Goal: Task Accomplishment & Management: Complete application form

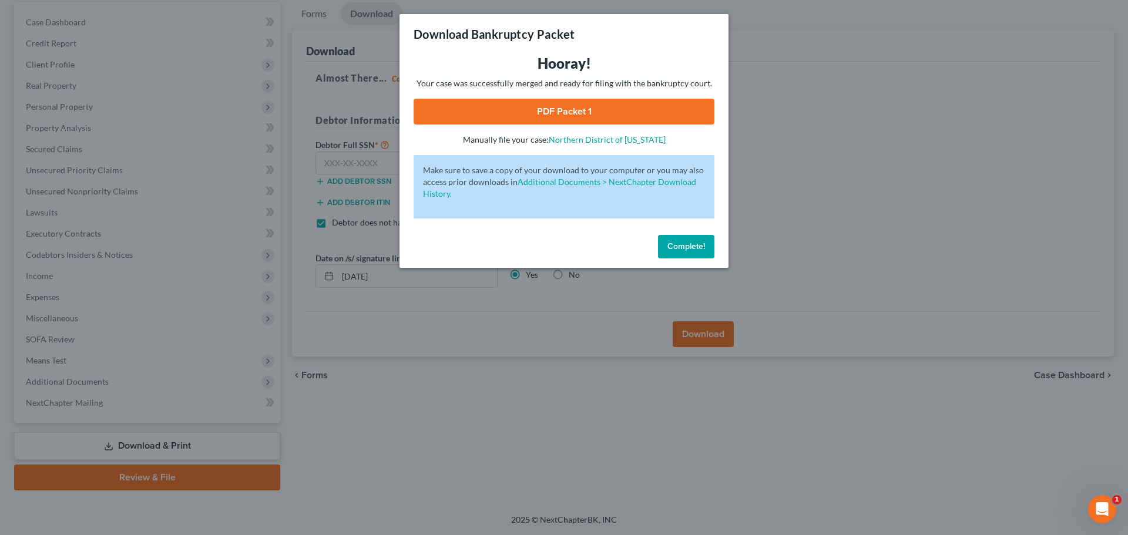
click at [698, 243] on span "Complete!" at bounding box center [687, 247] width 38 height 10
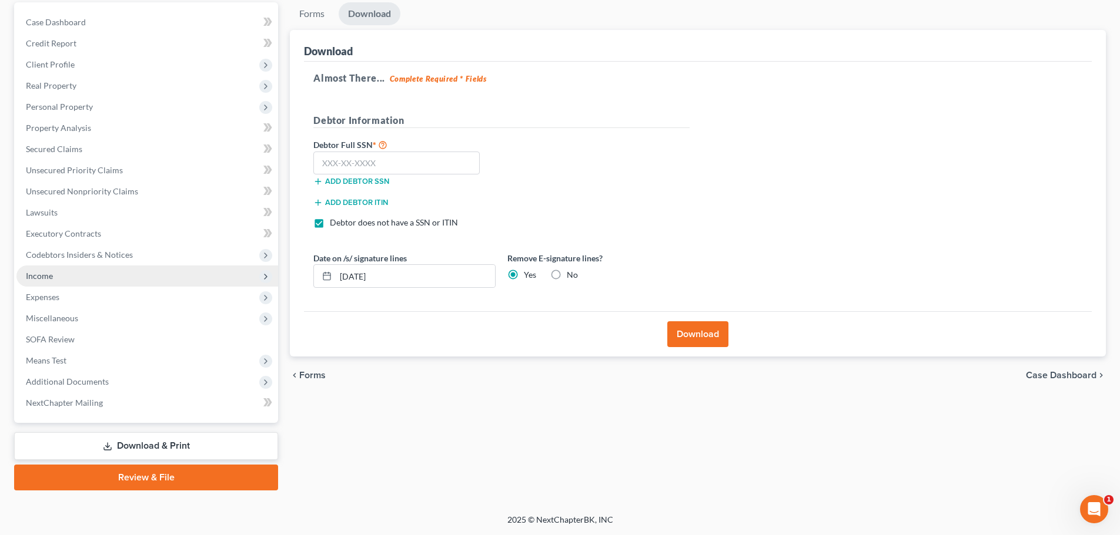
click at [47, 276] on span "Income" at bounding box center [39, 276] width 27 height 10
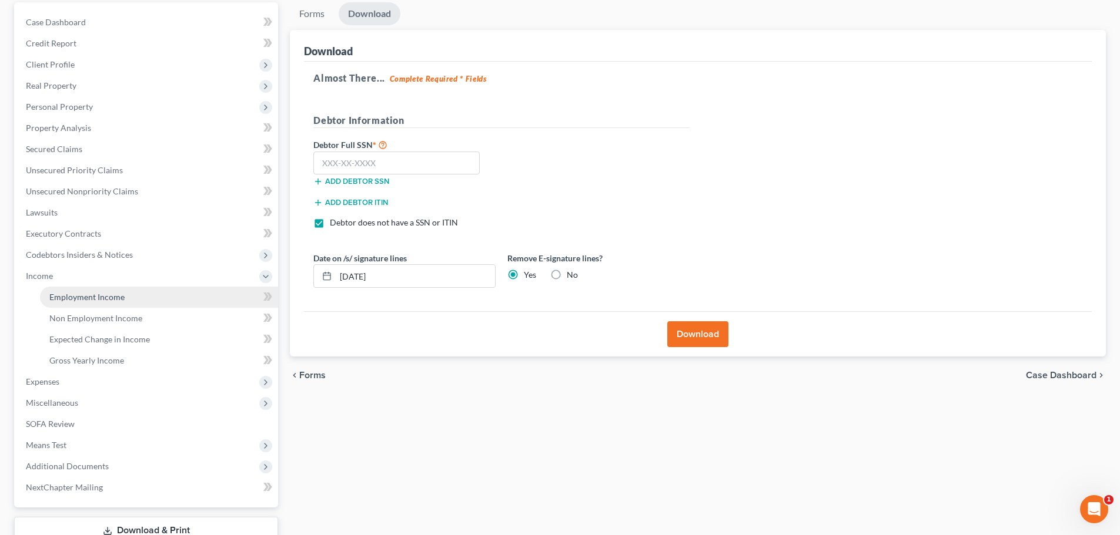
click at [71, 297] on span "Employment Income" at bounding box center [86, 297] width 75 height 10
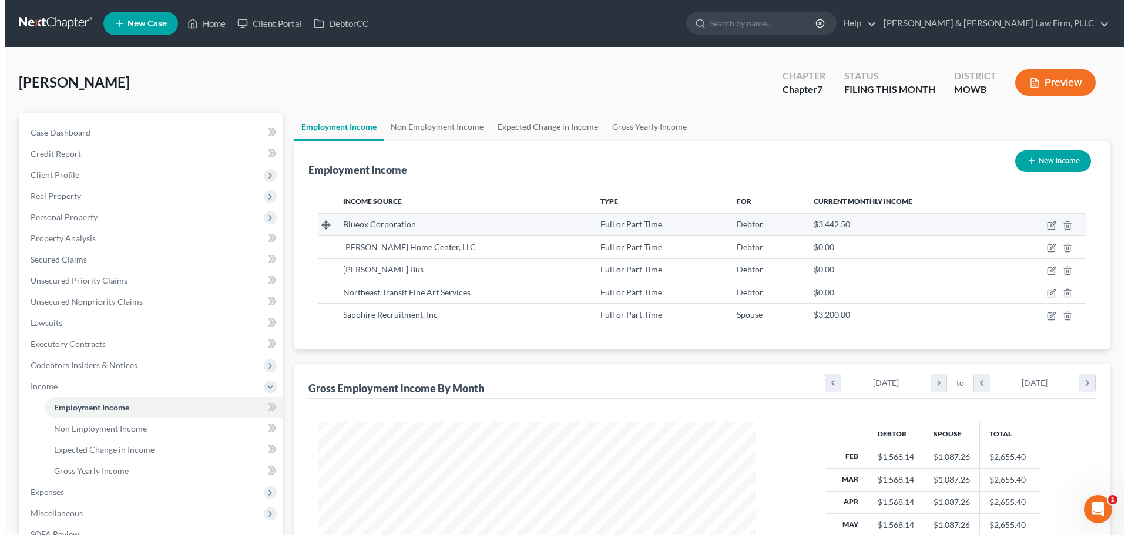
scroll to position [219, 462]
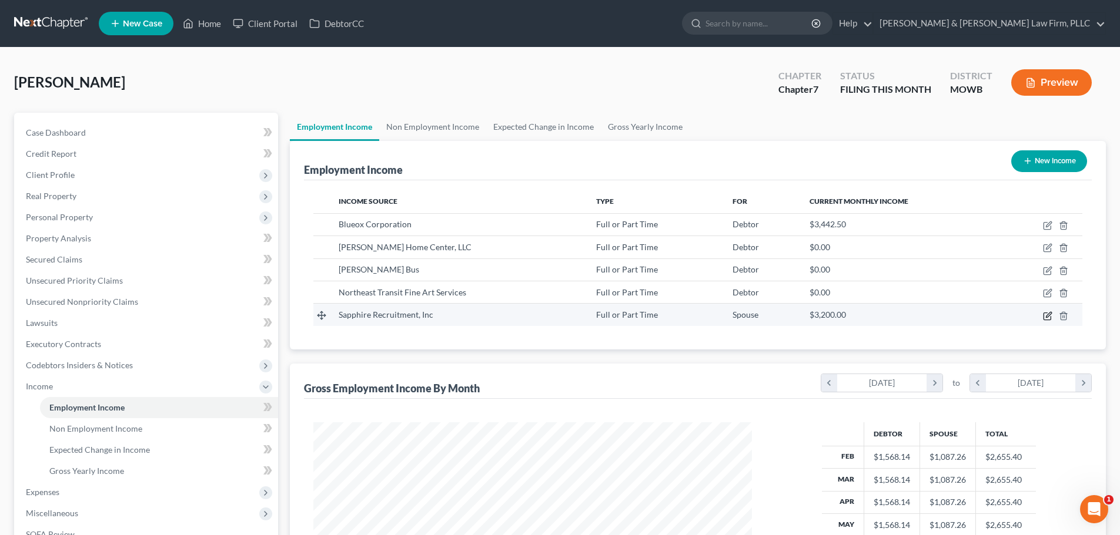
click at [1047, 317] on icon "button" at bounding box center [1048, 314] width 5 height 5
select select "0"
select select "35"
select select "0"
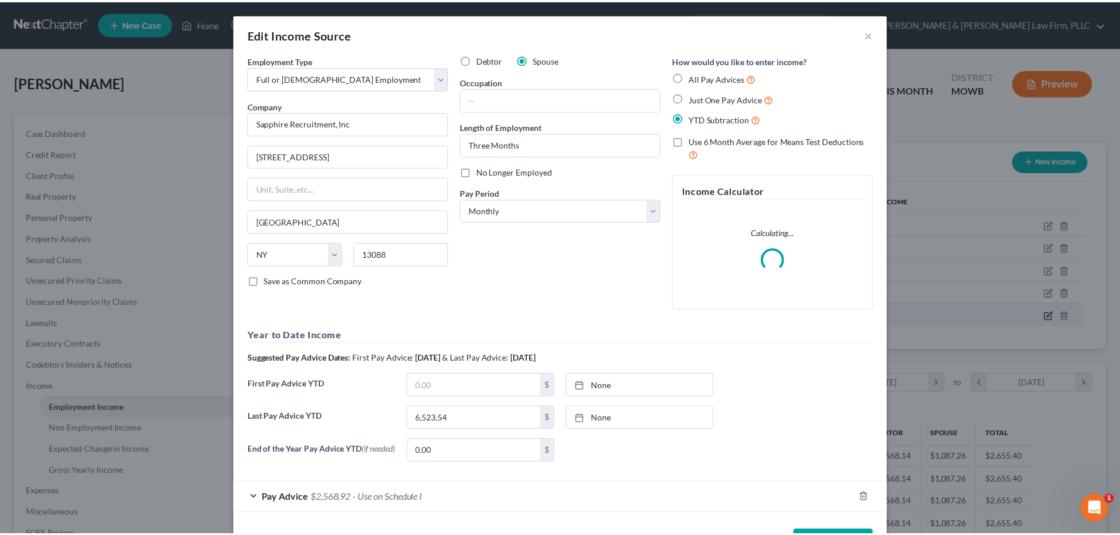
scroll to position [221, 466]
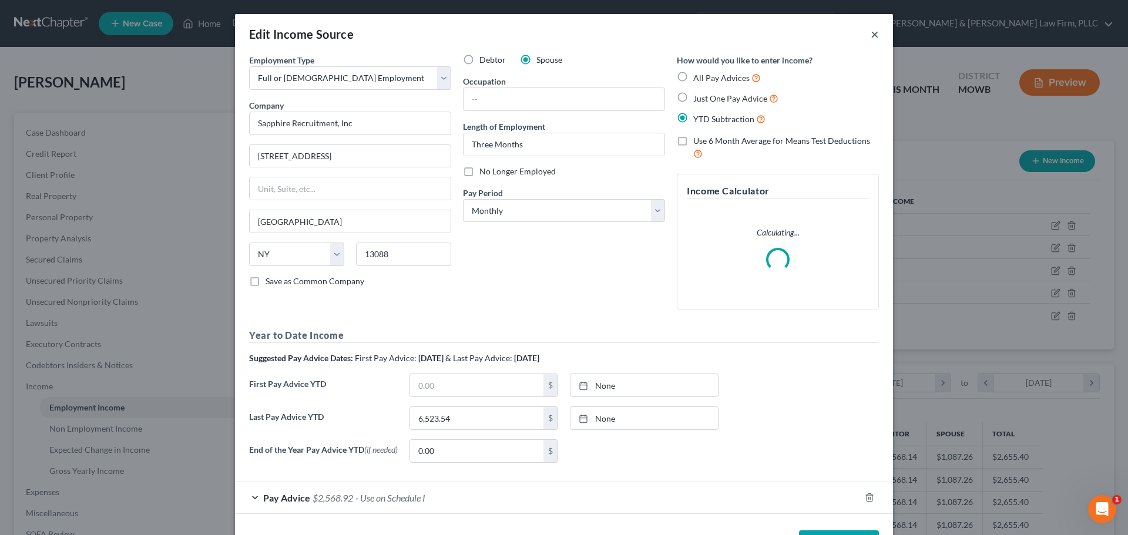
click at [871, 36] on button "×" at bounding box center [875, 34] width 8 height 14
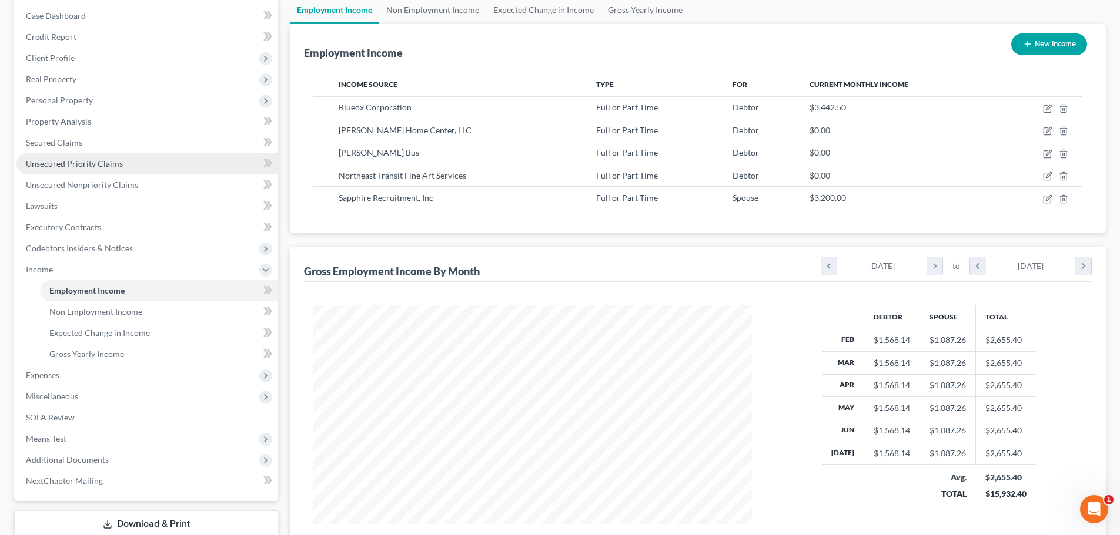
scroll to position [118, 0]
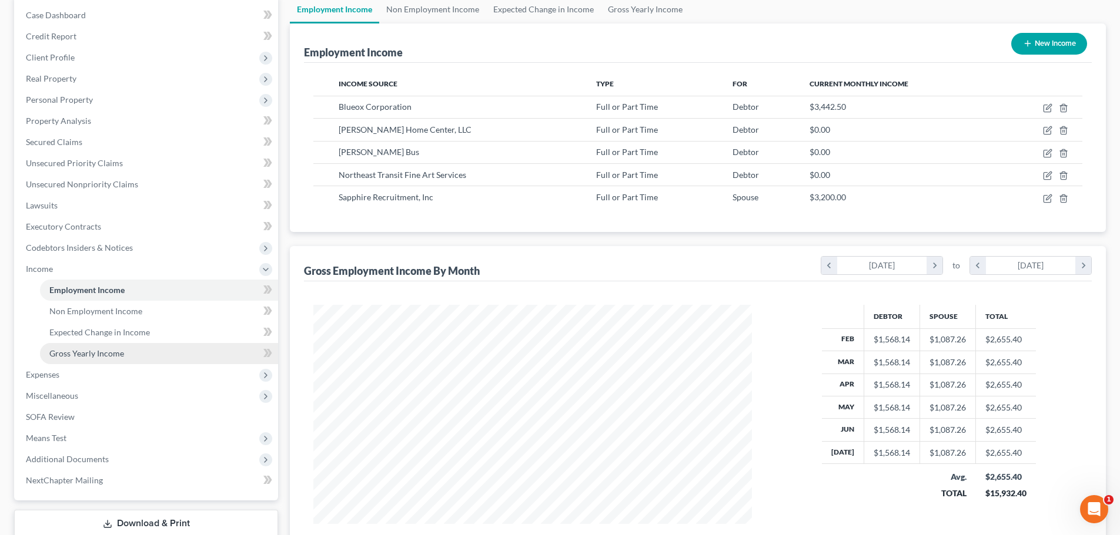
click at [75, 353] on span "Gross Yearly Income" at bounding box center [86, 354] width 75 height 10
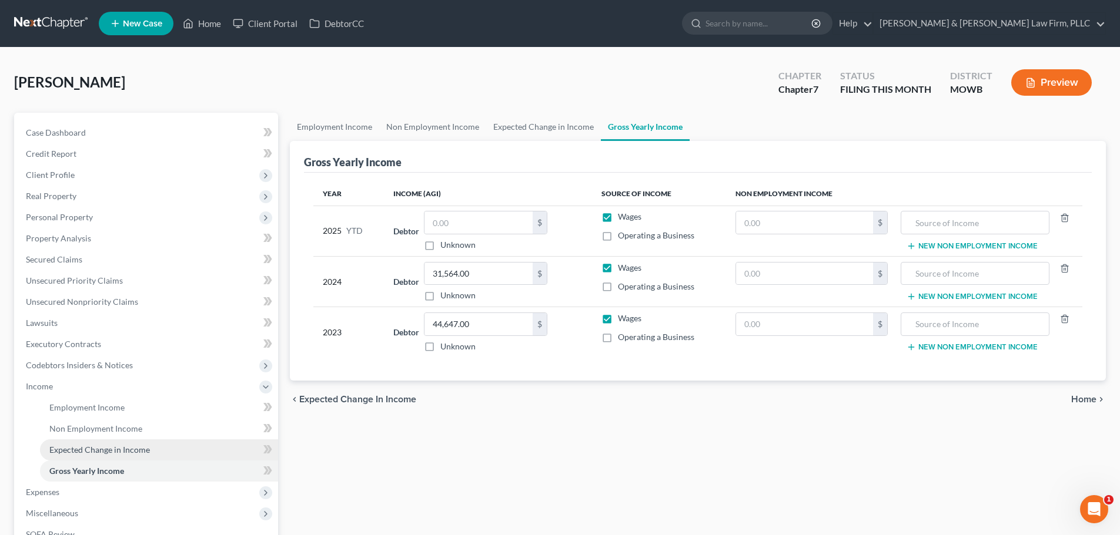
click at [75, 451] on span "Expected Change in Income" at bounding box center [99, 450] width 100 height 10
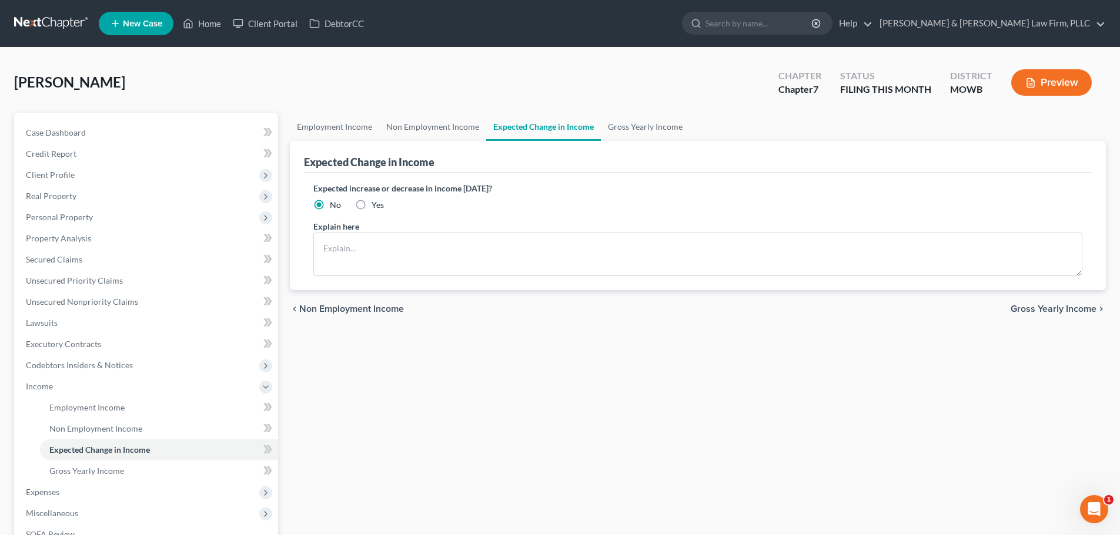
click at [371, 203] on label "Yes" at bounding box center [377, 205] width 12 height 12
click at [376, 203] on input "Yes" at bounding box center [380, 203] width 8 height 8
radio input "true"
click at [360, 245] on textarea at bounding box center [697, 254] width 769 height 43
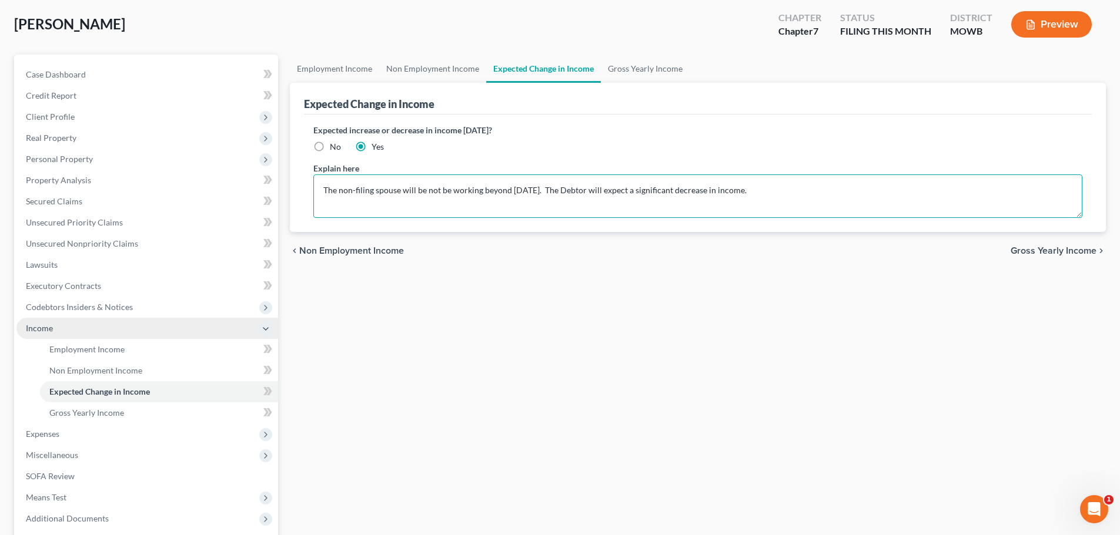
scroll to position [59, 0]
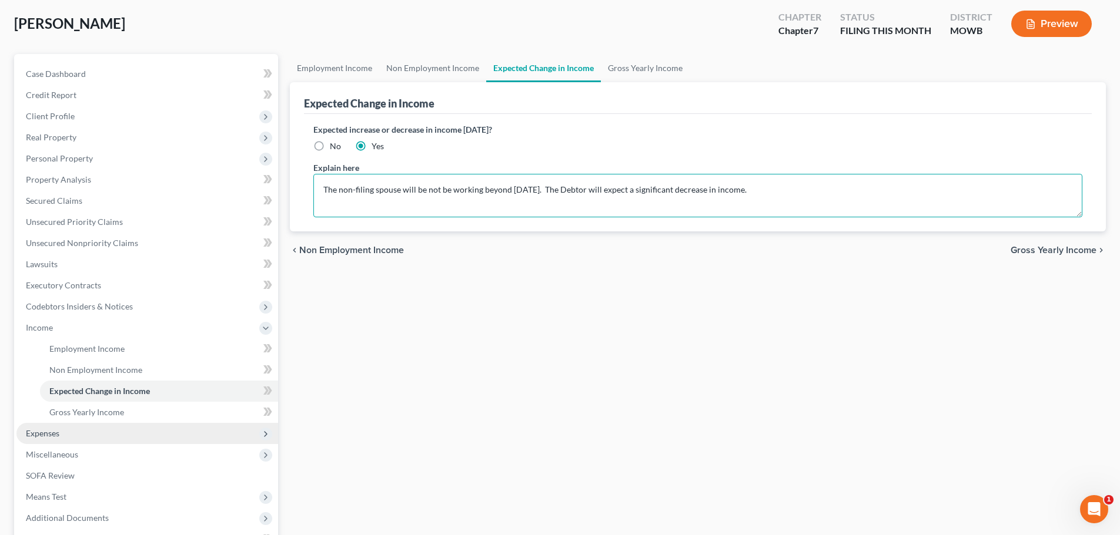
type textarea "The non-filing spouse will be not be working beyond [DATE]. The Debtor will exp…"
click at [56, 434] on span "Expenses" at bounding box center [42, 433] width 33 height 10
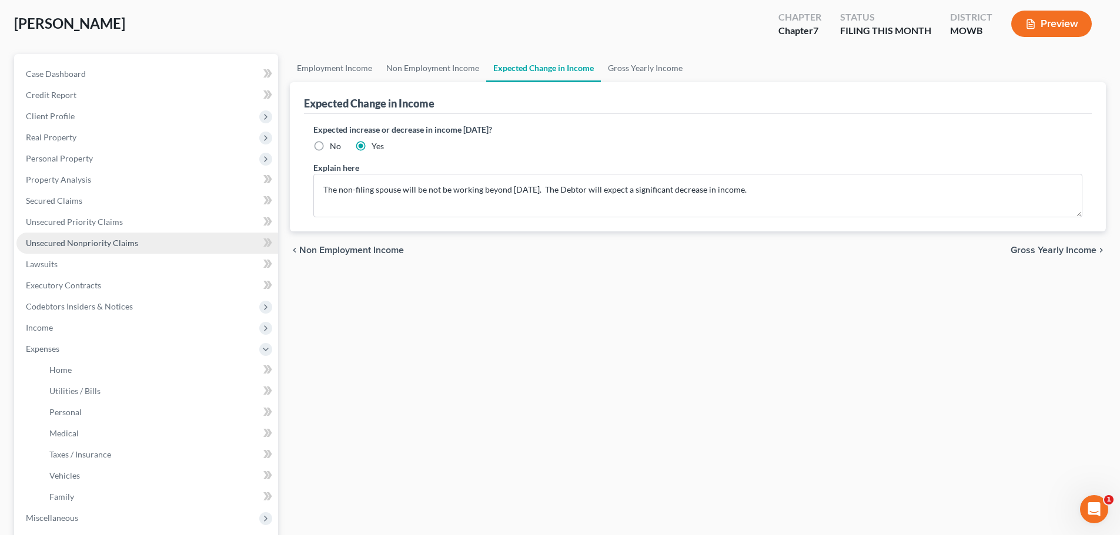
click at [69, 243] on span "Unsecured Nonpriority Claims" at bounding box center [82, 243] width 112 height 10
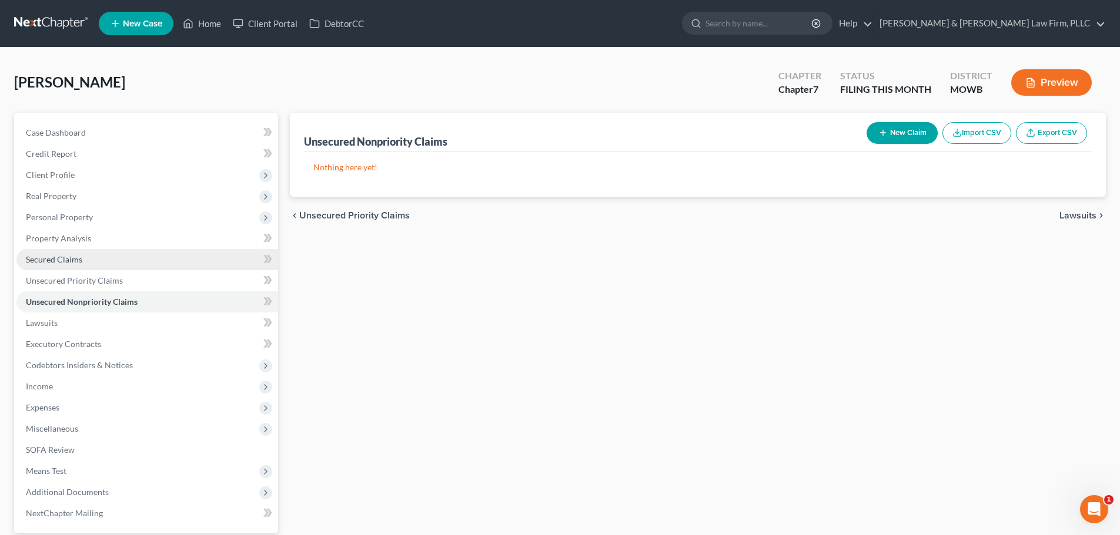
click at [62, 256] on span "Secured Claims" at bounding box center [54, 259] width 56 height 10
click at [95, 303] on span "Unsecured Nonpriority Claims" at bounding box center [82, 302] width 112 height 10
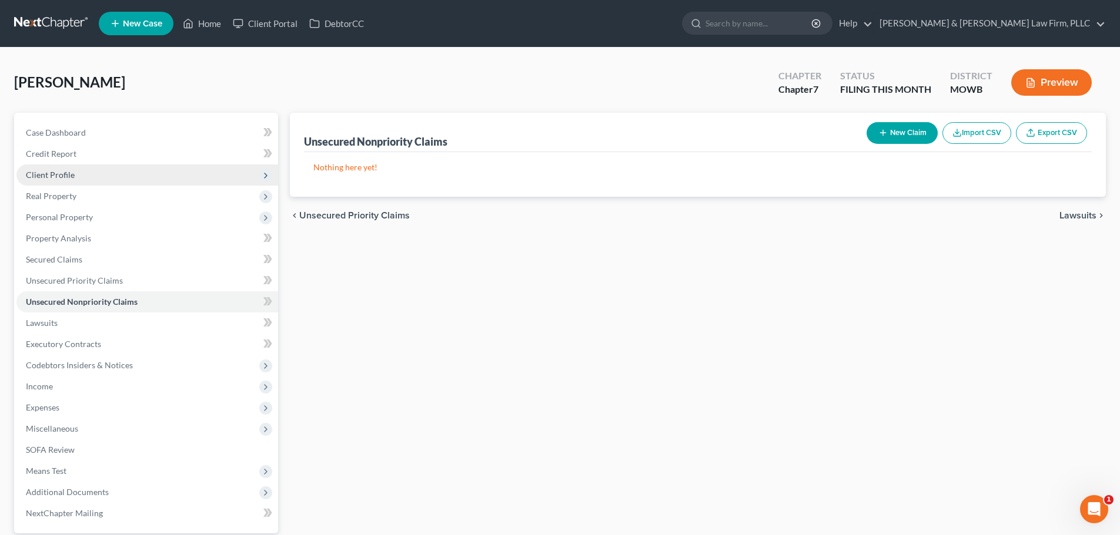
click at [56, 175] on span "Client Profile" at bounding box center [50, 175] width 49 height 10
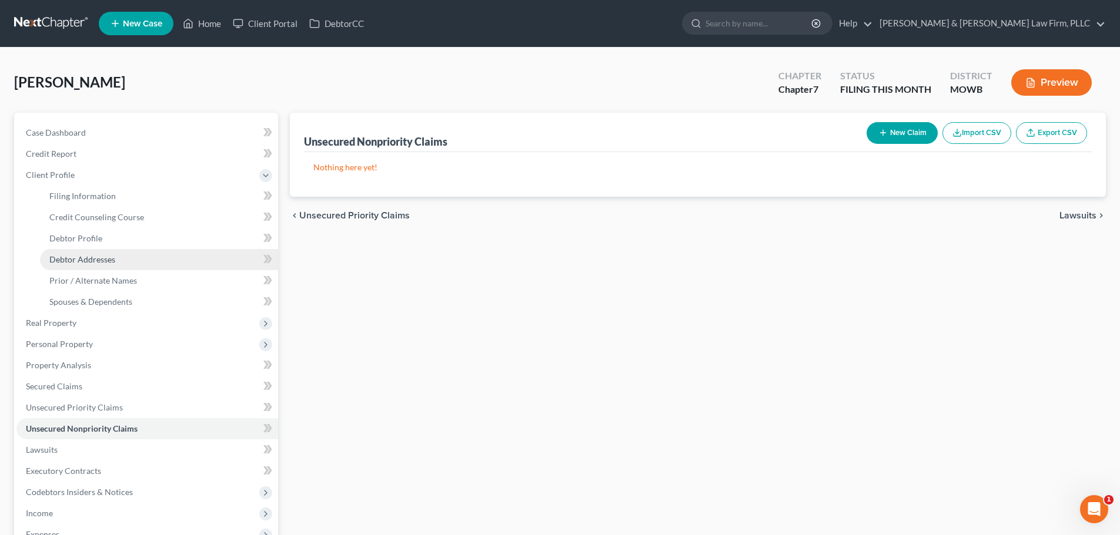
click at [86, 260] on span "Debtor Addresses" at bounding box center [82, 259] width 66 height 10
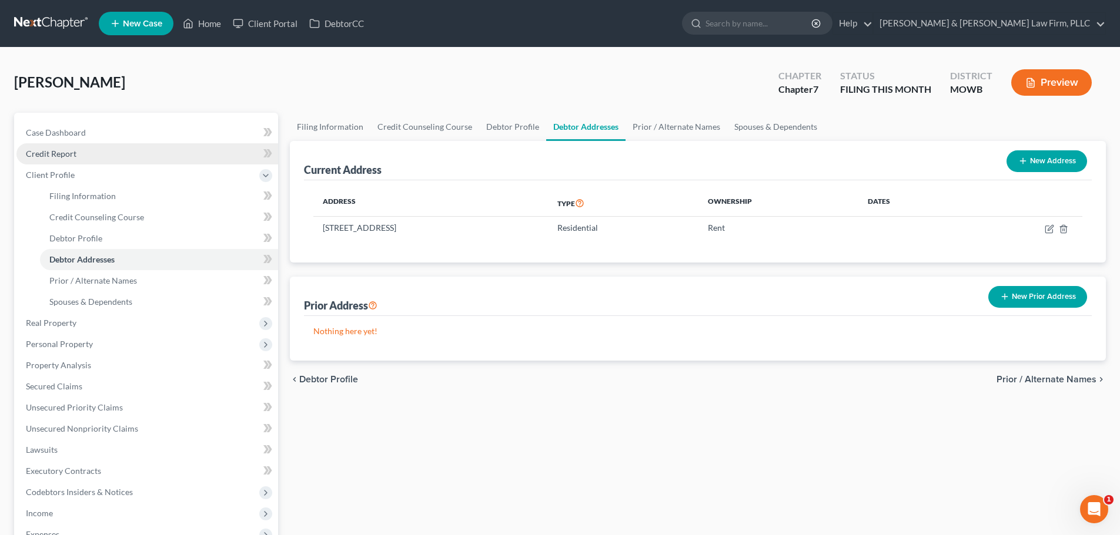
click at [73, 153] on span "Credit Report" at bounding box center [51, 154] width 51 height 10
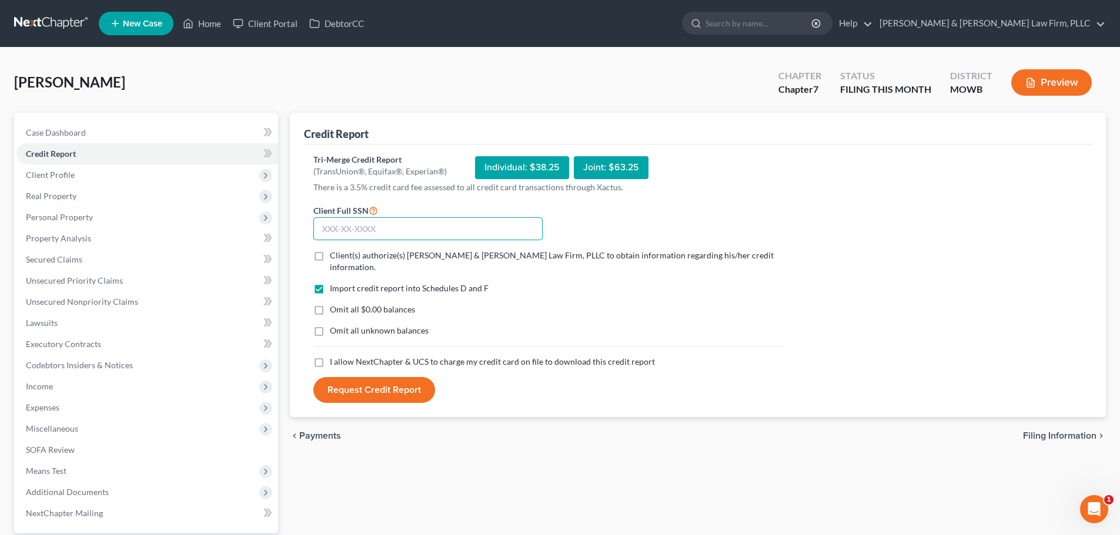
click at [349, 232] on input "text" at bounding box center [427, 229] width 229 height 24
type input "002-88-6716"
click at [330, 255] on label "Client(s) authorize(s) [PERSON_NAME] & [PERSON_NAME] Law Firm, PLLC to obtain i…" at bounding box center [557, 262] width 454 height 24
click at [334, 255] on input "Client(s) authorize(s) [PERSON_NAME] & [PERSON_NAME] Law Firm, PLLC to obtain i…" at bounding box center [338, 254] width 8 height 8
checkbox input "true"
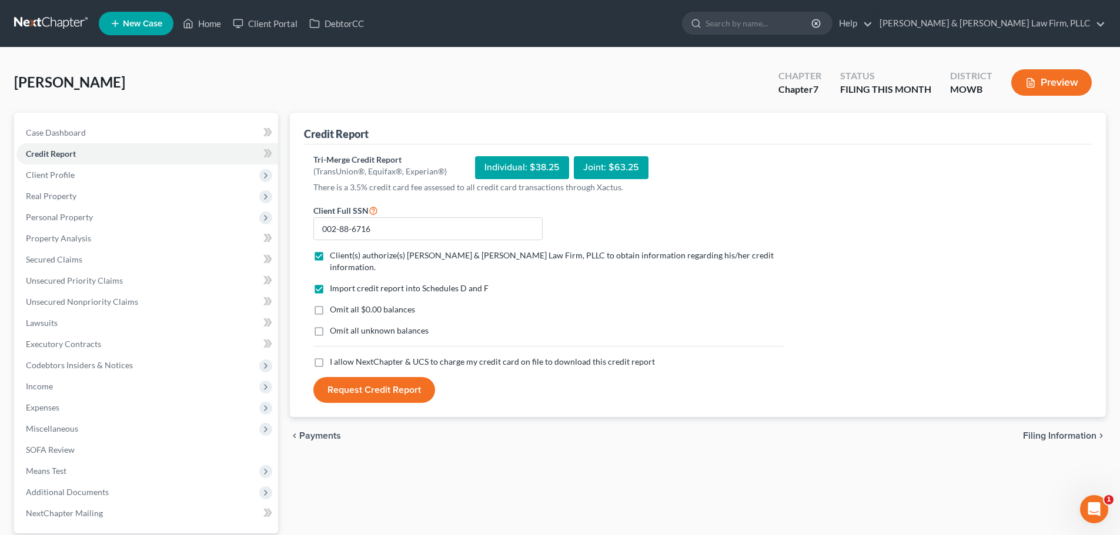
click at [330, 356] on label "I allow NextChapter & UCS to charge my credit card on file to download this cre…" at bounding box center [492, 362] width 325 height 12
click at [334, 356] on input "I allow NextChapter & UCS to charge my credit card on file to download this cre…" at bounding box center [338, 360] width 8 height 8
checkbox input "true"
click at [363, 380] on button "Request Credit Report" at bounding box center [374, 390] width 122 height 26
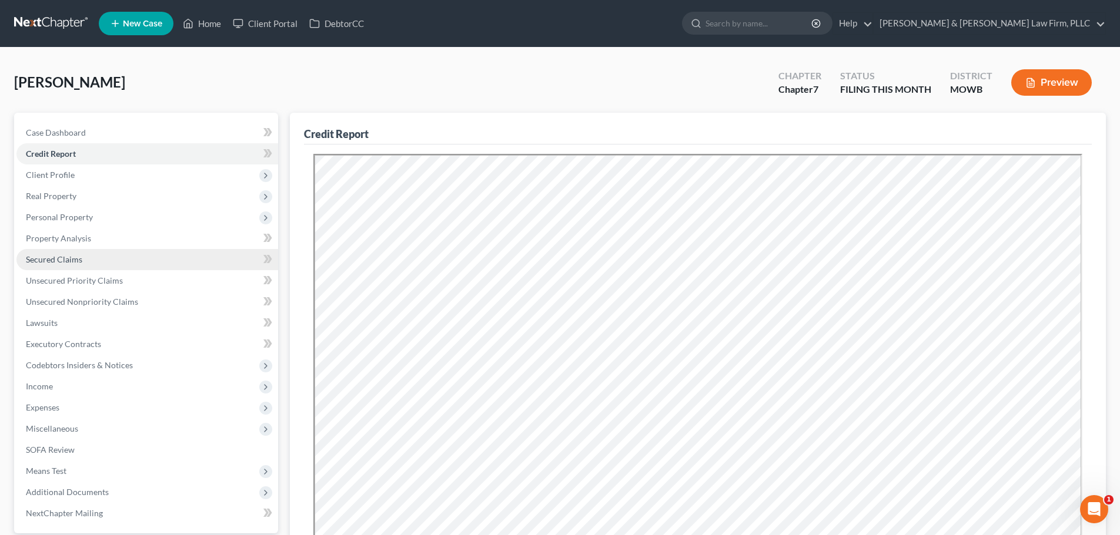
click at [72, 263] on span "Secured Claims" at bounding box center [54, 259] width 56 height 10
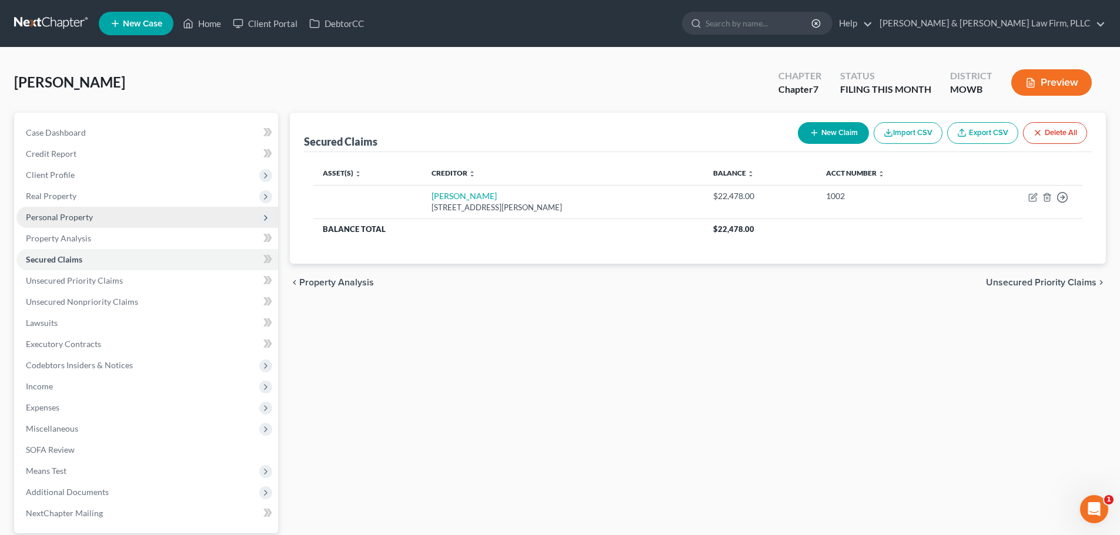
click at [55, 217] on span "Personal Property" at bounding box center [59, 217] width 67 height 10
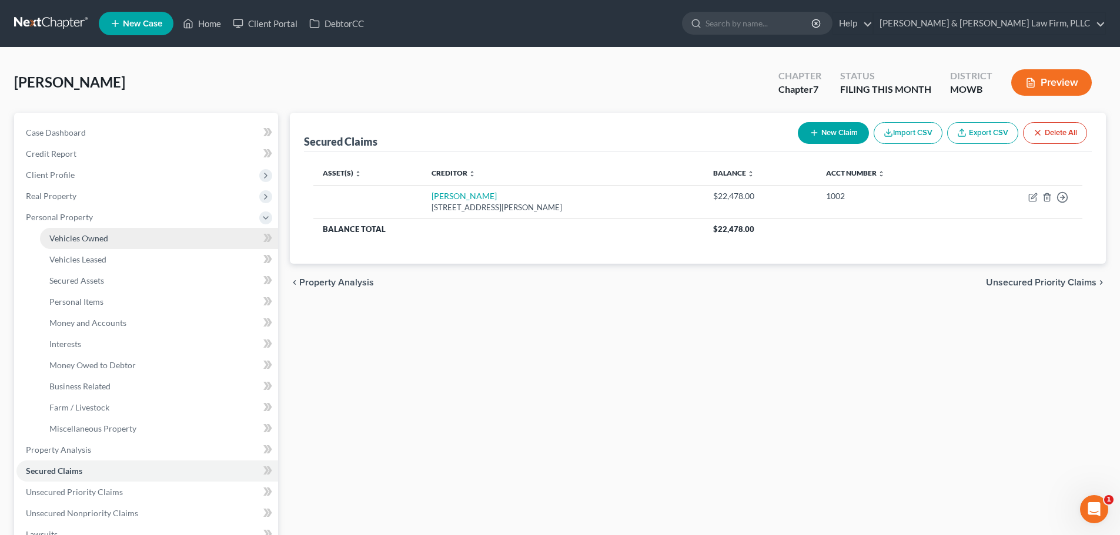
click at [65, 242] on span "Vehicles Owned" at bounding box center [78, 238] width 59 height 10
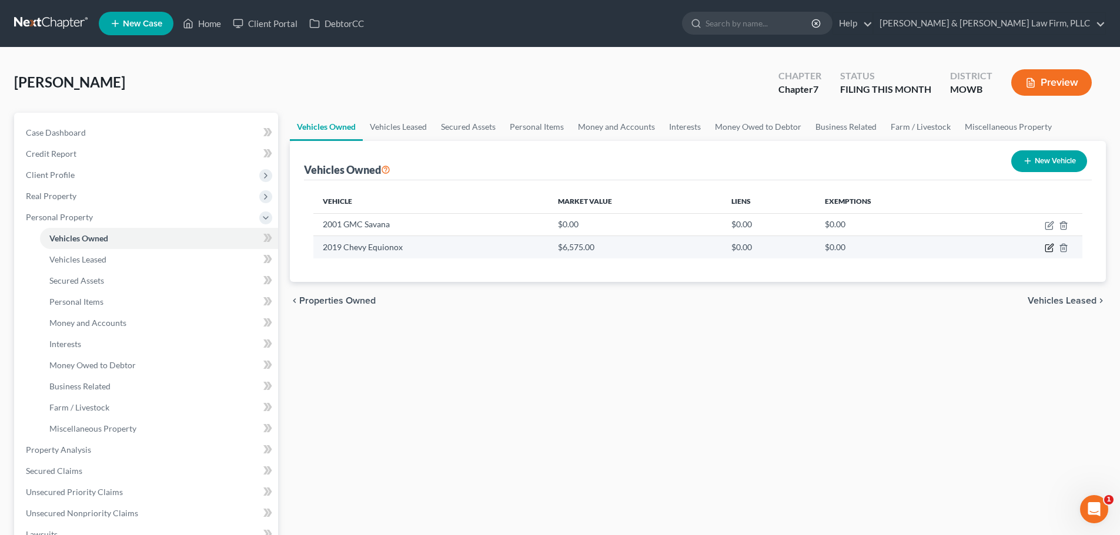
click at [1048, 247] on icon "button" at bounding box center [1049, 246] width 5 height 5
select select "0"
select select "7"
select select "2"
select select "3"
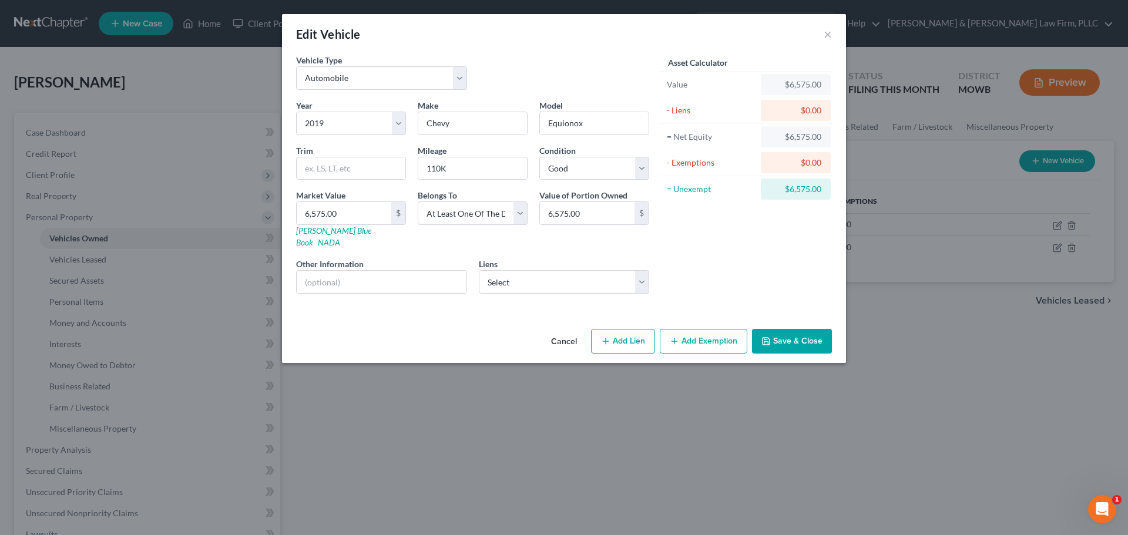
click at [619, 330] on button "Add Lien" at bounding box center [623, 341] width 64 height 25
select select "3"
select select "0"
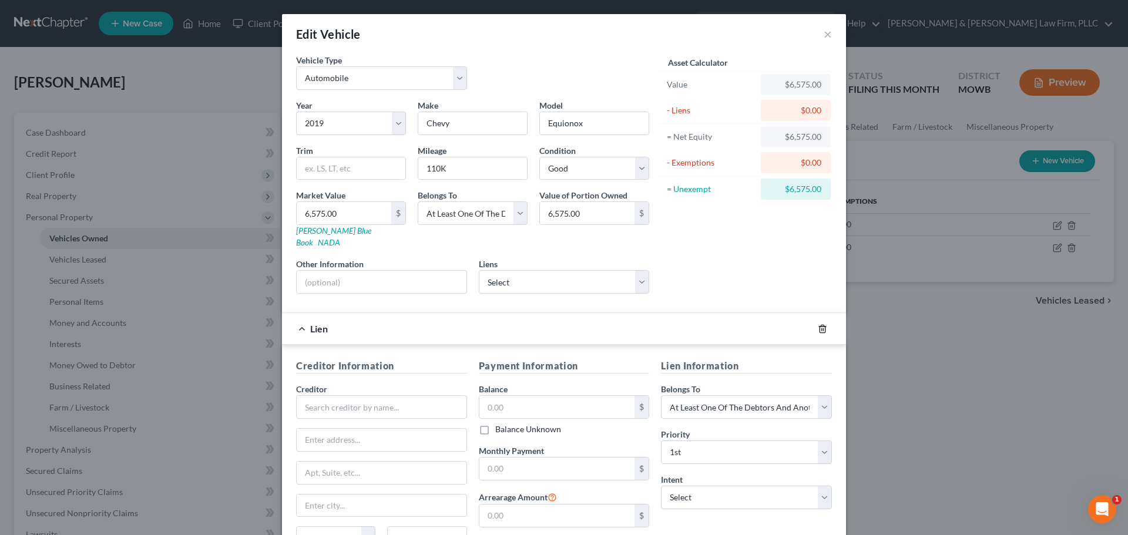
click at [818, 324] on icon "button" at bounding box center [822, 328] width 9 height 9
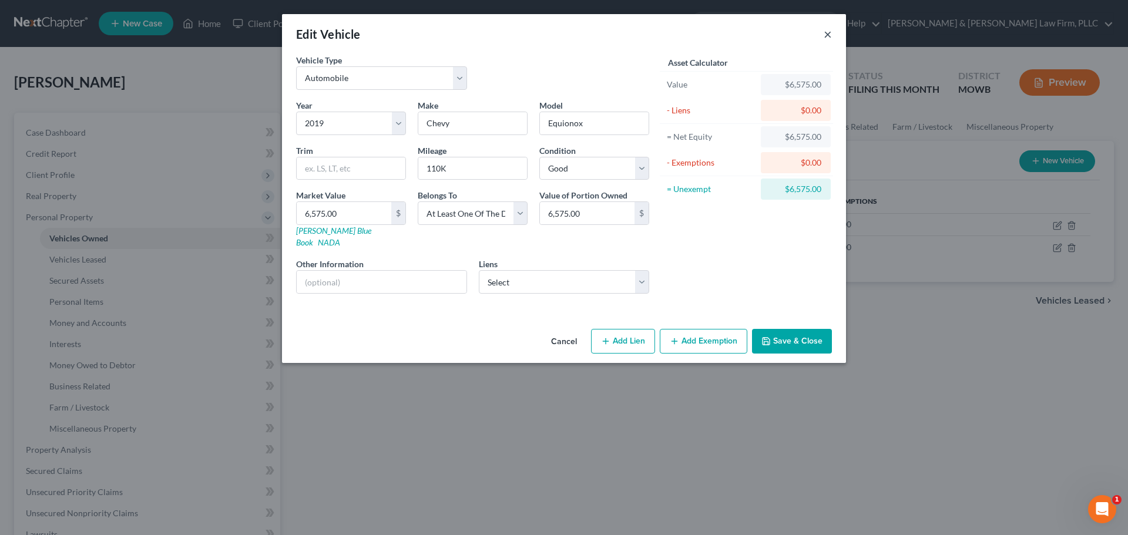
click at [830, 31] on button "×" at bounding box center [828, 34] width 8 height 14
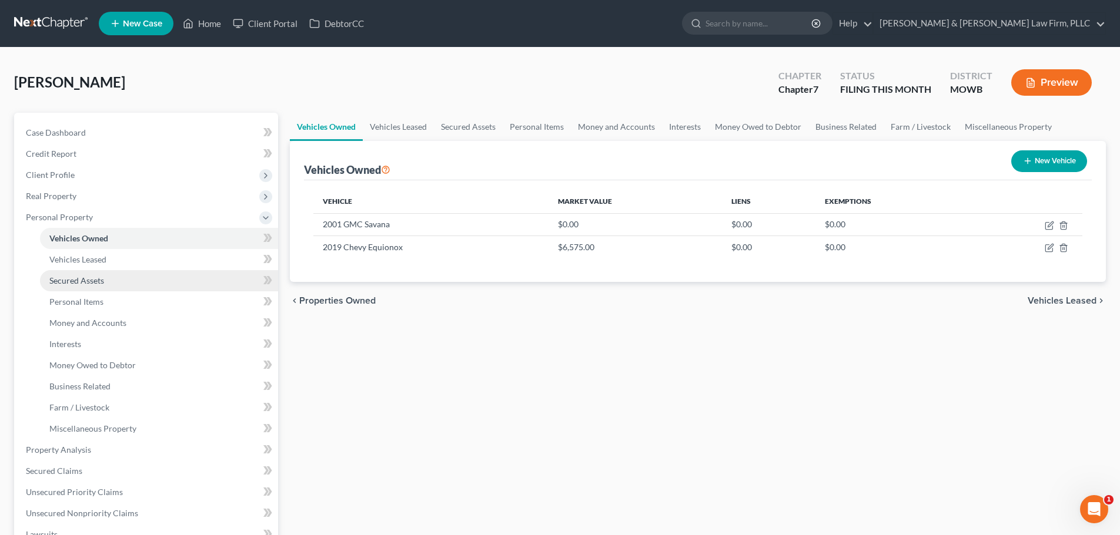
click at [76, 284] on span "Secured Assets" at bounding box center [76, 281] width 55 height 10
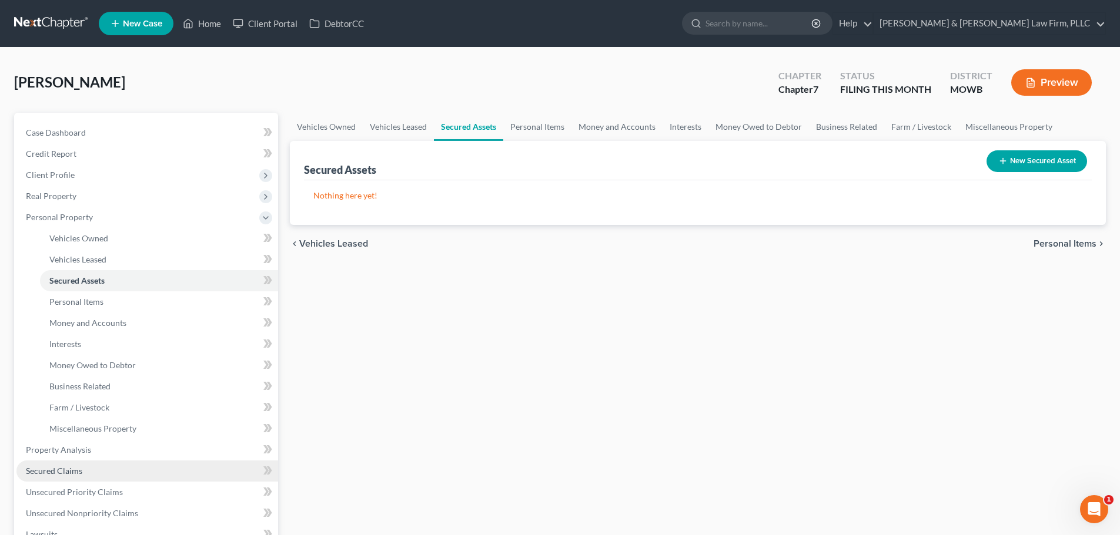
click at [62, 473] on span "Secured Claims" at bounding box center [54, 471] width 56 height 10
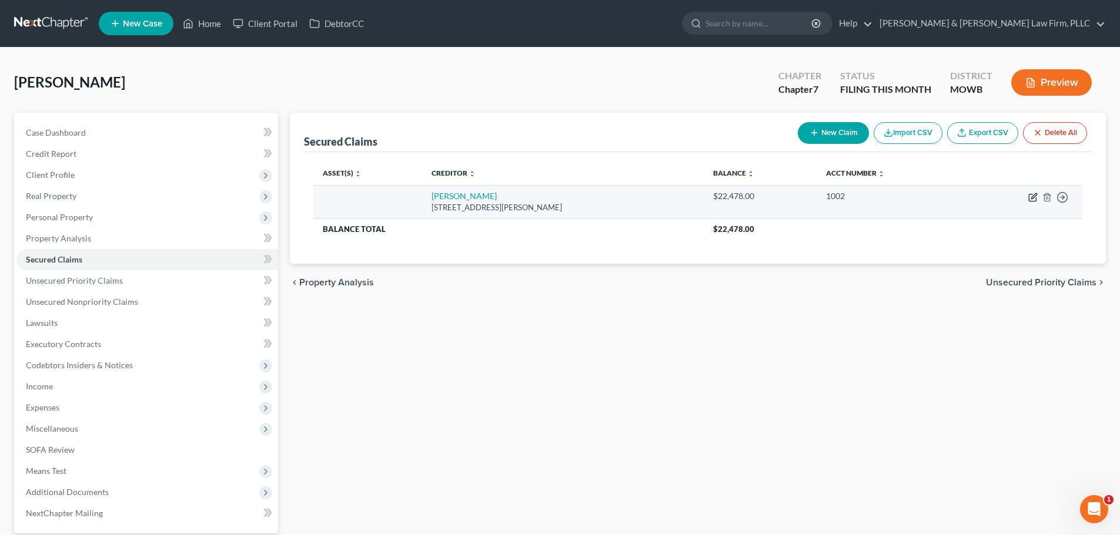
click at [1031, 197] on icon "button" at bounding box center [1033, 195] width 5 height 5
select select "35"
select select "0"
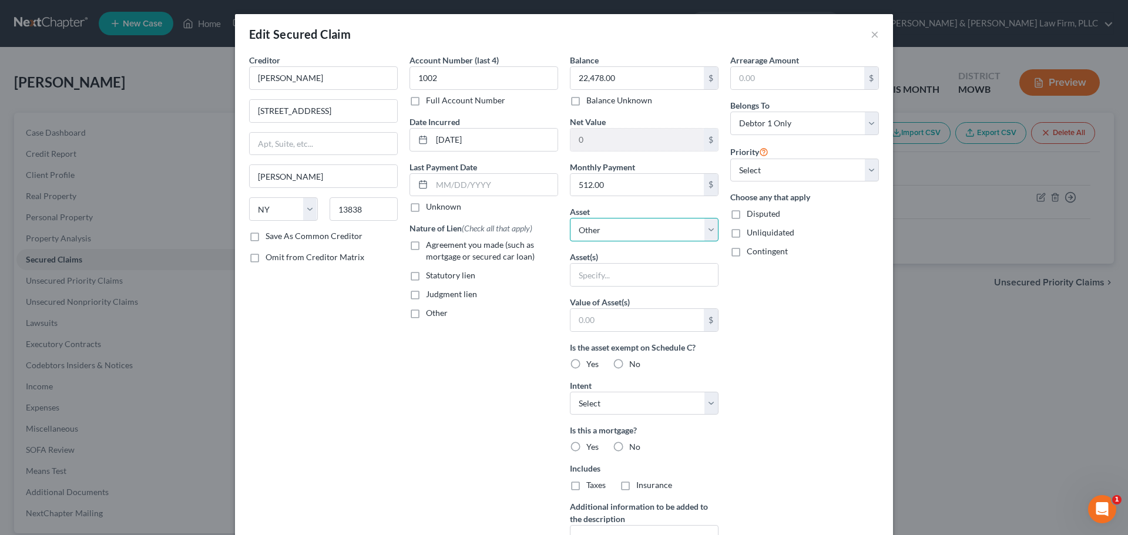
click at [705, 236] on select "Select Other Multiple Assets 2001 GMC Savana - $0.0 Clothing - Regular Everyday…" at bounding box center [644, 230] width 149 height 24
select select "7"
click at [570, 218] on select "Select Other Multiple Assets 2001 GMC Savana - $0.0 Clothing - Regular Everyday…" at bounding box center [644, 230] width 149 height 24
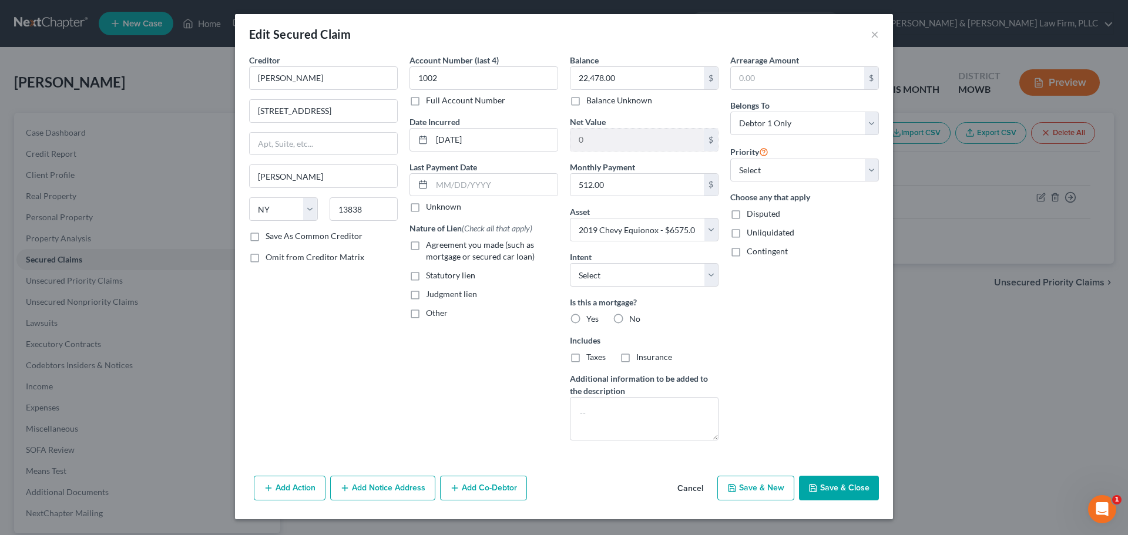
click at [426, 244] on label "Agreement you made (such as mortgage or secured car loan)" at bounding box center [492, 251] width 132 height 24
click at [431, 244] on input "Agreement you made (such as mortgage or secured car loan)" at bounding box center [435, 243] width 8 height 8
checkbox input "true"
click at [629, 319] on label "No" at bounding box center [634, 319] width 11 height 12
click at [634, 319] on input "No" at bounding box center [638, 317] width 8 height 8
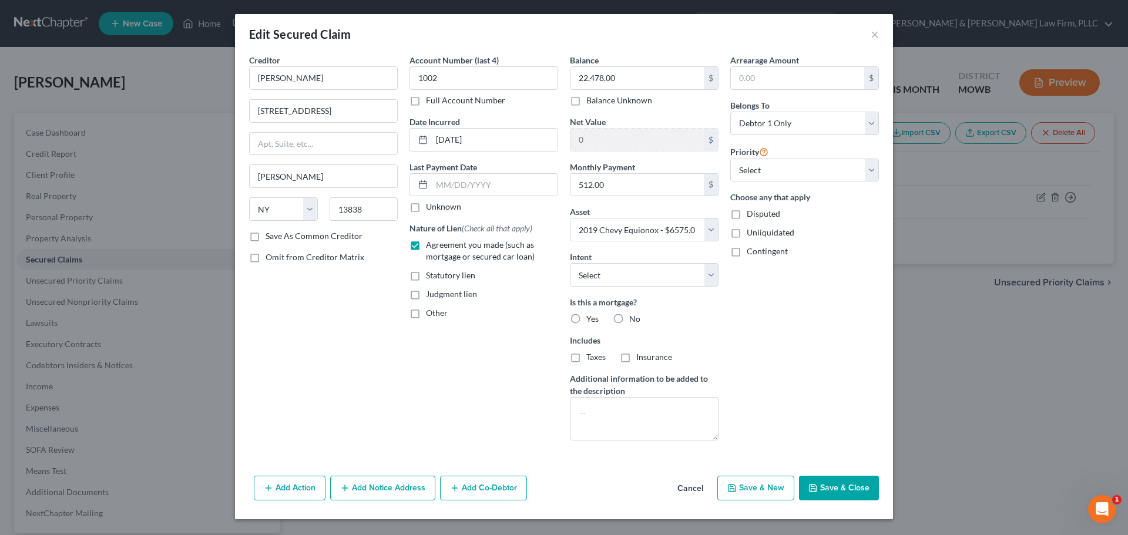
radio input "true"
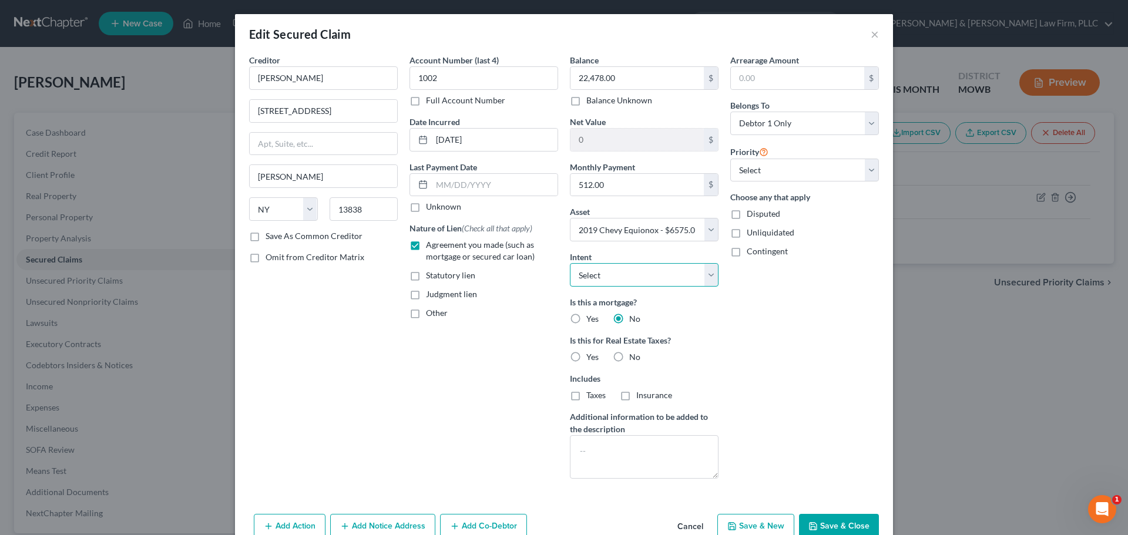
click at [702, 276] on select "Select Surrender Redeem Reaffirm Avoid Other" at bounding box center [644, 275] width 149 height 24
select select "4"
click at [570, 263] on select "Select Surrender Redeem Reaffirm Avoid Other" at bounding box center [644, 275] width 149 height 24
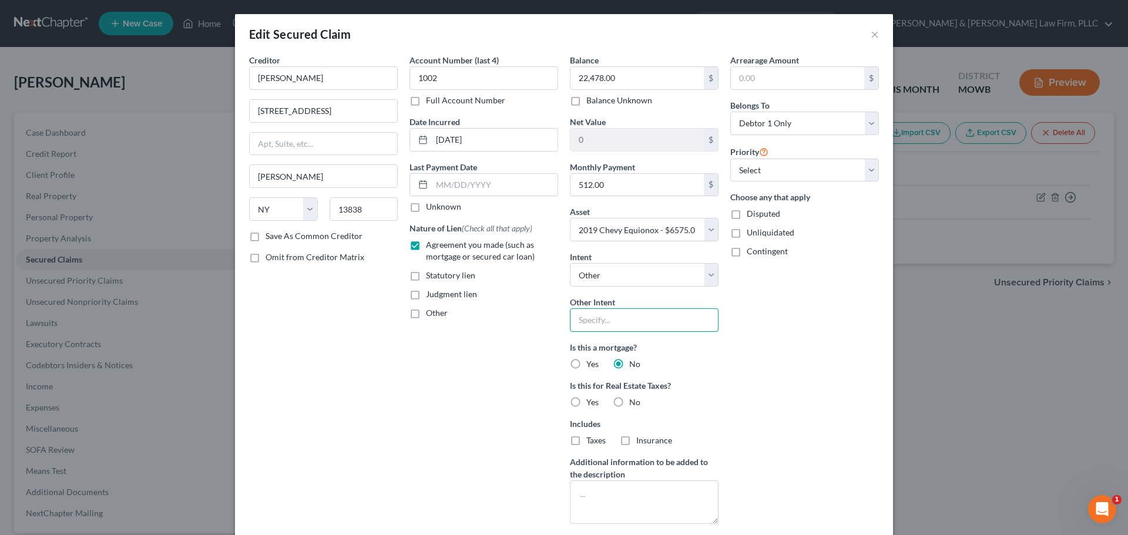
click at [620, 328] on input "text" at bounding box center [644, 321] width 149 height 24
type input "Reaffirm/Voluntary Pay"
drag, startPoint x: 279, startPoint y: 78, endPoint x: 300, endPoint y: 80, distance: 21.9
click at [300, 80] on input "[PERSON_NAME]" at bounding box center [323, 78] width 149 height 24
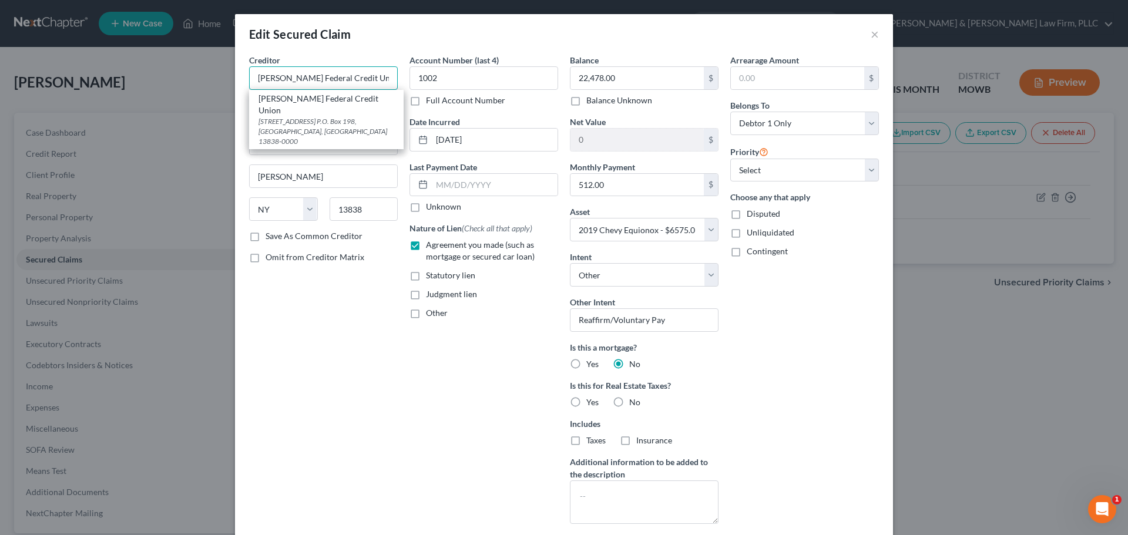
type input "[PERSON_NAME] Federal Credit Union"
click at [325, 362] on div "Creditor * [PERSON_NAME] Federal Credit Union [PERSON_NAME] Federal Credit Unio…" at bounding box center [323, 294] width 160 height 480
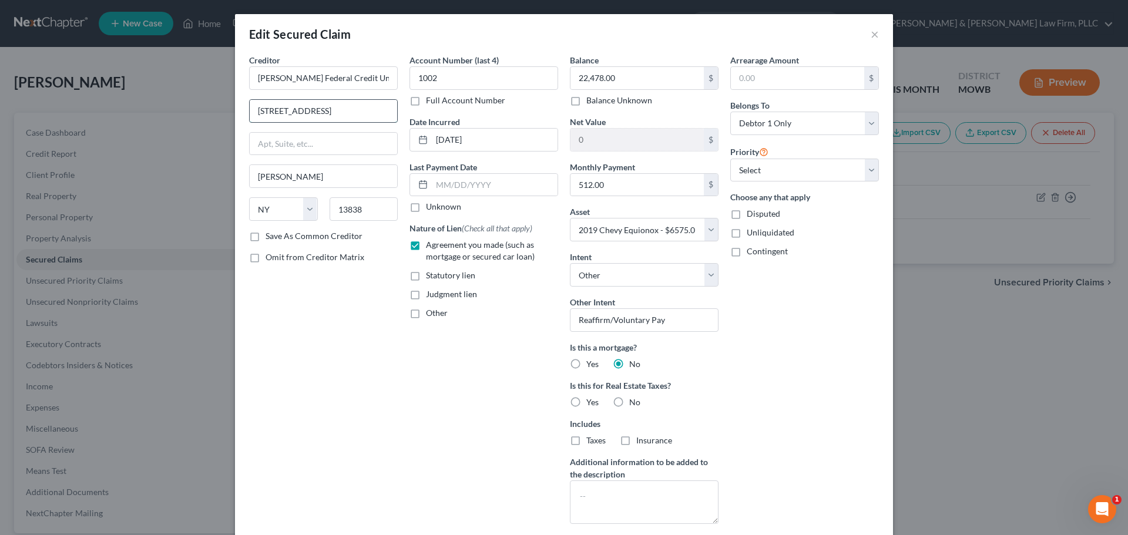
click at [316, 115] on input "[STREET_ADDRESS]" at bounding box center [324, 111] width 148 height 22
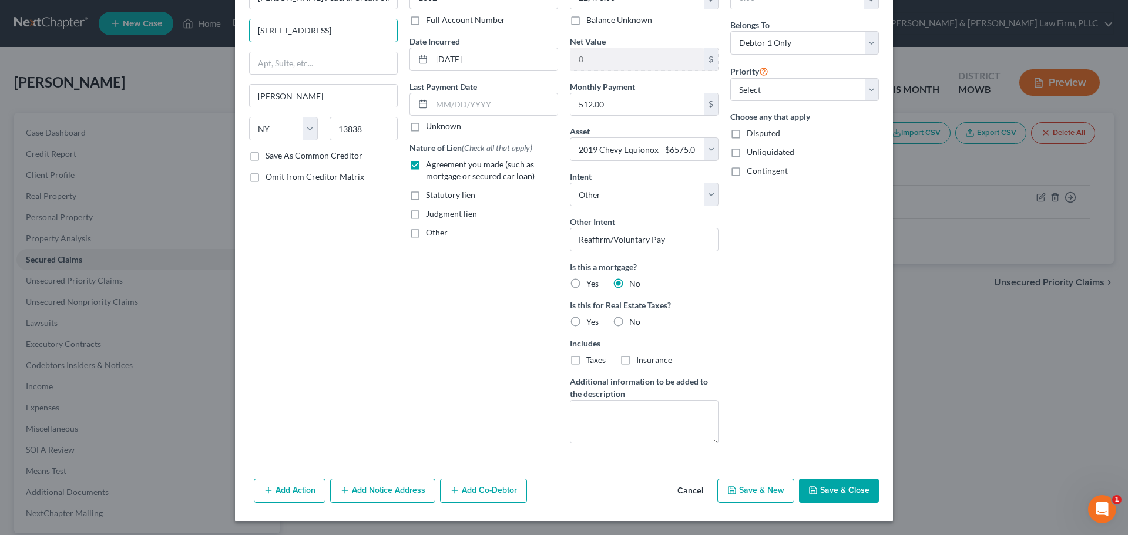
scroll to position [81, 0]
type input "[STREET_ADDRESS]"
click at [825, 487] on button "Save & Close" at bounding box center [839, 490] width 80 height 25
select select
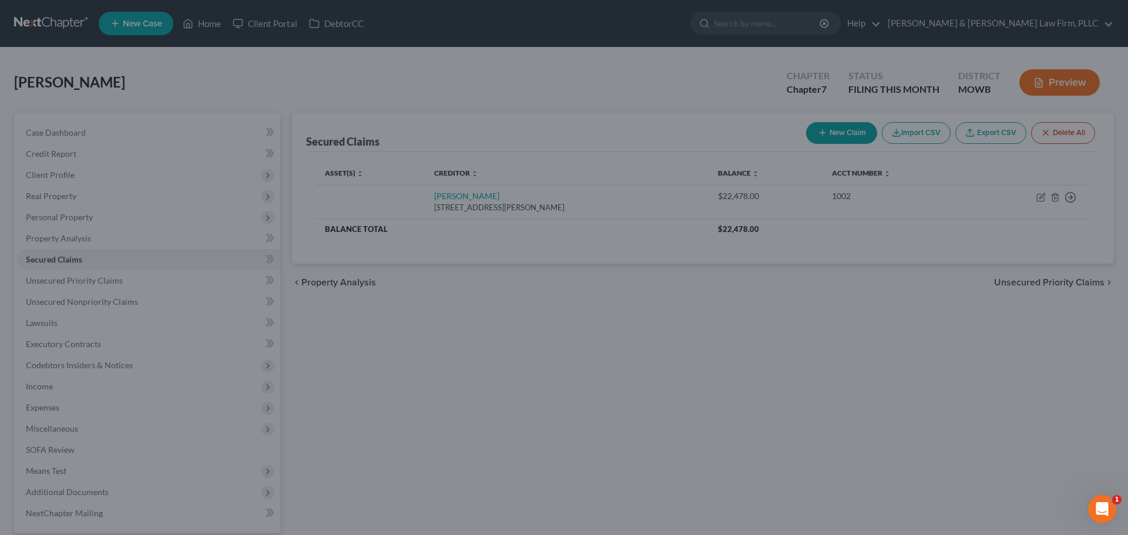
type input "-15,903.00"
select select "7"
type input "0"
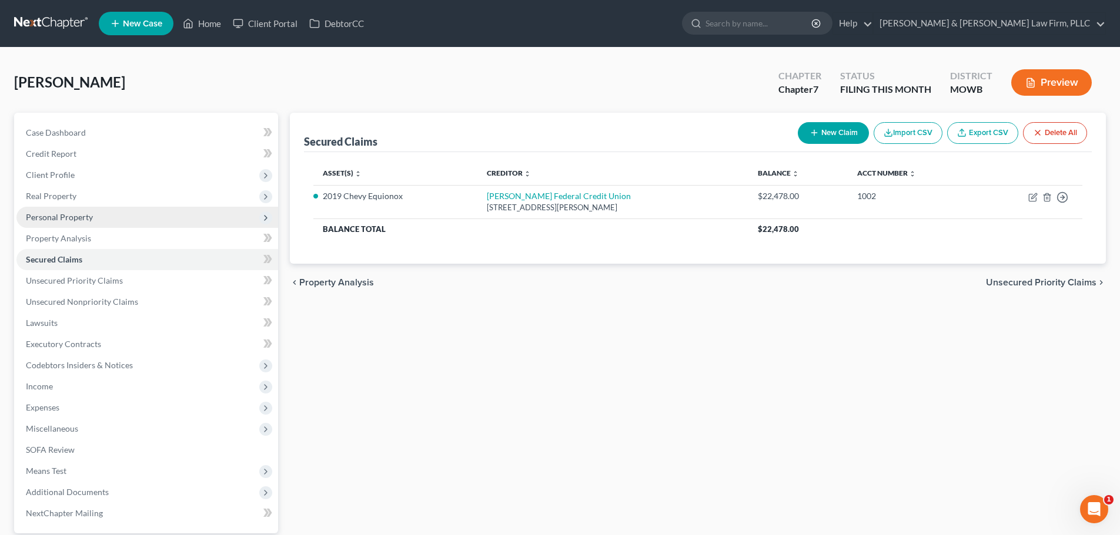
click at [63, 216] on span "Personal Property" at bounding box center [59, 217] width 67 height 10
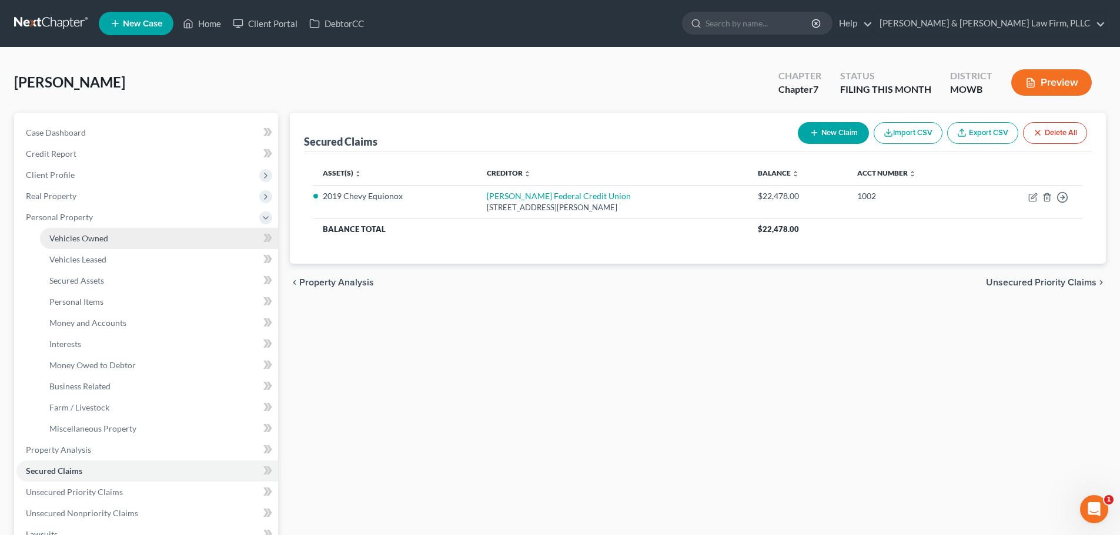
click at [78, 235] on span "Vehicles Owned" at bounding box center [78, 238] width 59 height 10
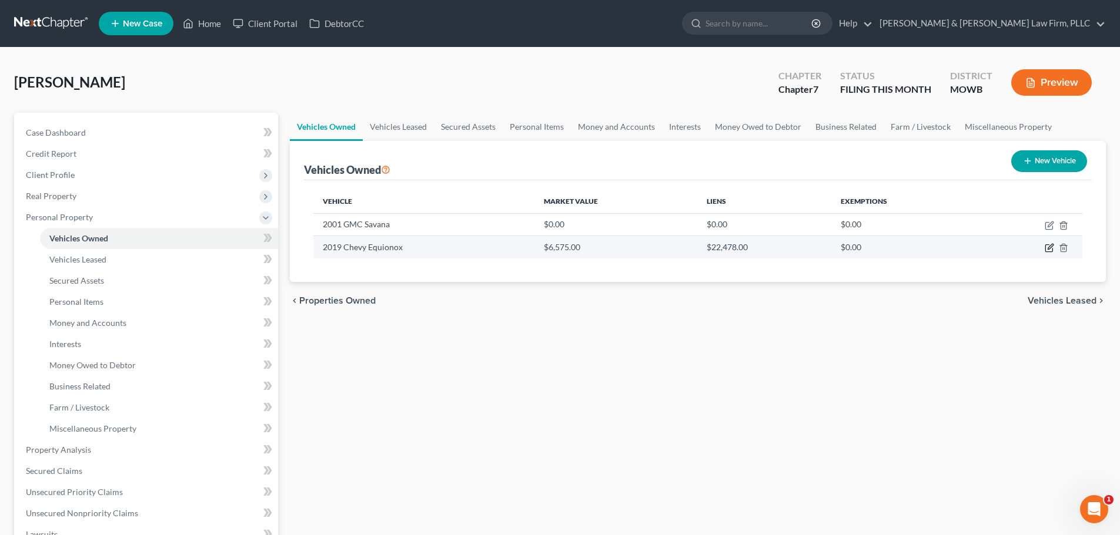
click at [1047, 249] on icon "button" at bounding box center [1048, 247] width 9 height 9
select select "0"
select select "7"
select select "2"
select select "3"
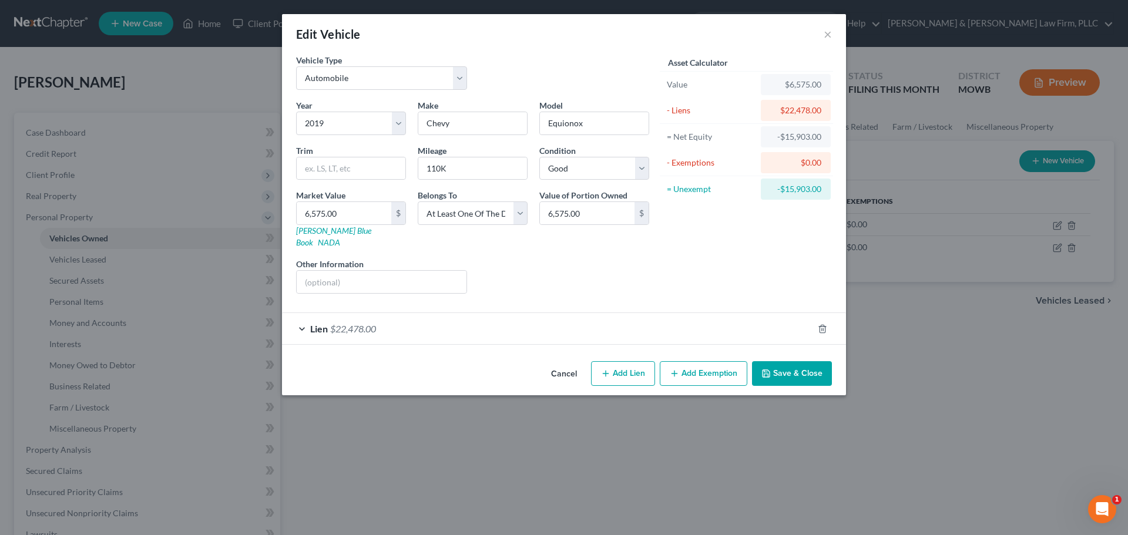
click at [788, 363] on button "Save & Close" at bounding box center [792, 373] width 80 height 25
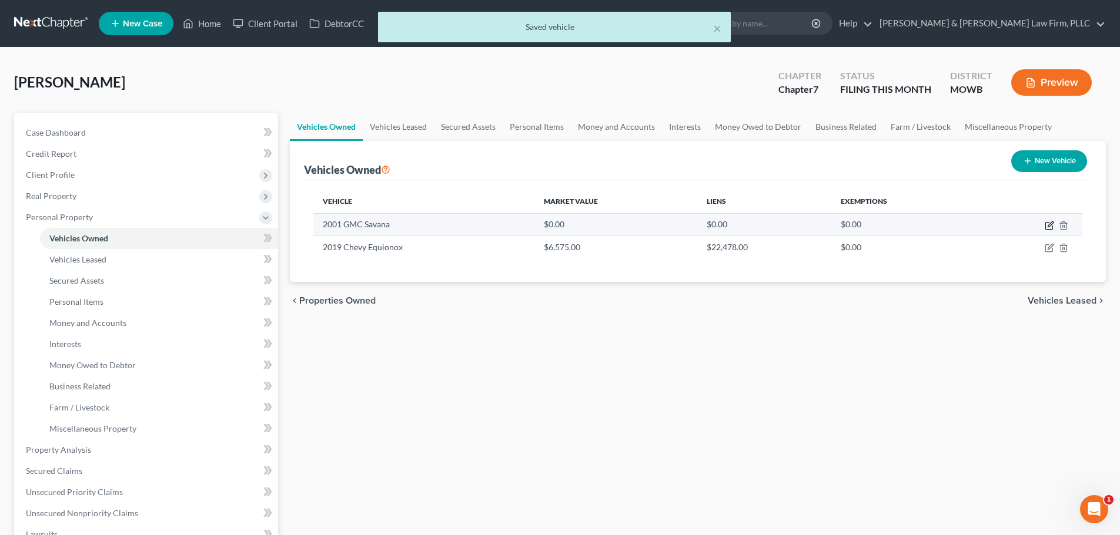
click at [1048, 225] on icon "button" at bounding box center [1049, 224] width 5 height 5
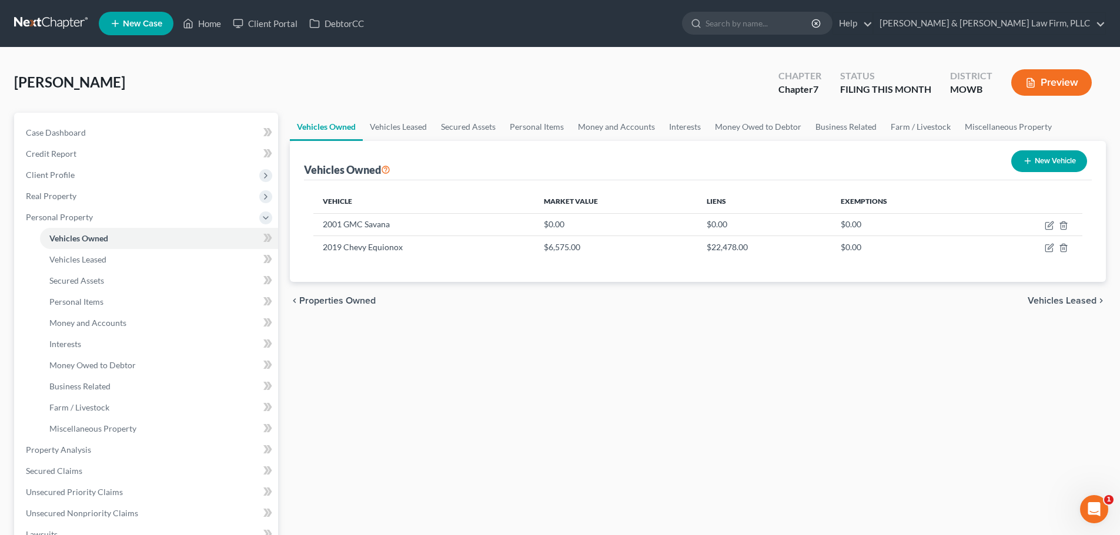
select select "0"
select select "25"
select select "4"
select select "0"
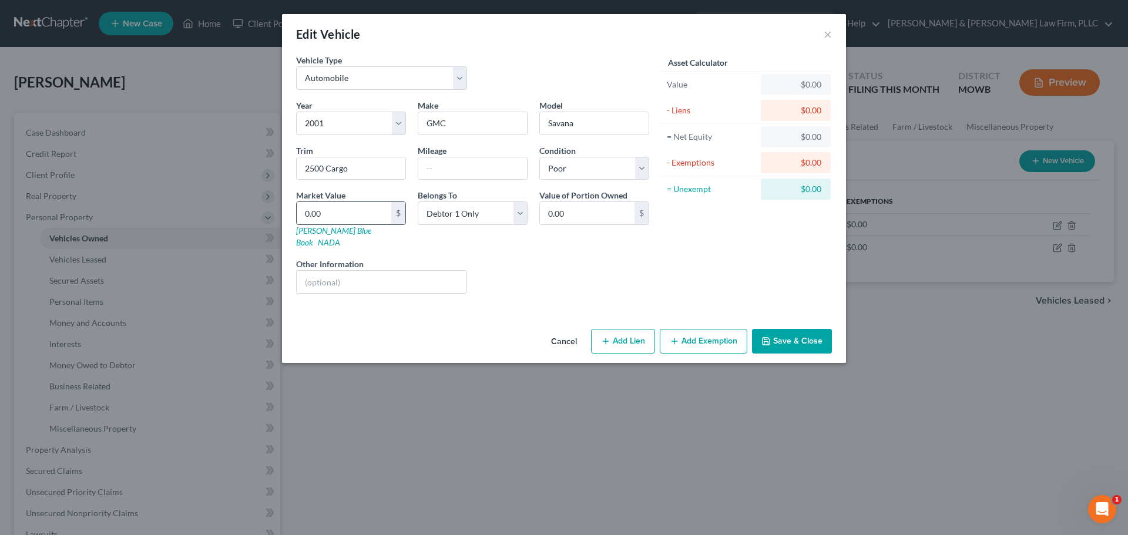
click at [340, 213] on input "0.00" at bounding box center [344, 213] width 95 height 22
type input "1"
type input "1.00"
type input "15"
type input "15.00"
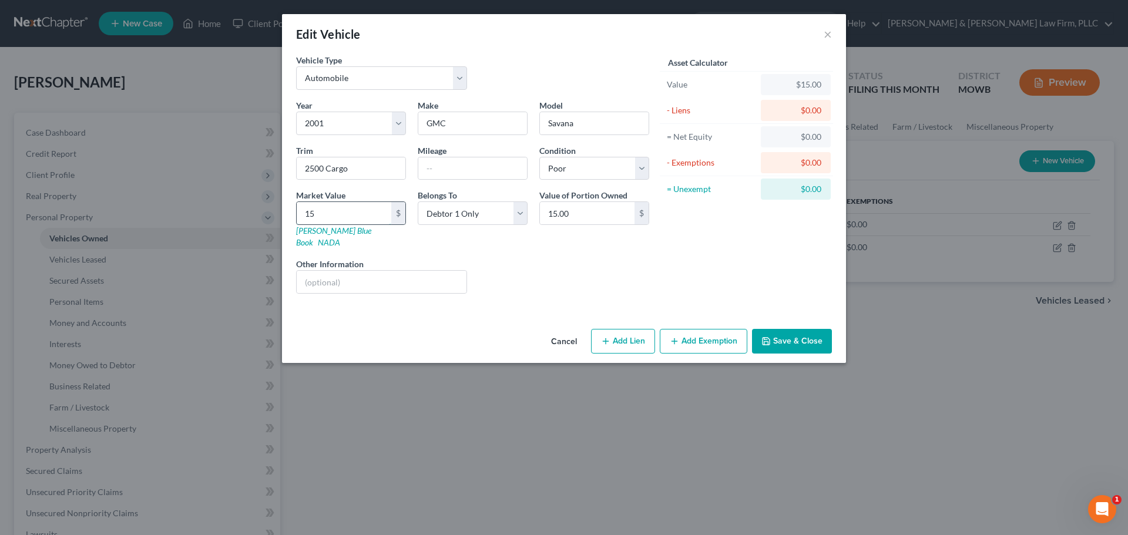
type input "150"
type input "150.00"
type input "1500"
type input "1,500.00"
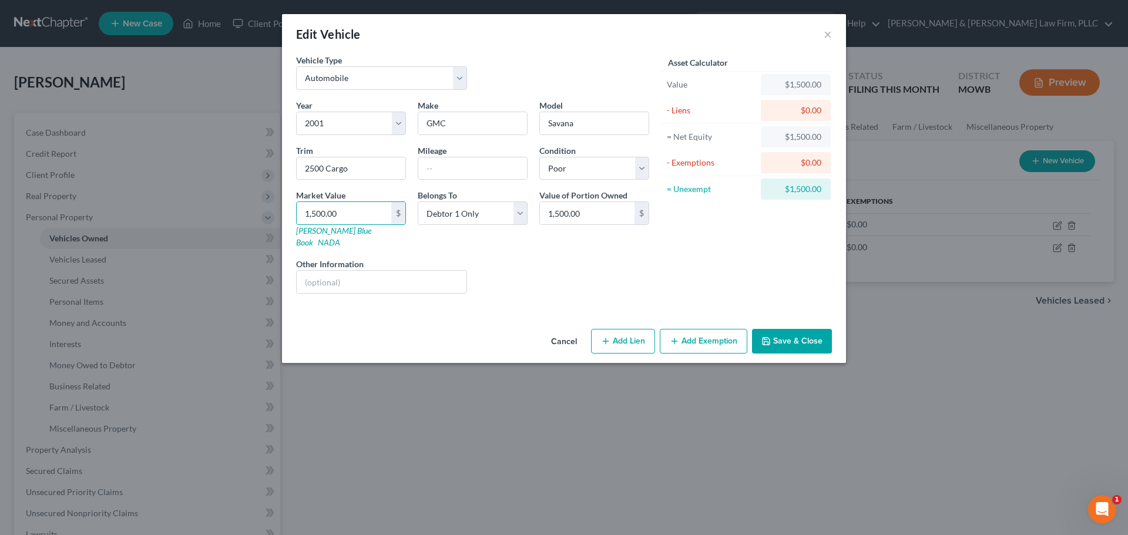
click at [701, 329] on button "Add Exemption" at bounding box center [704, 341] width 88 height 25
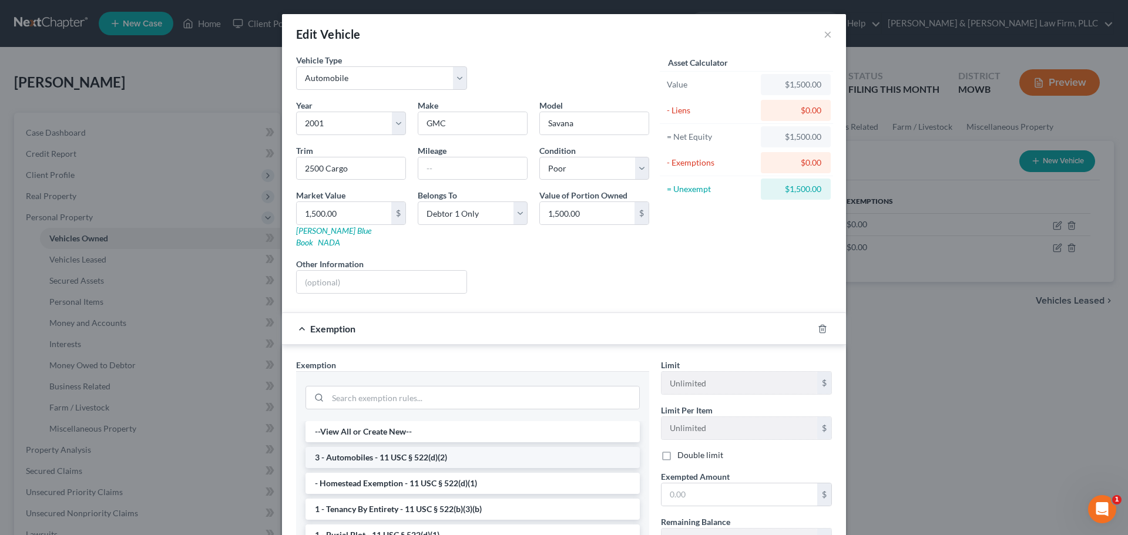
click at [447, 447] on li "3 - Automobiles - 11 USC § 522(d)(2)" at bounding box center [473, 457] width 334 height 21
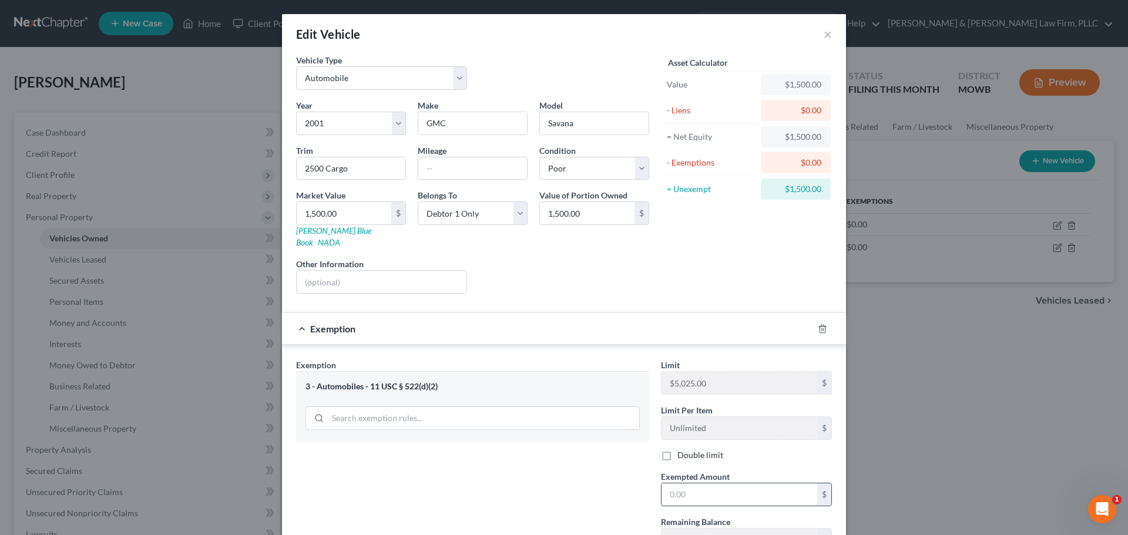
click at [715, 485] on input "text" at bounding box center [740, 495] width 156 height 22
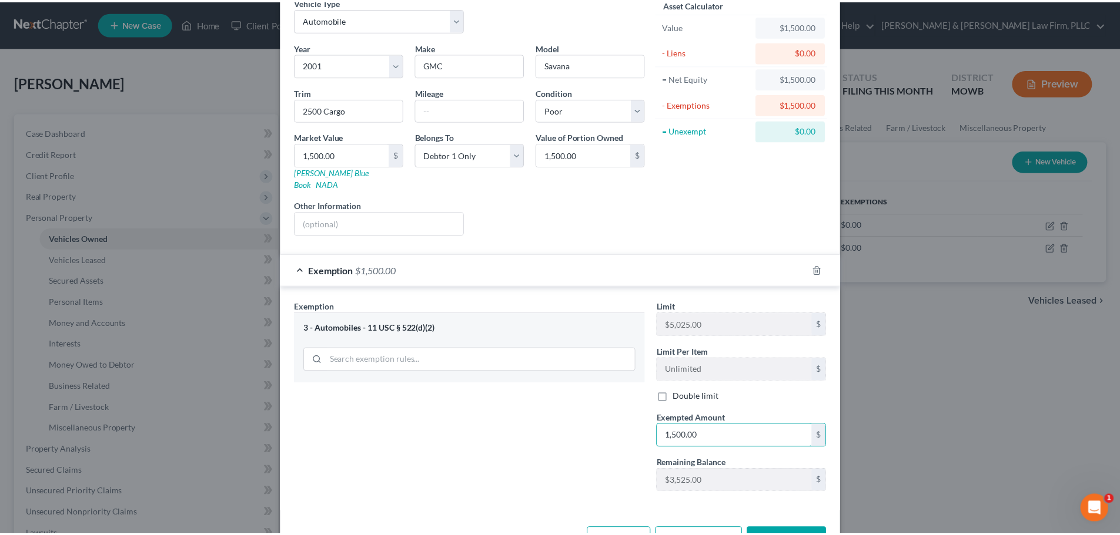
scroll to position [88, 0]
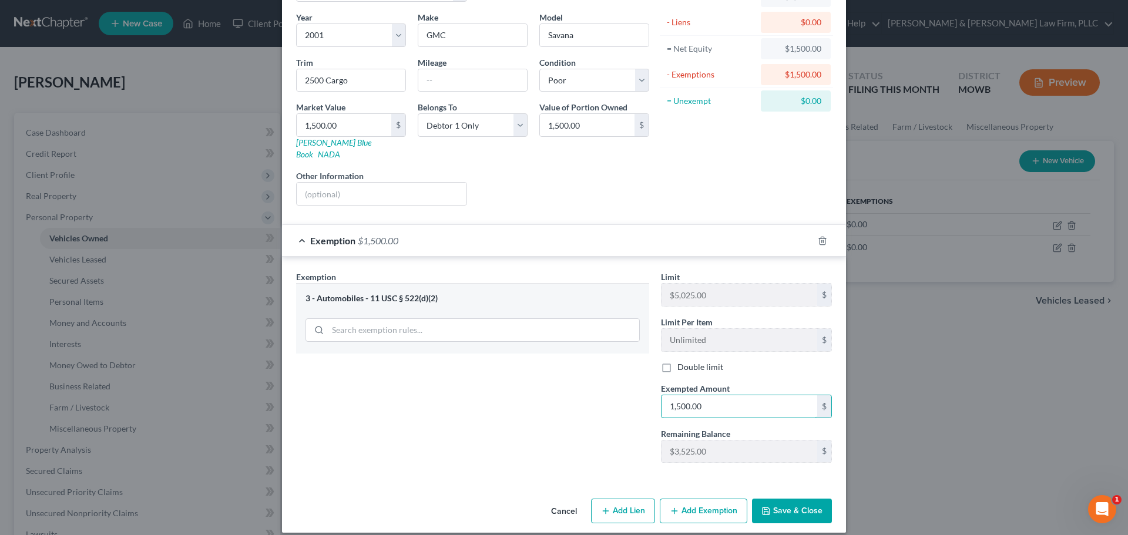
type input "1,500.00"
click at [806, 501] on button "Save & Close" at bounding box center [792, 511] width 80 height 25
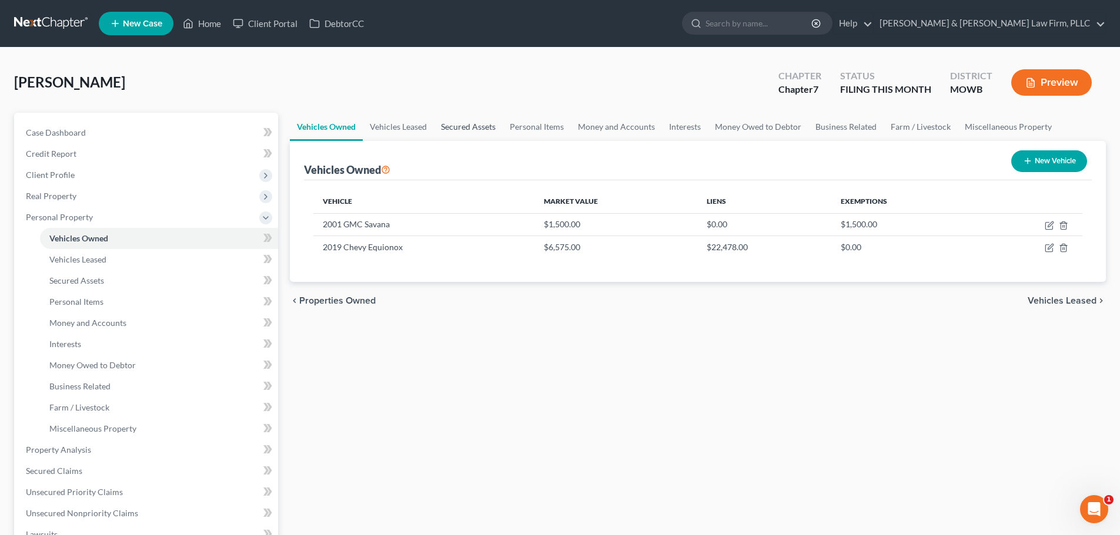
click at [475, 126] on link "Secured Assets" at bounding box center [468, 127] width 69 height 28
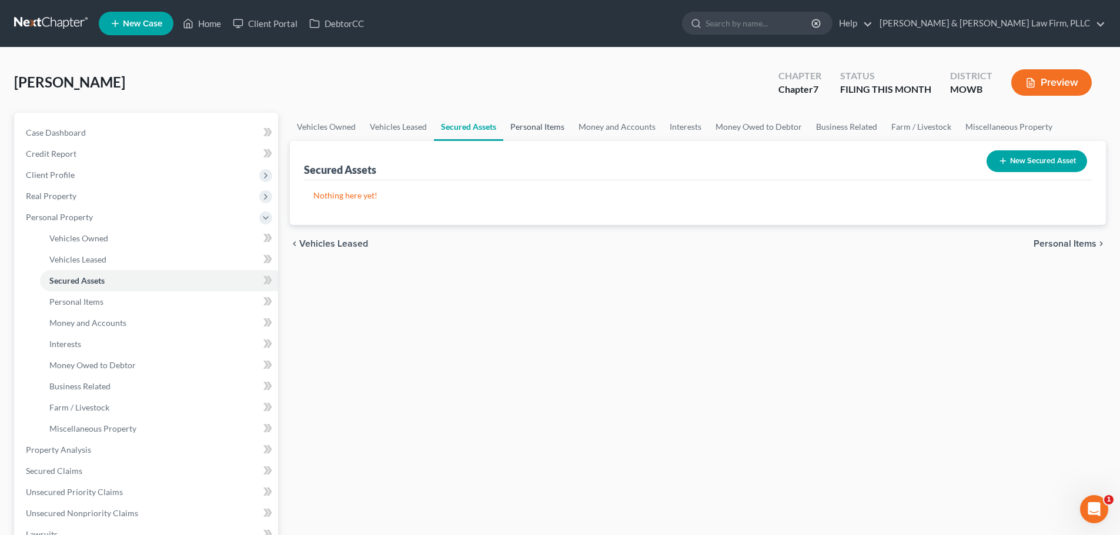
click at [527, 128] on link "Personal Items" at bounding box center [537, 127] width 68 height 28
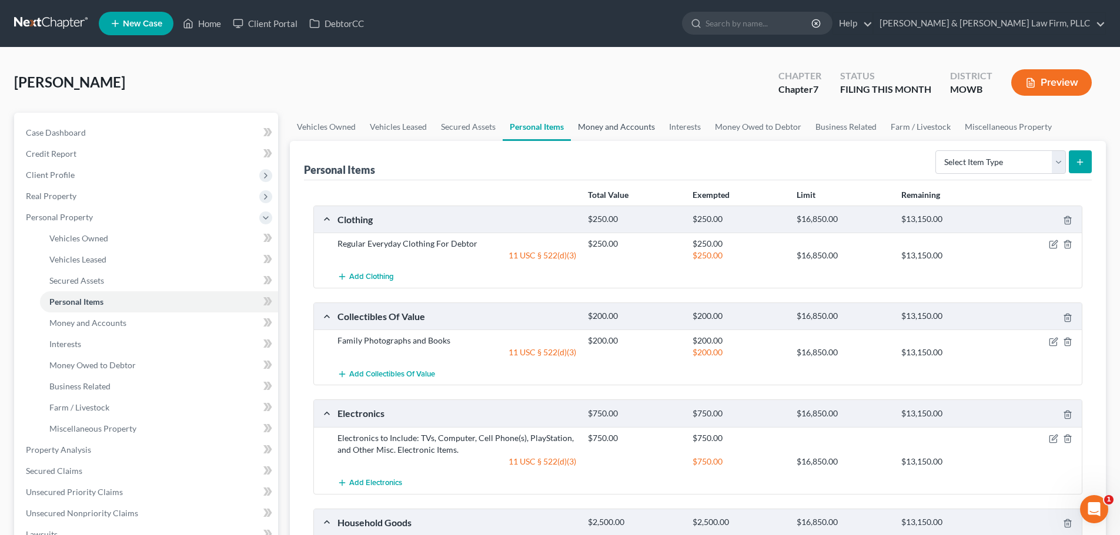
click at [621, 121] on link "Money and Accounts" at bounding box center [616, 127] width 91 height 28
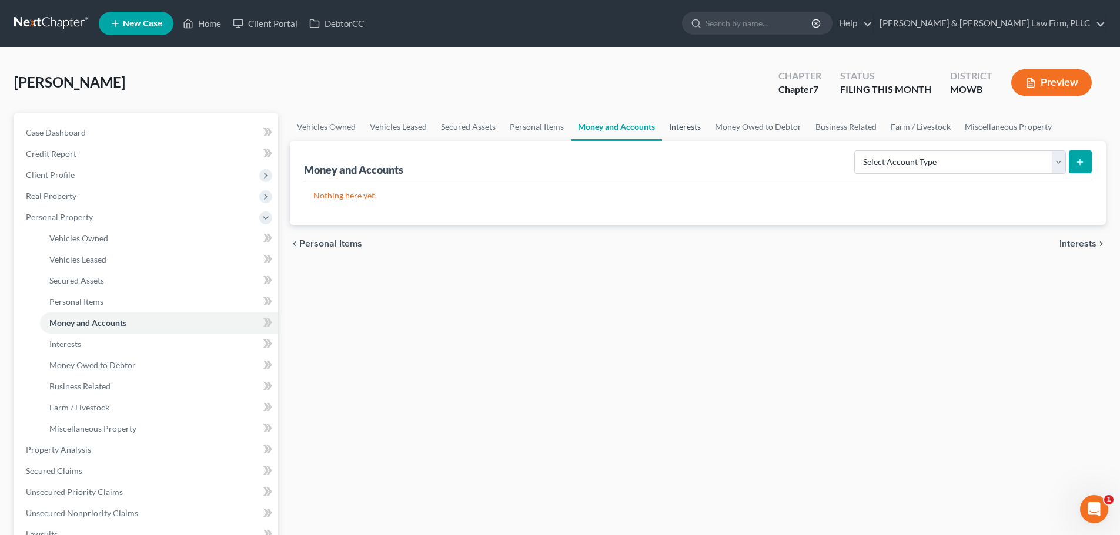
click at [688, 129] on link "Interests" at bounding box center [685, 127] width 46 height 28
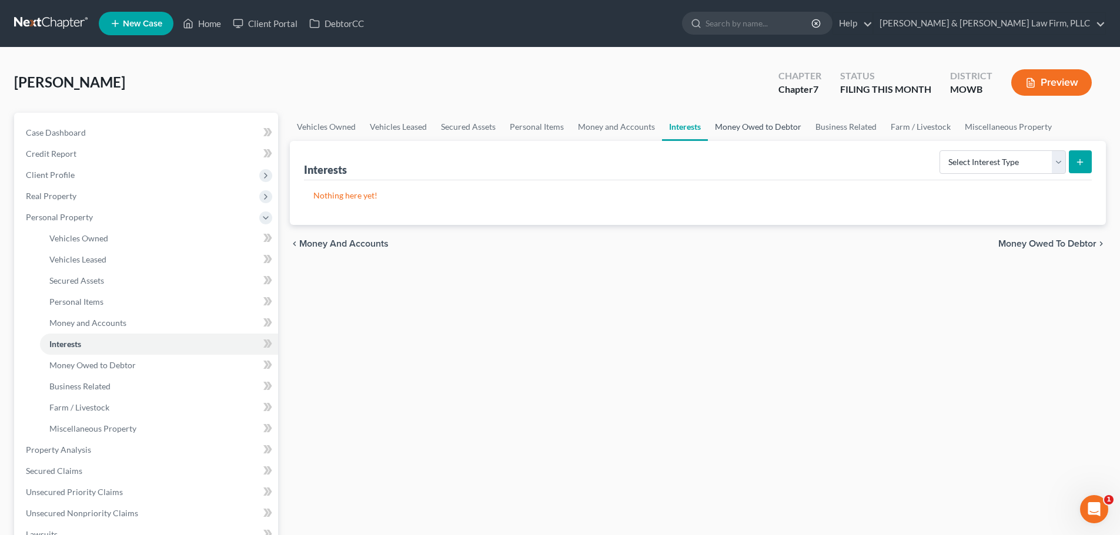
click at [753, 128] on link "Money Owed to Debtor" at bounding box center [758, 127] width 100 height 28
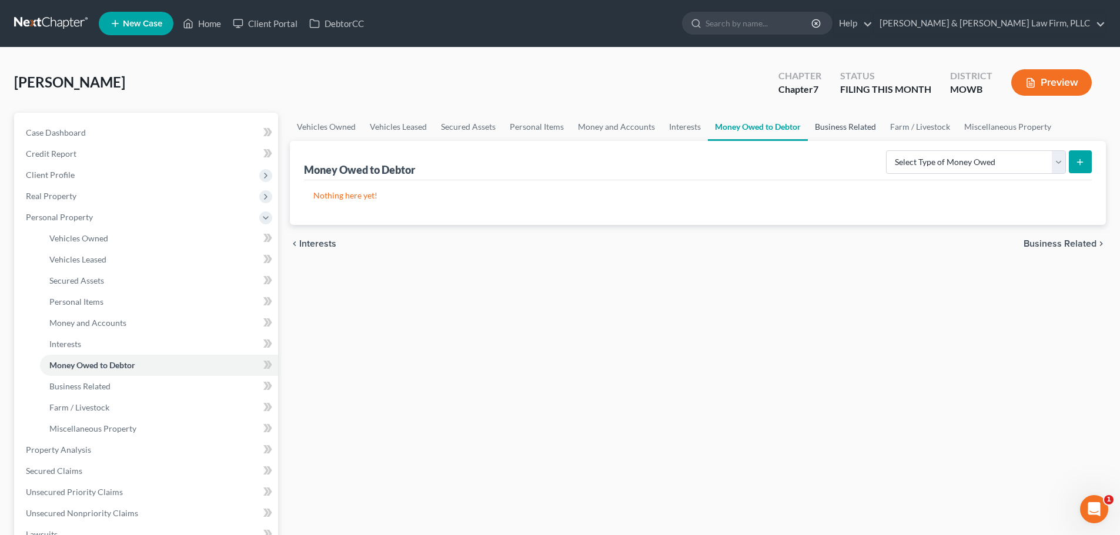
click at [827, 128] on link "Business Related" at bounding box center [845, 127] width 75 height 28
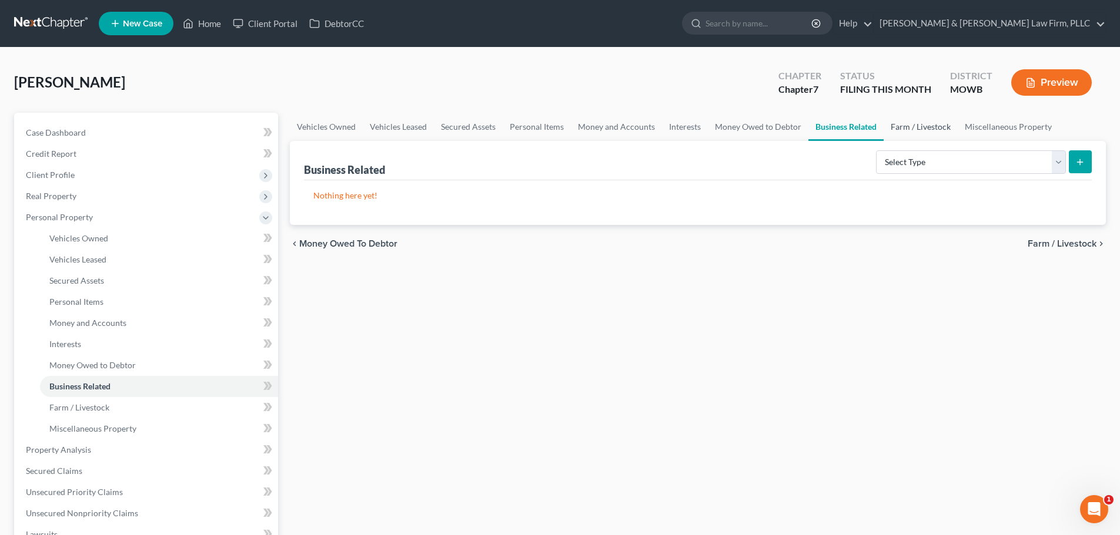
click at [890, 128] on link "Farm / Livestock" at bounding box center [920, 127] width 74 height 28
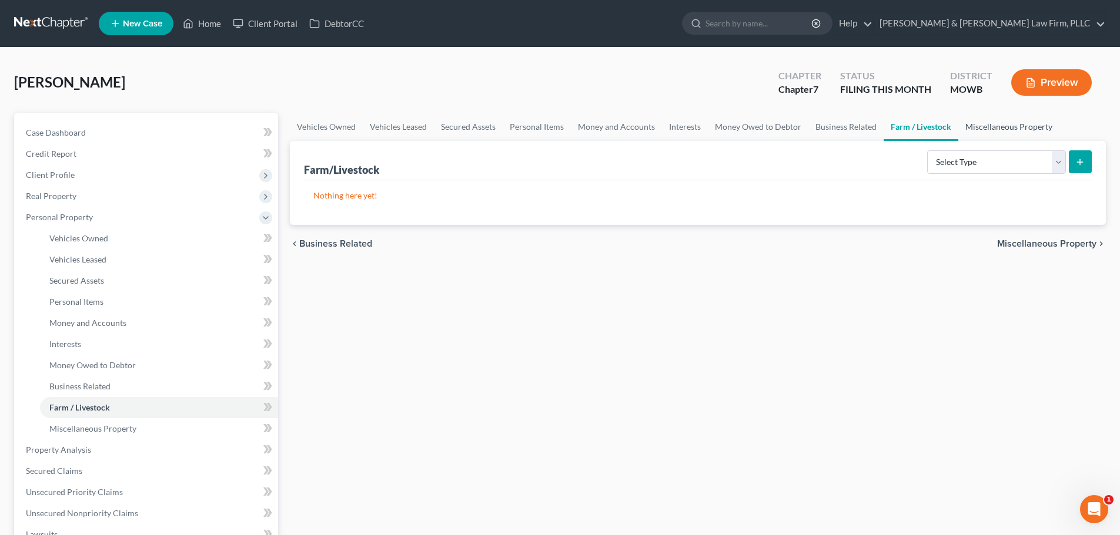
click at [986, 125] on link "Miscellaneous Property" at bounding box center [1008, 127] width 101 height 28
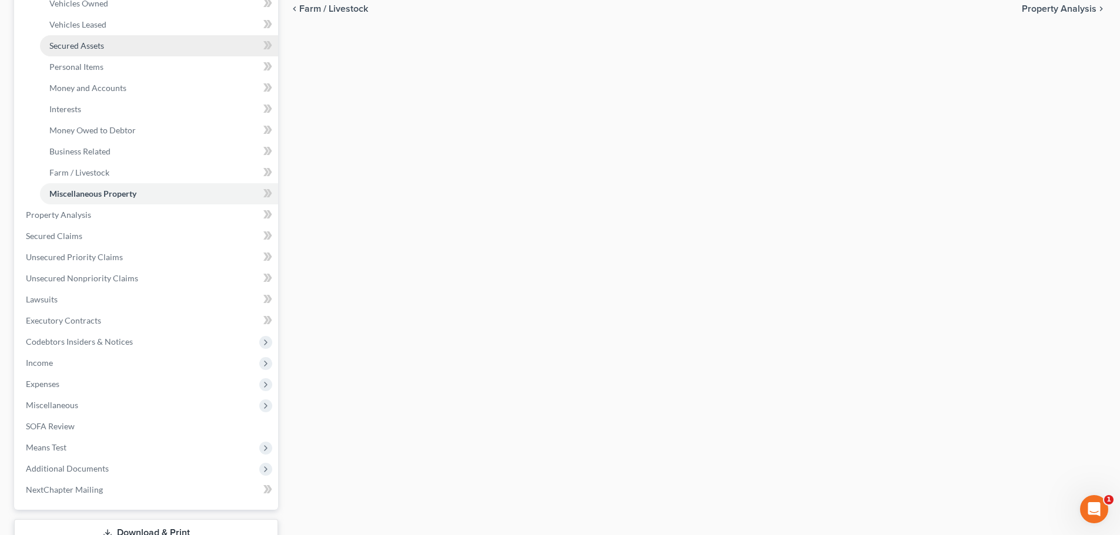
scroll to position [294, 0]
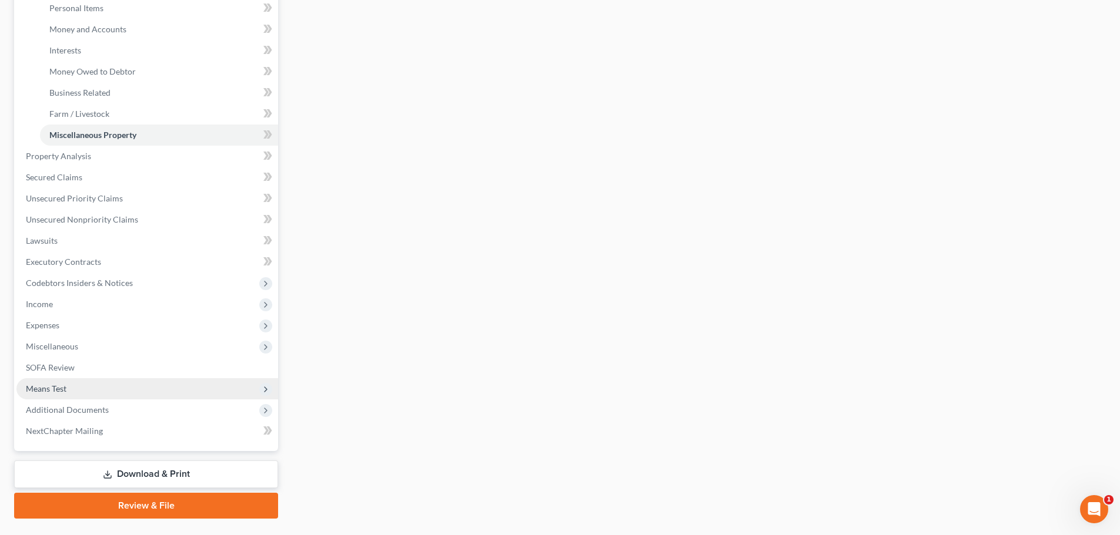
click at [92, 391] on span "Means Test" at bounding box center [147, 388] width 262 height 21
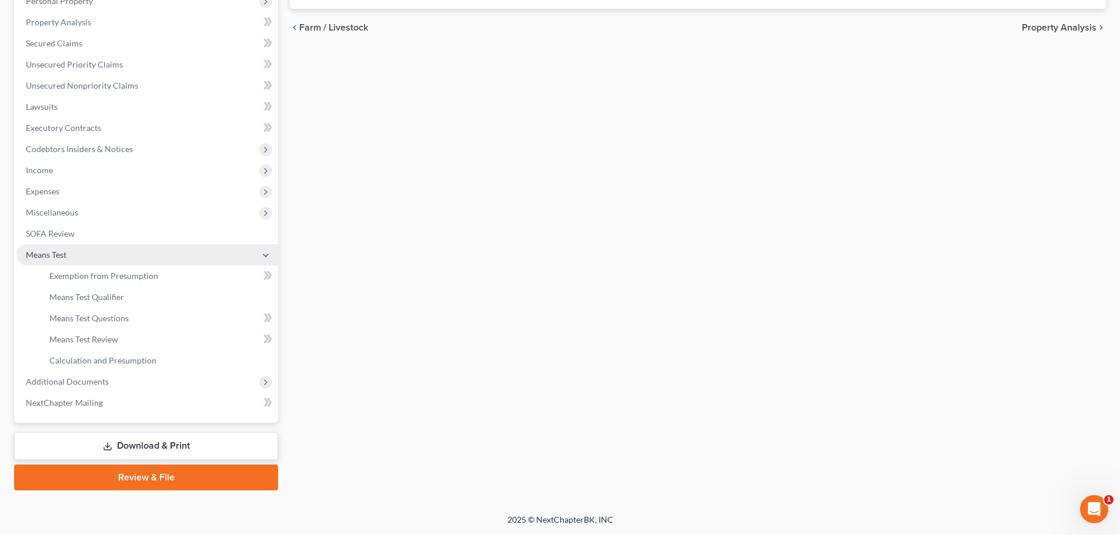
scroll to position [216, 0]
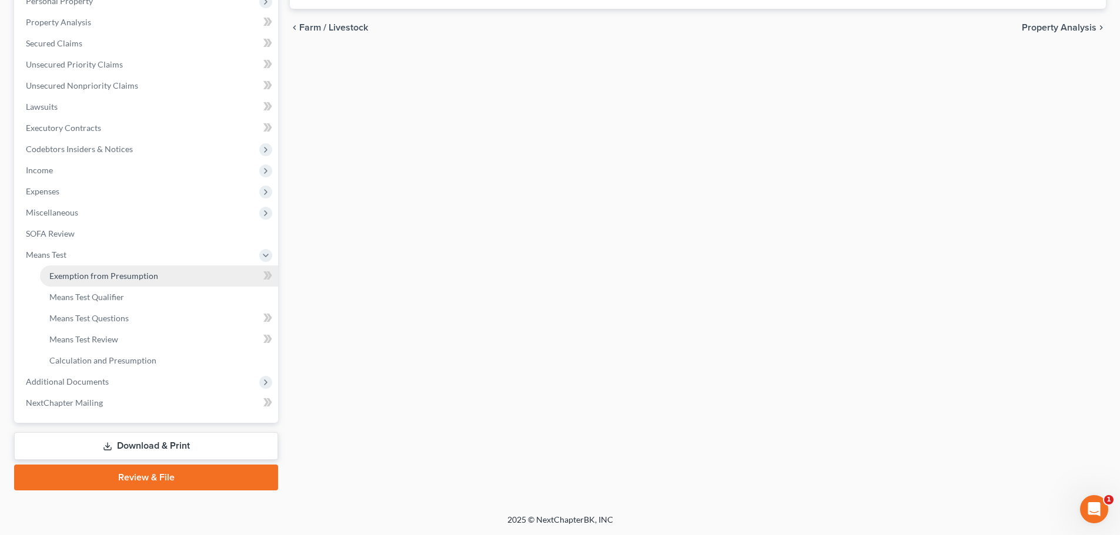
click at [93, 279] on span "Exemption from Presumption" at bounding box center [103, 276] width 109 height 10
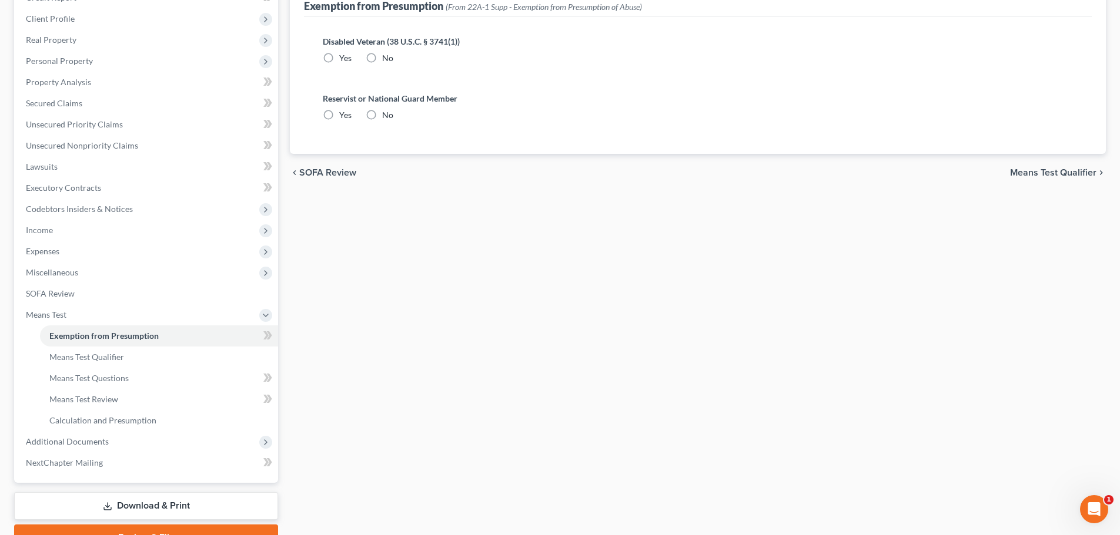
scroll to position [63, 0]
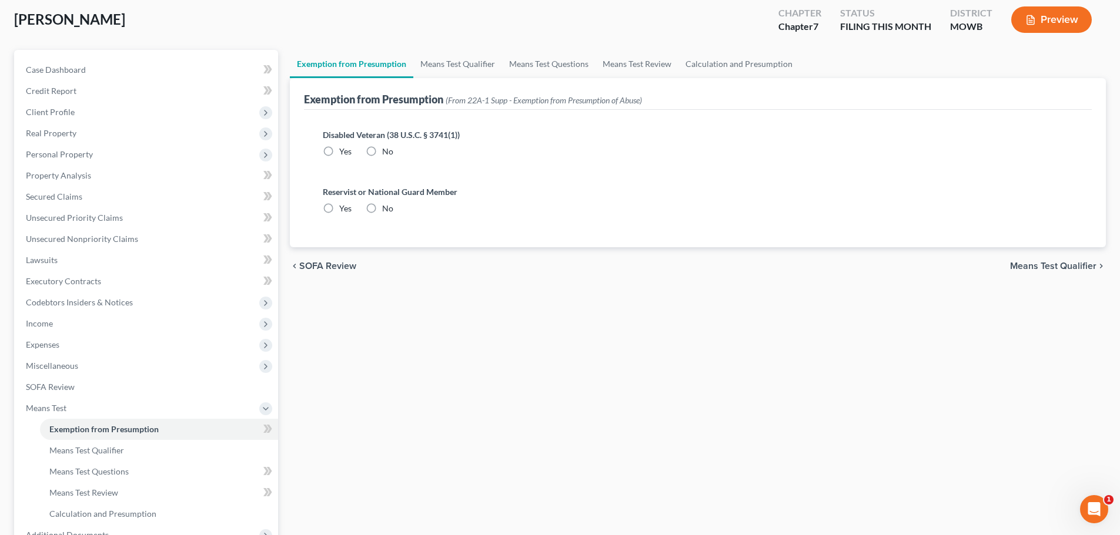
radio input "true"
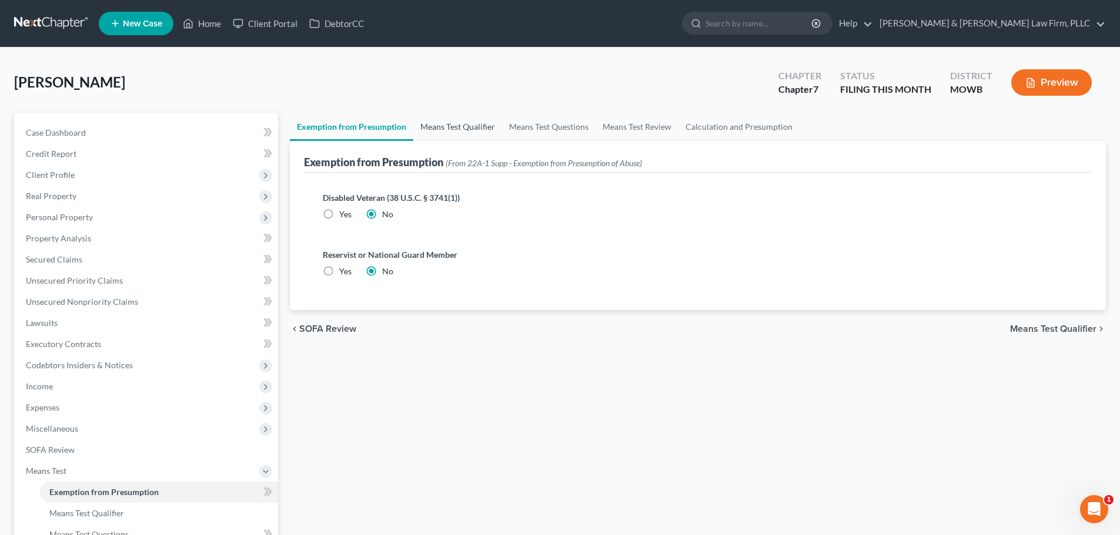
click at [453, 126] on link "Means Test Qualifier" at bounding box center [457, 127] width 89 height 28
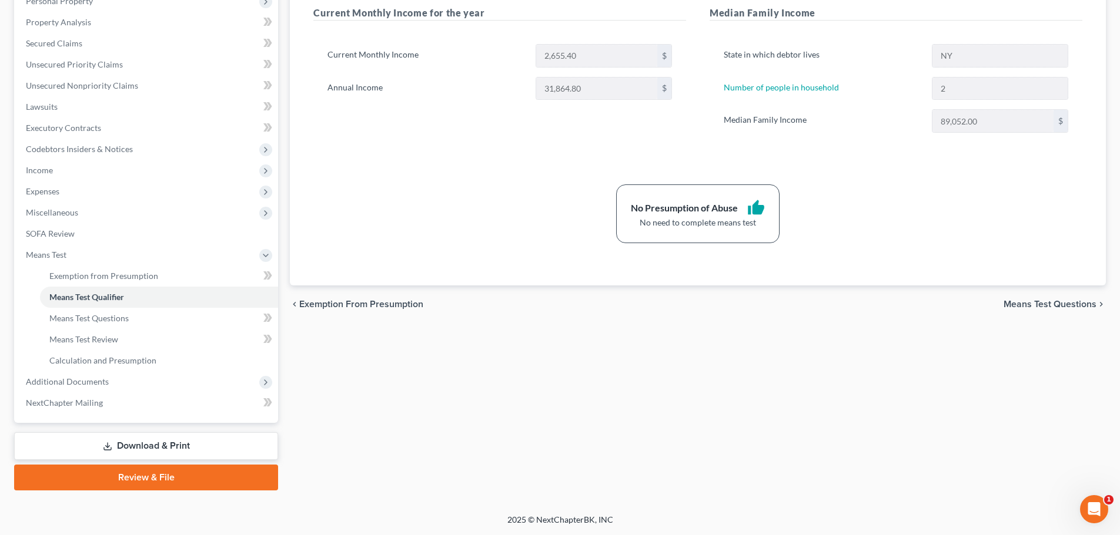
scroll to position [40, 0]
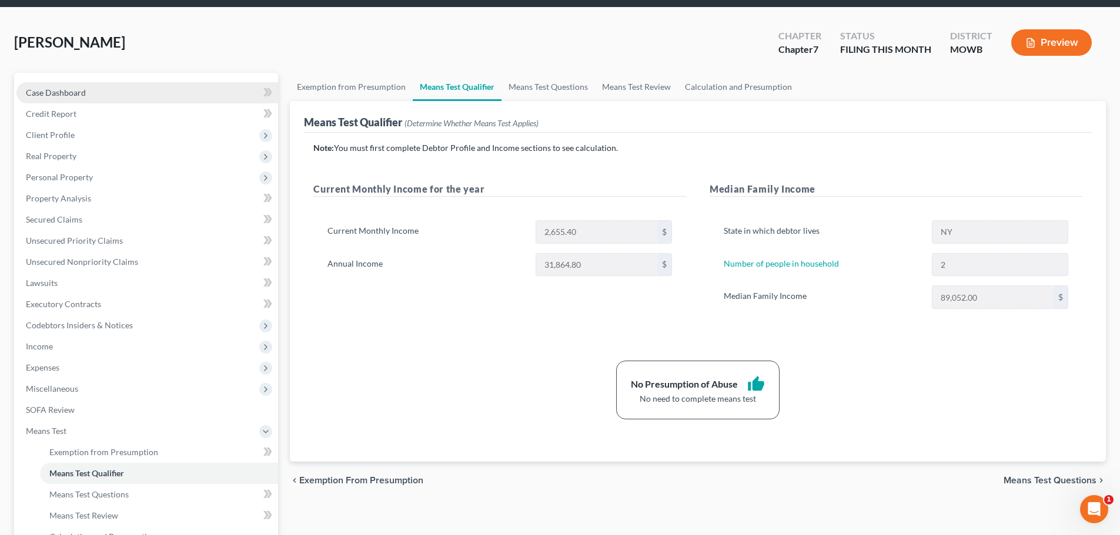
click at [72, 92] on span "Case Dashboard" at bounding box center [56, 93] width 60 height 10
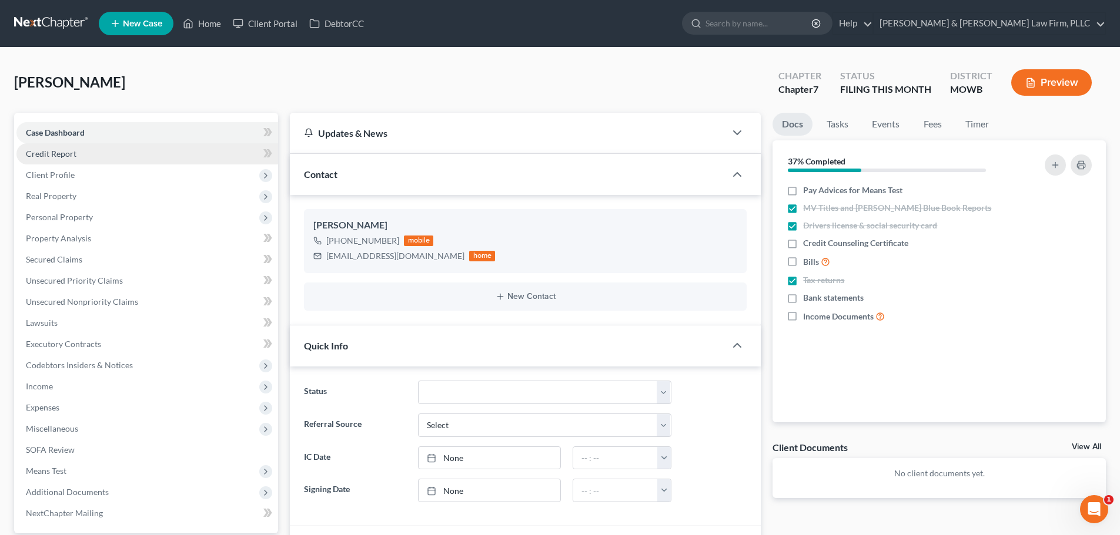
scroll to position [2828, 0]
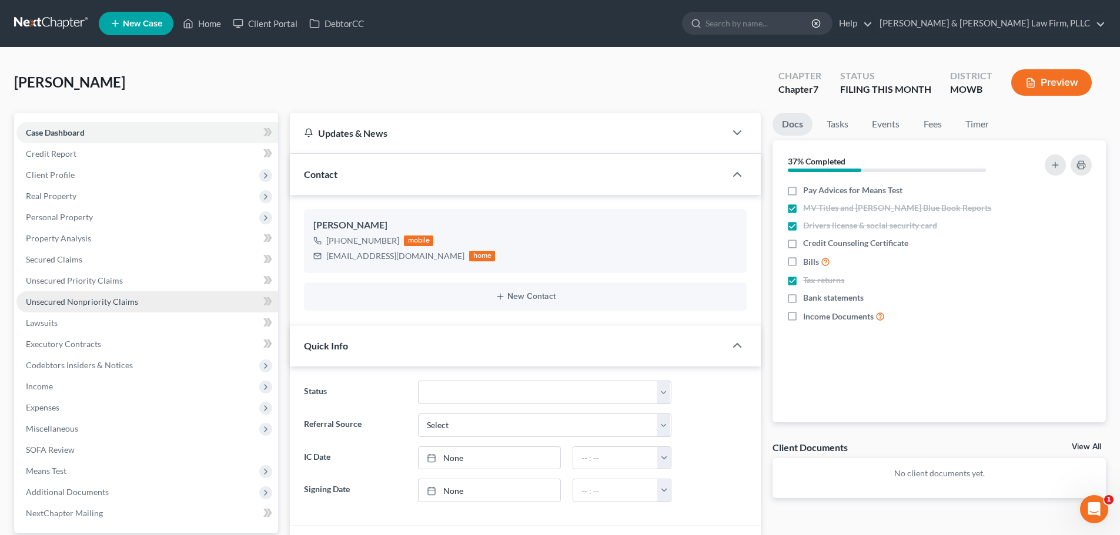
click at [74, 305] on span "Unsecured Nonpriority Claims" at bounding box center [82, 302] width 112 height 10
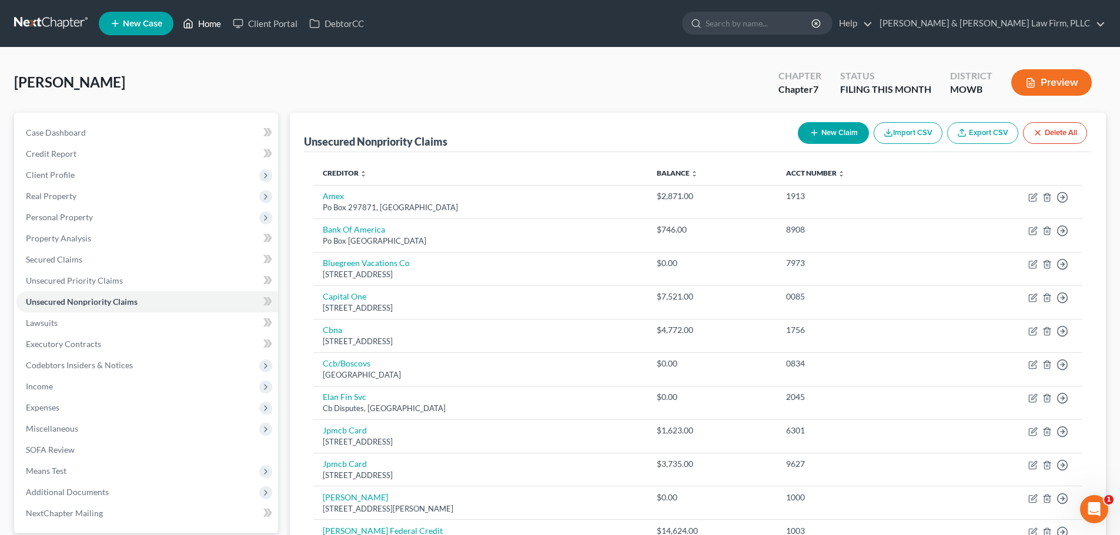
click at [203, 22] on link "Home" at bounding box center [202, 23] width 50 height 21
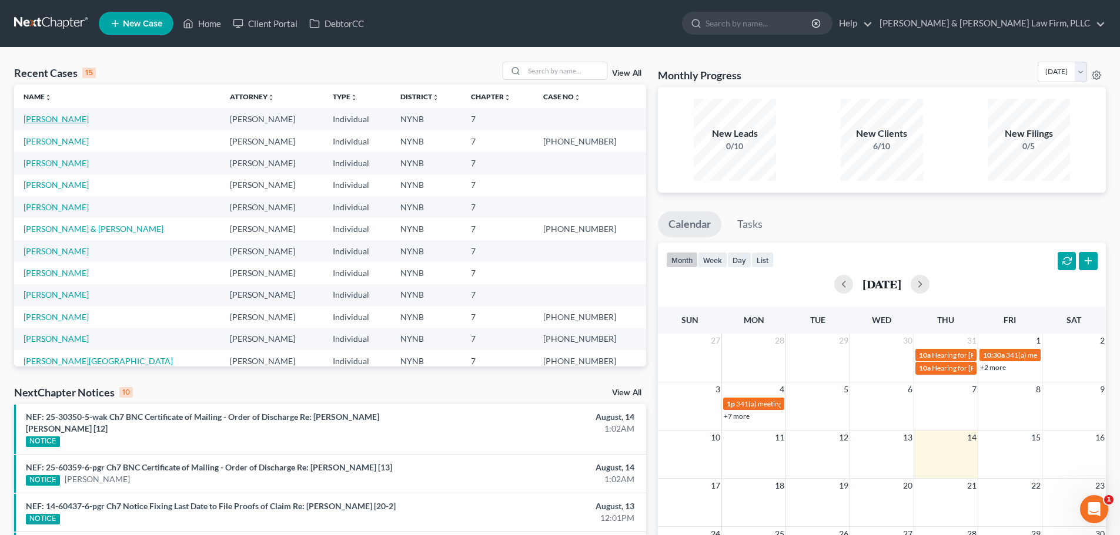
click at [46, 119] on link "[PERSON_NAME]" at bounding box center [56, 119] width 65 height 10
select select "4"
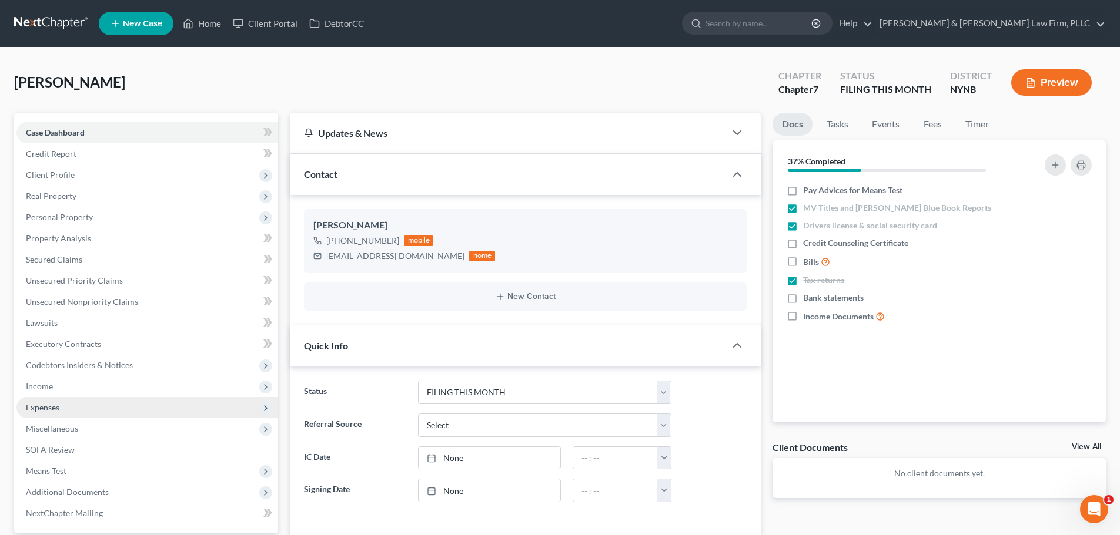
scroll to position [2828, 0]
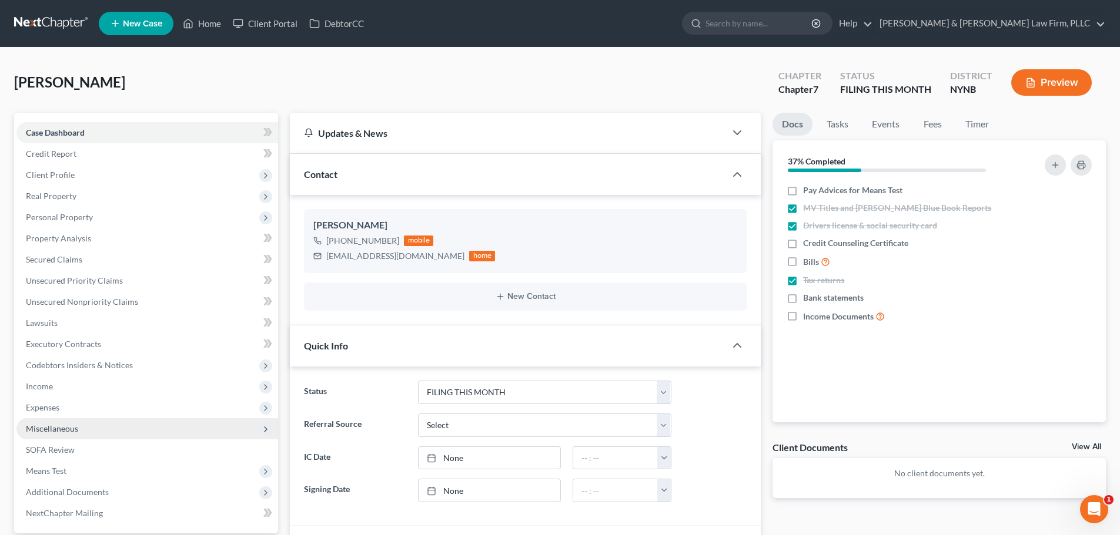
click at [48, 433] on span "Miscellaneous" at bounding box center [52, 429] width 52 height 10
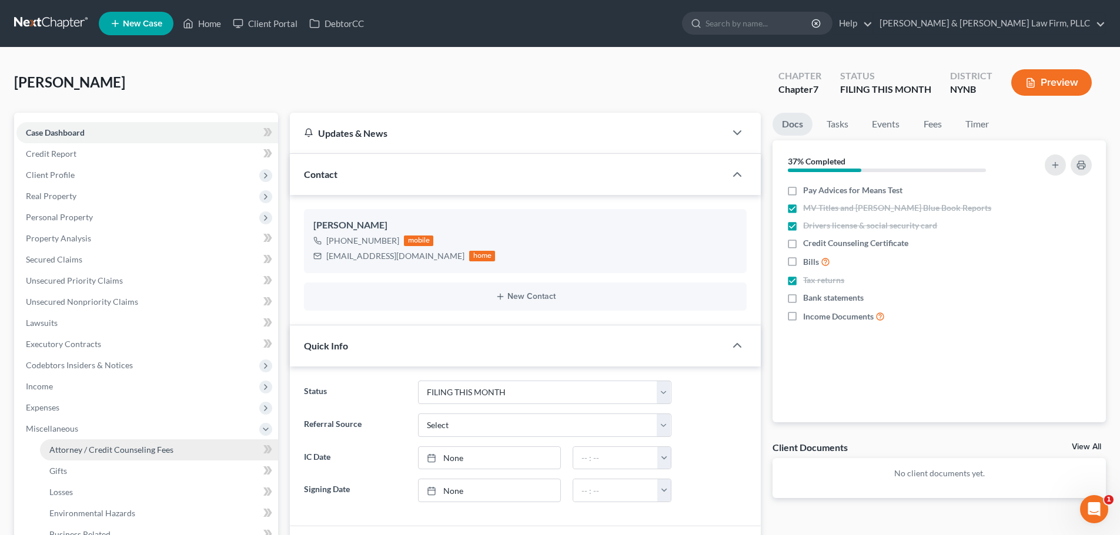
click at [56, 450] on span "Attorney / Credit Counseling Fees" at bounding box center [111, 450] width 124 height 10
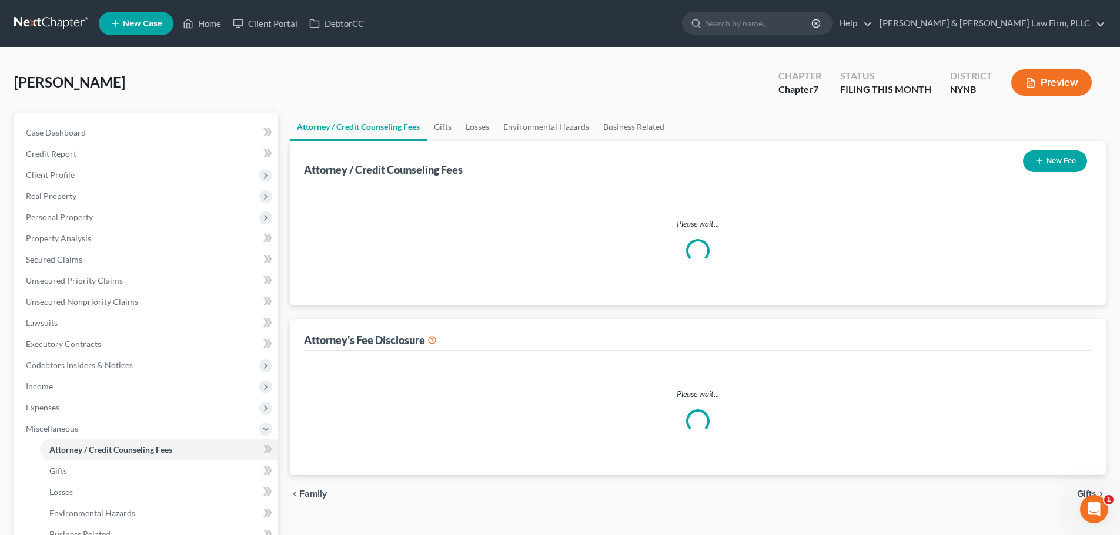
select select "0"
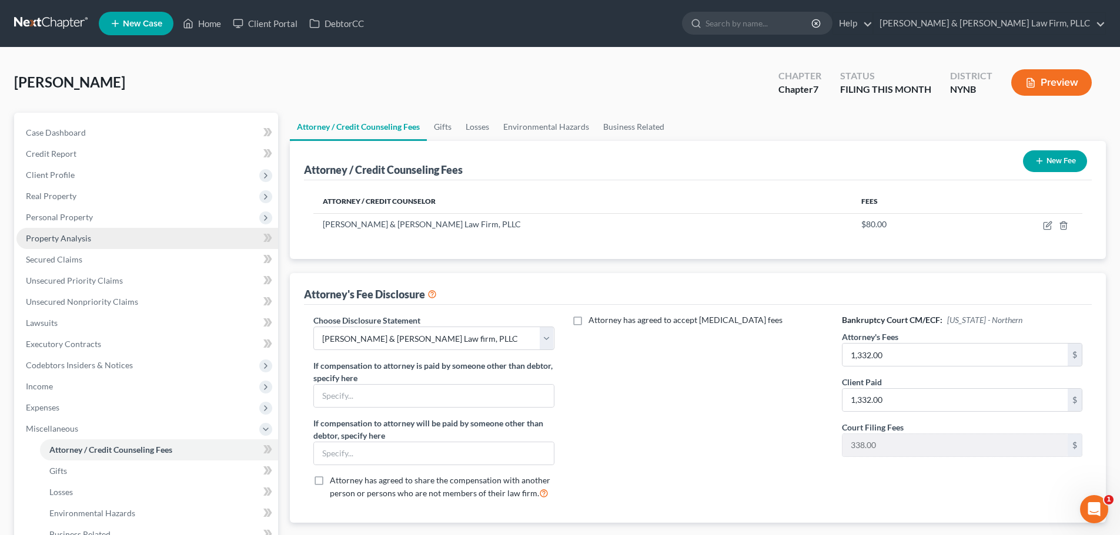
click at [76, 242] on span "Property Analysis" at bounding box center [58, 238] width 65 height 10
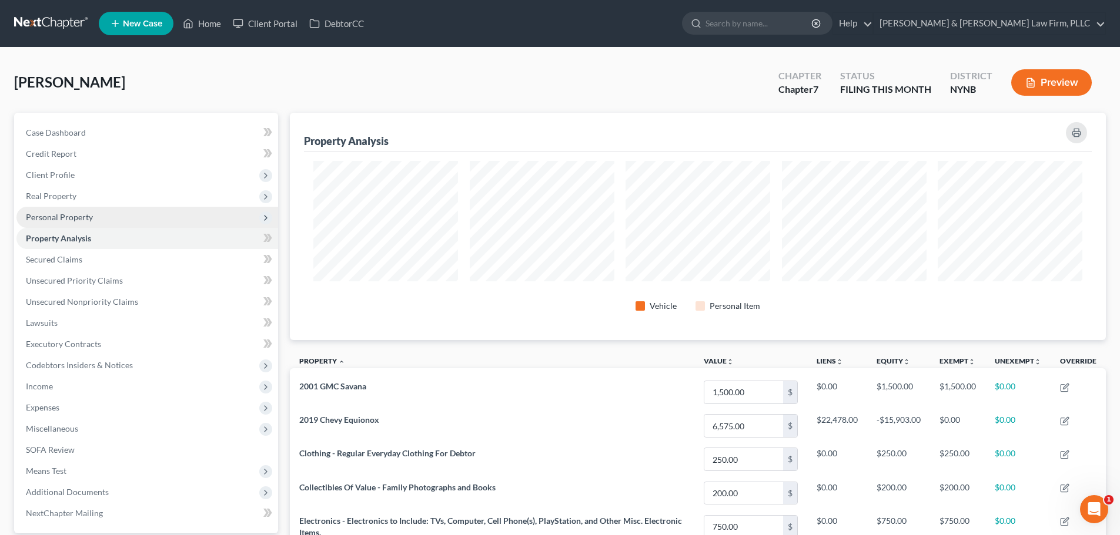
click at [57, 220] on span "Personal Property" at bounding box center [59, 217] width 67 height 10
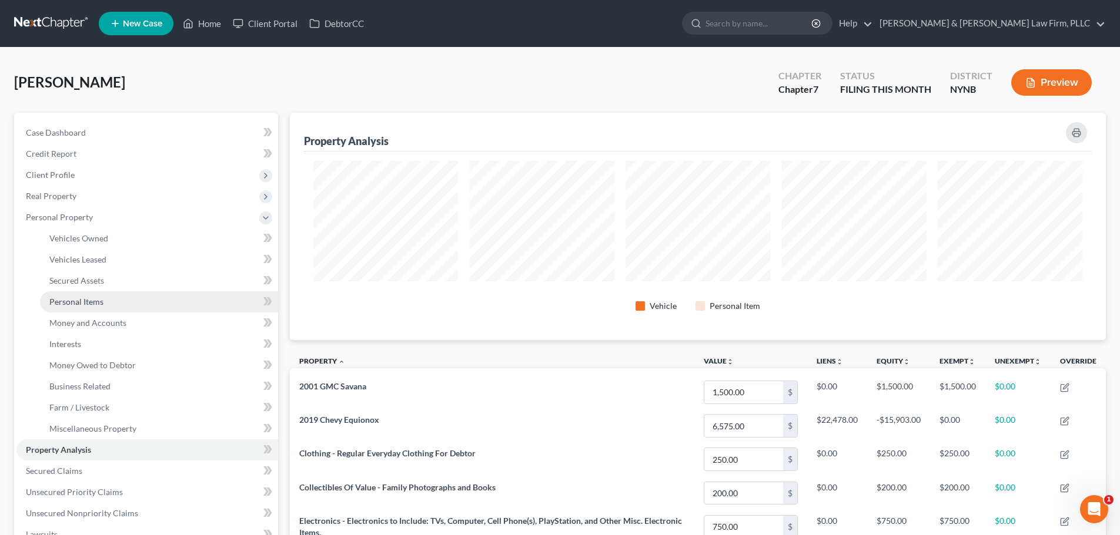
click at [75, 307] on link "Personal Items" at bounding box center [159, 301] width 238 height 21
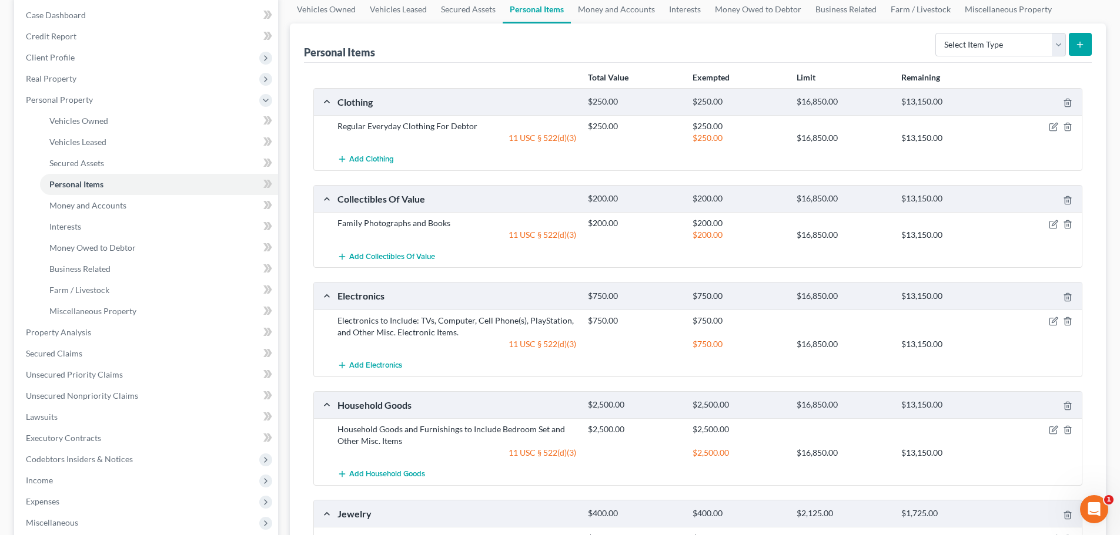
scroll to position [353, 0]
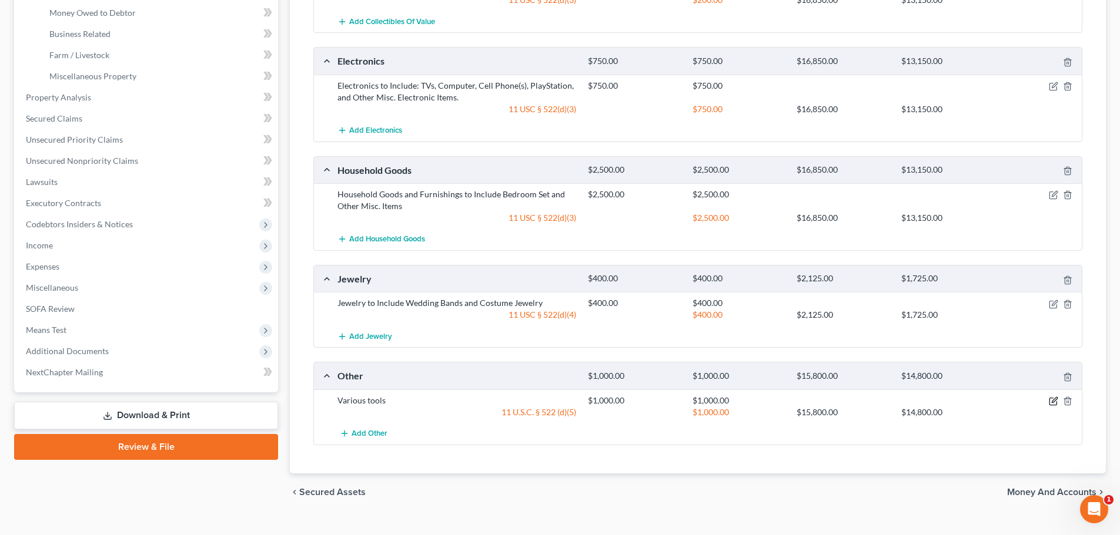
click at [1053, 403] on icon "button" at bounding box center [1053, 399] width 5 height 5
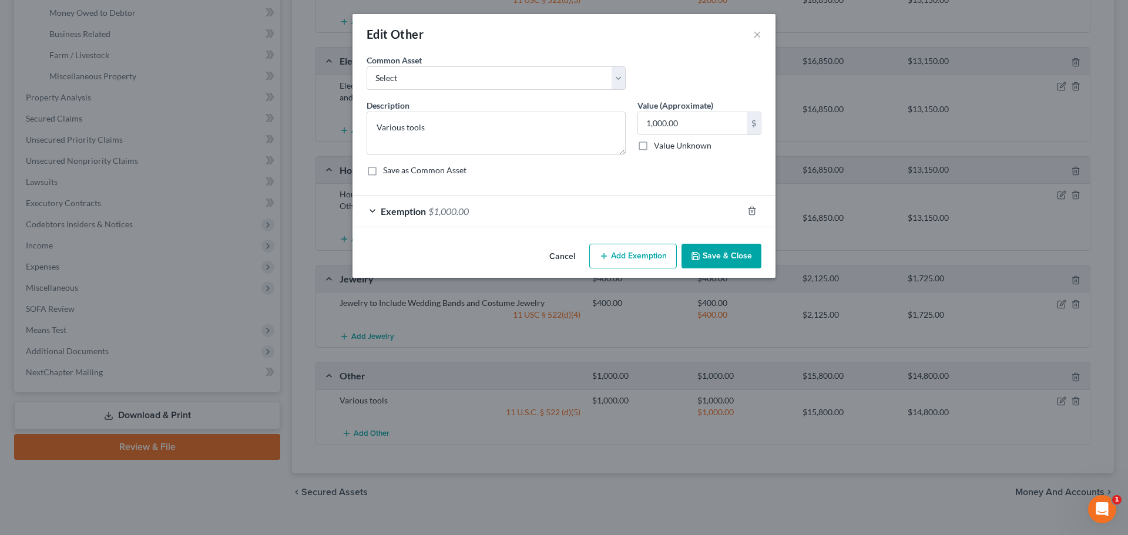
click at [398, 209] on span "Exemption" at bounding box center [403, 211] width 45 height 11
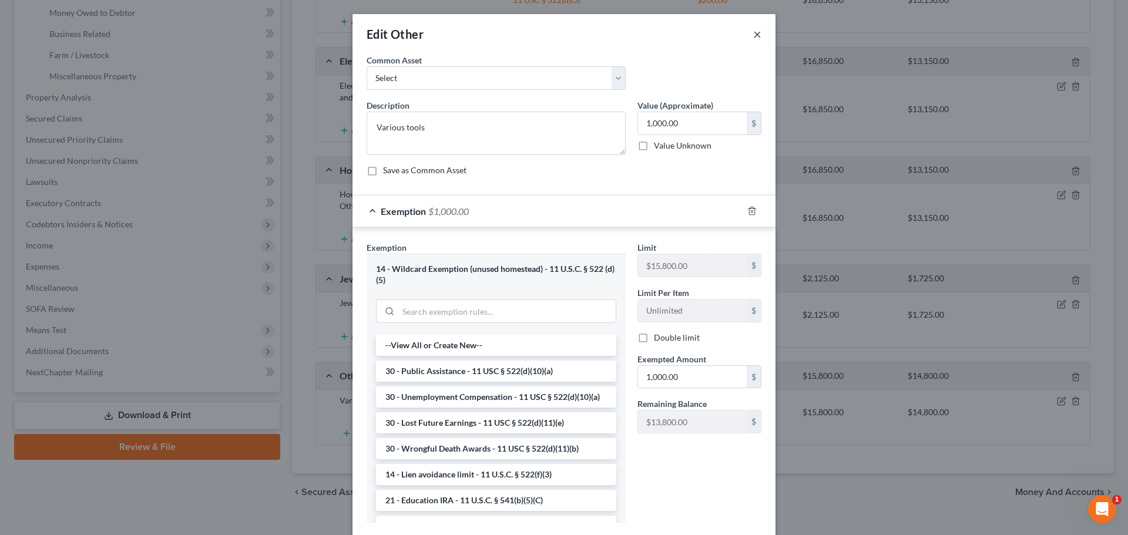
click at [754, 33] on button "×" at bounding box center [757, 34] width 8 height 14
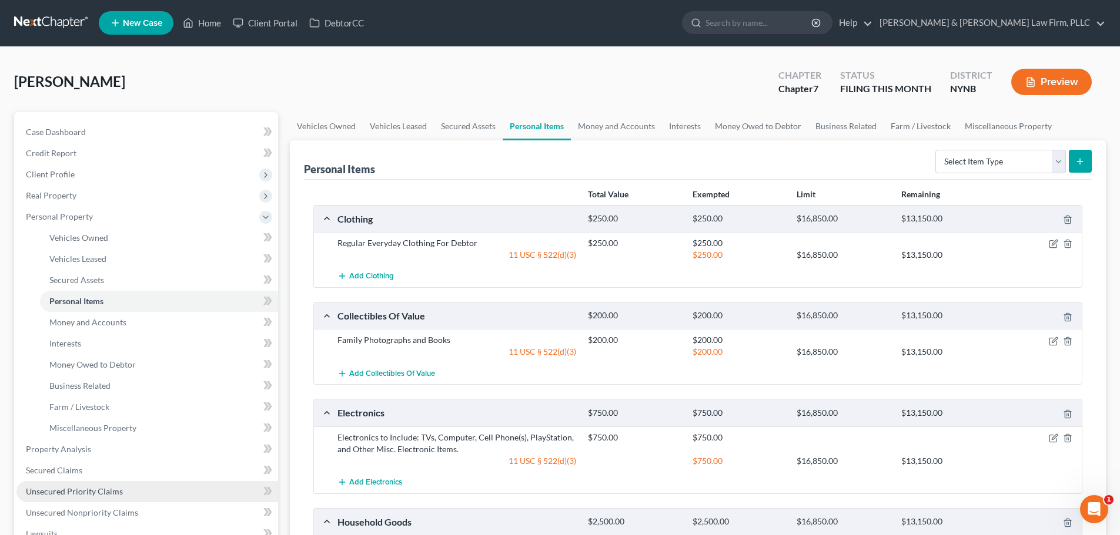
scroll to position [0, 0]
click at [209, 26] on link "Home" at bounding box center [202, 23] width 50 height 21
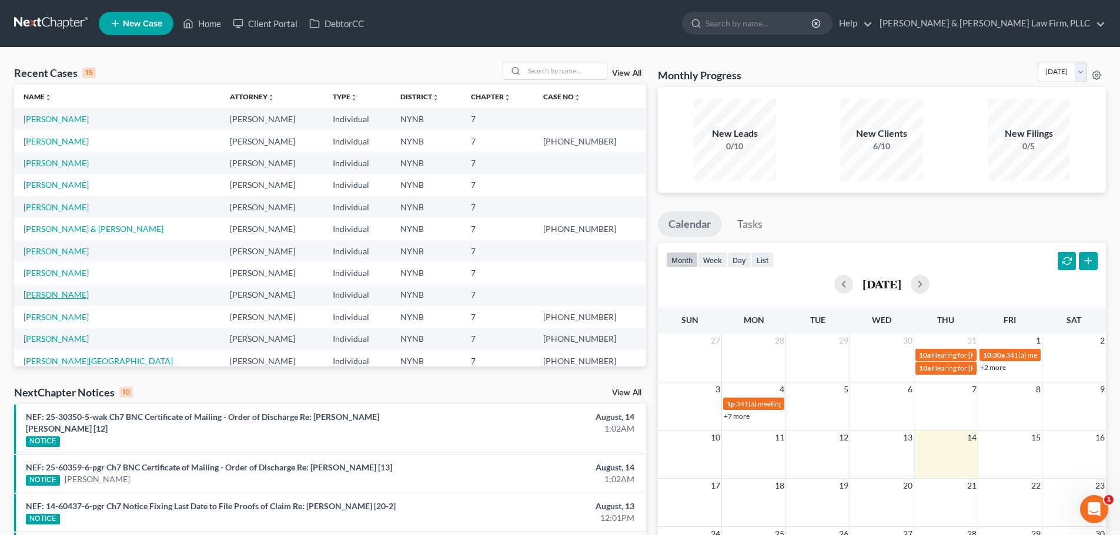
click at [45, 294] on link "[PERSON_NAME]" at bounding box center [56, 295] width 65 height 10
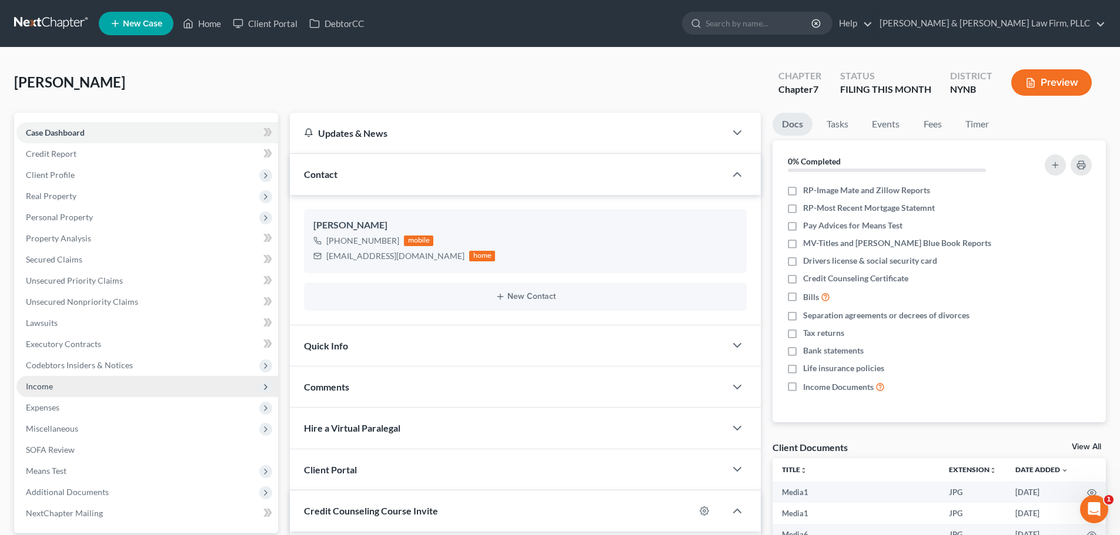
scroll to position [4032, 0]
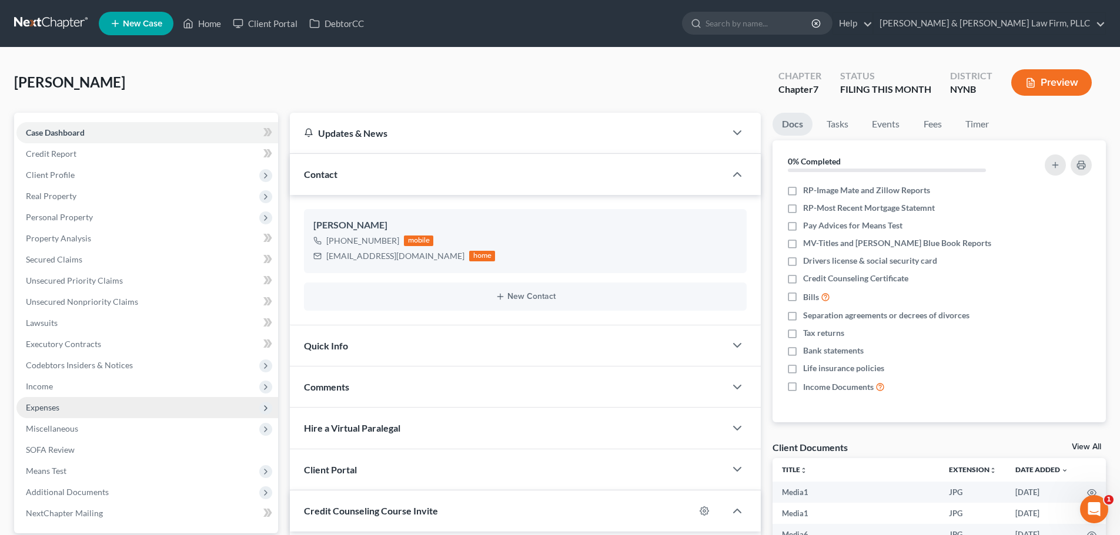
click at [49, 410] on span "Expenses" at bounding box center [42, 408] width 33 height 10
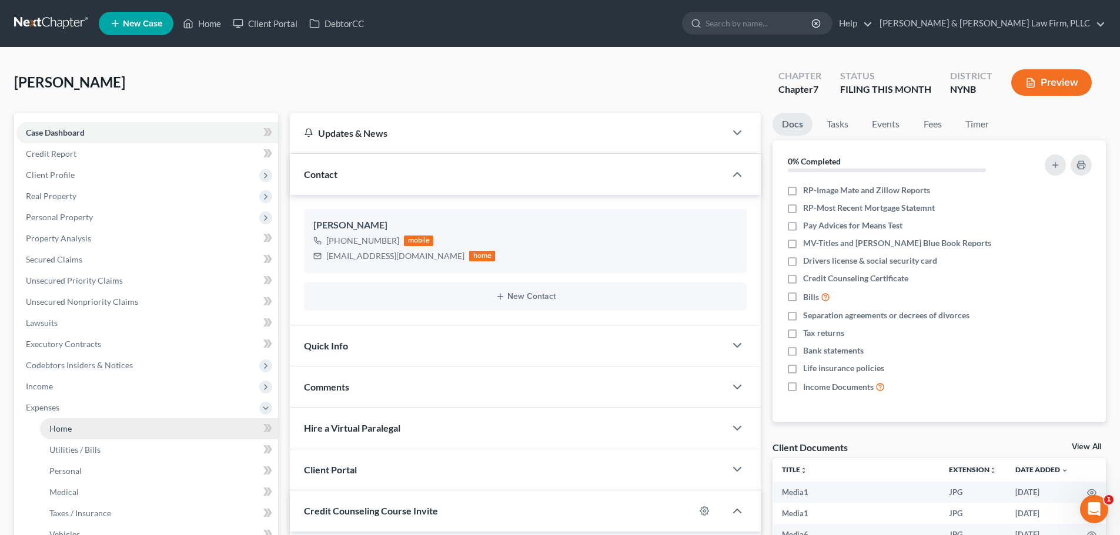
click at [61, 433] on span "Home" at bounding box center [60, 429] width 22 height 10
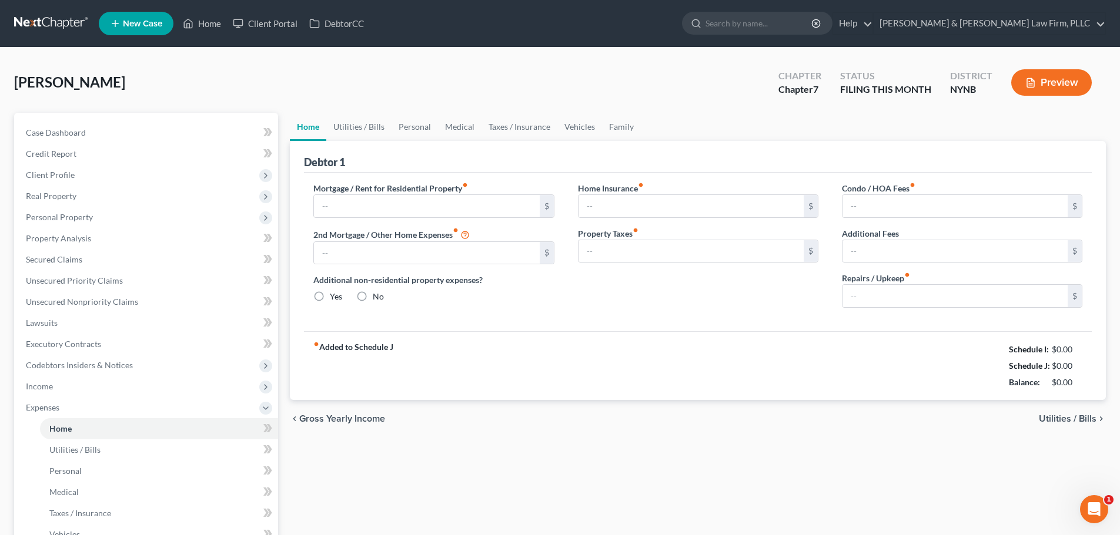
type input "200.00"
type input "0.00"
radio input "true"
type input "0.00"
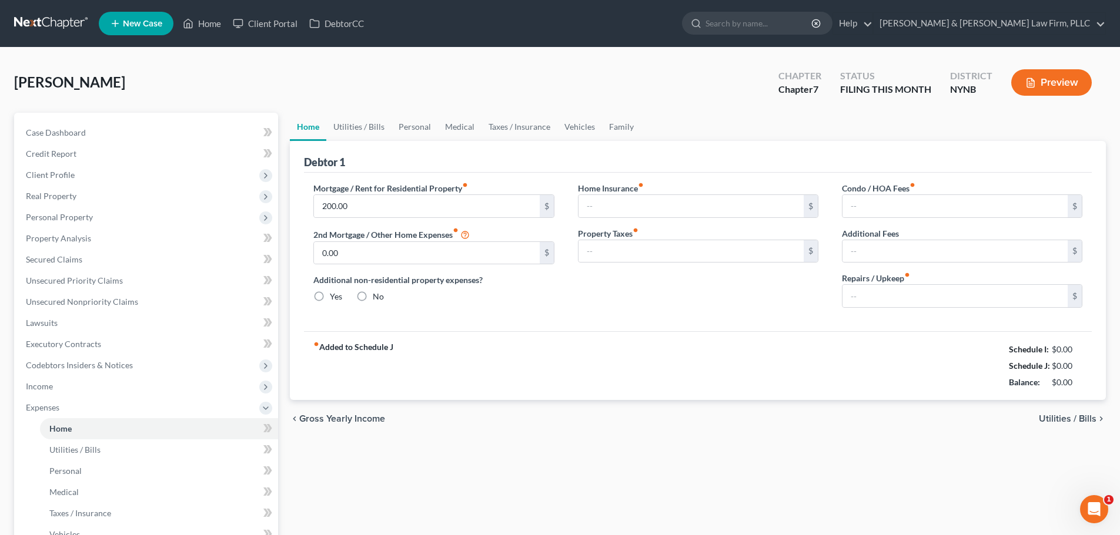
type input "0.00"
click at [361, 128] on link "Utilities / Bills" at bounding box center [358, 127] width 65 height 28
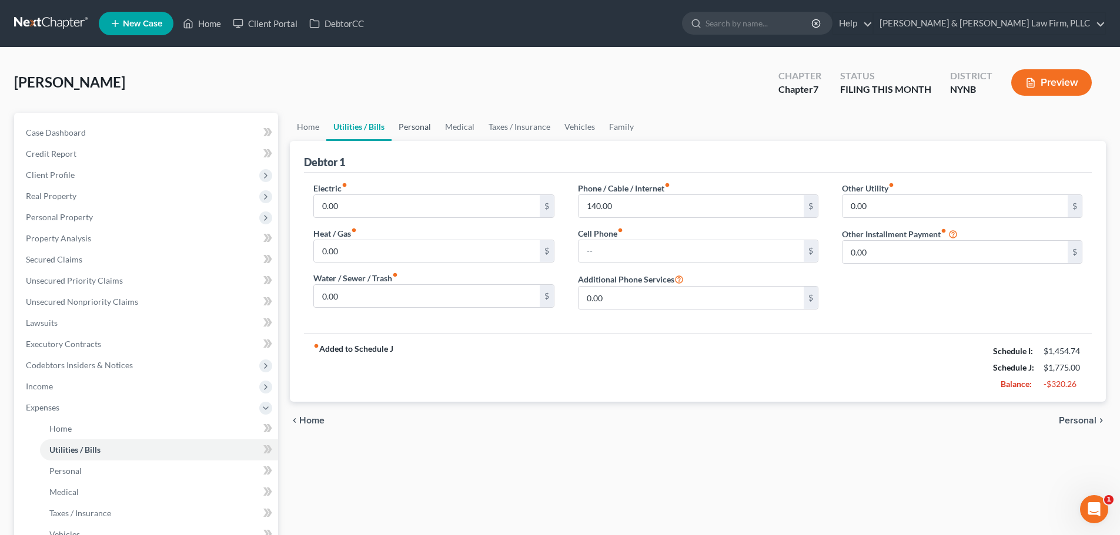
click at [412, 129] on link "Personal" at bounding box center [414, 127] width 46 height 28
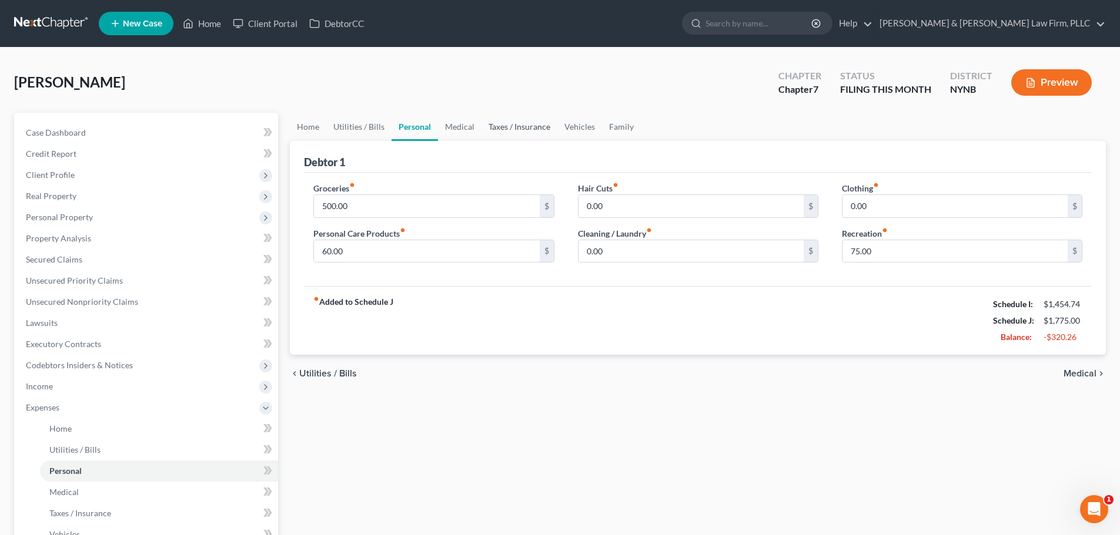
click at [510, 126] on link "Taxes / Insurance" at bounding box center [519, 127] width 76 height 28
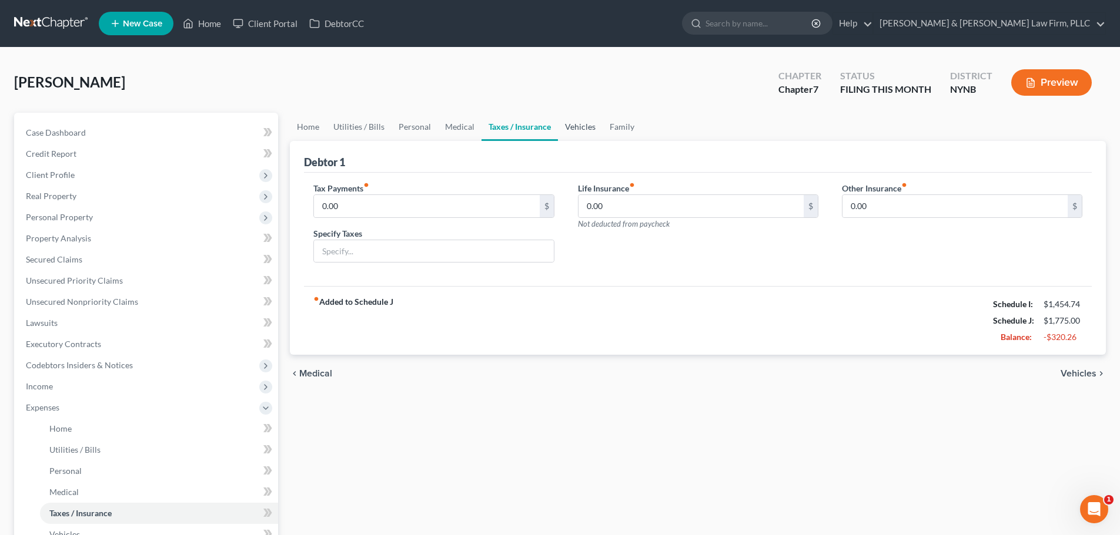
click at [581, 129] on link "Vehicles" at bounding box center [580, 127] width 45 height 28
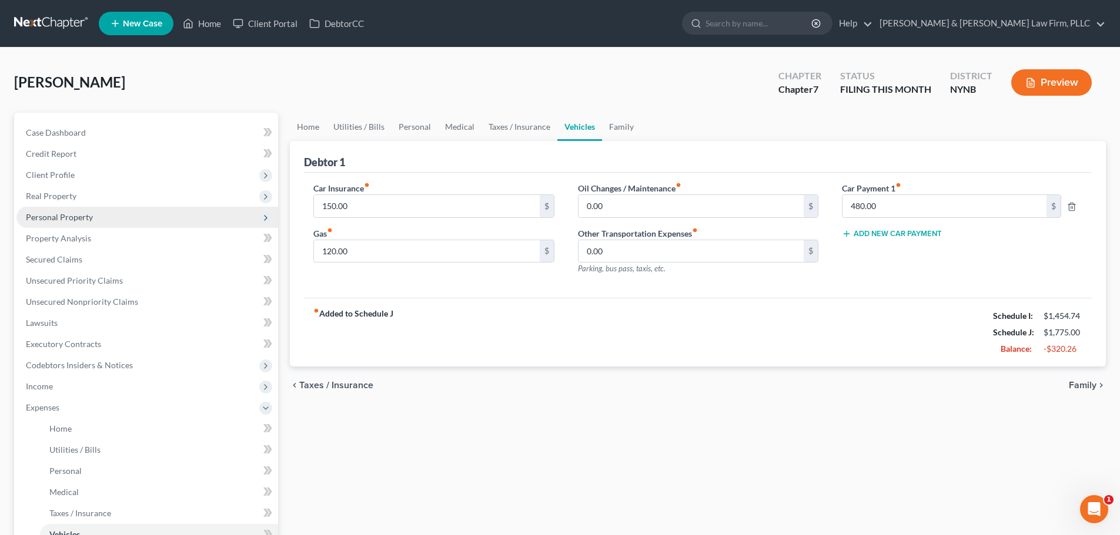
click at [65, 220] on span "Personal Property" at bounding box center [59, 217] width 67 height 10
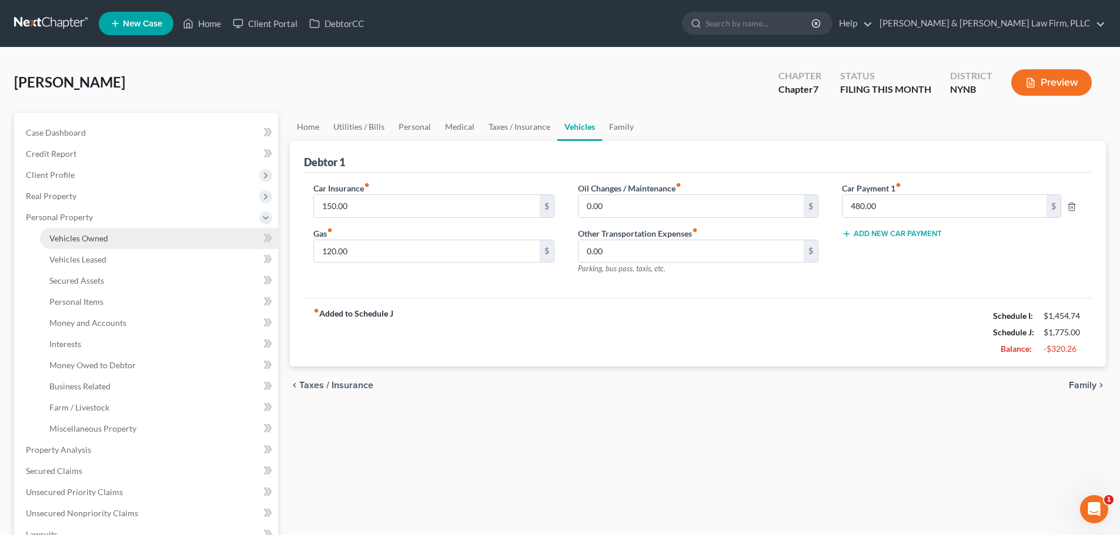
click at [76, 247] on link "Vehicles Owned" at bounding box center [159, 238] width 238 height 21
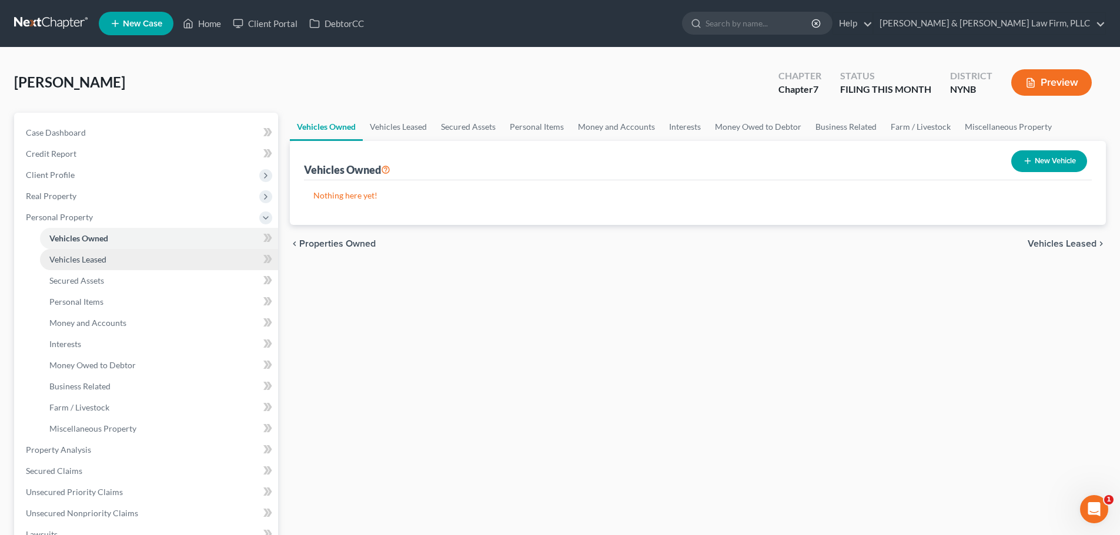
click at [68, 265] on link "Vehicles Leased" at bounding box center [159, 259] width 238 height 21
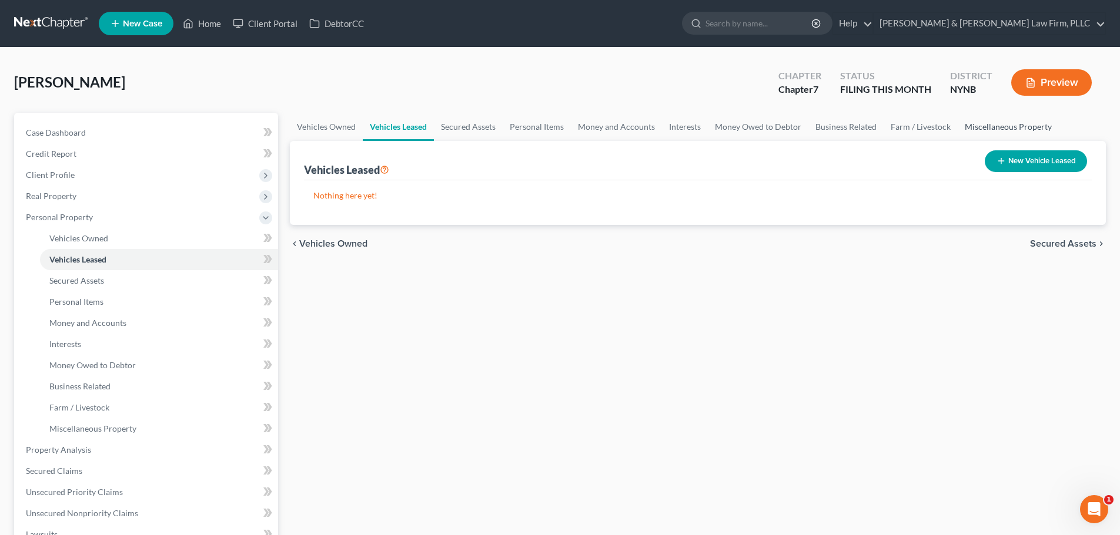
click at [1000, 129] on link "Miscellaneous Property" at bounding box center [1007, 127] width 101 height 28
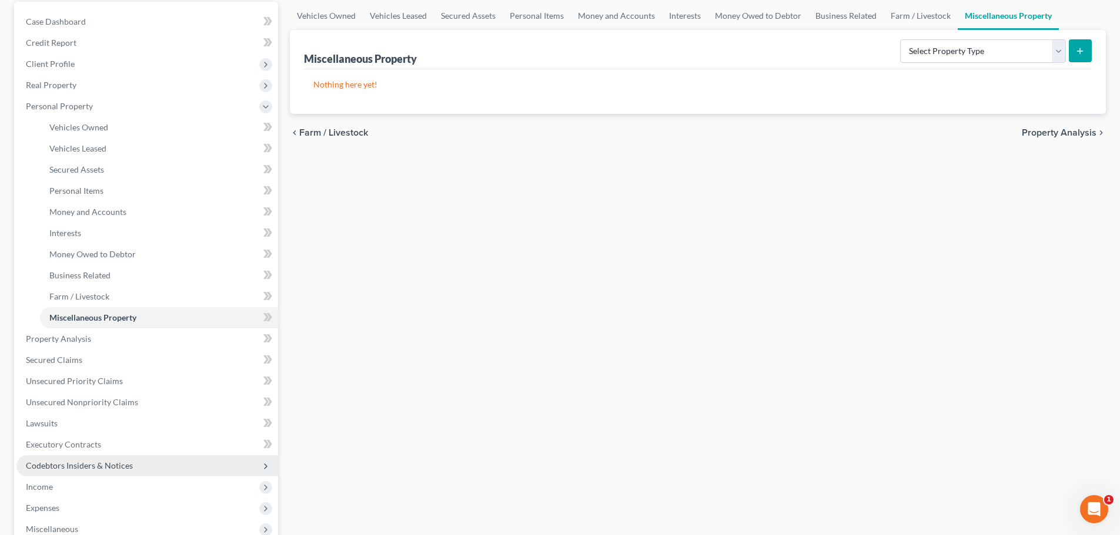
scroll to position [118, 0]
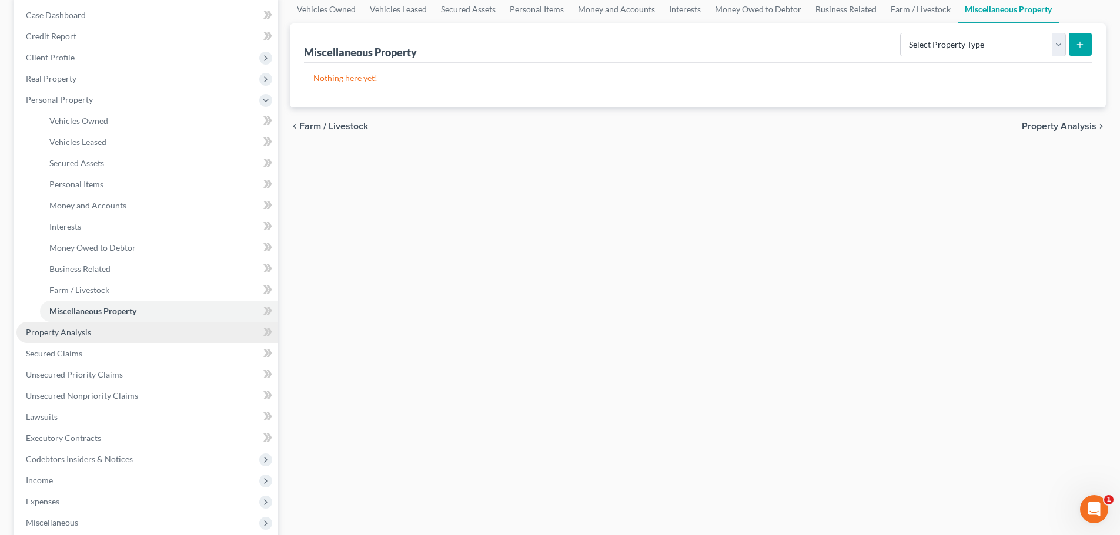
click at [71, 333] on span "Property Analysis" at bounding box center [58, 332] width 65 height 10
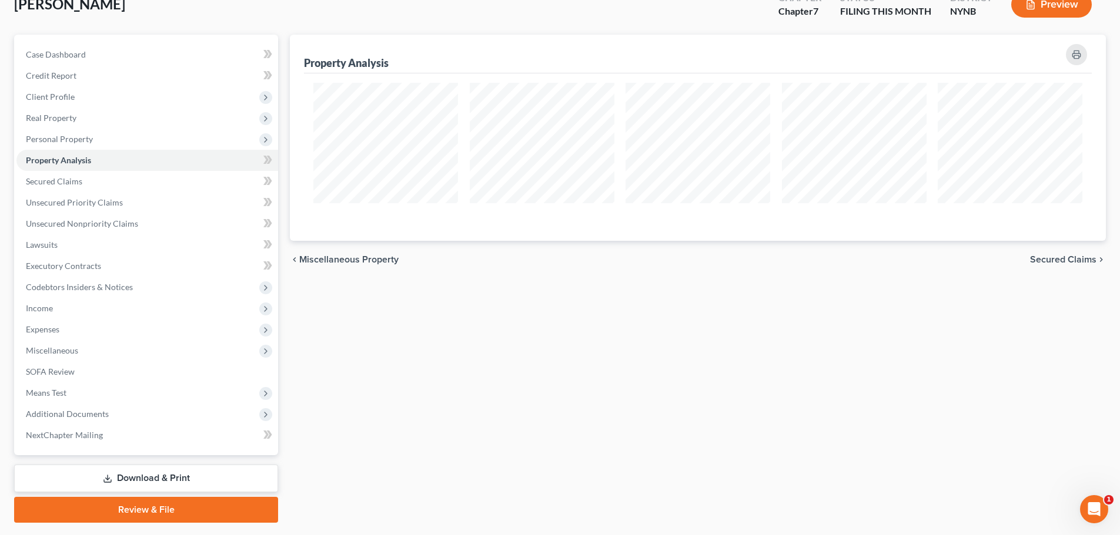
scroll to position [52, 0]
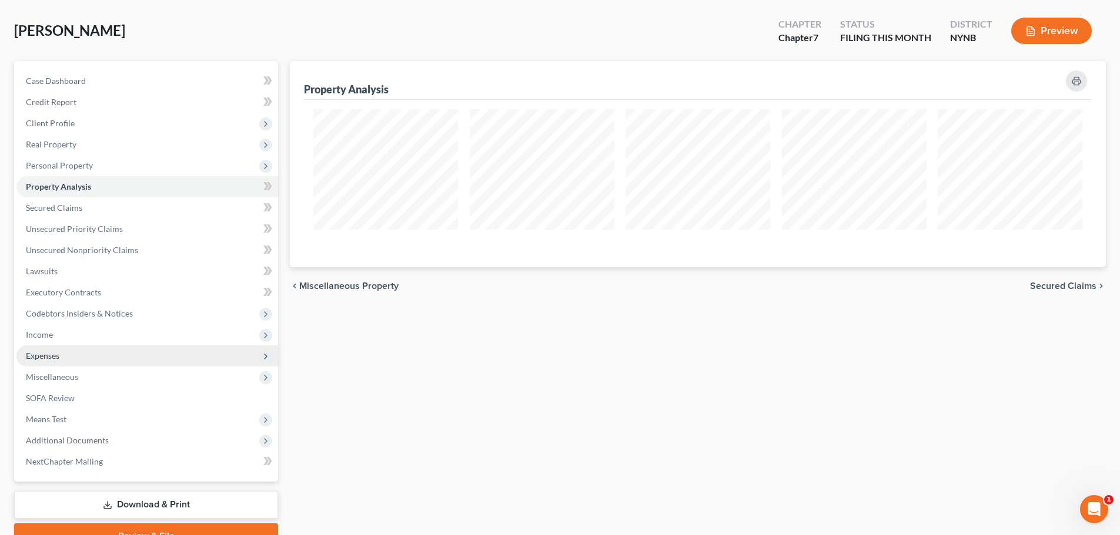
click at [55, 354] on span "Expenses" at bounding box center [42, 356] width 33 height 10
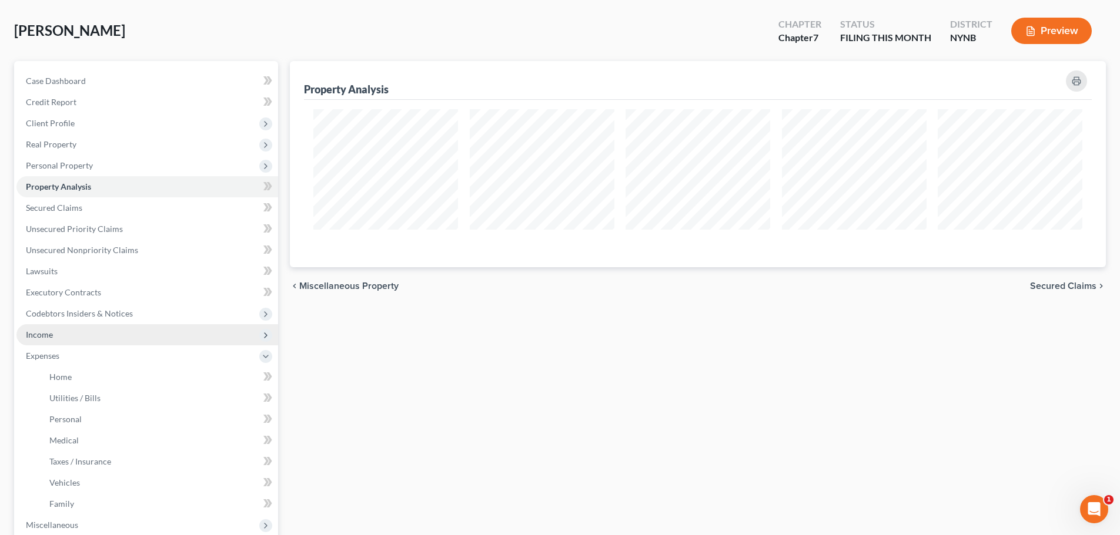
click at [54, 336] on span "Income" at bounding box center [147, 334] width 262 height 21
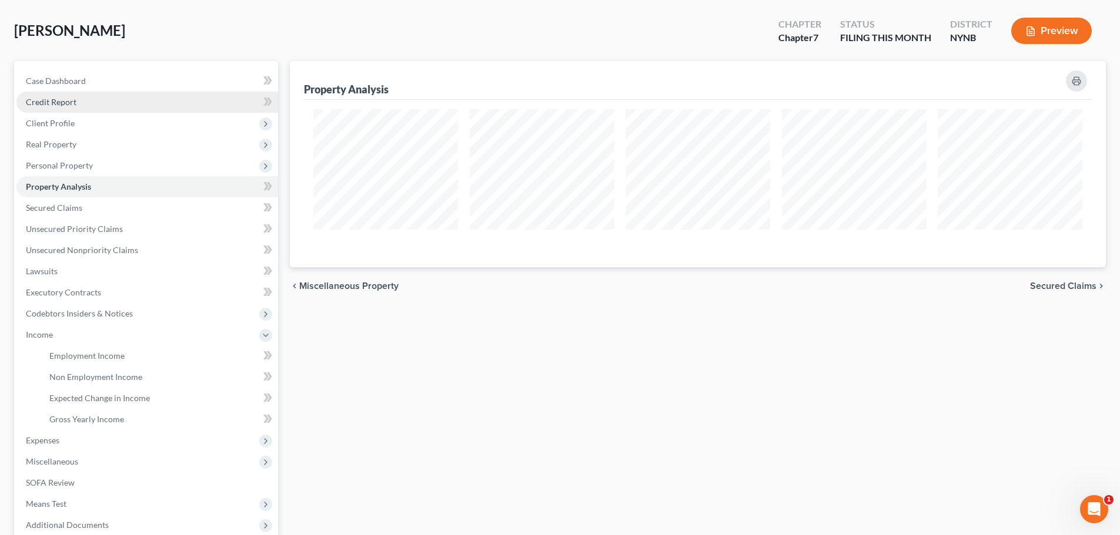
click at [82, 105] on link "Credit Report" at bounding box center [147, 102] width 262 height 21
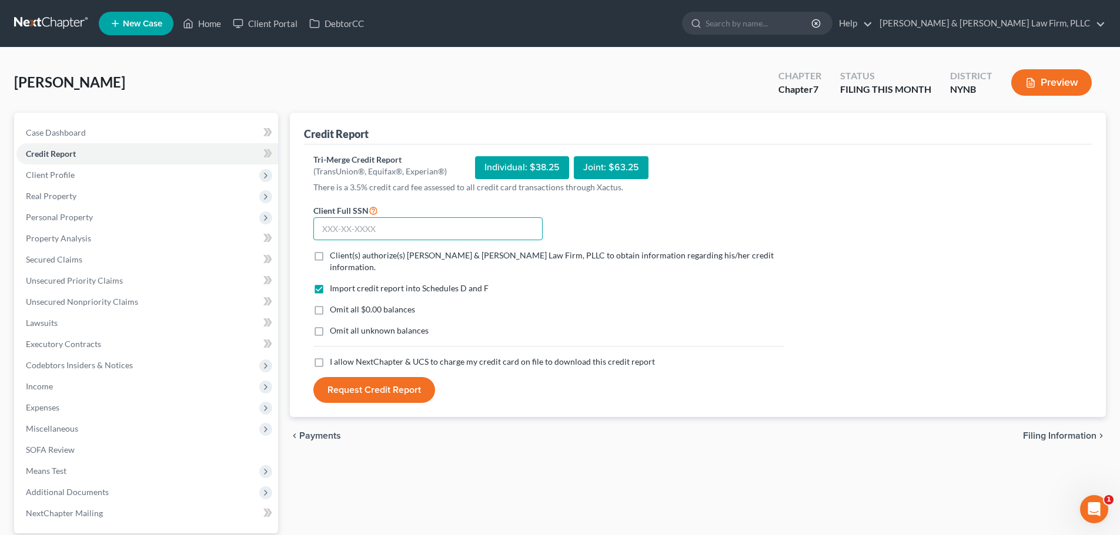
click at [355, 223] on input "text" at bounding box center [427, 229] width 229 height 24
type input "125-76-5129"
click at [330, 255] on label "Client(s) authorize(s) [PERSON_NAME] & [PERSON_NAME] Law Firm, PLLC to obtain i…" at bounding box center [557, 262] width 454 height 24
click at [334, 255] on input "Client(s) authorize(s) [PERSON_NAME] & [PERSON_NAME] Law Firm, PLLC to obtain i…" at bounding box center [338, 254] width 8 height 8
checkbox input "true"
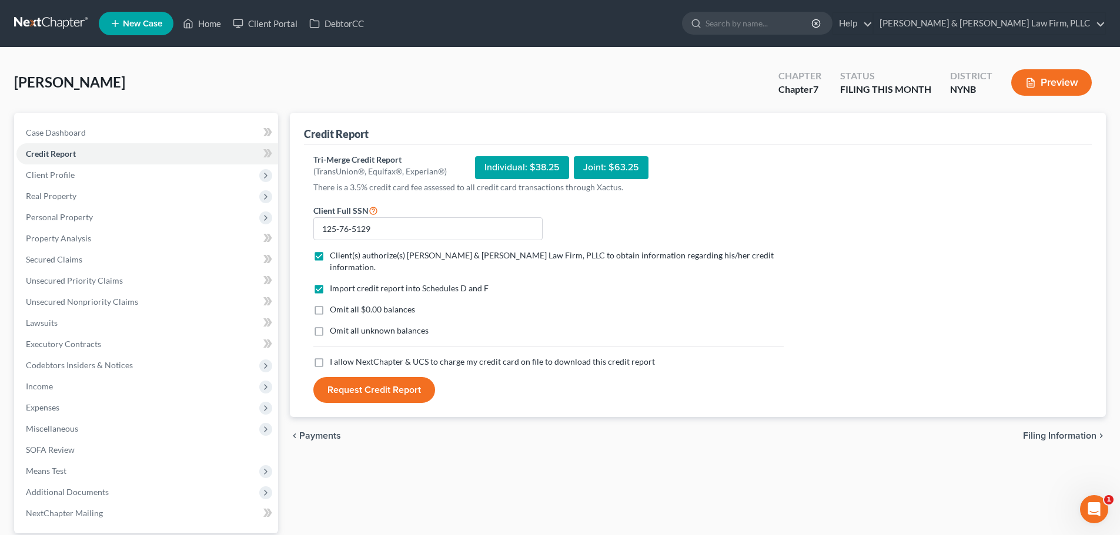
click at [330, 356] on label "I allow NextChapter & UCS to charge my credit card on file to download this cre…" at bounding box center [492, 362] width 325 height 12
click at [334, 356] on input "I allow NextChapter & UCS to charge my credit card on file to download this cre…" at bounding box center [338, 360] width 8 height 8
checkbox input "true"
click at [368, 377] on button "Request Credit Report" at bounding box center [374, 390] width 122 height 26
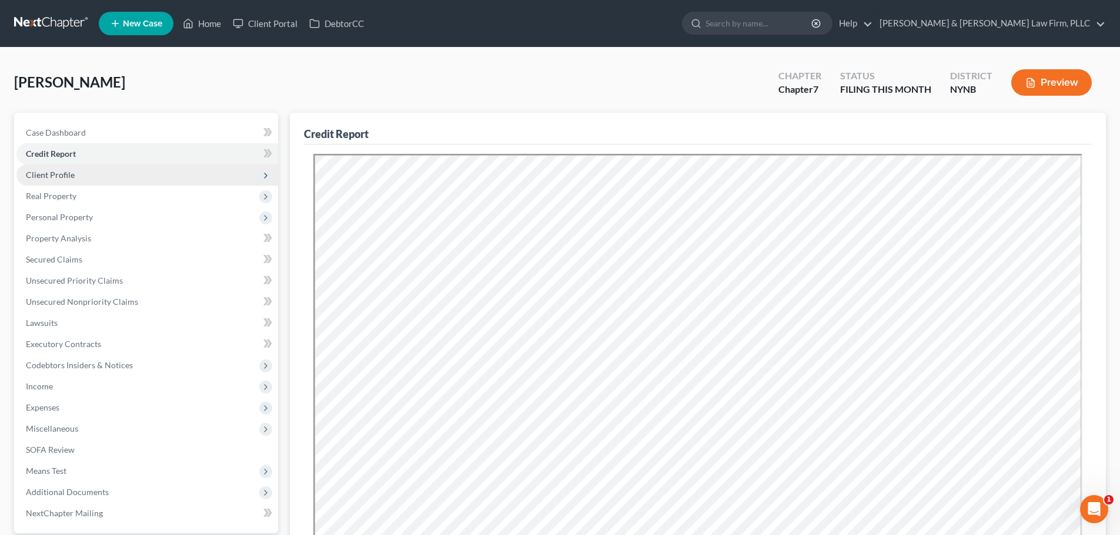
click at [60, 174] on span "Client Profile" at bounding box center [50, 175] width 49 height 10
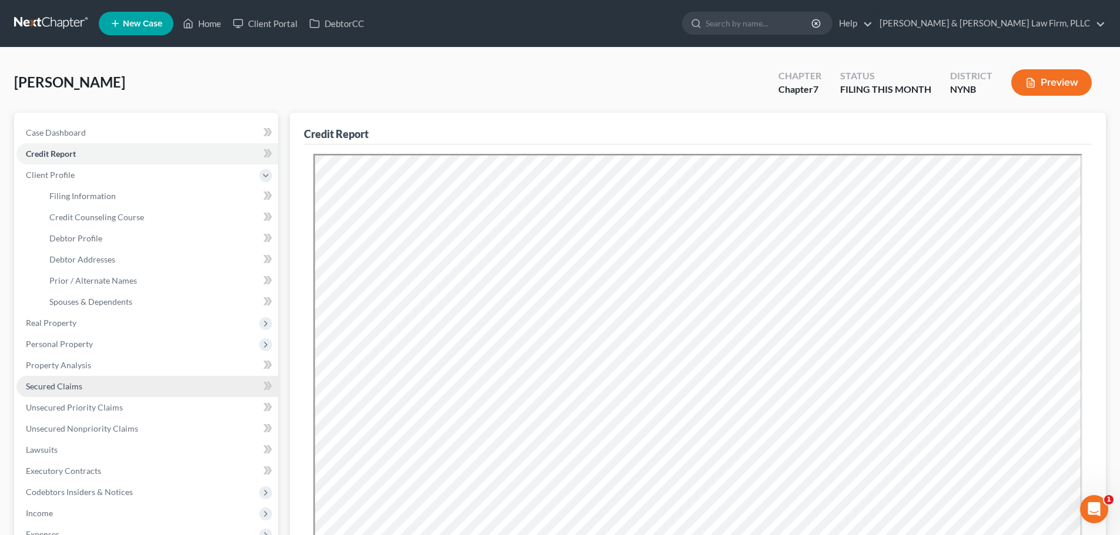
click at [56, 386] on span "Secured Claims" at bounding box center [54, 386] width 56 height 10
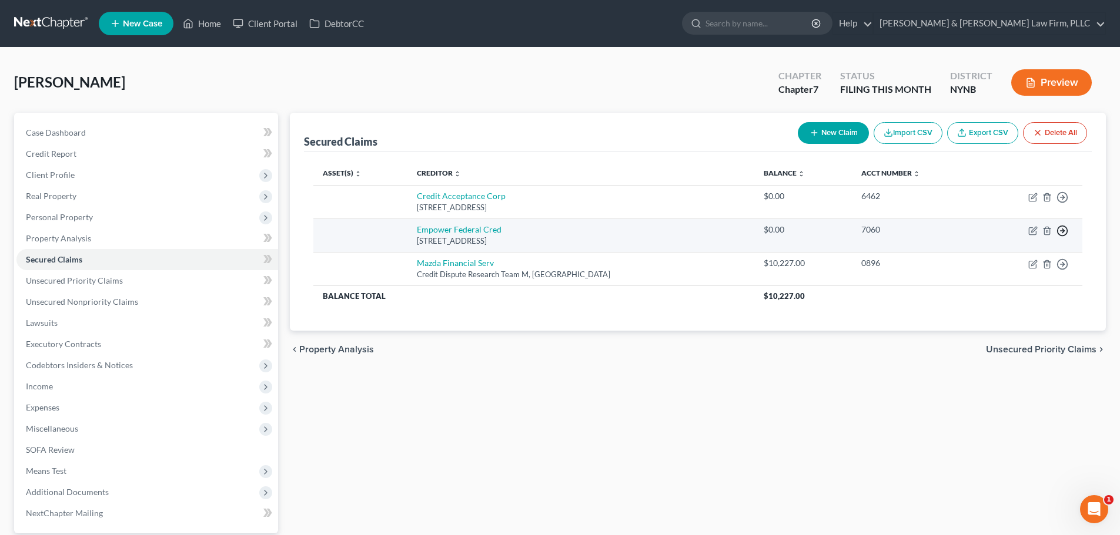
click at [1060, 197] on line "button" at bounding box center [1062, 197] width 4 height 0
click at [999, 256] on link "Move to F" at bounding box center [1008, 259] width 98 height 20
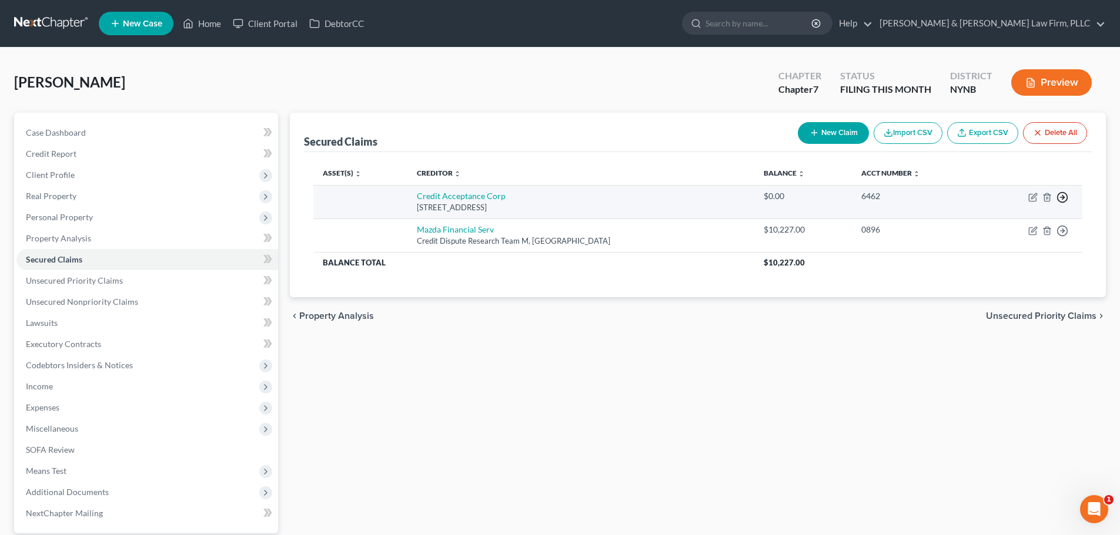
click at [1063, 200] on icon "button" at bounding box center [1062, 198] width 12 height 12
click at [996, 227] on link "Move to F" at bounding box center [1008, 226] width 98 height 20
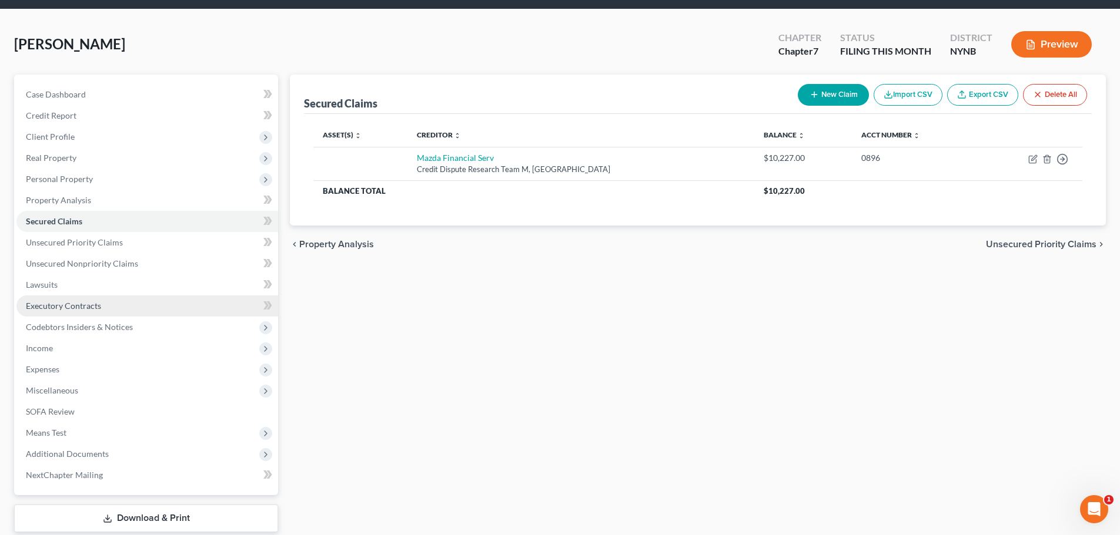
scroll to position [59, 0]
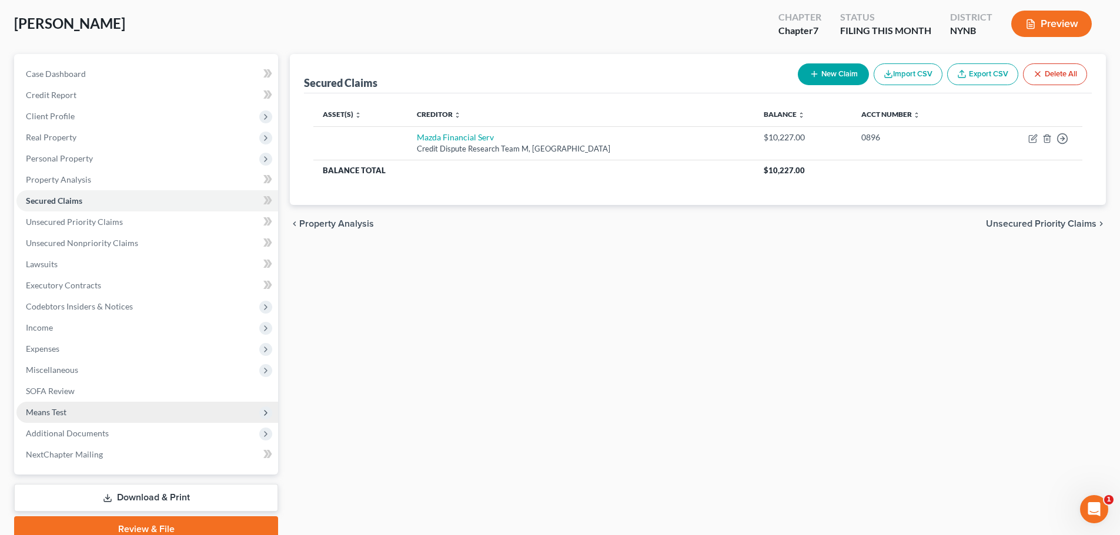
click at [62, 411] on span "Means Test" at bounding box center [46, 412] width 41 height 10
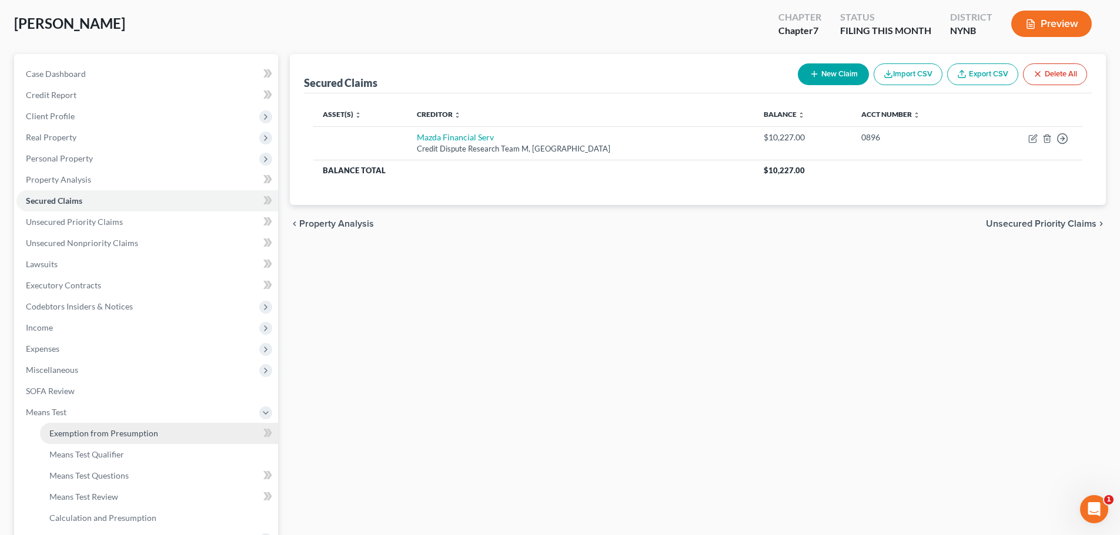
click at [60, 428] on span "Exemption from Presumption" at bounding box center [103, 433] width 109 height 10
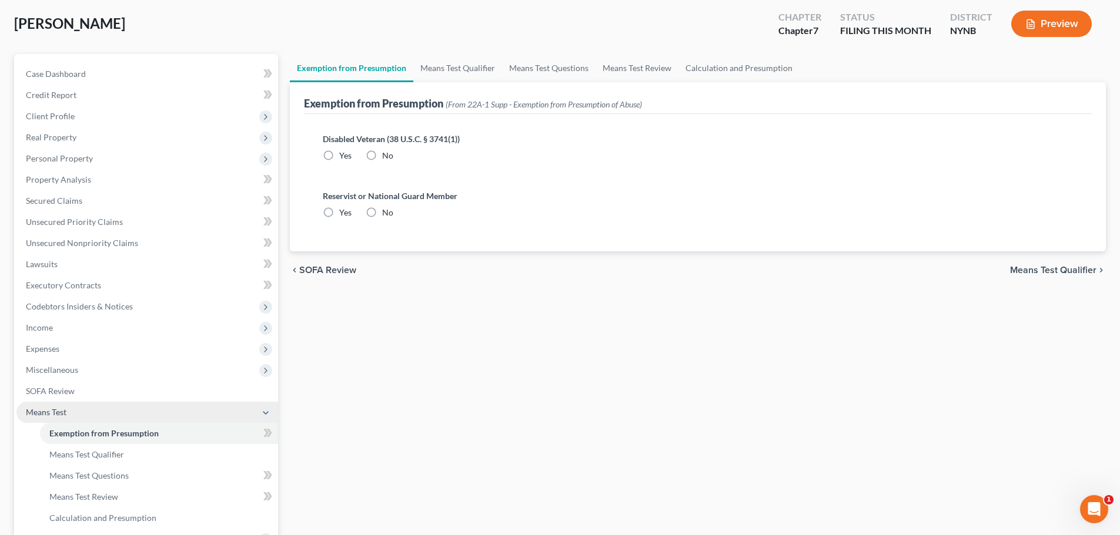
radio input "true"
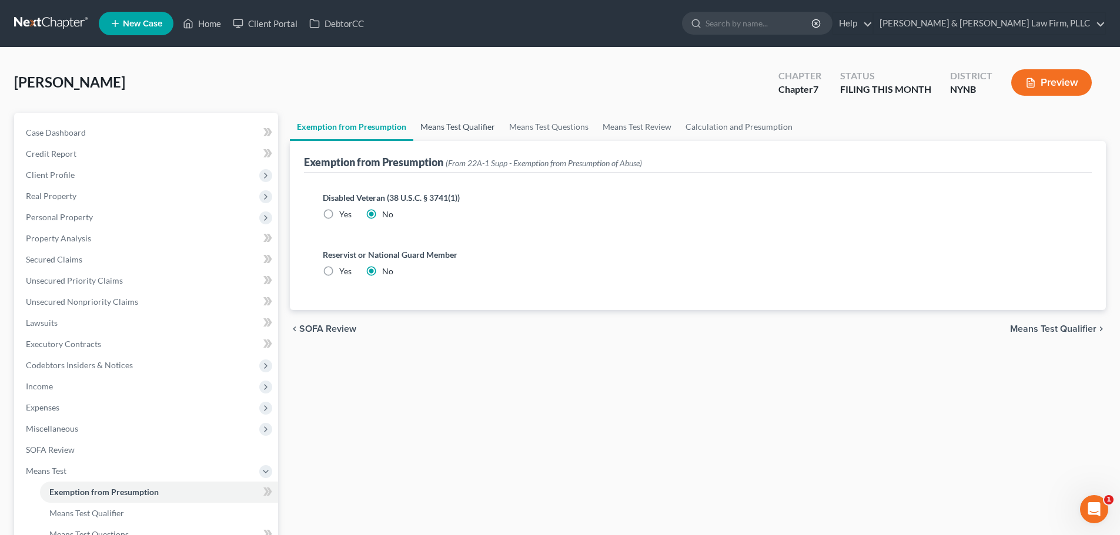
click at [456, 125] on link "Means Test Qualifier" at bounding box center [457, 127] width 89 height 28
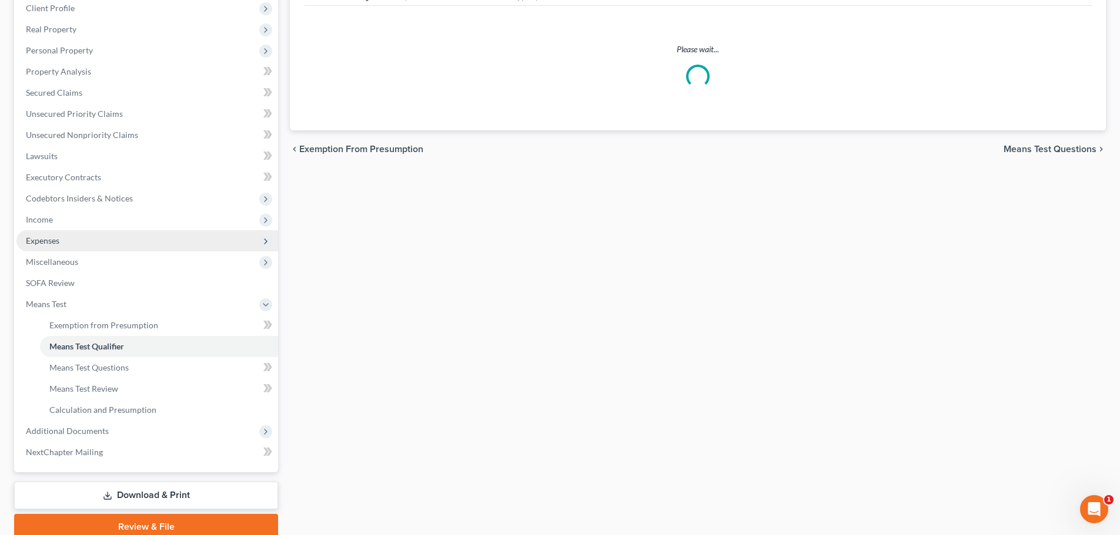
scroll to position [216, 0]
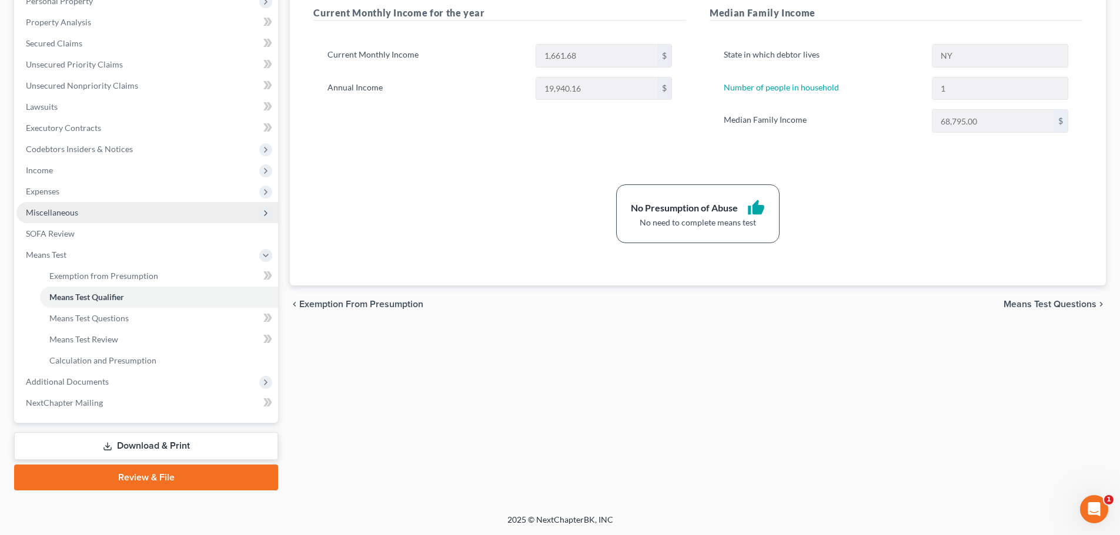
click at [61, 215] on span "Miscellaneous" at bounding box center [52, 212] width 52 height 10
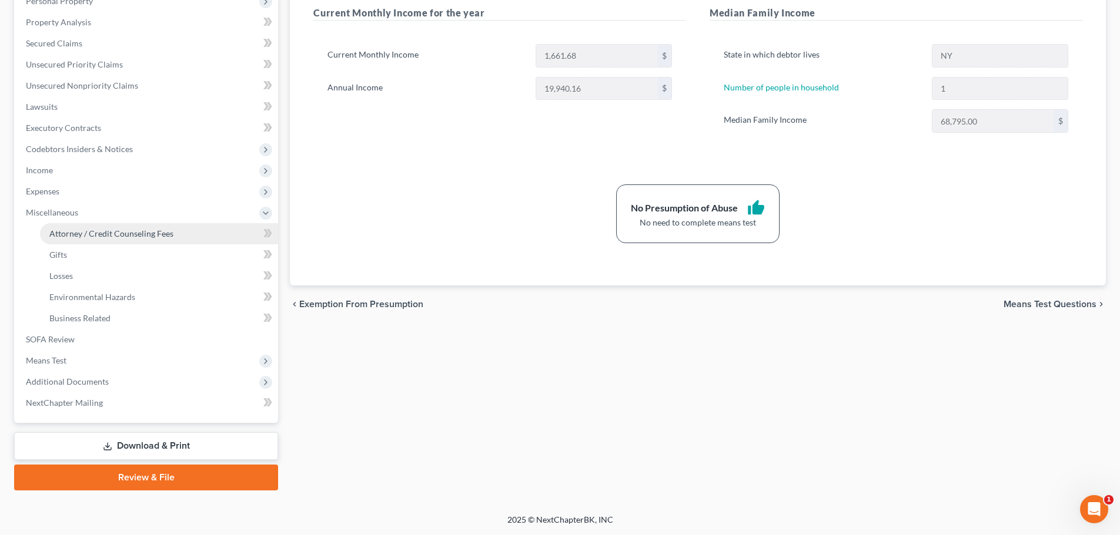
click at [95, 234] on span "Attorney / Credit Counseling Fees" at bounding box center [111, 234] width 124 height 10
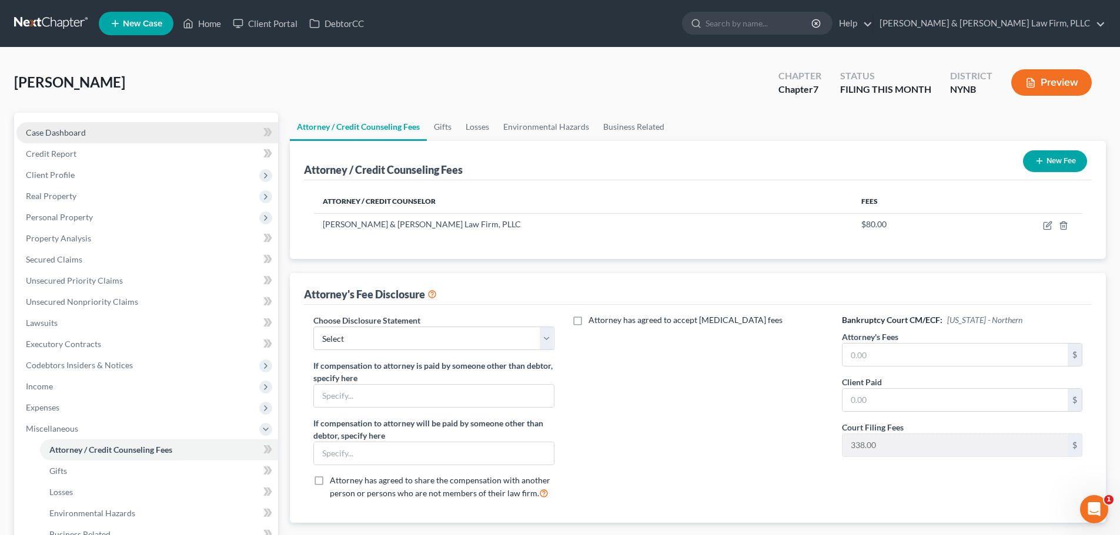
click at [73, 133] on span "Case Dashboard" at bounding box center [56, 133] width 60 height 10
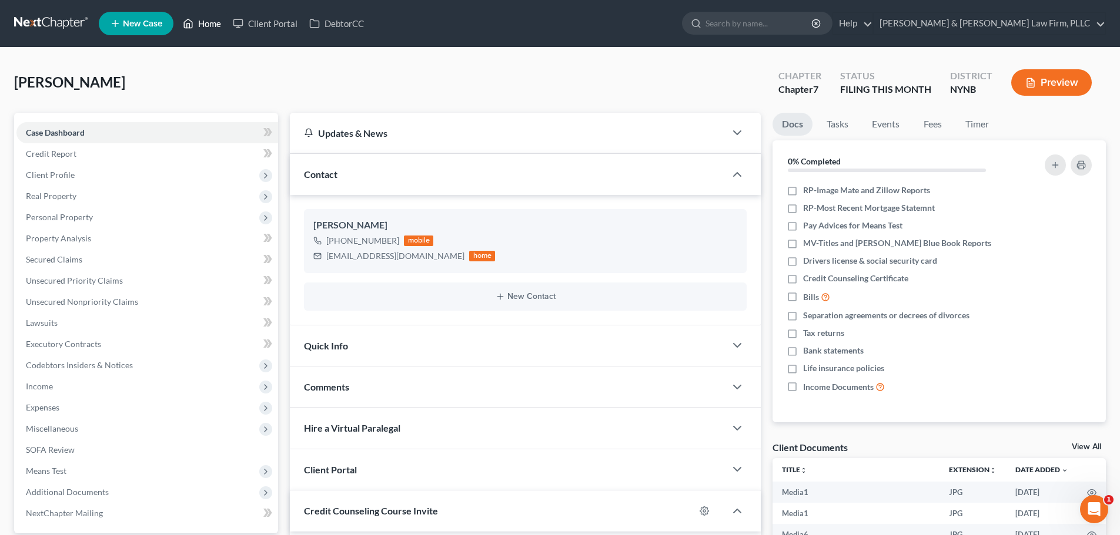
click at [203, 26] on link "Home" at bounding box center [202, 23] width 50 height 21
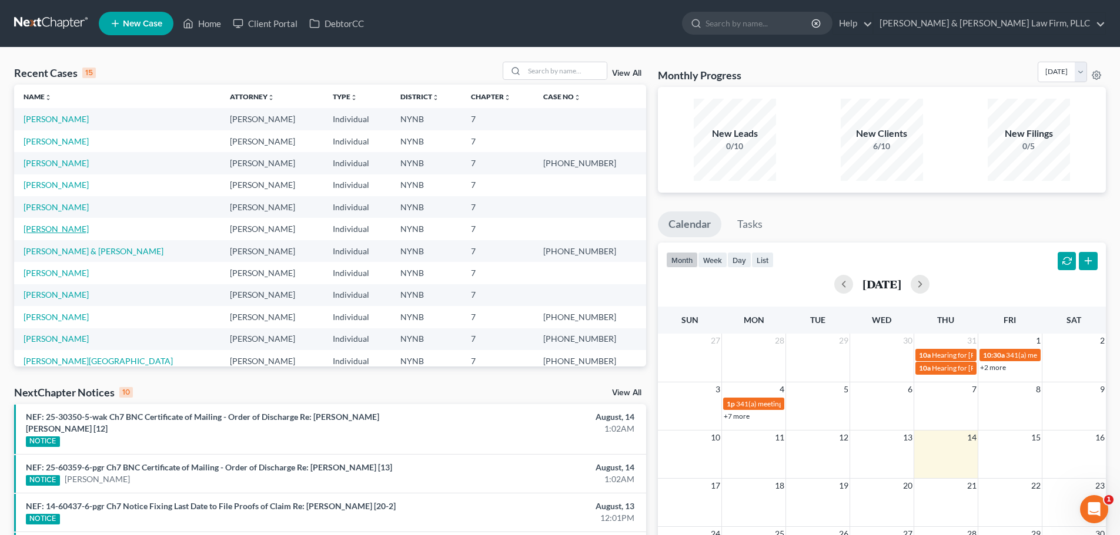
click at [46, 229] on link "[PERSON_NAME]" at bounding box center [56, 229] width 65 height 10
select select "4"
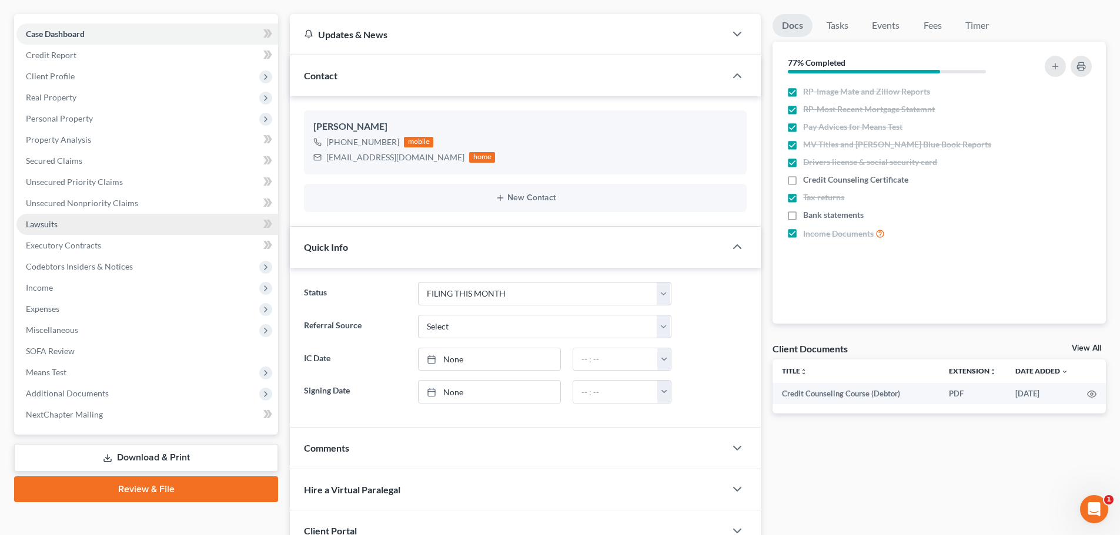
scroll to position [118, 0]
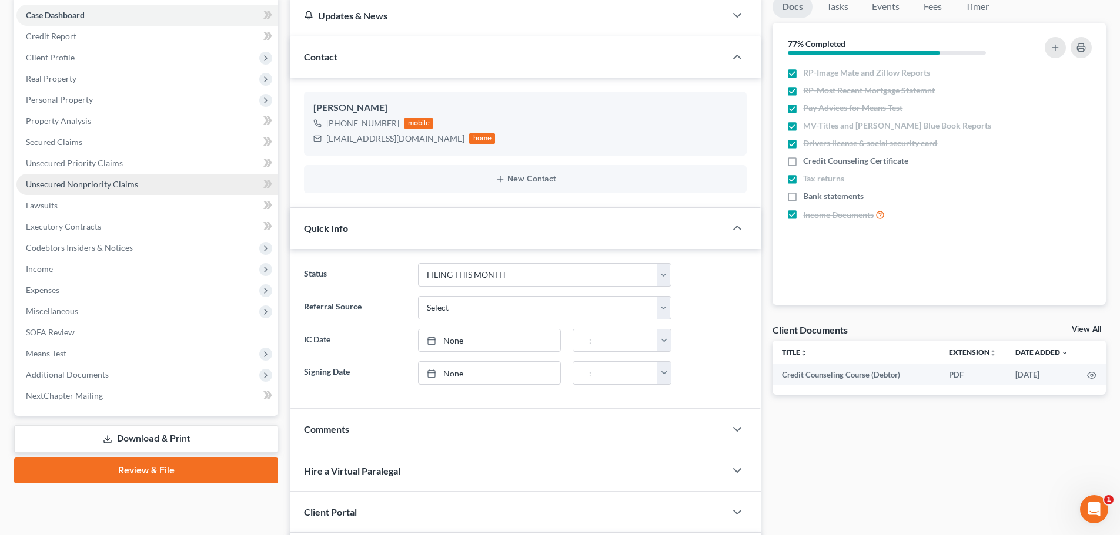
click at [102, 189] on link "Unsecured Nonpriority Claims" at bounding box center [147, 184] width 262 height 21
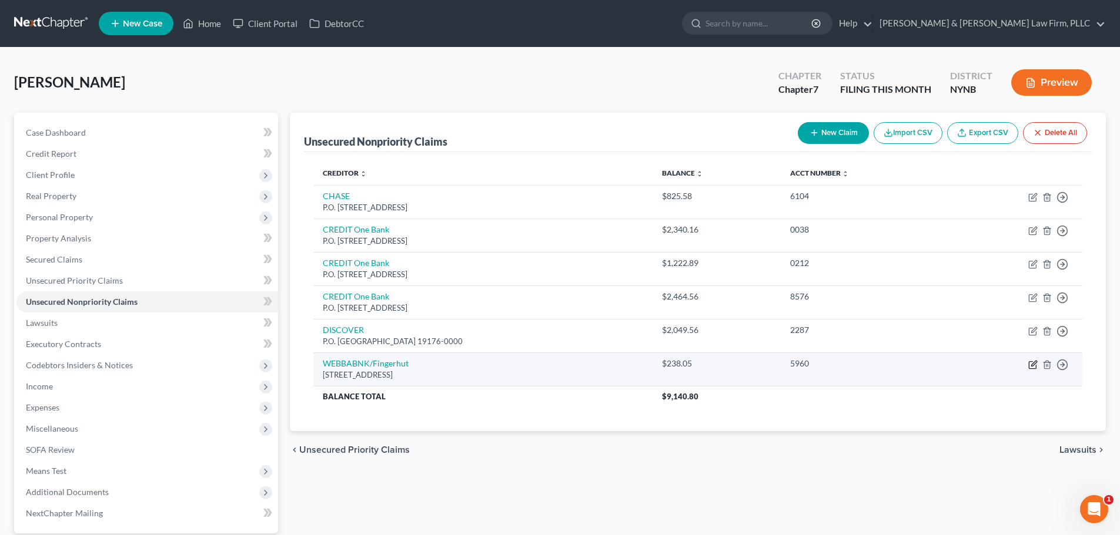
click at [1033, 366] on icon "button" at bounding box center [1033, 363] width 5 height 5
select select "24"
select select "0"
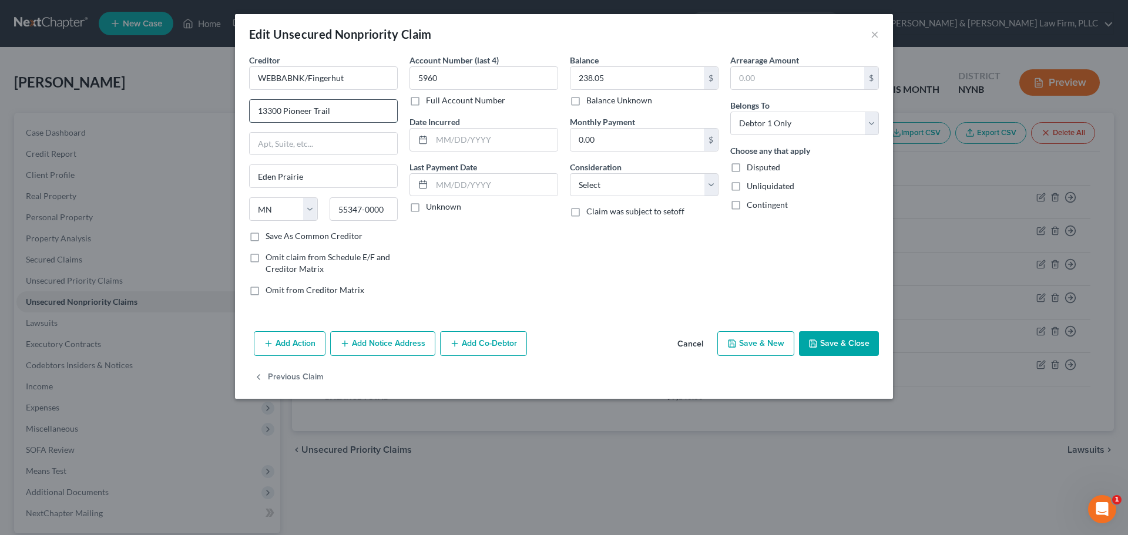
click at [283, 111] on input "13300 Pioneer Trail" at bounding box center [324, 111] width 148 height 22
type input "13300 PIONEER Trail"
click at [855, 343] on button "Save & Close" at bounding box center [839, 343] width 80 height 25
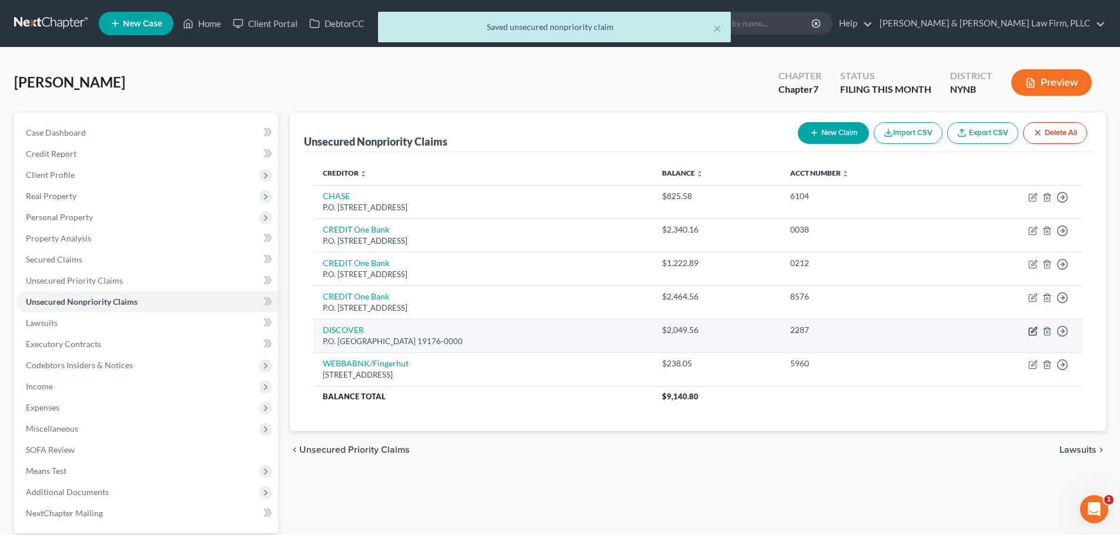
click at [1031, 330] on icon "button" at bounding box center [1032, 331] width 9 height 9
select select "39"
select select "0"
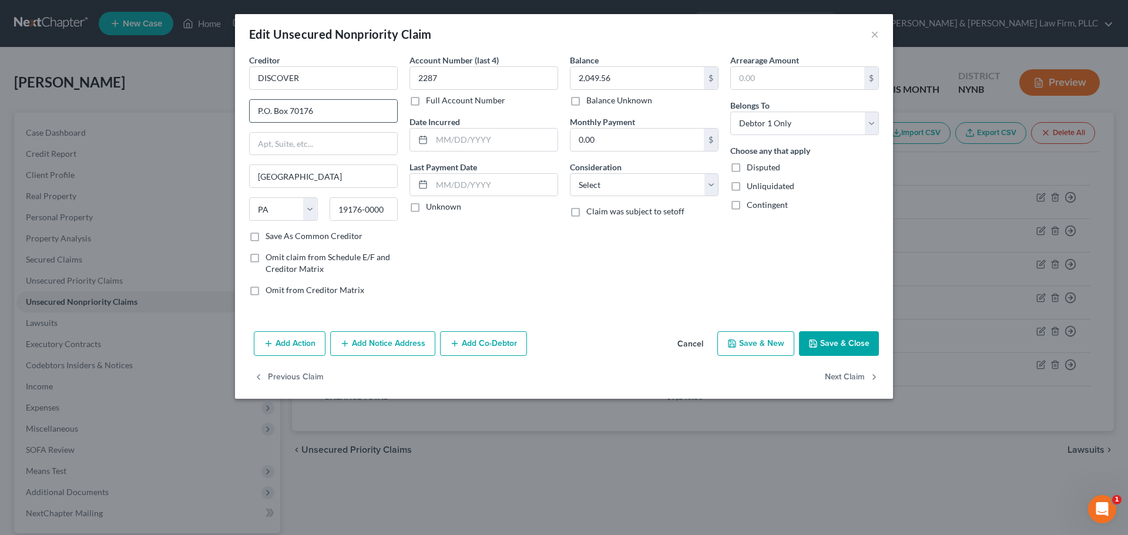
drag, startPoint x: 274, startPoint y: 112, endPoint x: 286, endPoint y: 114, distance: 11.4
click at [286, 114] on input "P.O. Box 70176" at bounding box center [324, 111] width 148 height 22
type input "P.O. BOX 70176"
click at [836, 343] on button "Save & Close" at bounding box center [839, 343] width 80 height 25
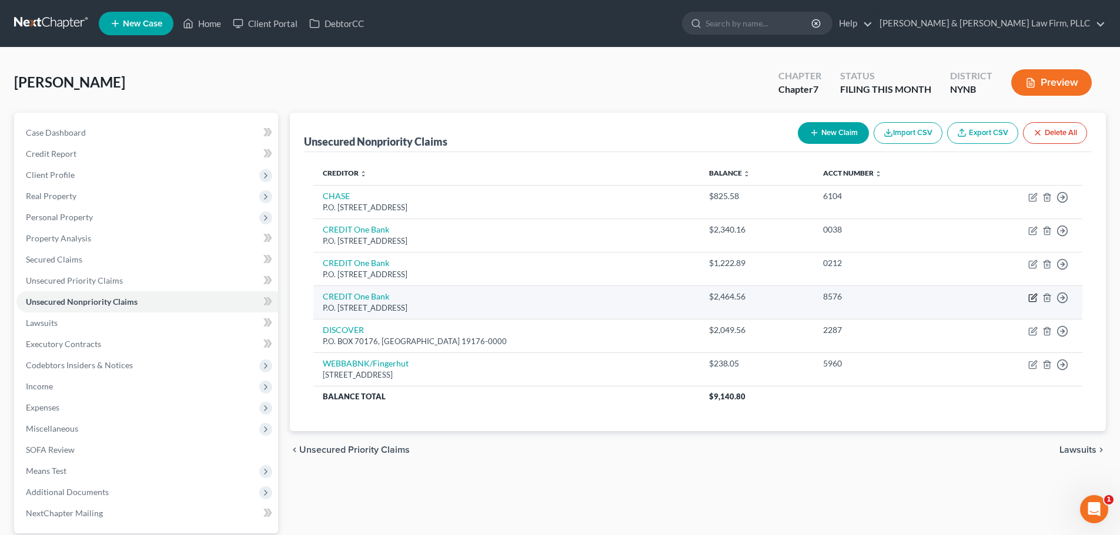
click at [1032, 299] on icon "button" at bounding box center [1033, 296] width 5 height 5
select select "31"
select select "0"
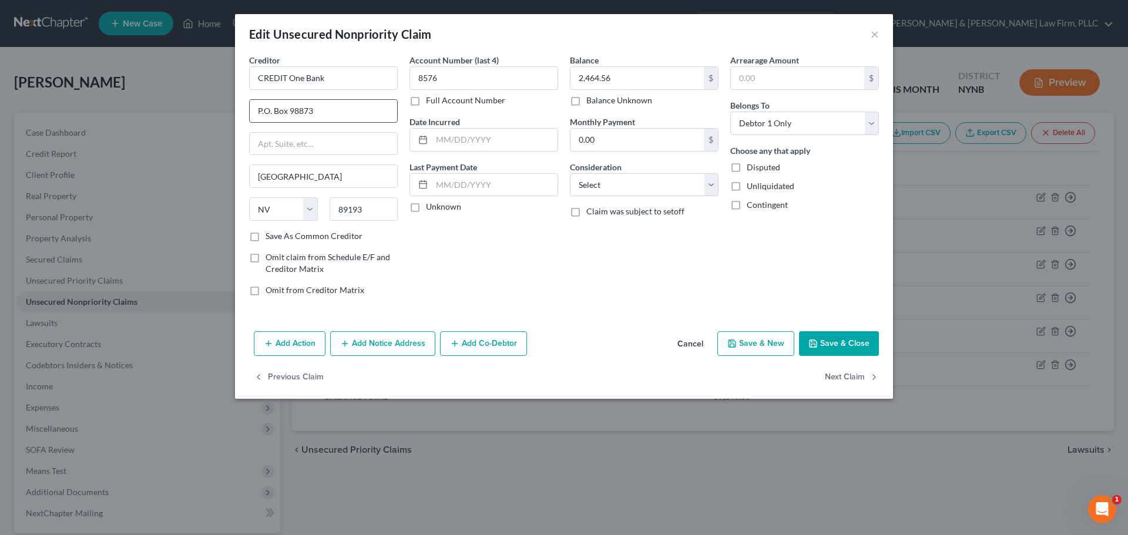
drag, startPoint x: 273, startPoint y: 113, endPoint x: 286, endPoint y: 111, distance: 13.6
click at [286, 111] on input "P.O. Box 98873" at bounding box center [324, 111] width 148 height 22
drag, startPoint x: 276, startPoint y: 110, endPoint x: 289, endPoint y: 113, distance: 13.4
click at [289, 113] on input "P.O. BOX 98873" at bounding box center [324, 111] width 148 height 22
type input "P.O. BOX 98873"
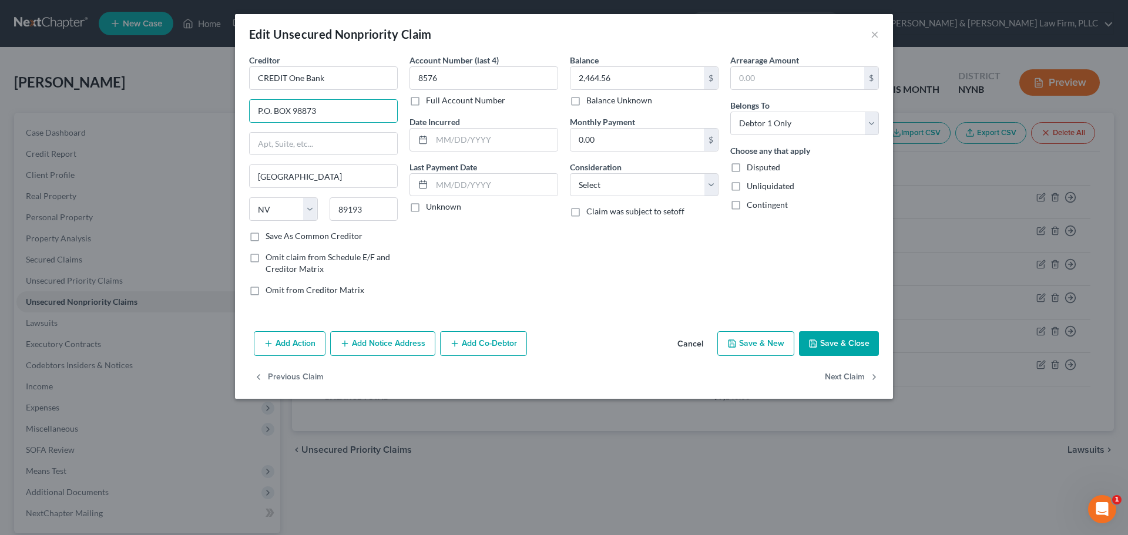
click at [835, 340] on button "Save & Close" at bounding box center [839, 343] width 80 height 25
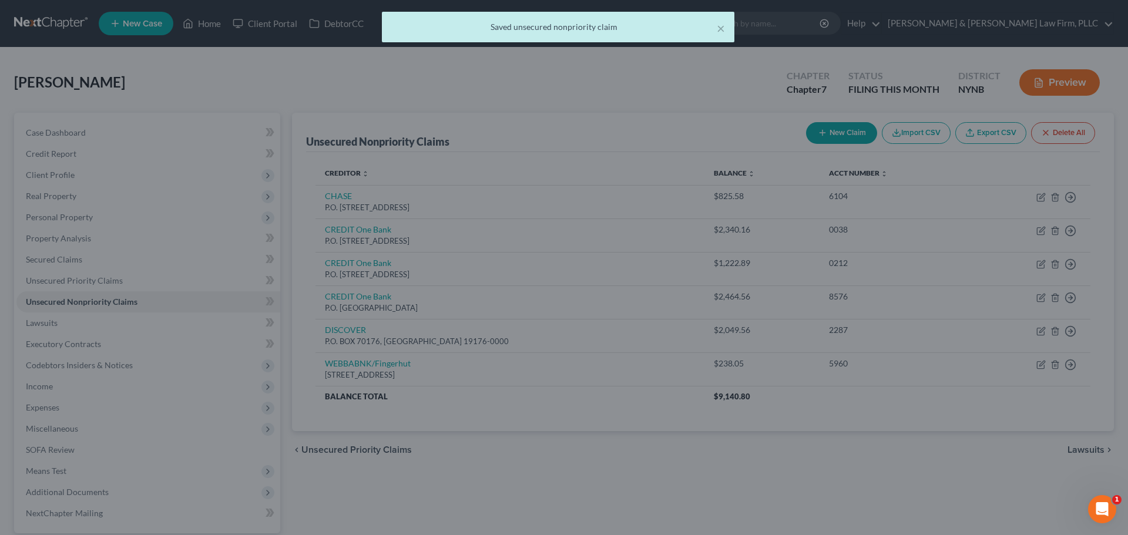
type input "0"
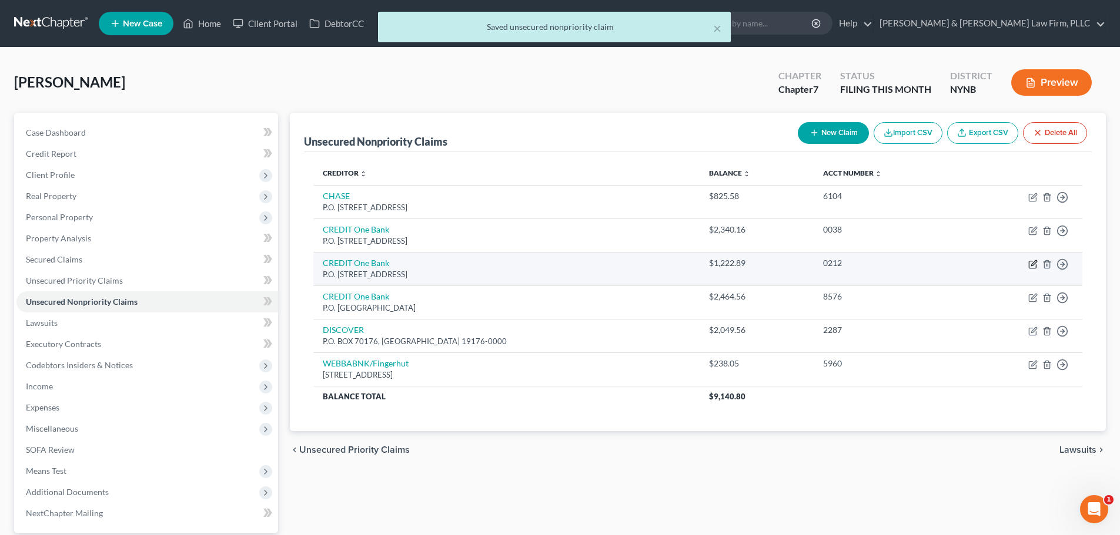
click at [1031, 266] on icon "button" at bounding box center [1033, 262] width 5 height 5
select select "31"
select select "0"
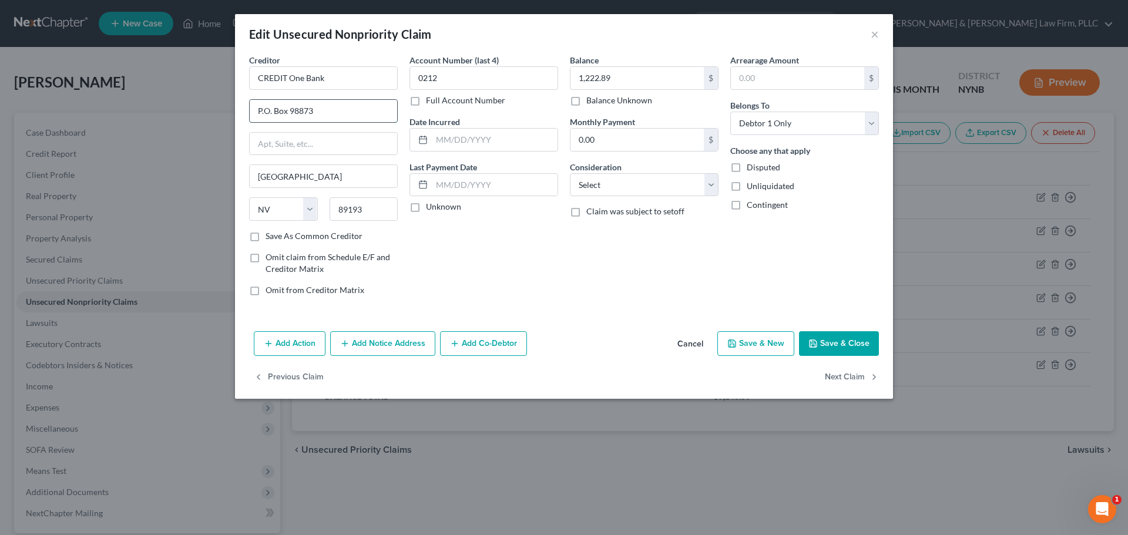
drag, startPoint x: 275, startPoint y: 110, endPoint x: 287, endPoint y: 112, distance: 12.5
click at [287, 112] on input "P.O. Box 98873" at bounding box center [324, 111] width 148 height 22
paste input "OX"
type input "P.O. BOX 98873"
click at [850, 343] on button "Save & Close" at bounding box center [839, 343] width 80 height 25
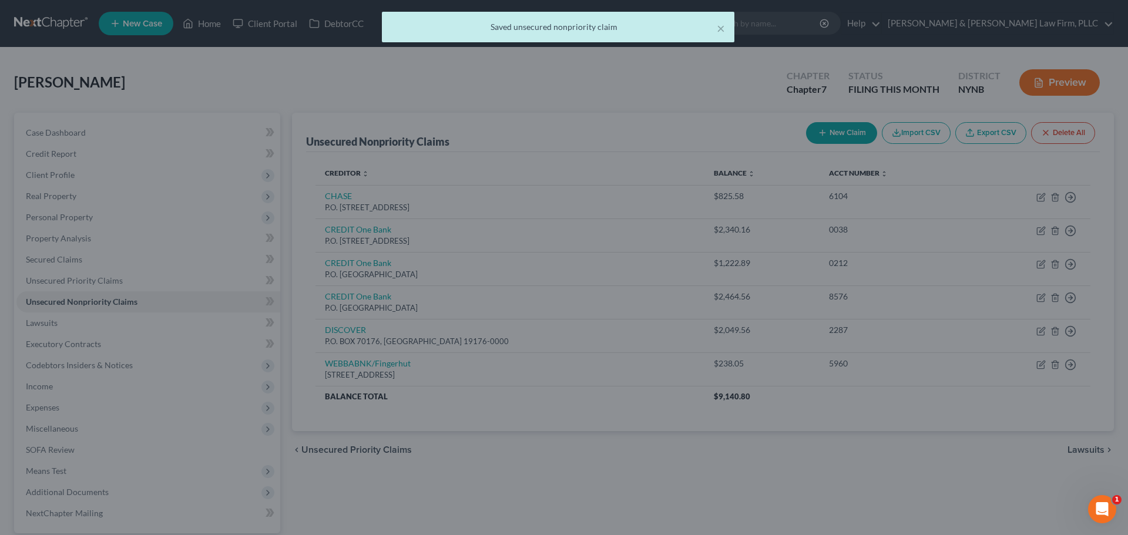
type input "0"
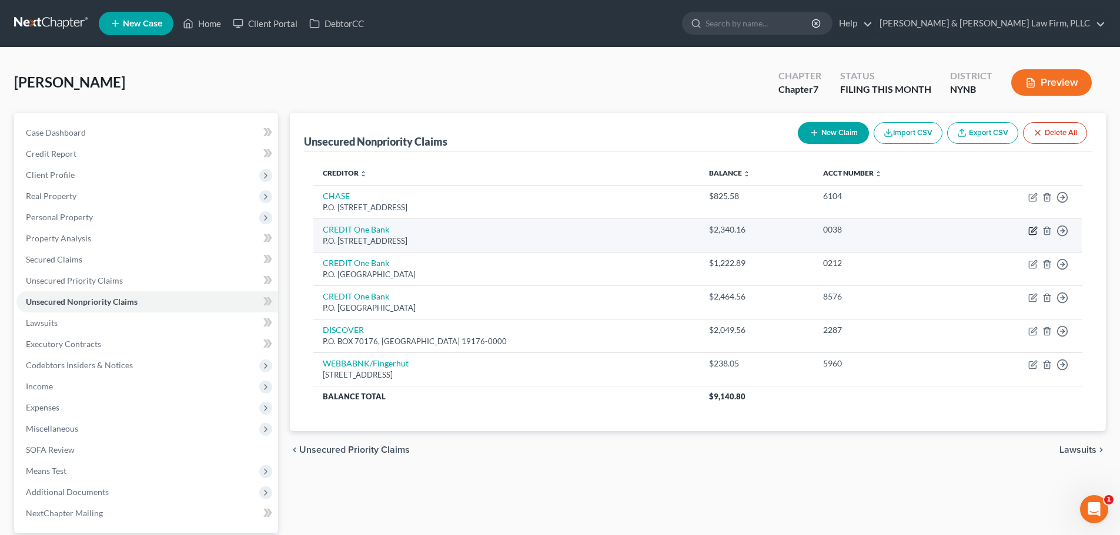
click at [1032, 232] on icon "button" at bounding box center [1033, 229] width 5 height 5
select select "31"
select select "0"
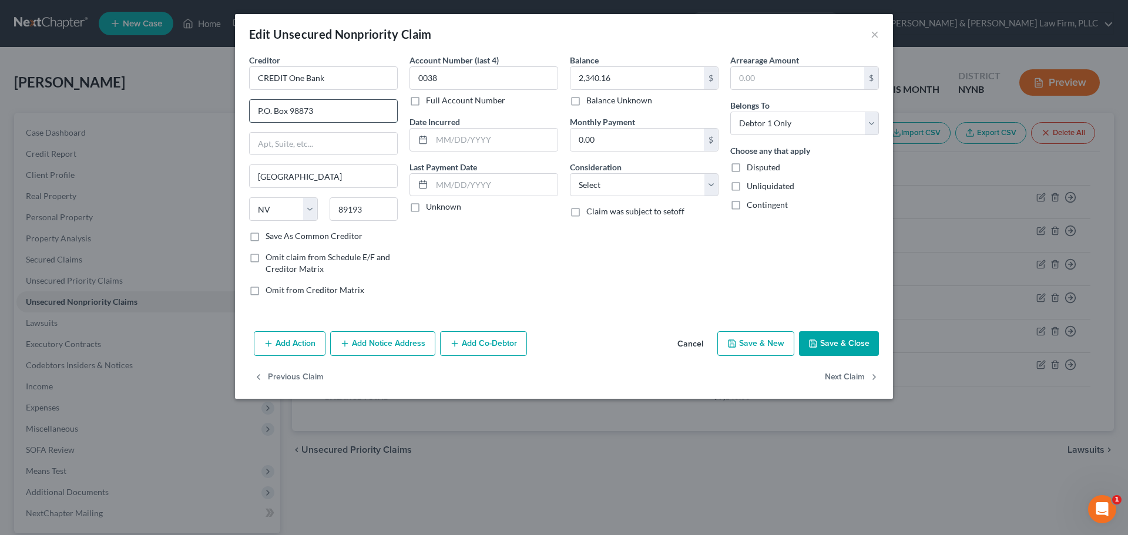
click at [290, 115] on input "P.O. Box 98873" at bounding box center [324, 111] width 148 height 22
paste input "OX"
type input "P.O. BOX98873"
click at [828, 337] on button "Save & Close" at bounding box center [839, 343] width 80 height 25
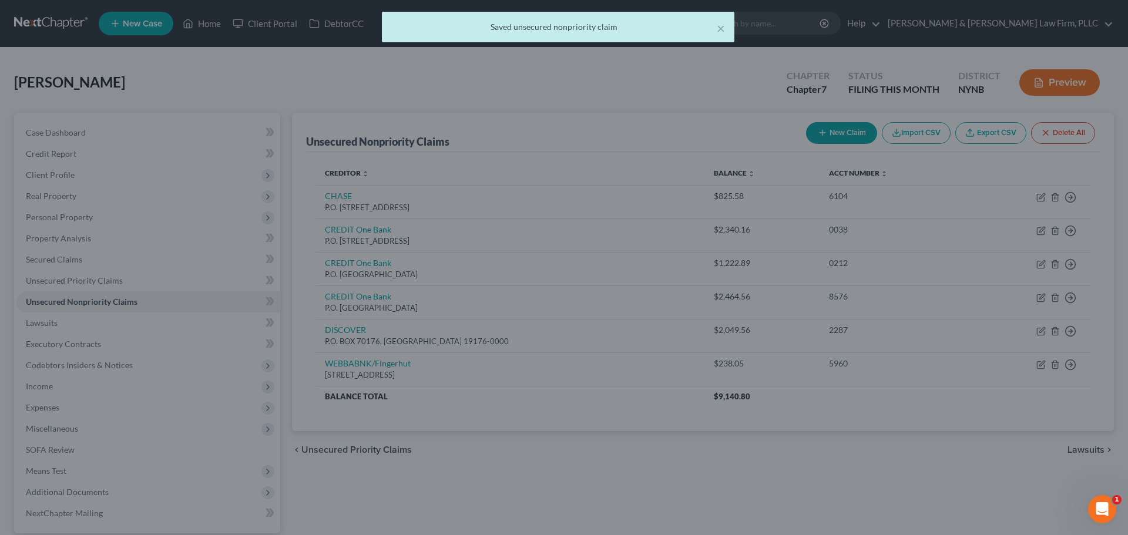
type input "0"
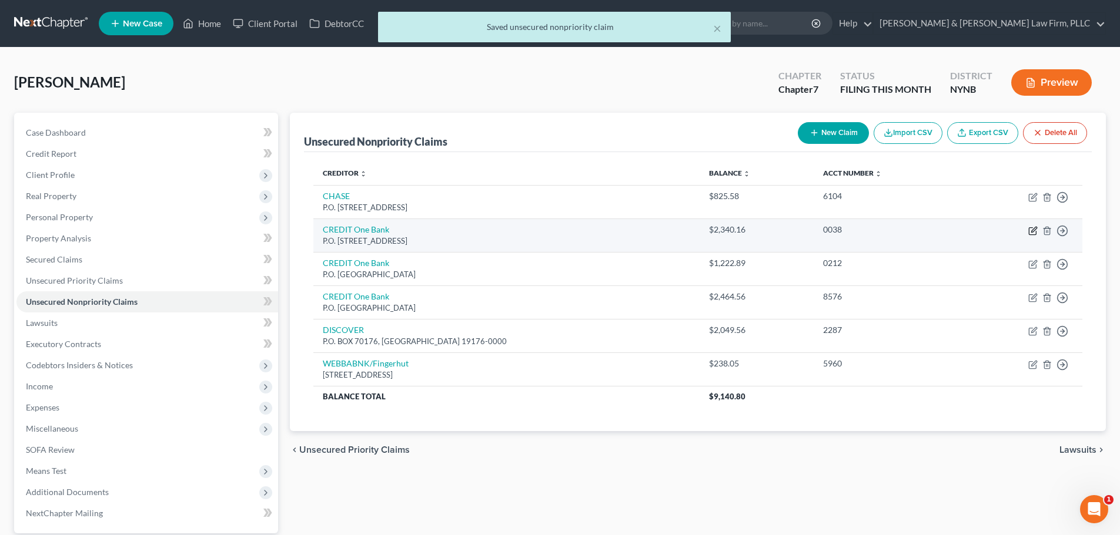
click at [1032, 232] on icon "button" at bounding box center [1033, 229] width 5 height 5
select select "31"
select select "0"
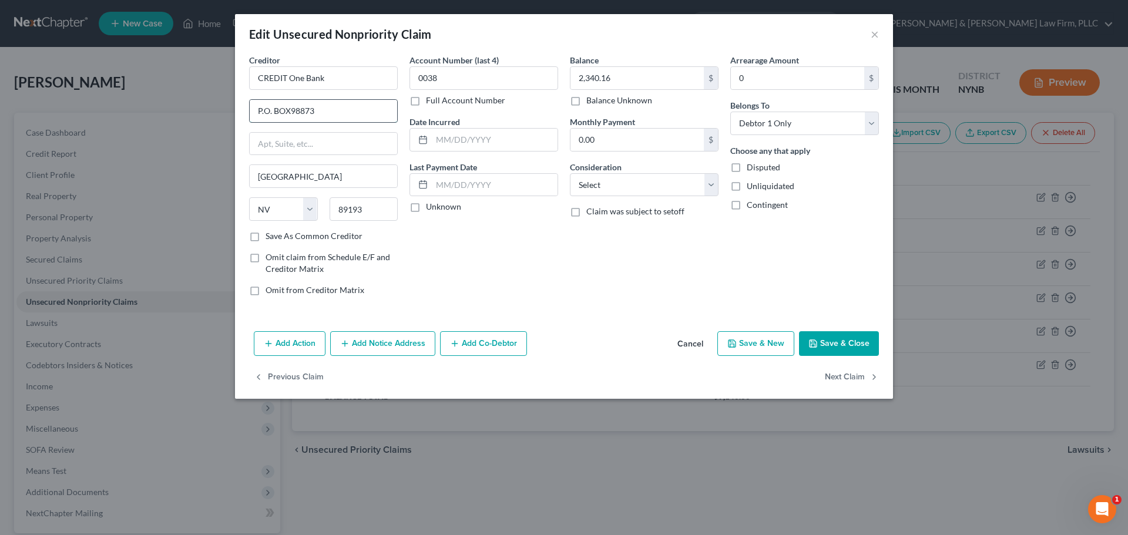
click at [291, 112] on input "P.O. BOX98873" at bounding box center [324, 111] width 148 height 22
type input "P.O. BOX 98873"
click at [844, 342] on button "Save & Close" at bounding box center [839, 343] width 80 height 25
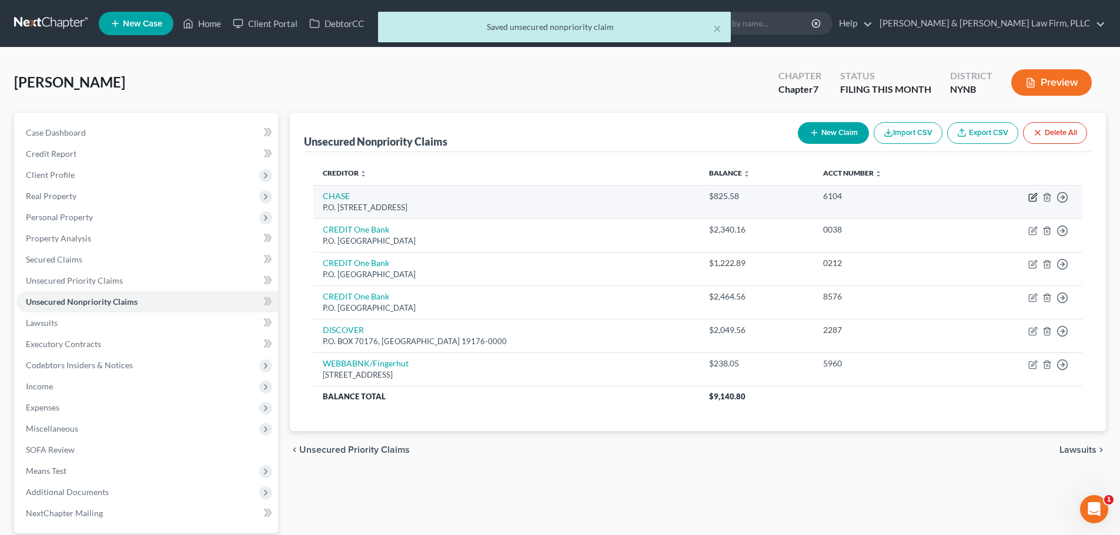
click at [1030, 198] on icon "button" at bounding box center [1032, 197] width 9 height 9
select select "7"
select select "0"
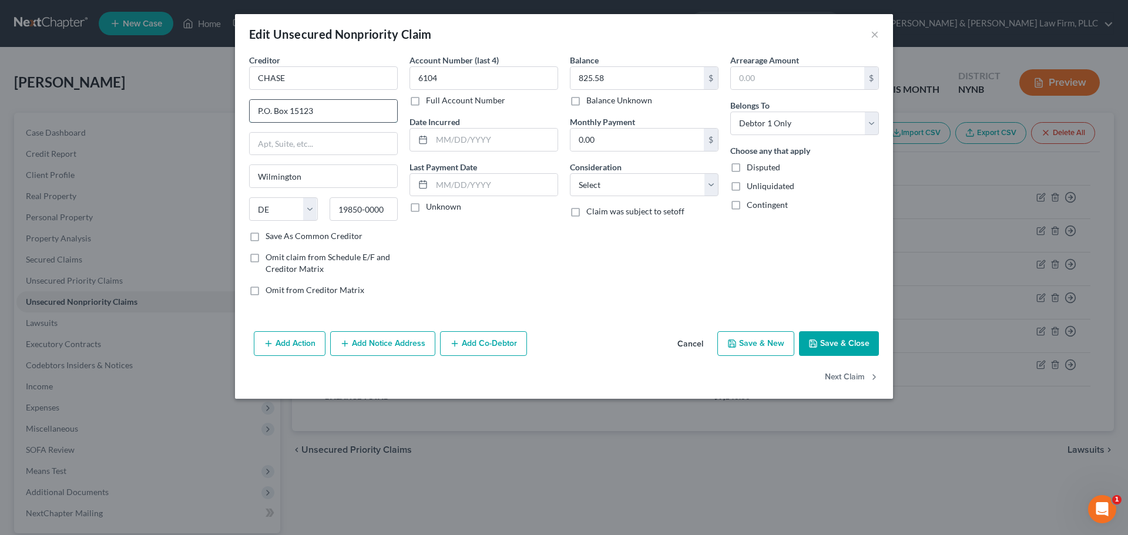
drag, startPoint x: 274, startPoint y: 113, endPoint x: 286, endPoint y: 115, distance: 11.2
click at [286, 115] on input "P.O. Box 15123" at bounding box center [324, 111] width 148 height 22
paste input "OX"
type input "P.O. BOX 15123"
click at [842, 338] on button "Save & Close" at bounding box center [839, 343] width 80 height 25
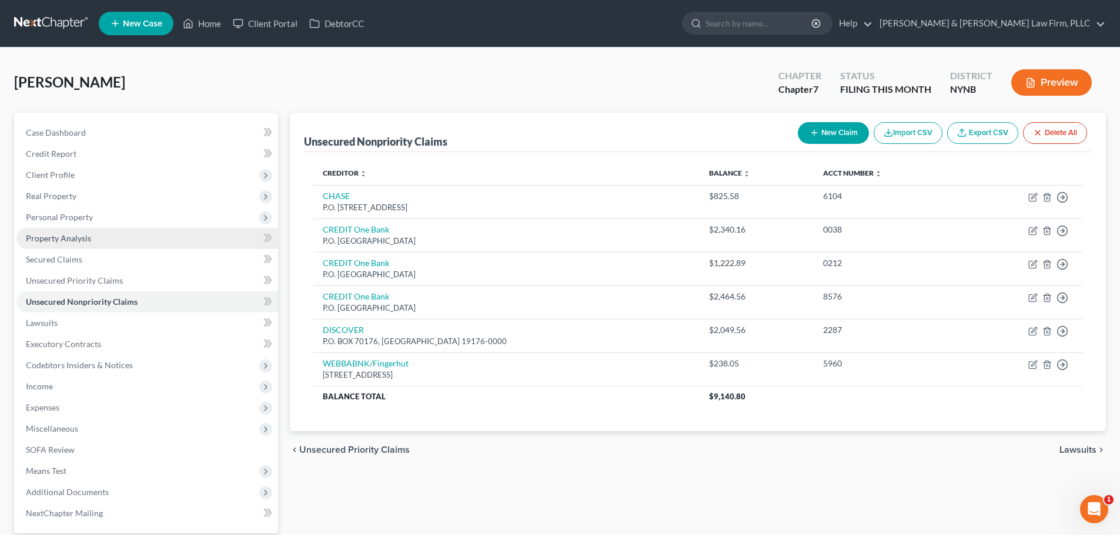
click at [65, 236] on span "Property Analysis" at bounding box center [58, 238] width 65 height 10
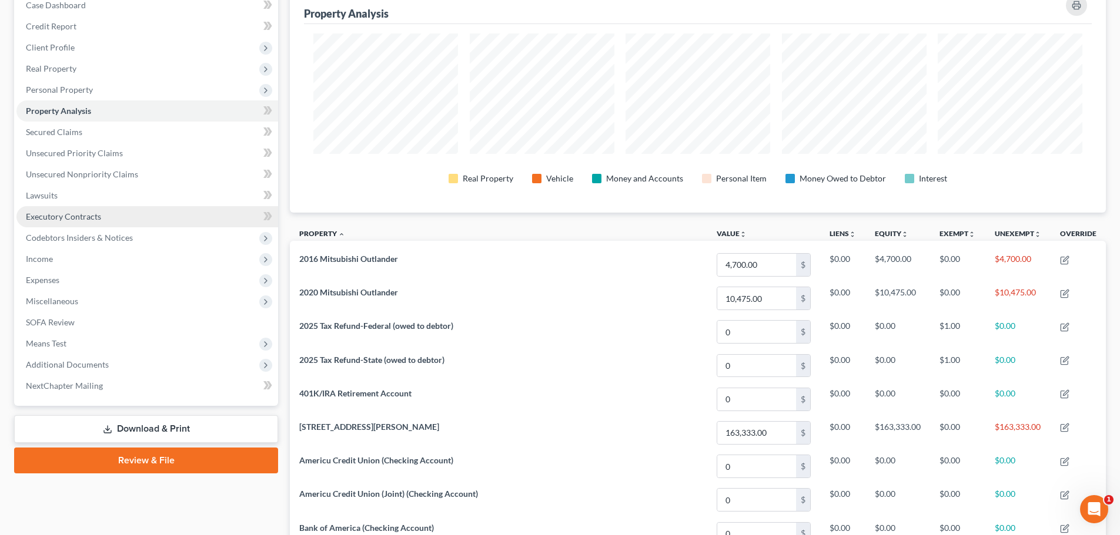
scroll to position [107, 0]
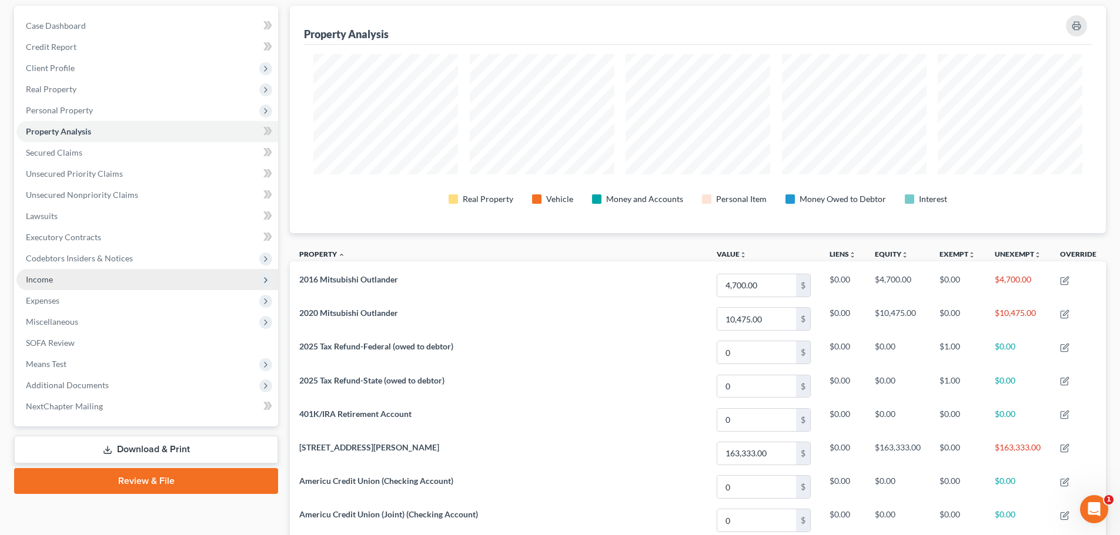
click at [44, 279] on span "Income" at bounding box center [39, 279] width 27 height 10
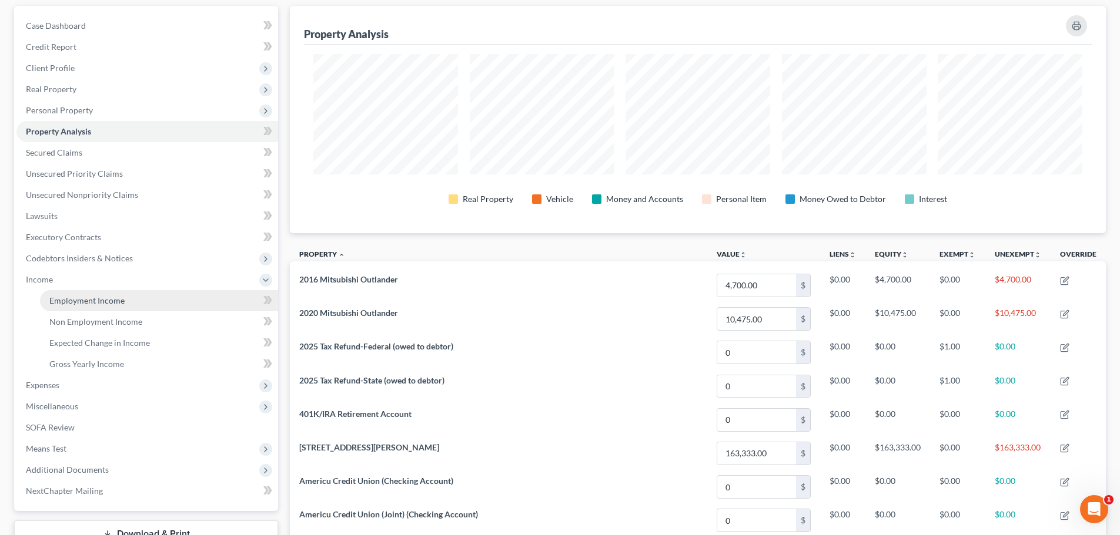
click at [81, 297] on span "Employment Income" at bounding box center [86, 301] width 75 height 10
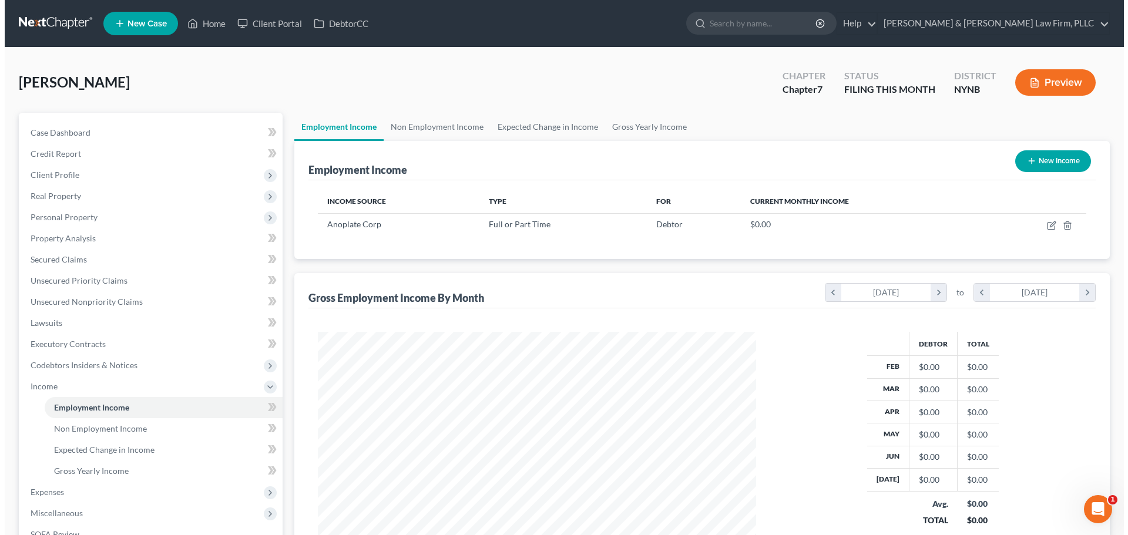
scroll to position [219, 462]
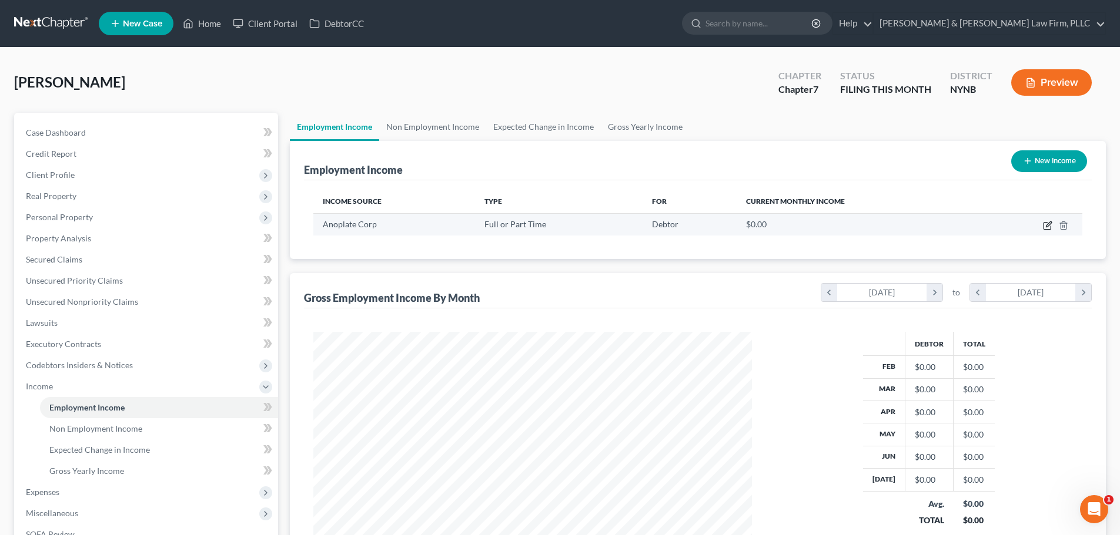
click at [1047, 226] on icon "button" at bounding box center [1047, 225] width 9 height 9
select select "0"
select select "35"
select select "3"
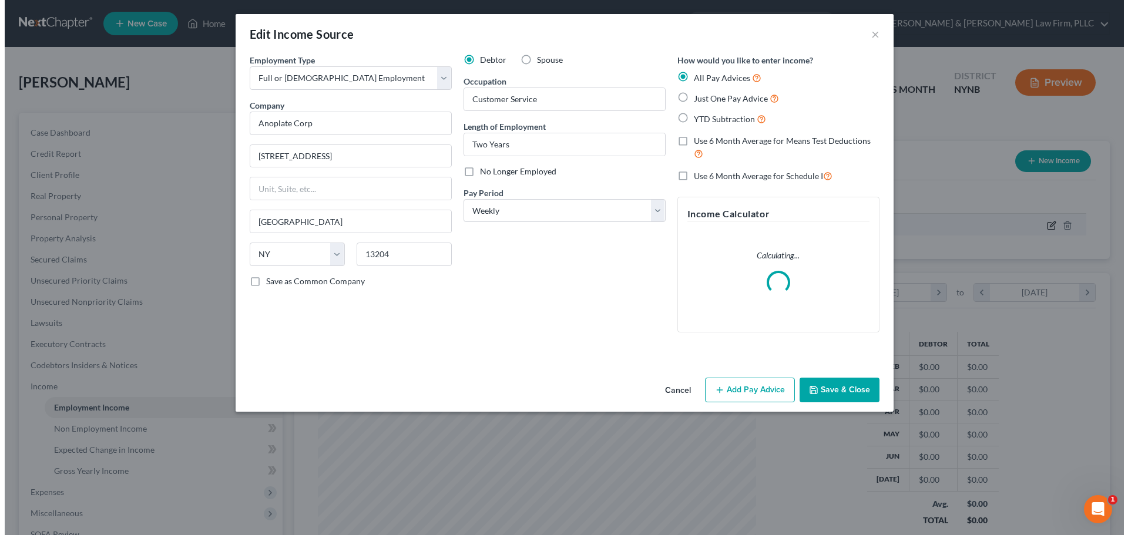
scroll to position [221, 466]
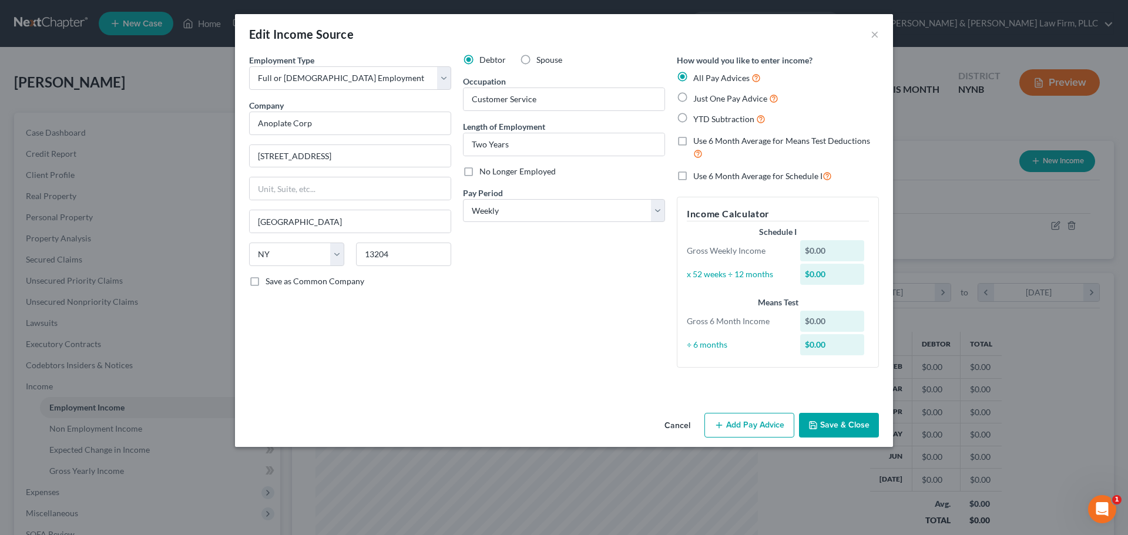
click at [693, 117] on label "YTD Subtraction" at bounding box center [729, 119] width 72 height 14
click at [698, 117] on input "YTD Subtraction" at bounding box center [702, 116] width 8 height 8
radio input "true"
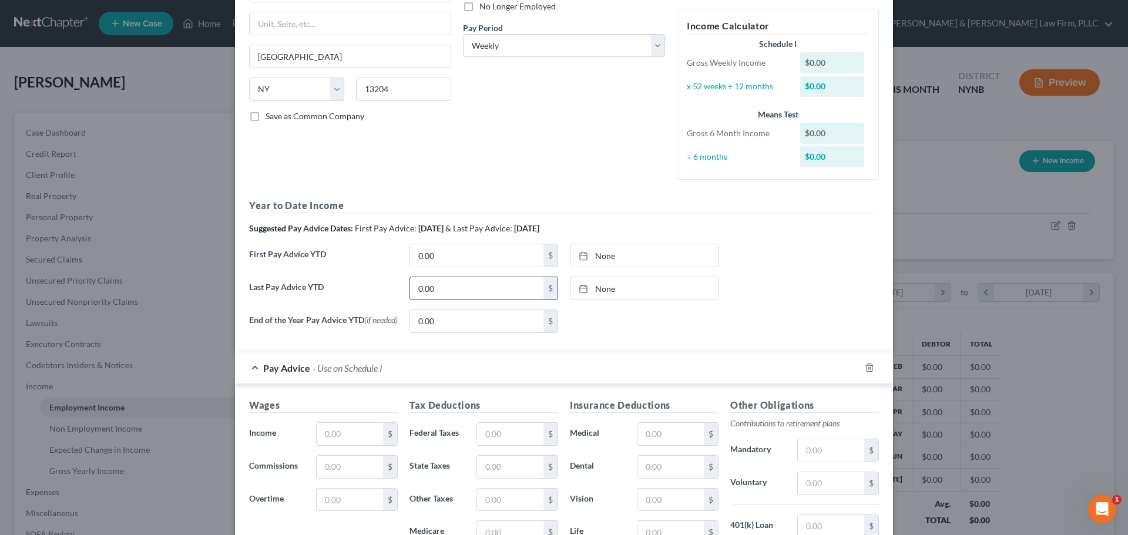
scroll to position [176, 0]
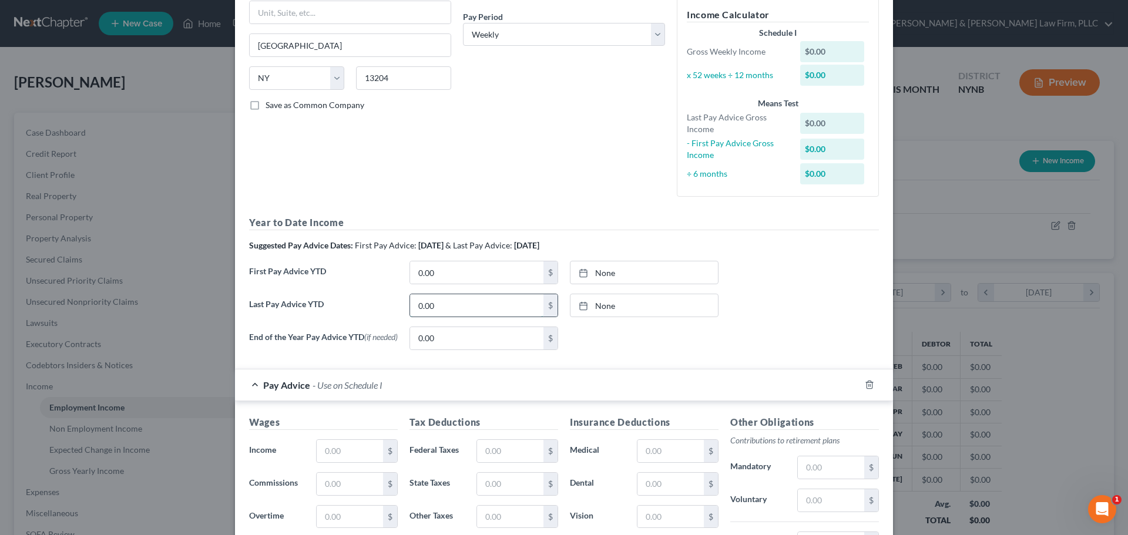
click at [440, 309] on input "0.00" at bounding box center [476, 305] width 133 height 22
type input "38,259.64"
click at [448, 277] on input "0.00" at bounding box center [476, 273] width 133 height 22
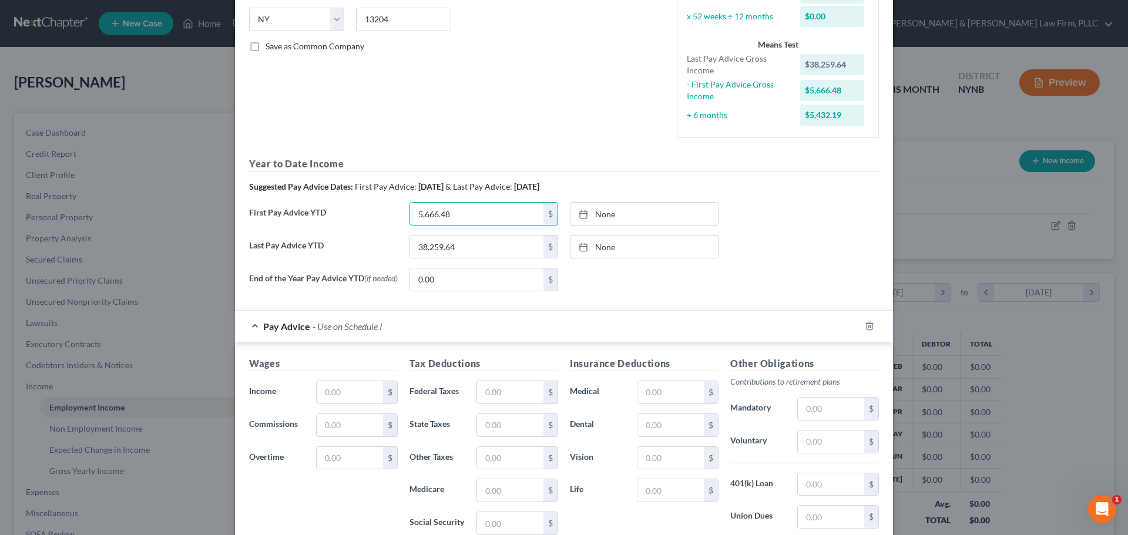
scroll to position [353, 0]
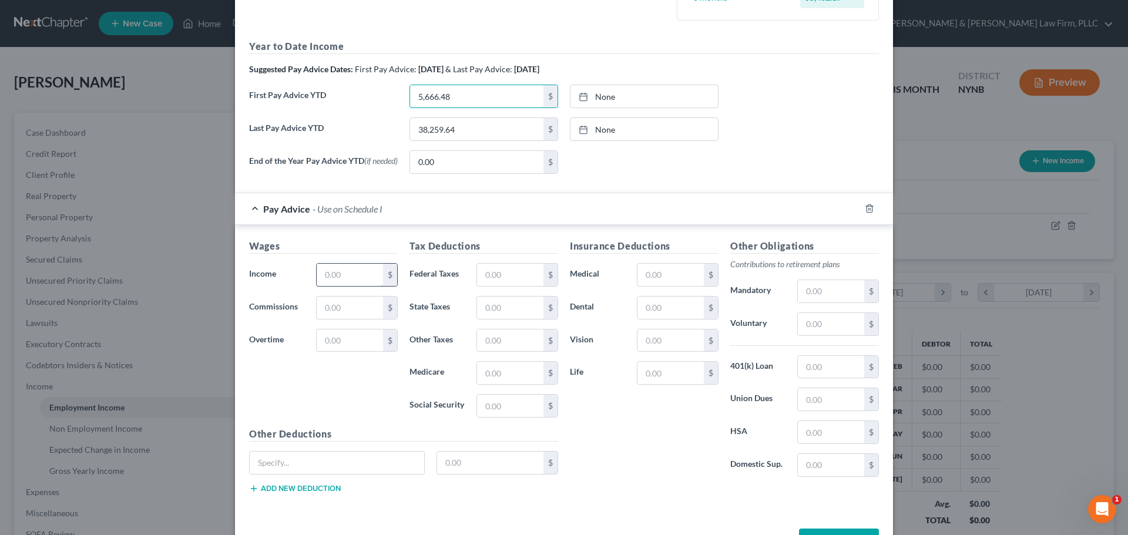
type input "5,666.48"
click at [363, 283] on input "text" at bounding box center [350, 275] width 66 height 22
type input "970.09"
click at [512, 276] on input "text" at bounding box center [510, 275] width 66 height 22
type input "71.60"
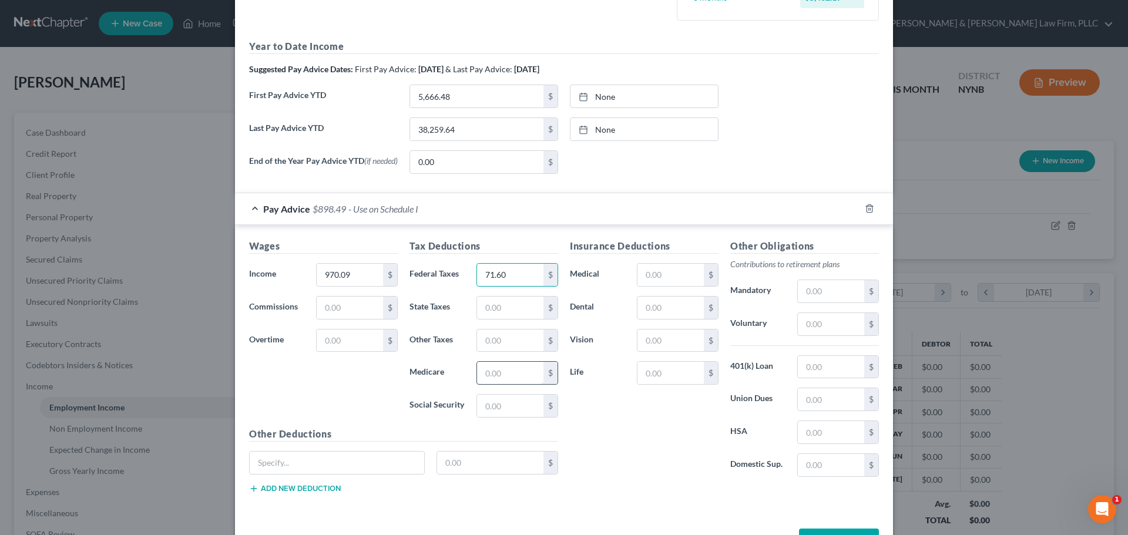
click at [504, 375] on input "text" at bounding box center [510, 373] width 66 height 22
type input "1.51"
click at [501, 310] on input "text" at bounding box center [510, 308] width 66 height 22
type input "42.50"
click at [501, 411] on input "text" at bounding box center [510, 406] width 66 height 22
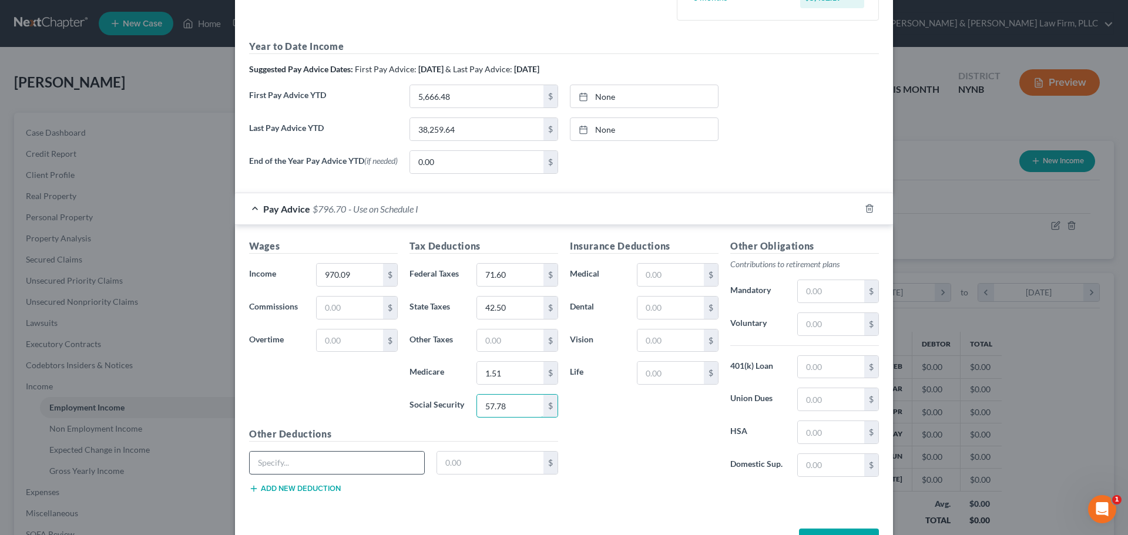
type input "57.78"
click at [329, 468] on input "text" at bounding box center [337, 463] width 175 height 22
type input "NY Paid Family Leave"
click at [448, 464] on input "text" at bounding box center [490, 463] width 107 height 22
type input "3.76"
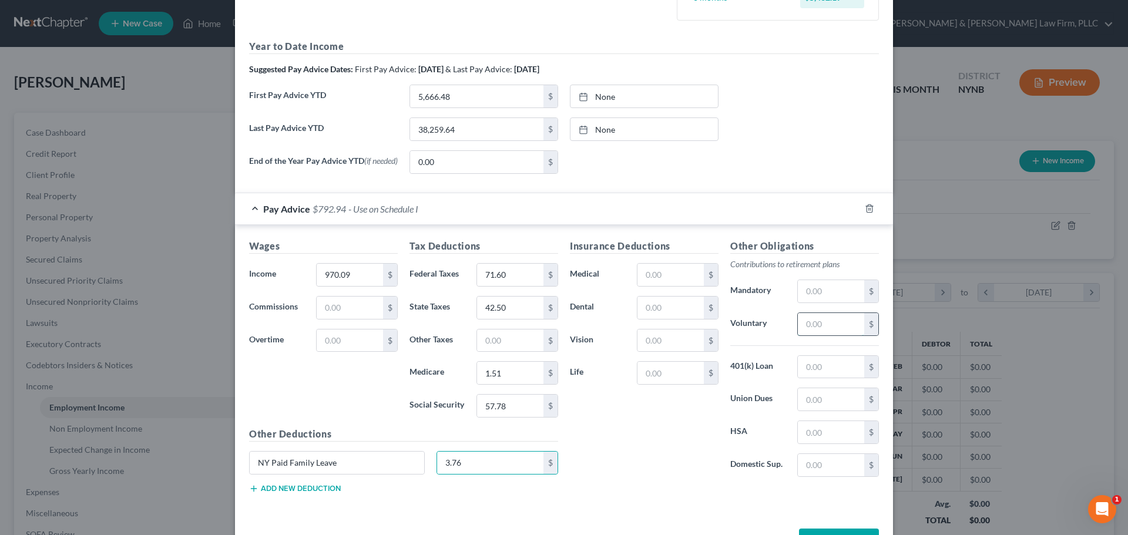
click at [820, 325] on input "text" at bounding box center [831, 324] width 66 height 22
type input "48.42"
click at [658, 374] on input "text" at bounding box center [671, 373] width 66 height 22
type input "12.35"
click at [678, 280] on input "text" at bounding box center [671, 275] width 66 height 22
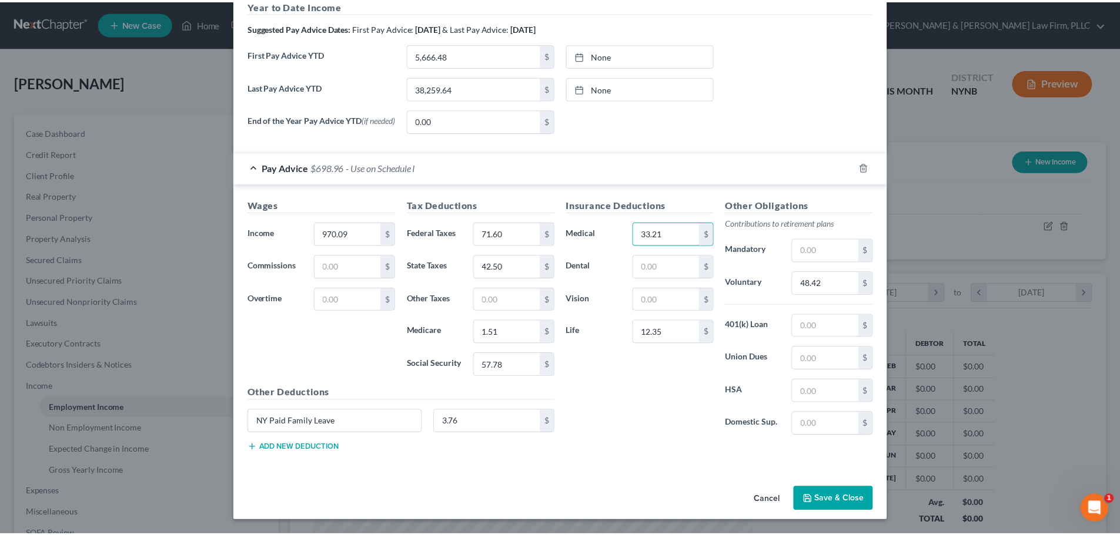
scroll to position [397, 0]
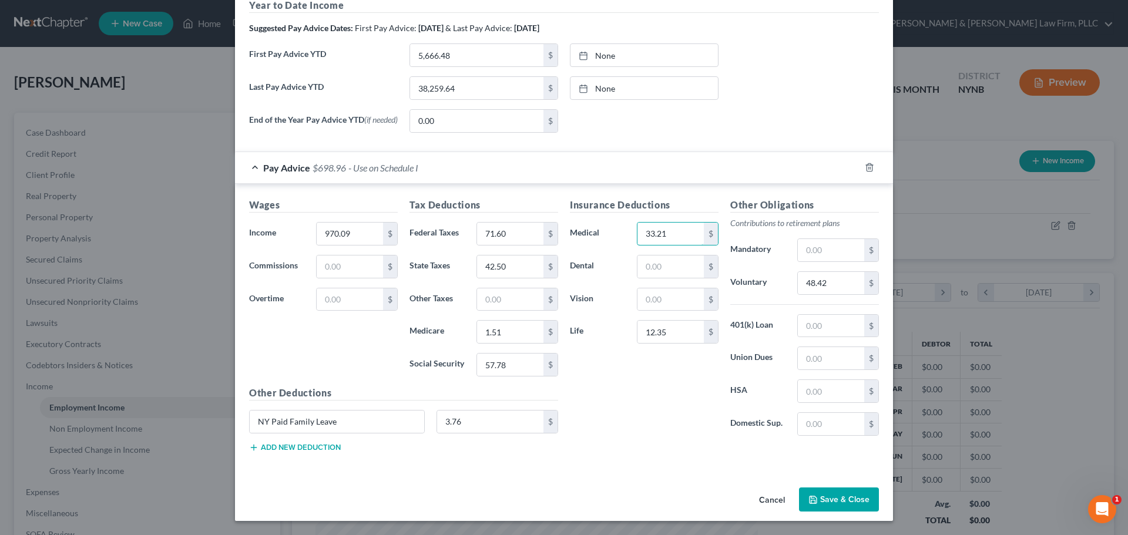
type input "33.21"
click at [845, 499] on button "Save & Close" at bounding box center [839, 500] width 80 height 25
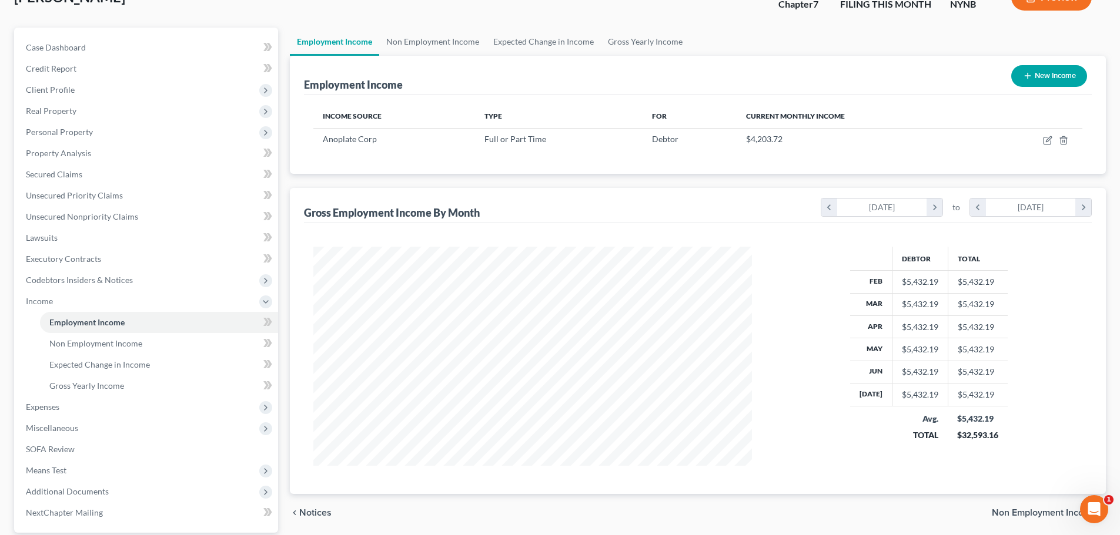
scroll to position [176, 0]
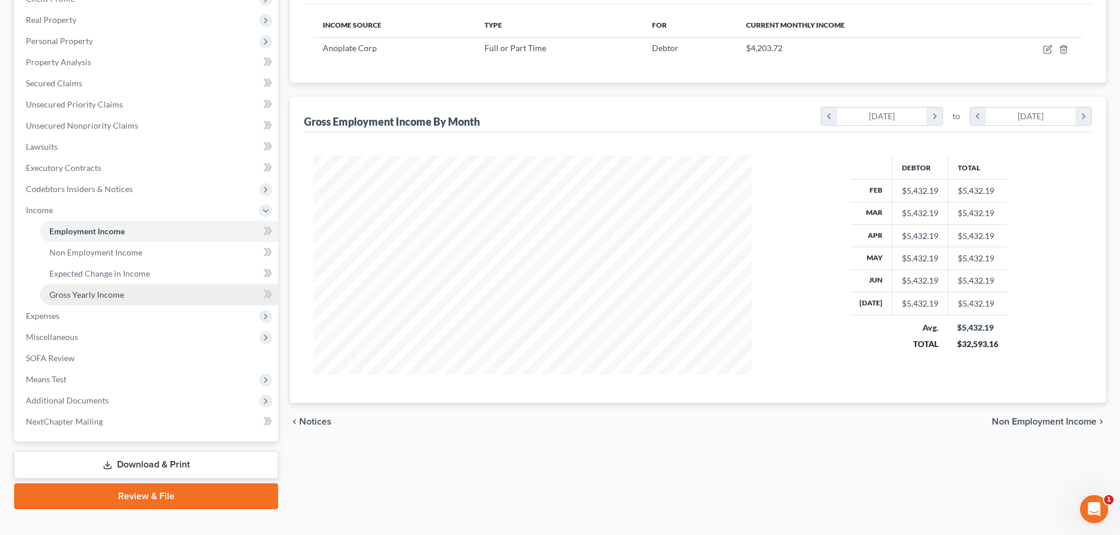
click at [103, 292] on span "Gross Yearly Income" at bounding box center [86, 295] width 75 height 10
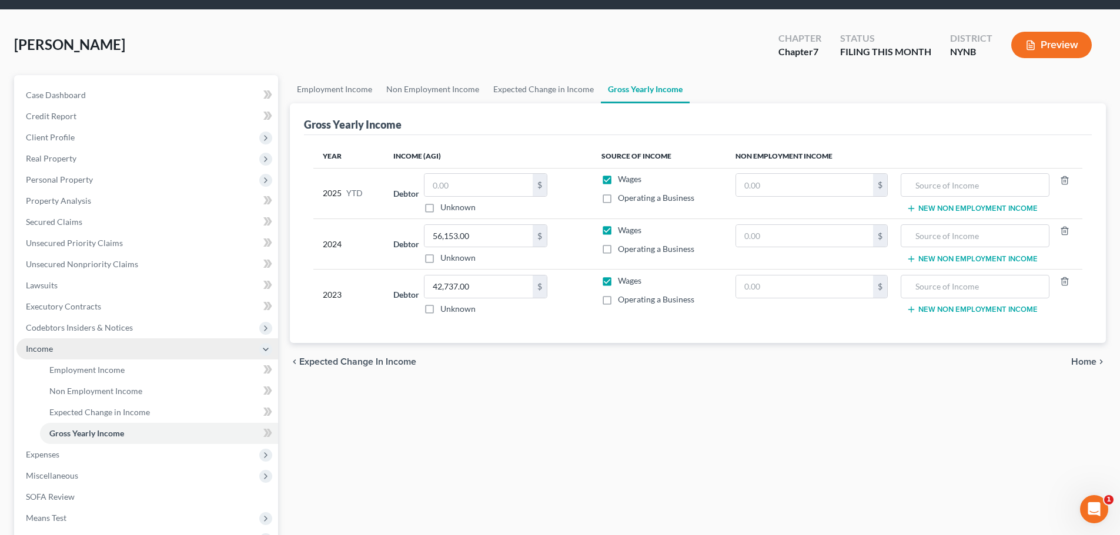
scroll to position [59, 0]
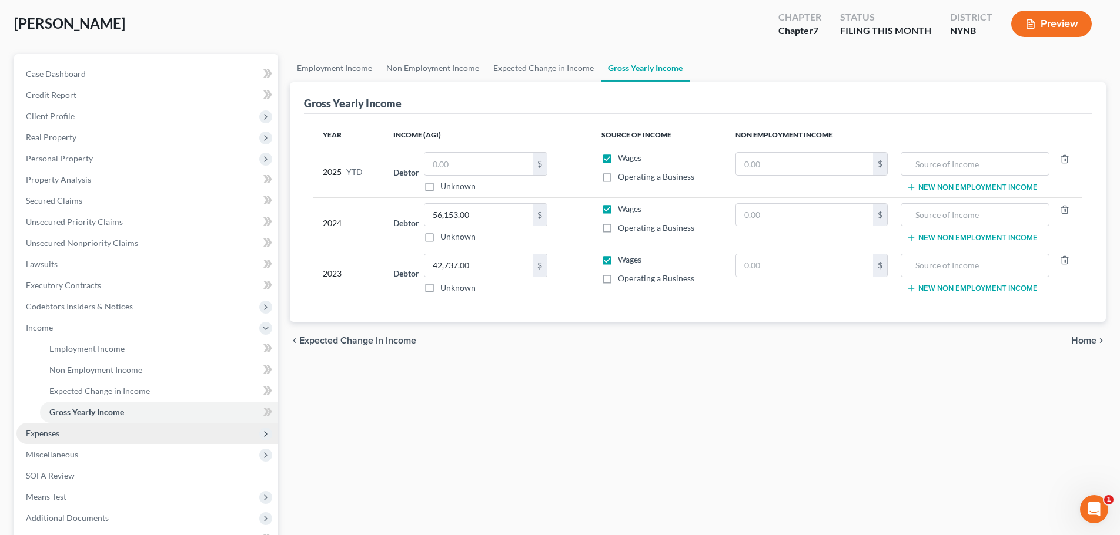
click at [48, 432] on span "Expenses" at bounding box center [42, 433] width 33 height 10
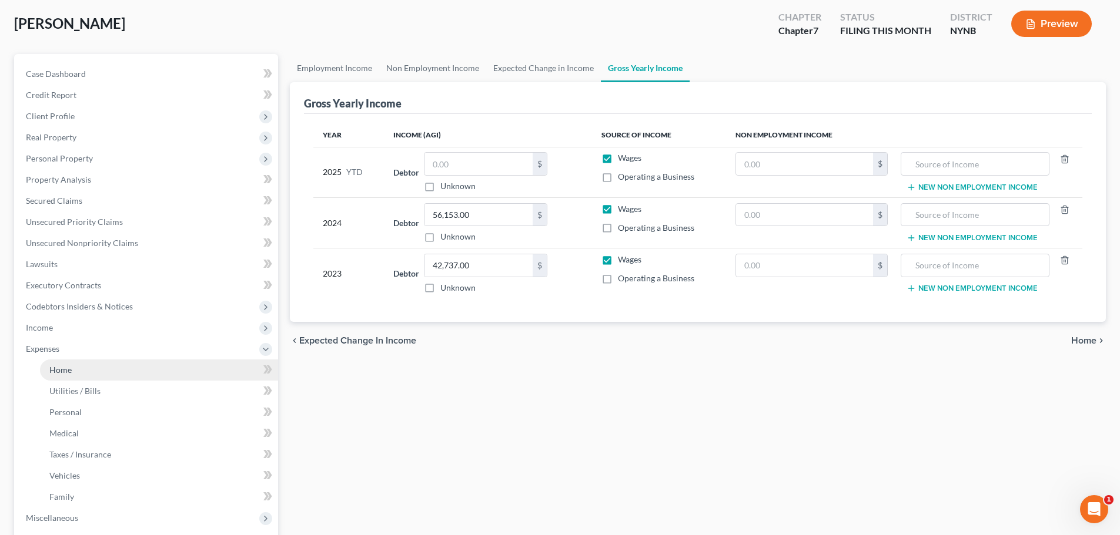
click at [73, 370] on link "Home" at bounding box center [159, 370] width 238 height 21
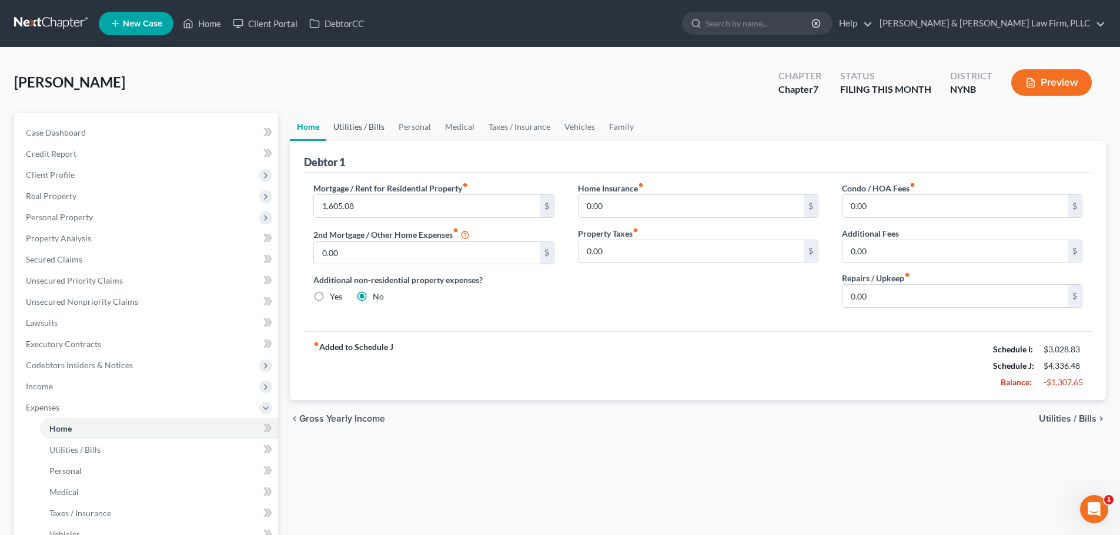
click at [365, 128] on link "Utilities / Bills" at bounding box center [358, 127] width 65 height 28
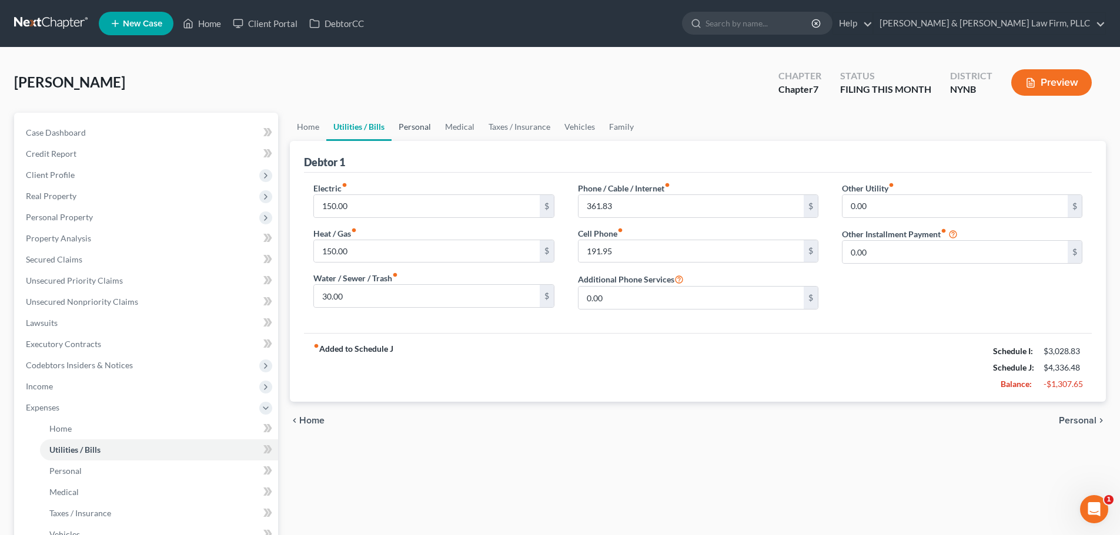
click at [412, 129] on link "Personal" at bounding box center [414, 127] width 46 height 28
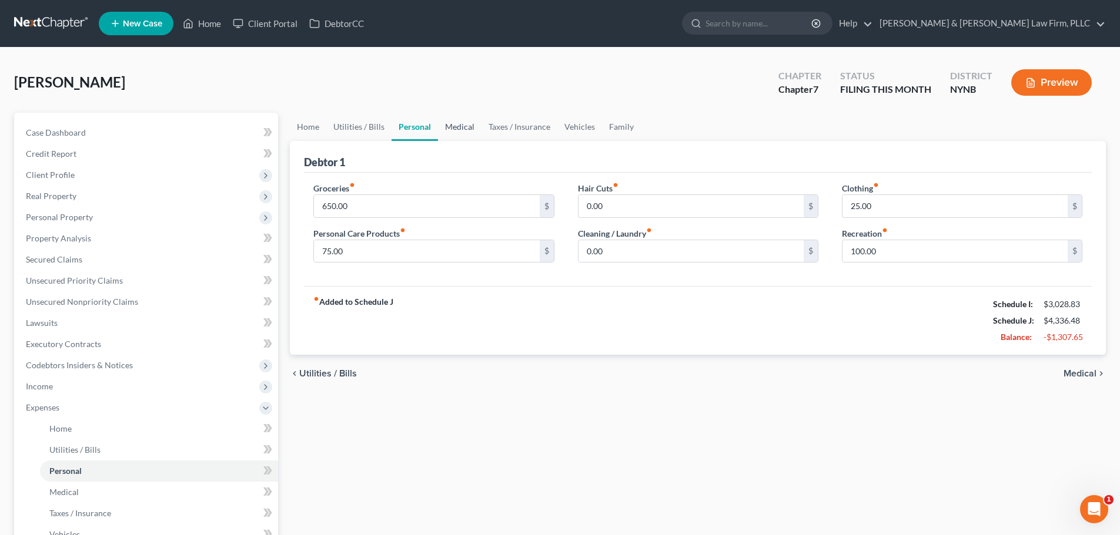
click at [451, 128] on link "Medical" at bounding box center [459, 127] width 43 height 28
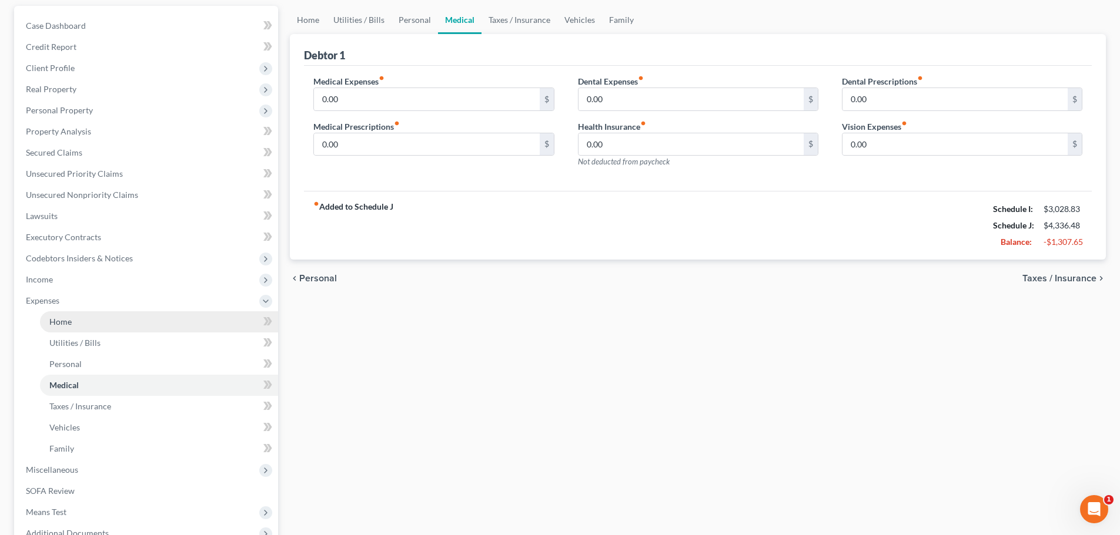
scroll to position [118, 0]
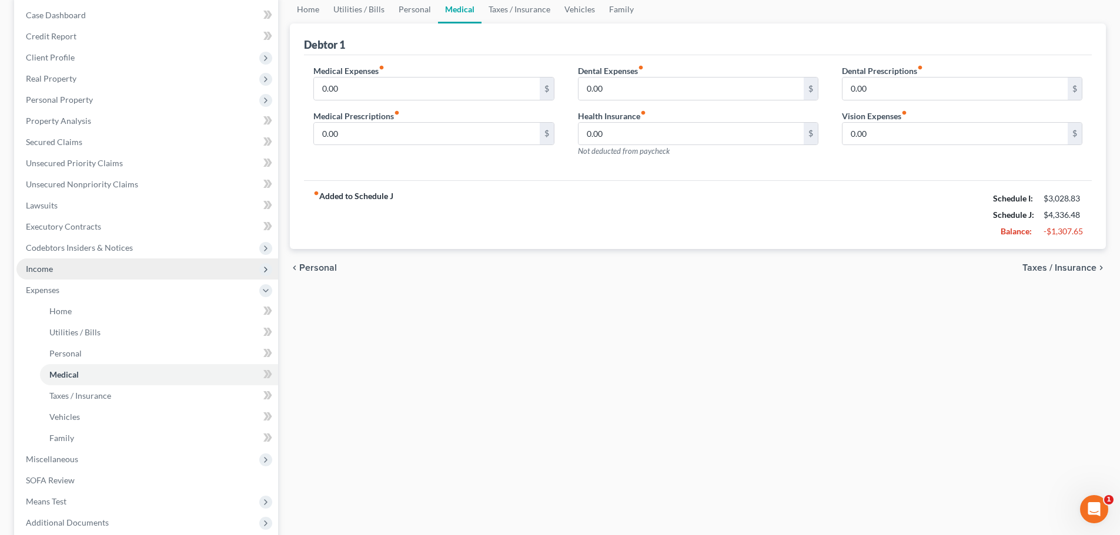
click at [58, 270] on span "Income" at bounding box center [147, 269] width 262 height 21
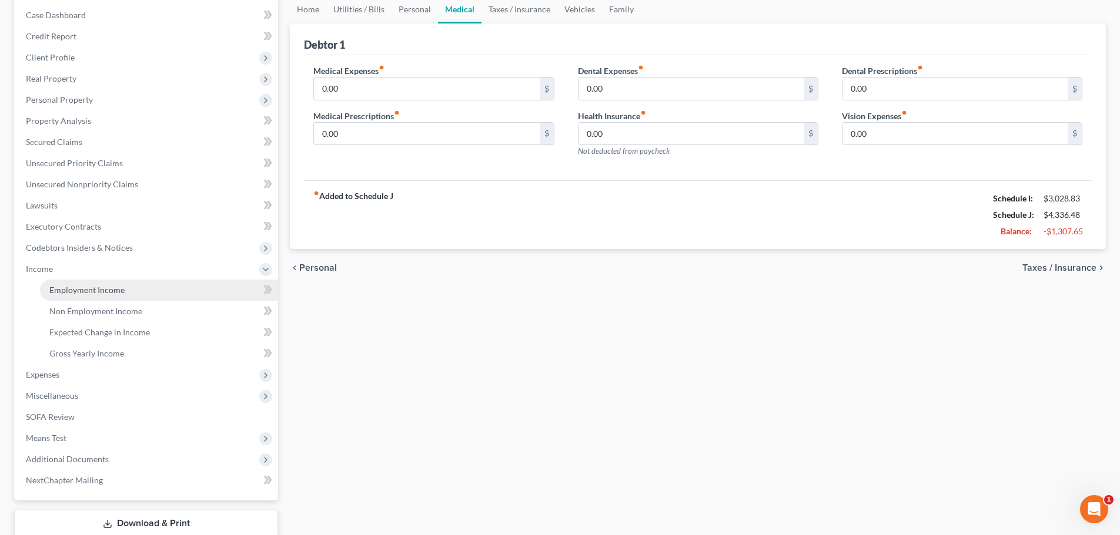
click at [87, 291] on span "Employment Income" at bounding box center [86, 290] width 75 height 10
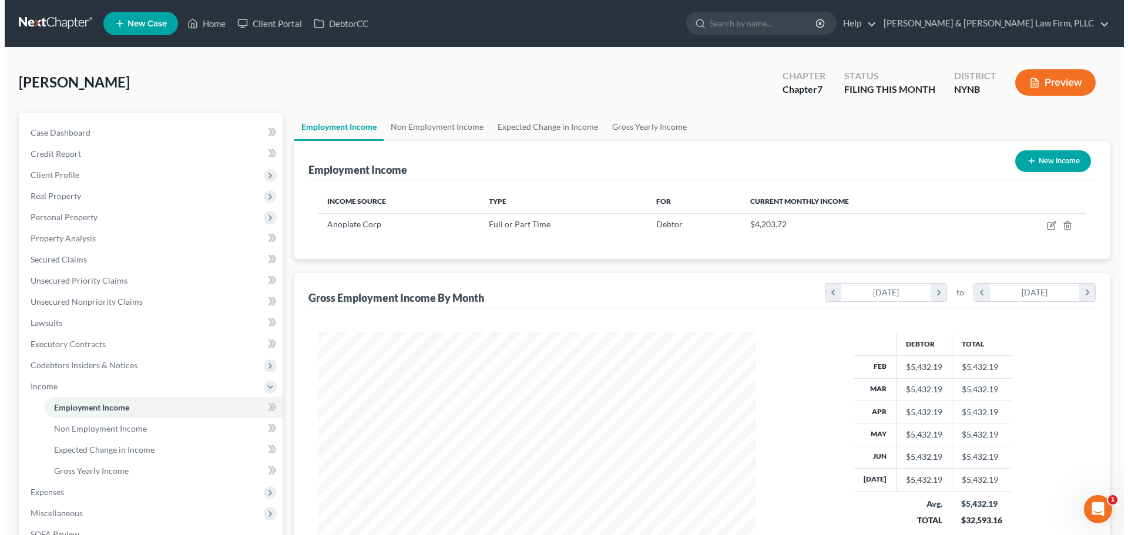
scroll to position [219, 462]
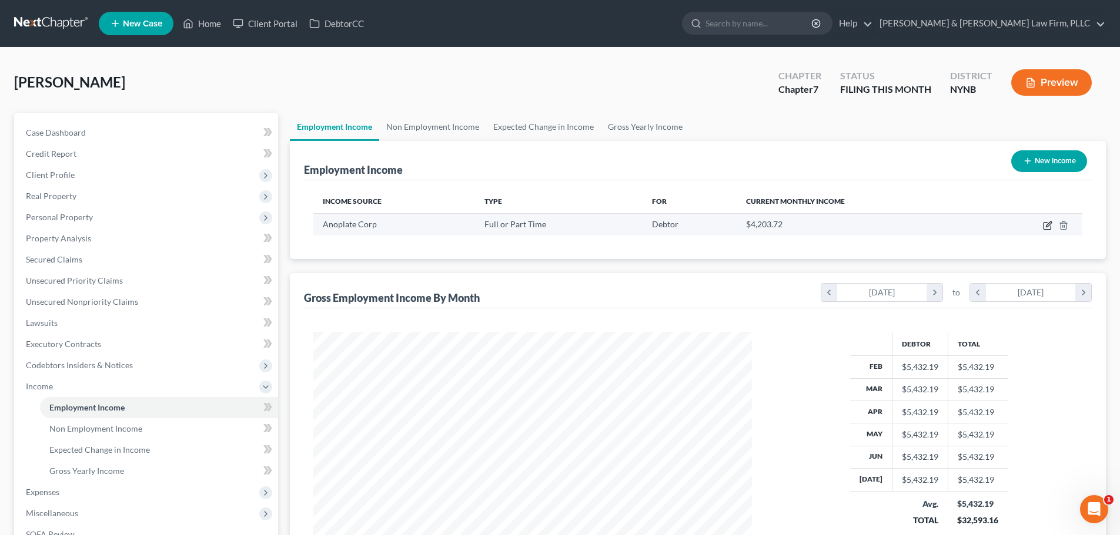
click at [1047, 223] on icon "button" at bounding box center [1047, 225] width 9 height 9
select select "0"
select select "35"
select select "3"
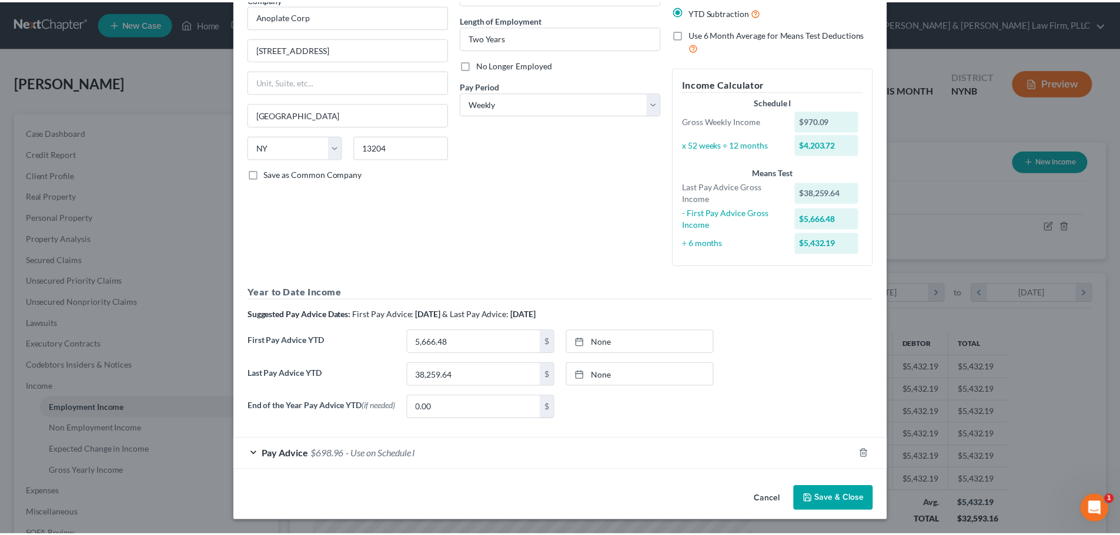
scroll to position [109, 0]
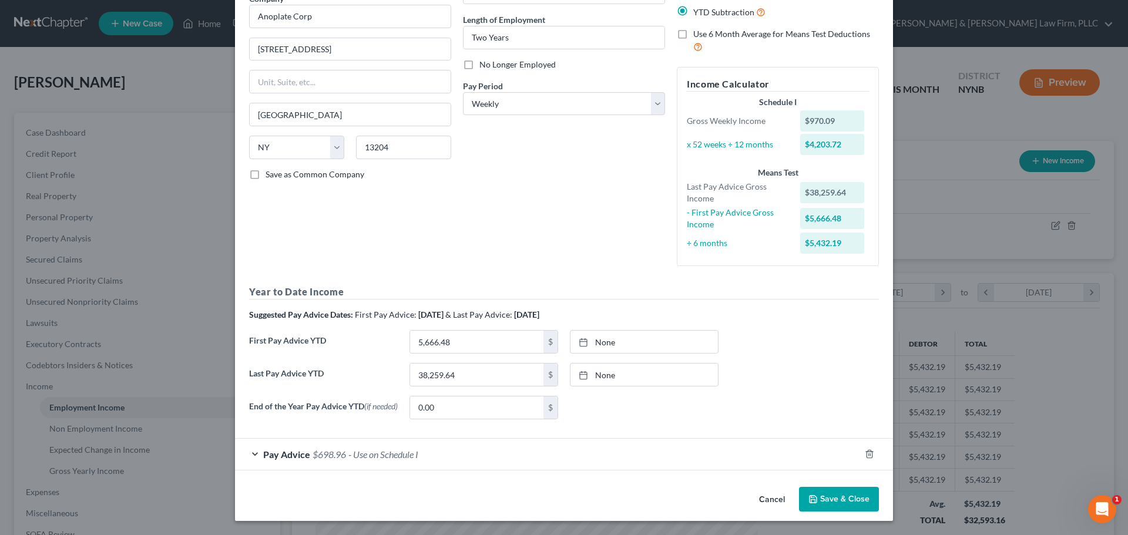
click at [843, 497] on button "Save & Close" at bounding box center [839, 499] width 80 height 25
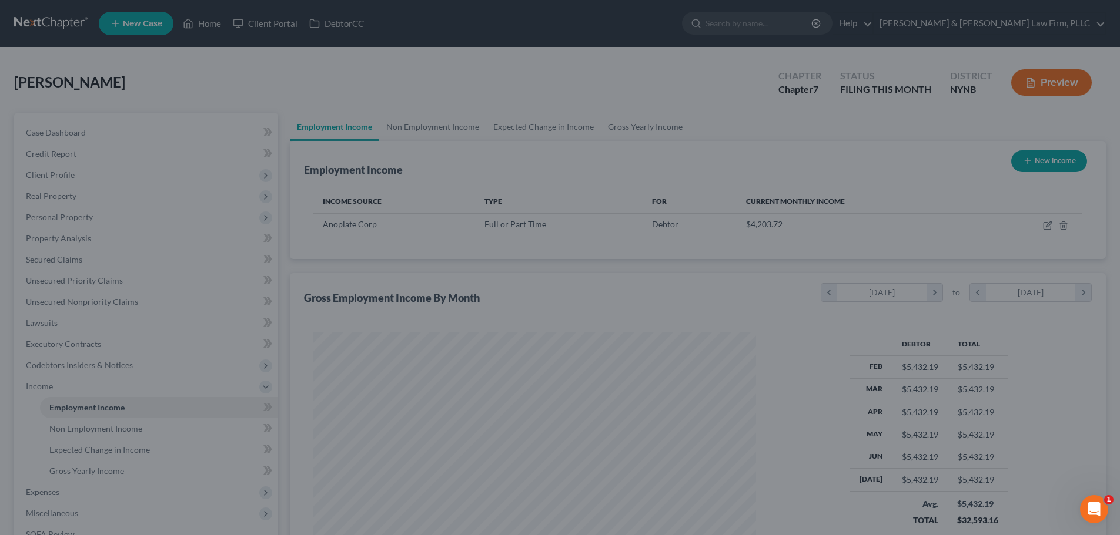
scroll to position [587481, 587238]
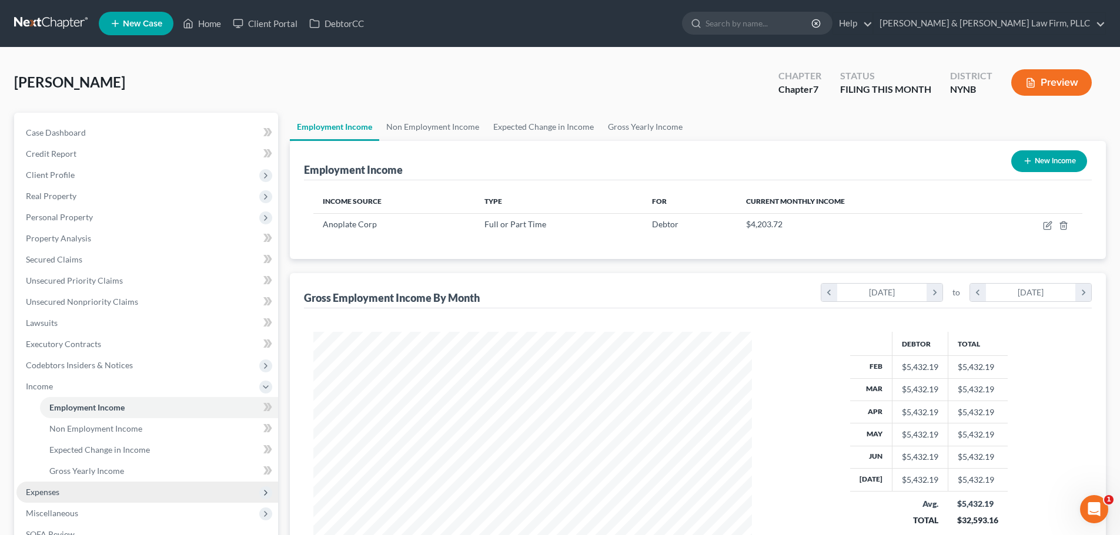
click at [56, 494] on span "Expenses" at bounding box center [42, 492] width 33 height 10
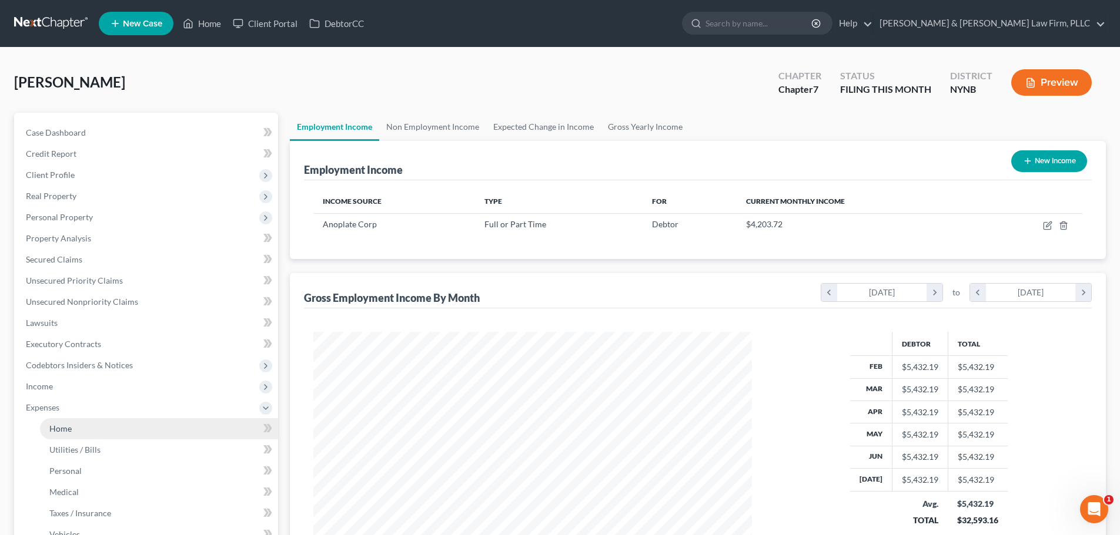
click at [69, 430] on span "Home" at bounding box center [60, 429] width 22 height 10
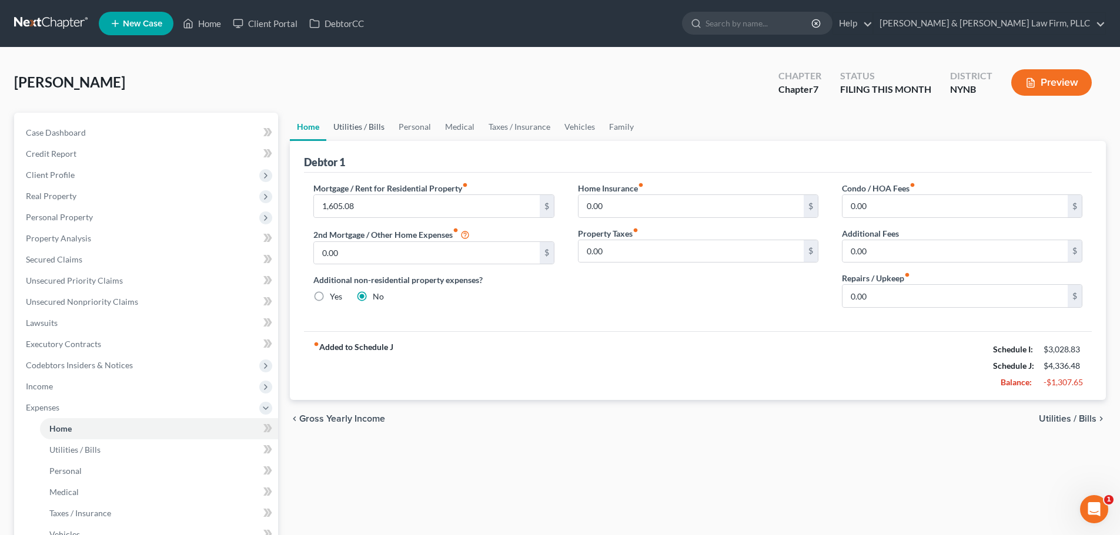
click at [358, 125] on link "Utilities / Bills" at bounding box center [358, 127] width 65 height 28
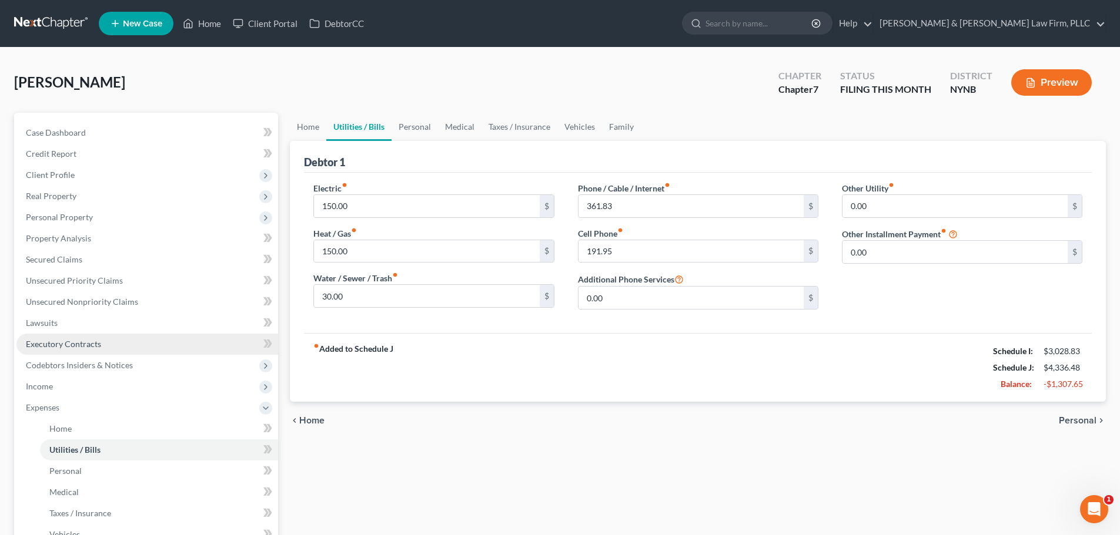
scroll to position [118, 0]
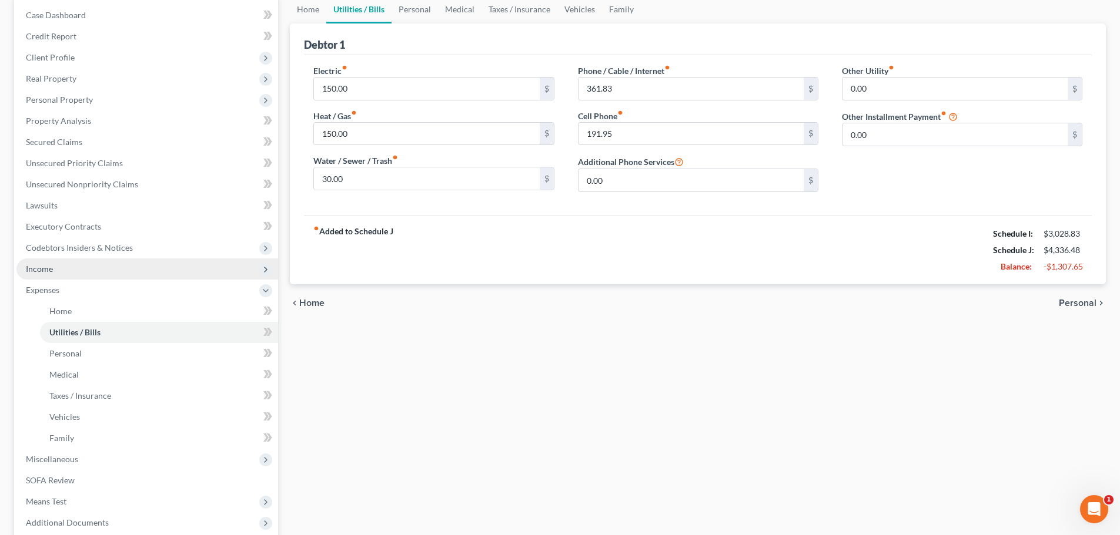
click at [39, 272] on span "Income" at bounding box center [39, 269] width 27 height 10
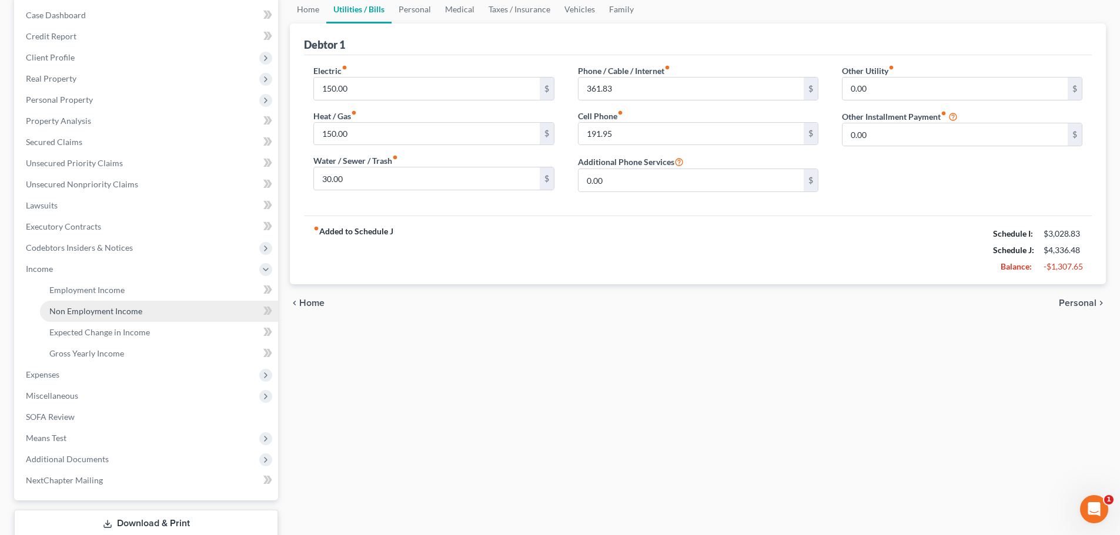
click at [94, 316] on span "Non Employment Income" at bounding box center [95, 311] width 93 height 10
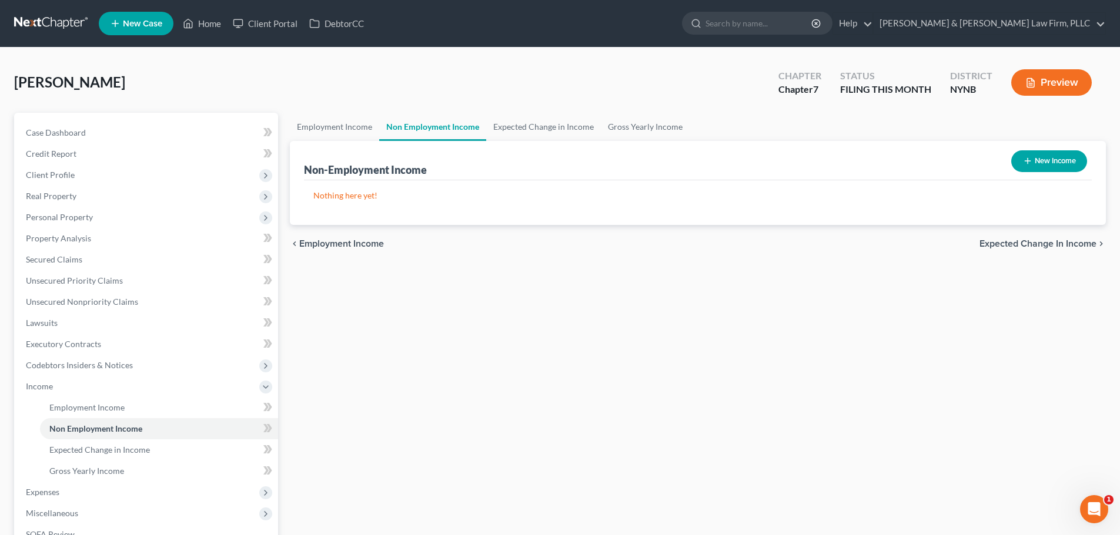
click at [1031, 163] on button "New Income" at bounding box center [1049, 161] width 76 height 22
select select "0"
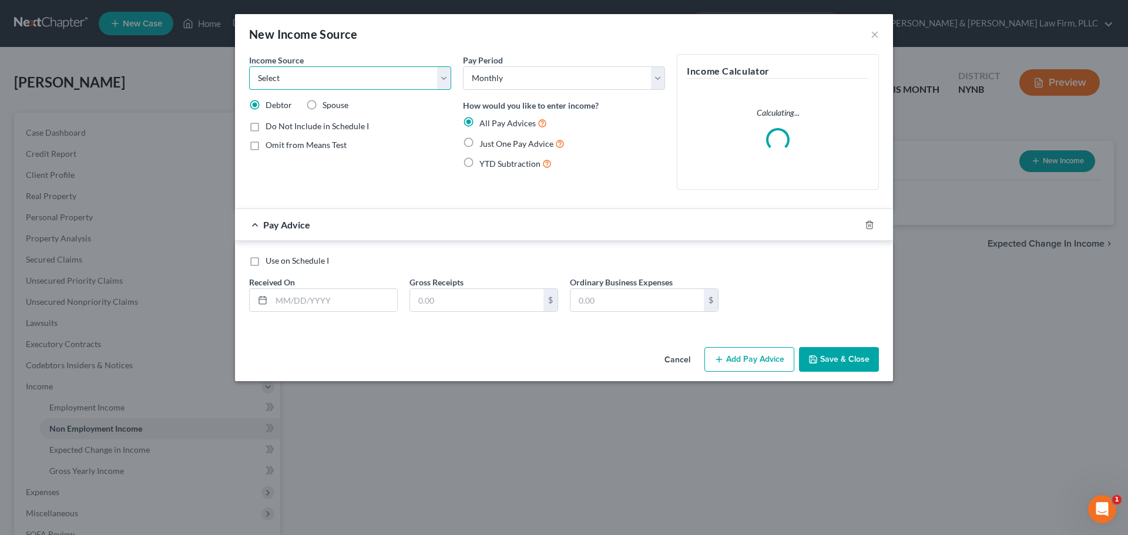
click at [441, 79] on select "Select Unemployment Disability (from employer) Pension Retirement Social Securi…" at bounding box center [350, 78] width 202 height 24
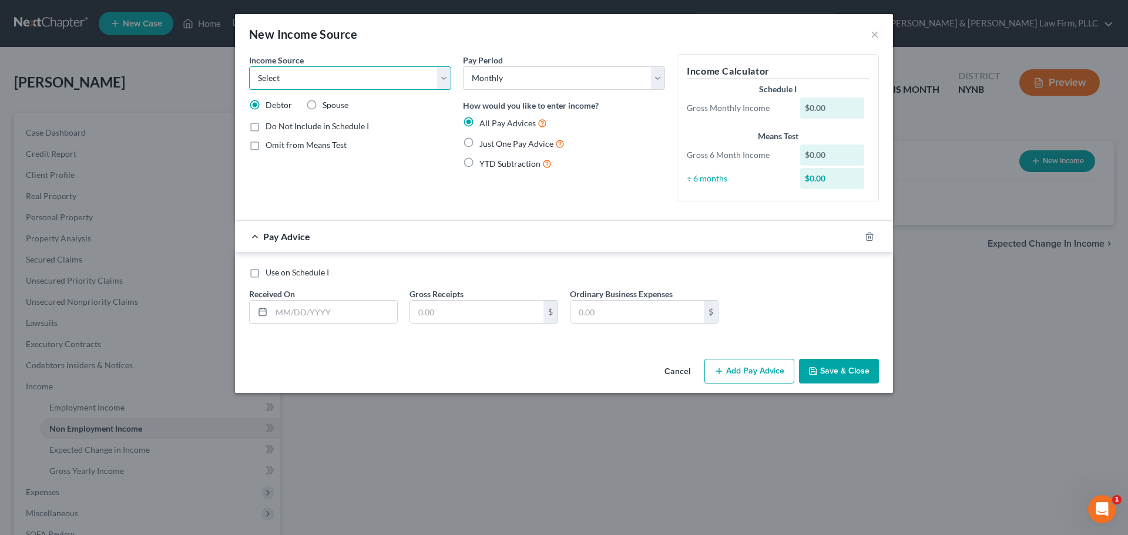
select select "8"
click at [249, 66] on select "Select Unemployment Disability (from employer) Pension Retirement Social Securi…" at bounding box center [350, 78] width 202 height 24
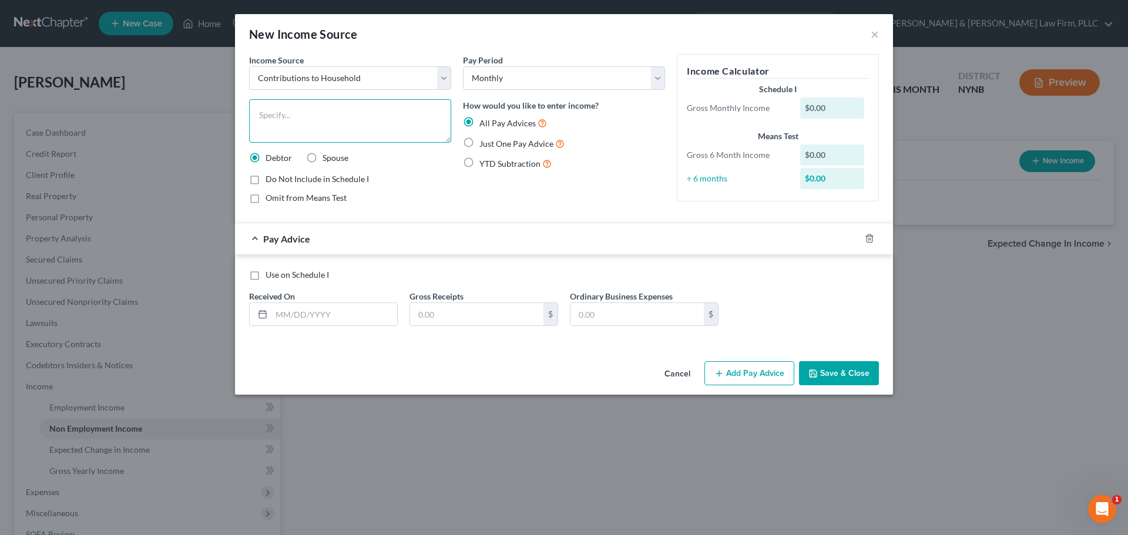
click at [322, 117] on textarea at bounding box center [350, 120] width 202 height 43
type textarea "Partner"
click at [326, 314] on input "text" at bounding box center [335, 314] width 126 height 22
drag, startPoint x: 255, startPoint y: 275, endPoint x: 342, endPoint y: 323, distance: 99.4
click at [266, 275] on label "Use on Schedule I" at bounding box center [297, 275] width 63 height 12
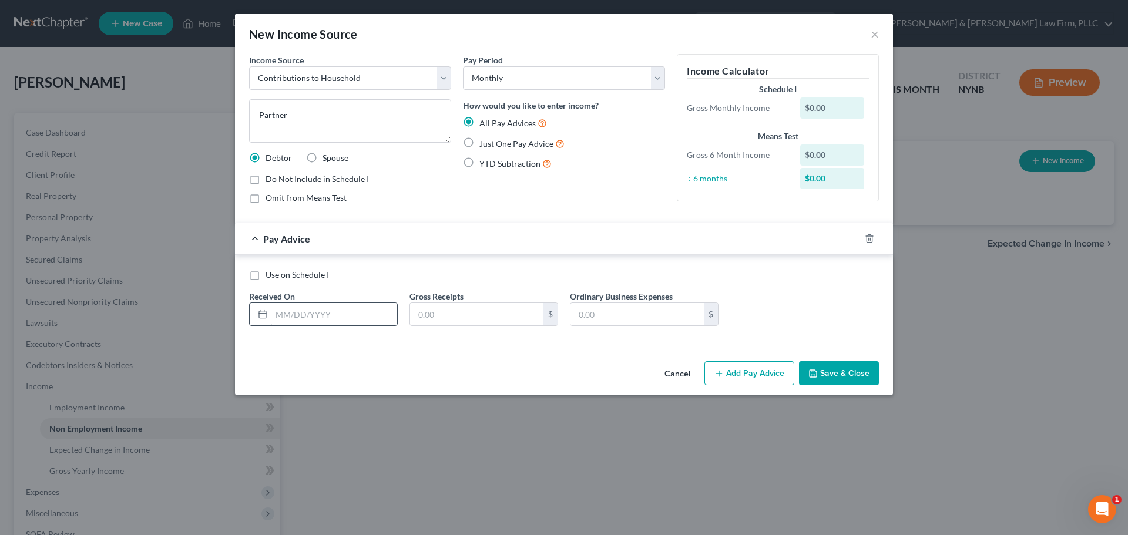
click at [270, 275] on input "Use on Schedule I" at bounding box center [274, 273] width 8 height 8
checkbox input "true"
click at [341, 316] on input "text" at bounding box center [335, 314] width 126 height 22
type input "[DATE]"
click at [440, 315] on input "text" at bounding box center [476, 314] width 133 height 22
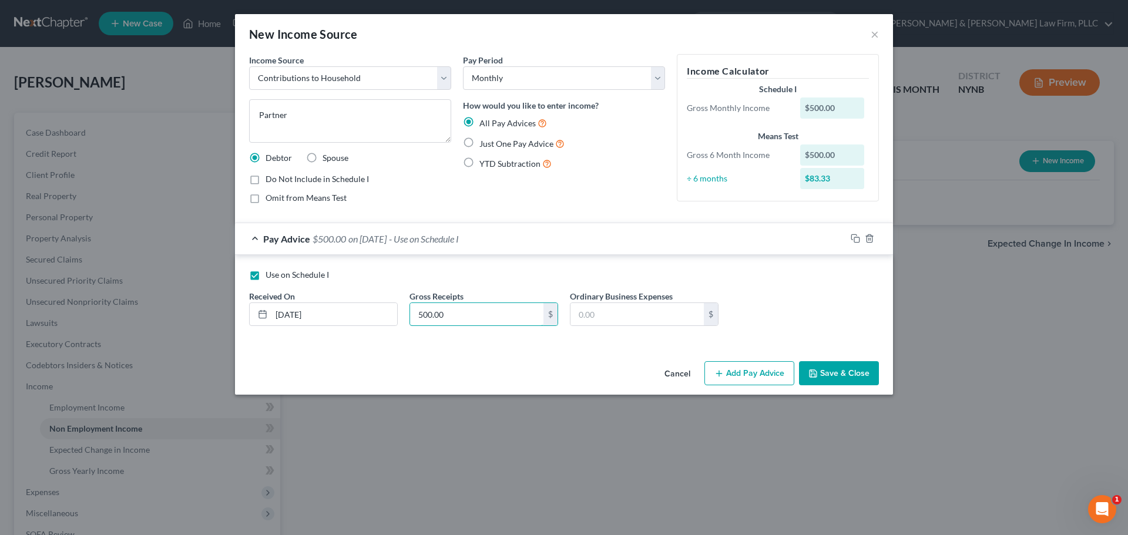
type input "500.00"
click at [480, 140] on label "Just One Pay Advice" at bounding box center [522, 144] width 85 height 14
click at [484, 140] on input "Just One Pay Advice" at bounding box center [488, 141] width 8 height 8
radio input "true"
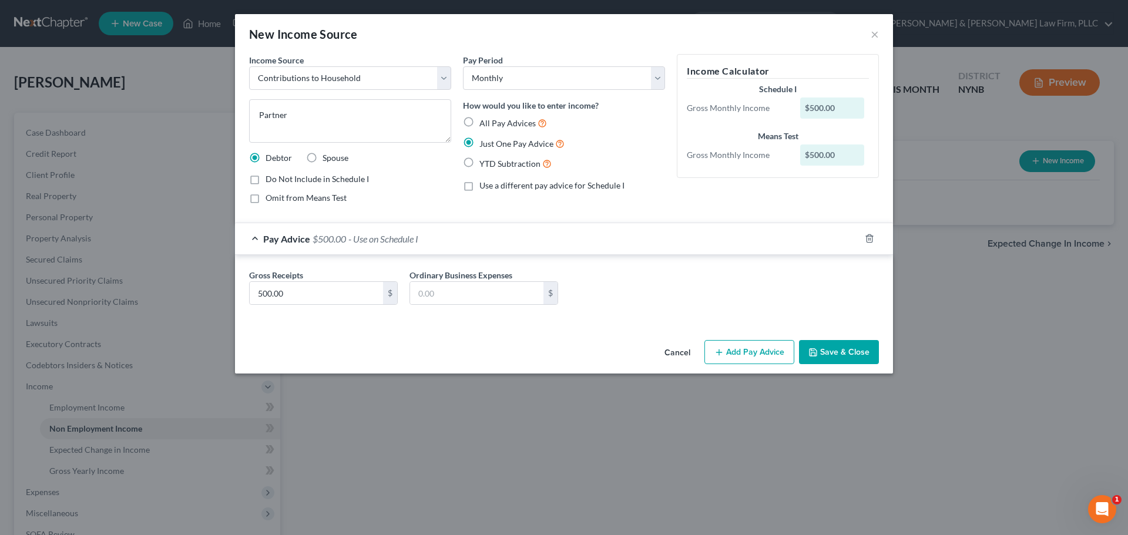
click at [831, 349] on button "Save & Close" at bounding box center [839, 352] width 80 height 25
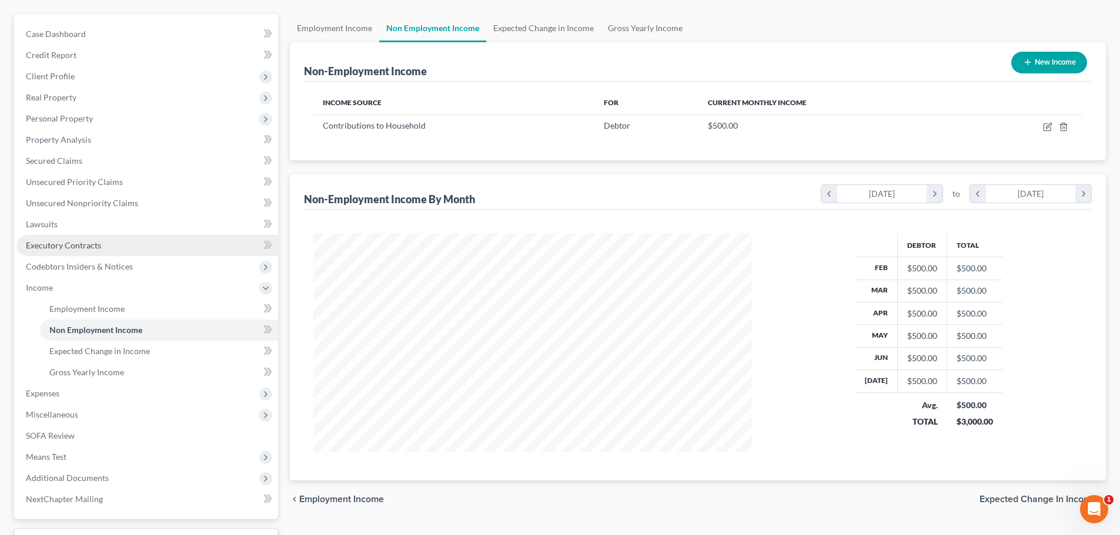
scroll to position [118, 0]
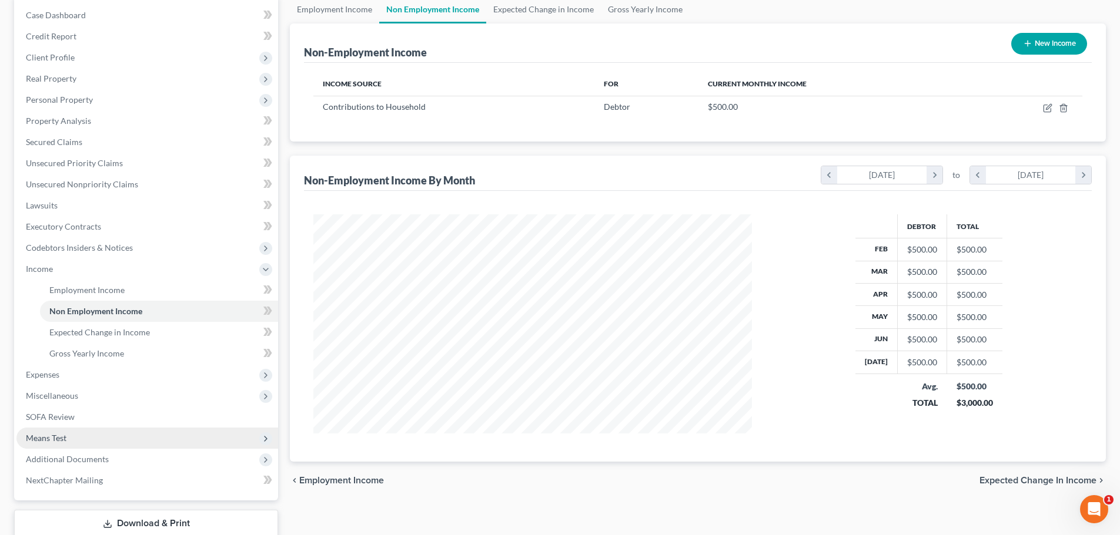
click at [52, 445] on span "Means Test" at bounding box center [147, 438] width 262 height 21
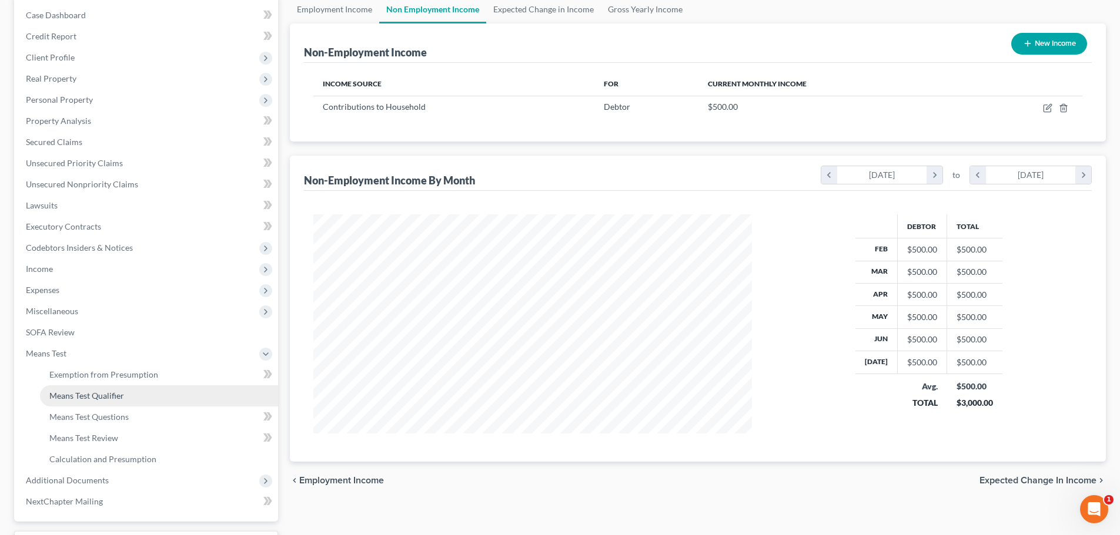
click at [97, 393] on span "Means Test Qualifier" at bounding box center [86, 396] width 75 height 10
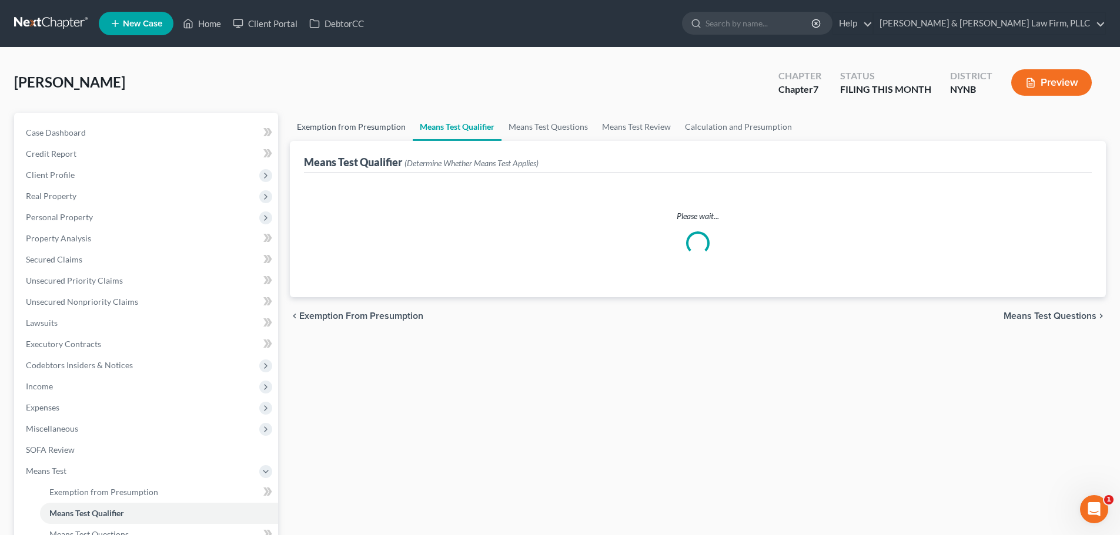
click at [361, 128] on link "Exemption from Presumption" at bounding box center [351, 127] width 123 height 28
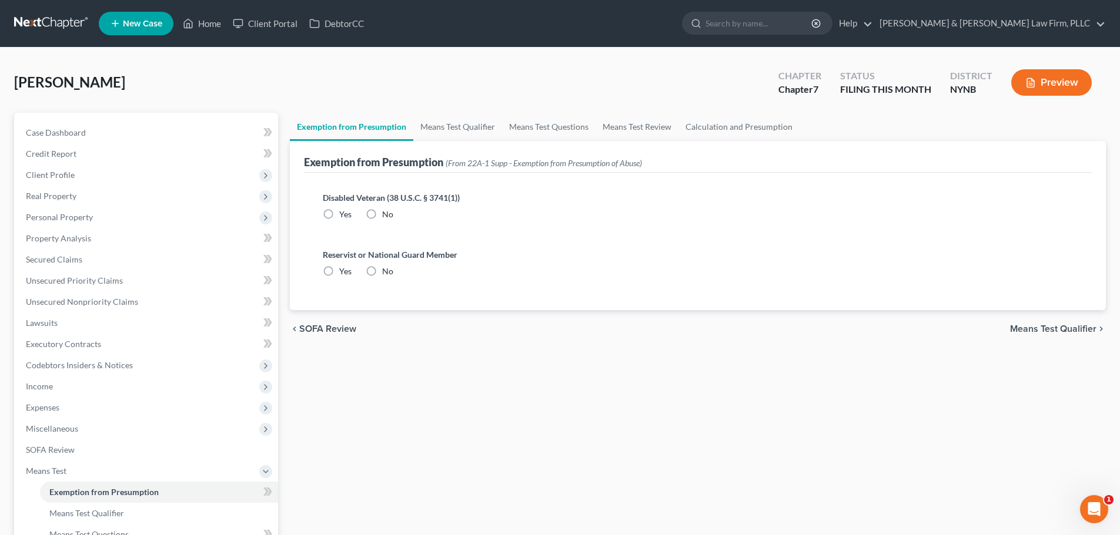
click at [382, 214] on label "No" at bounding box center [387, 215] width 11 height 12
click at [387, 214] on input "No" at bounding box center [391, 213] width 8 height 8
radio input "true"
click at [382, 271] on label "No" at bounding box center [387, 272] width 11 height 12
click at [387, 271] on input "No" at bounding box center [391, 270] width 8 height 8
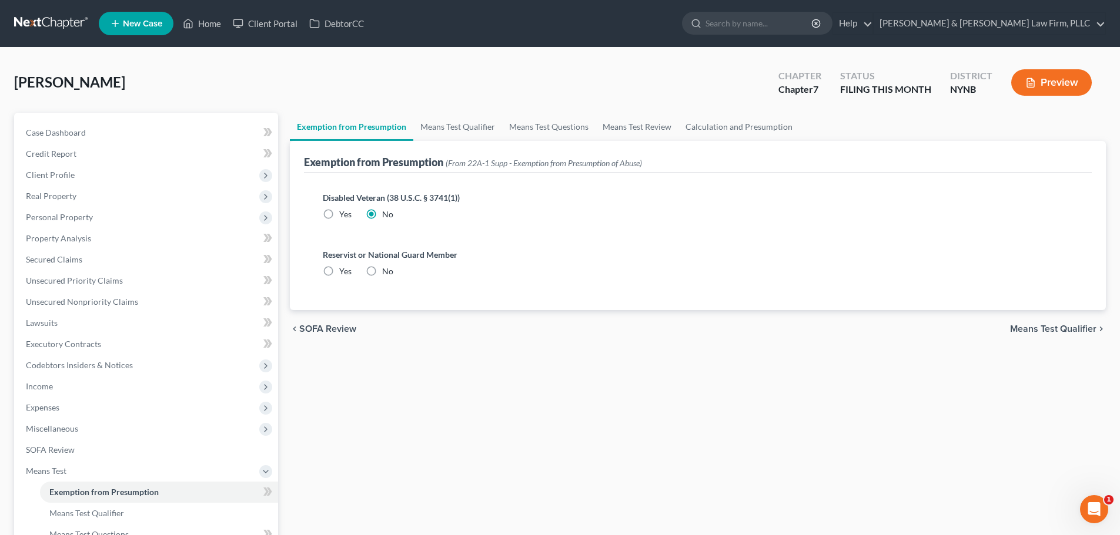
radio input "true"
click at [459, 127] on link "Means Test Qualifier" at bounding box center [457, 127] width 89 height 28
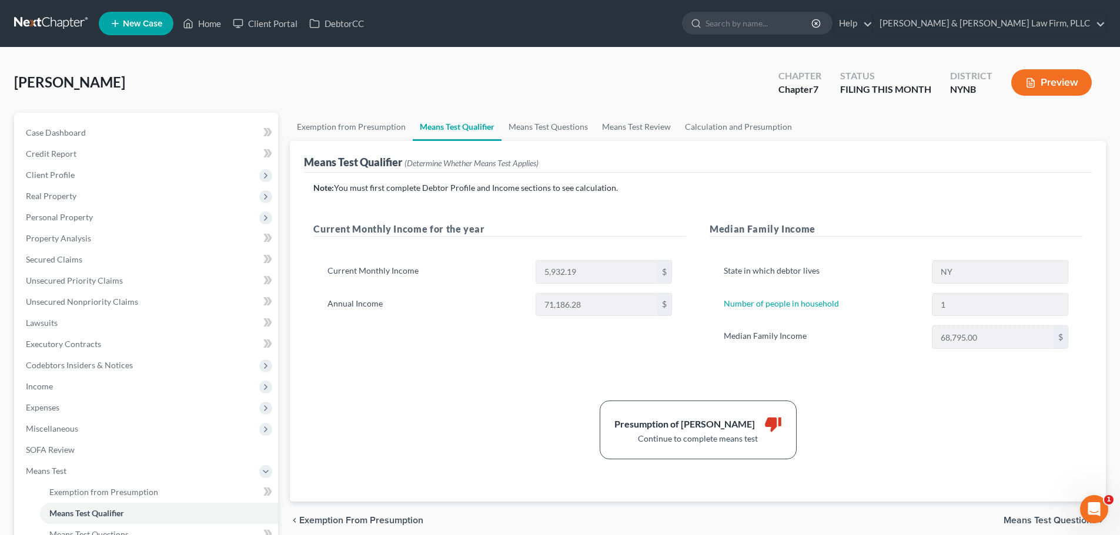
scroll to position [59, 0]
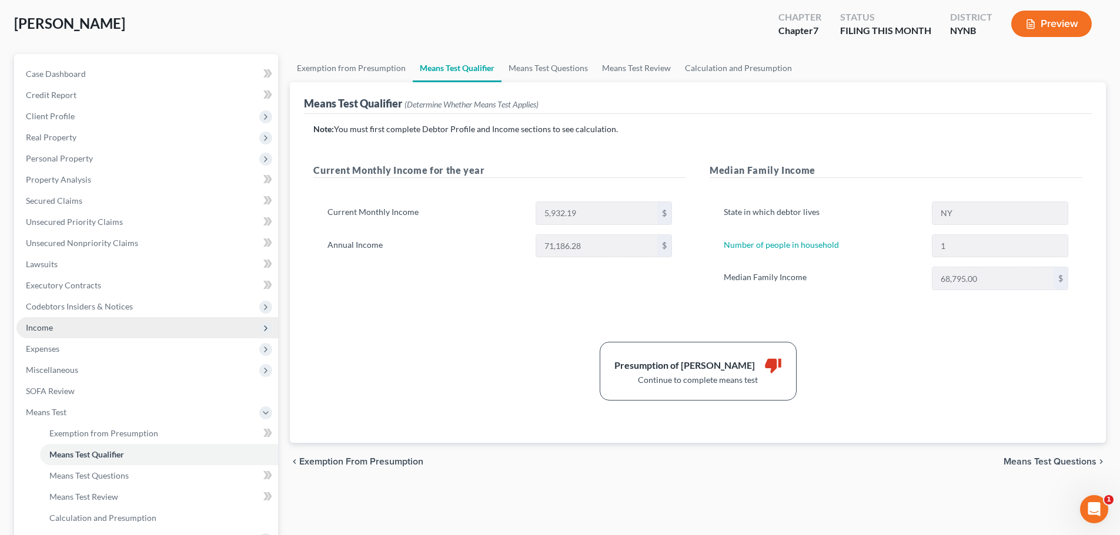
click at [46, 327] on span "Income" at bounding box center [39, 328] width 27 height 10
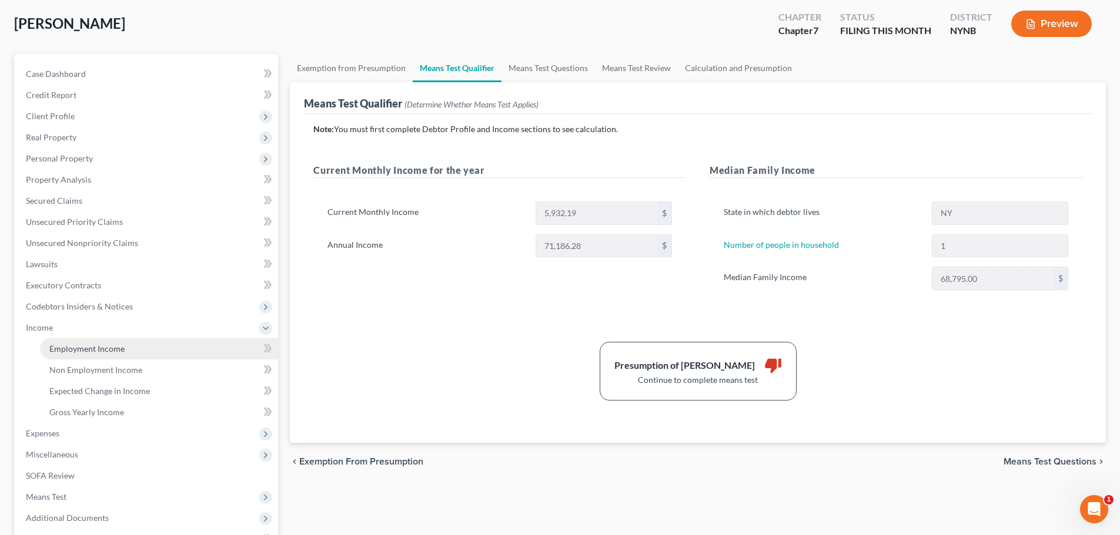
click at [86, 351] on span "Employment Income" at bounding box center [86, 349] width 75 height 10
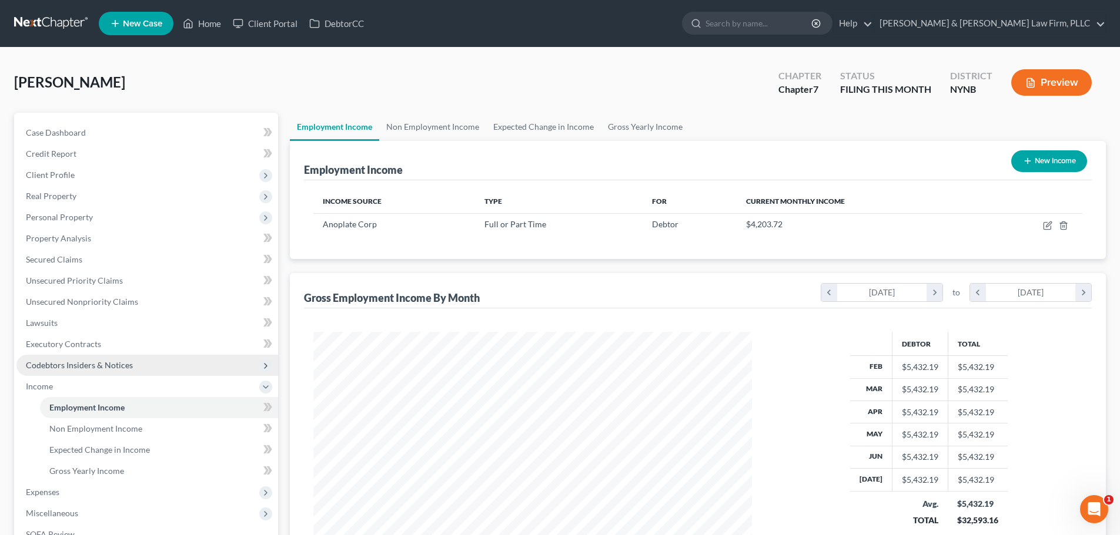
scroll to position [219, 462]
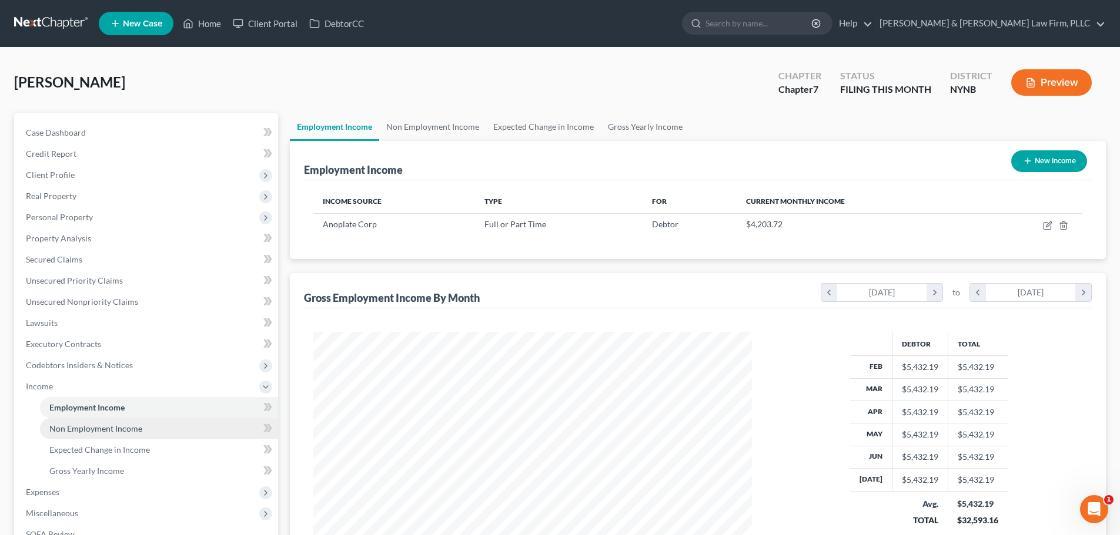
click at [97, 429] on span "Non Employment Income" at bounding box center [95, 429] width 93 height 10
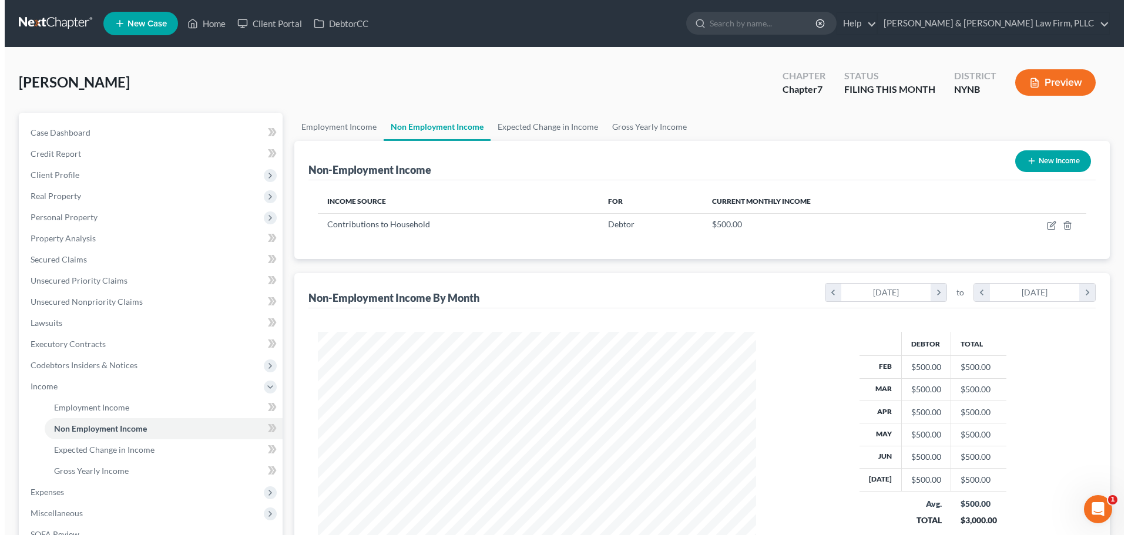
scroll to position [219, 462]
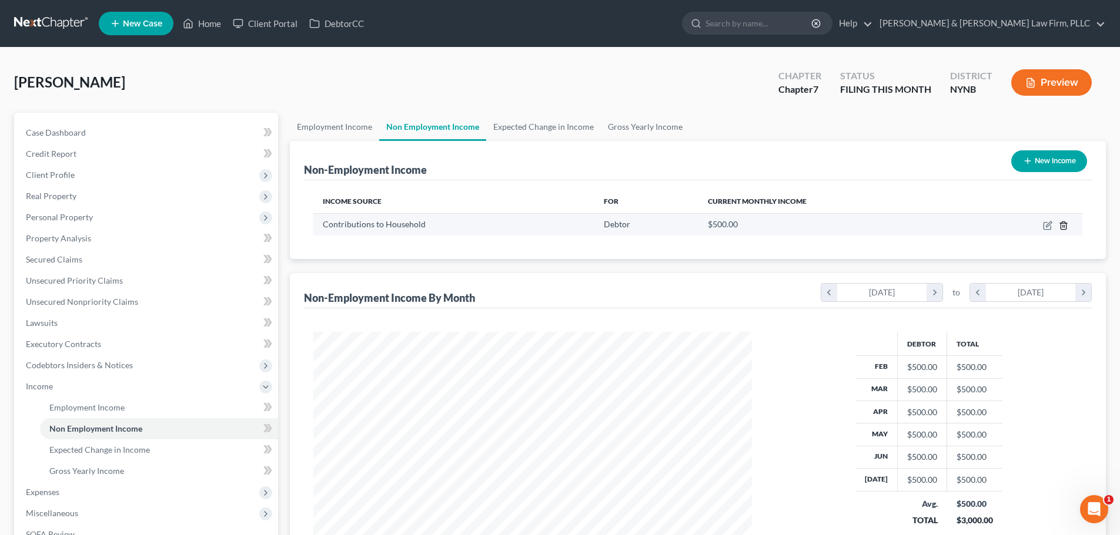
click at [1061, 226] on icon "button" at bounding box center [1062, 226] width 5 height 8
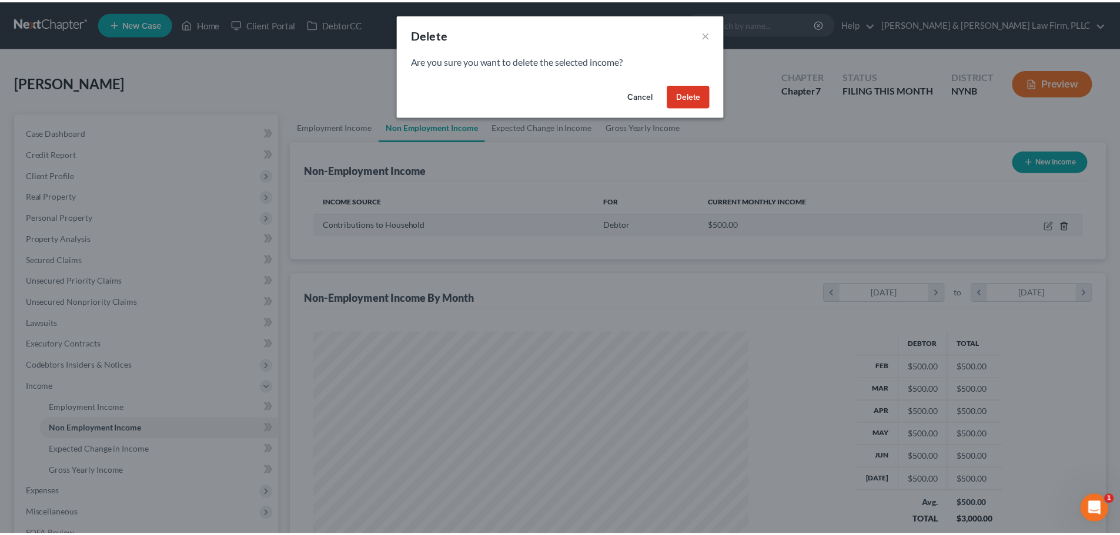
scroll to position [221, 466]
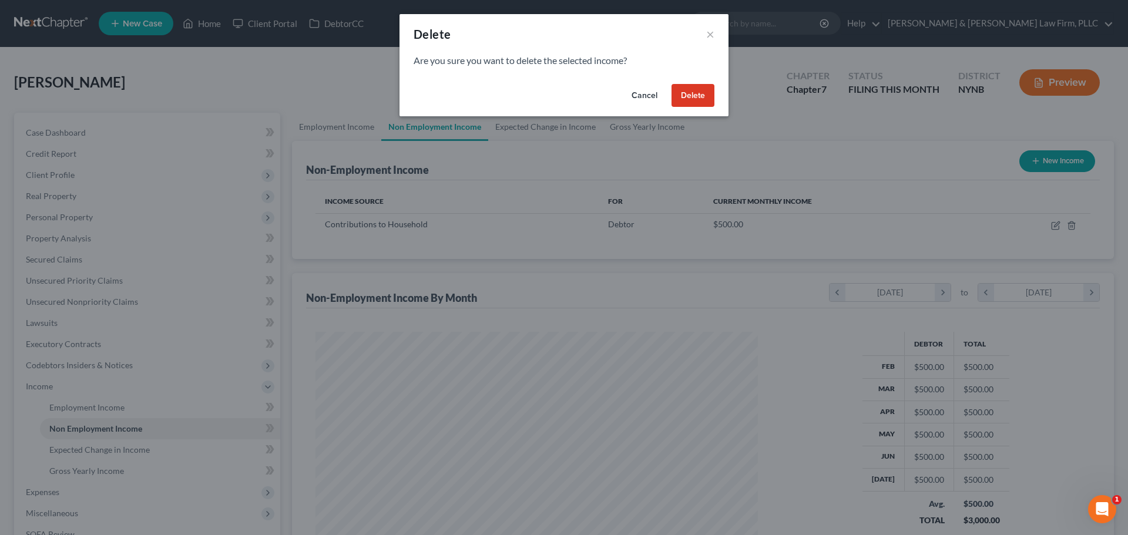
click at [689, 96] on button "Delete" at bounding box center [693, 96] width 43 height 24
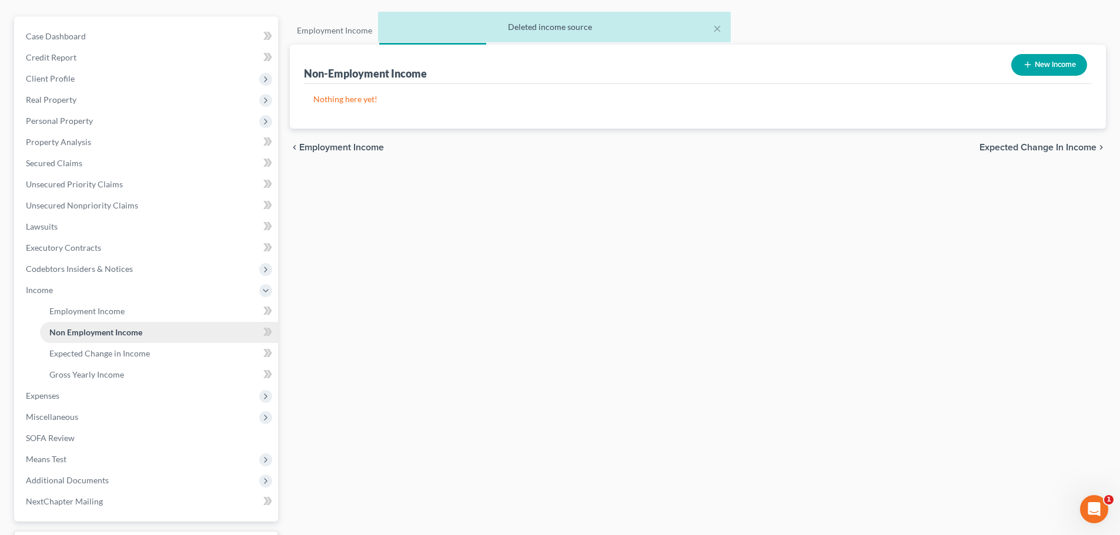
scroll to position [118, 0]
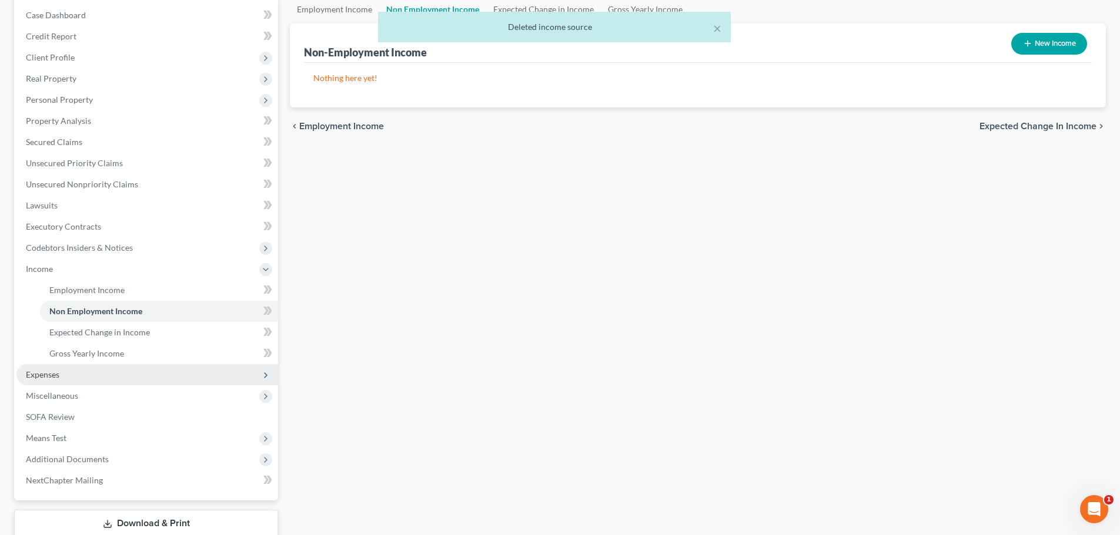
click at [55, 373] on span "Expenses" at bounding box center [42, 375] width 33 height 10
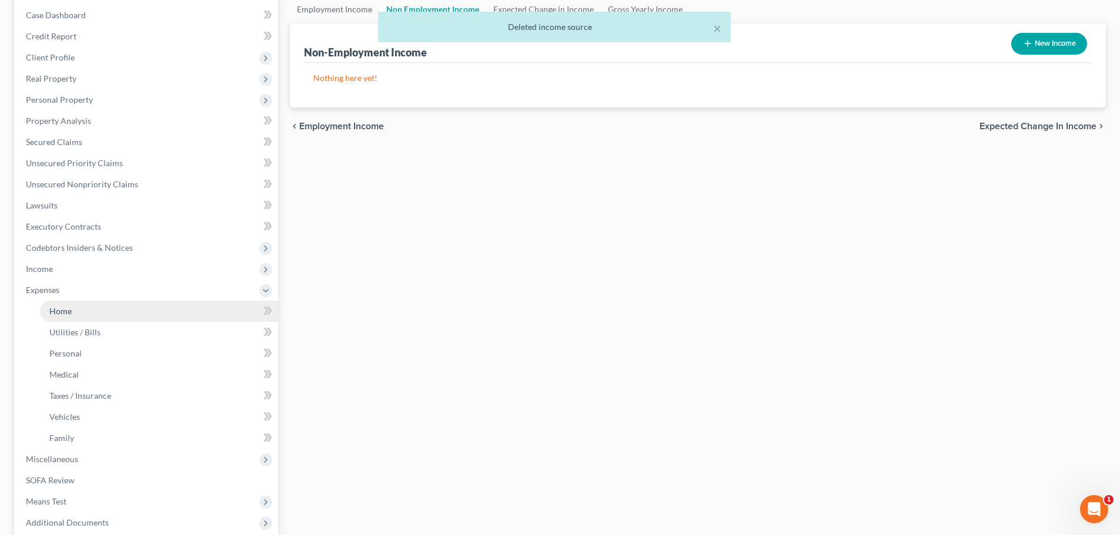
click at [88, 308] on link "Home" at bounding box center [159, 311] width 238 height 21
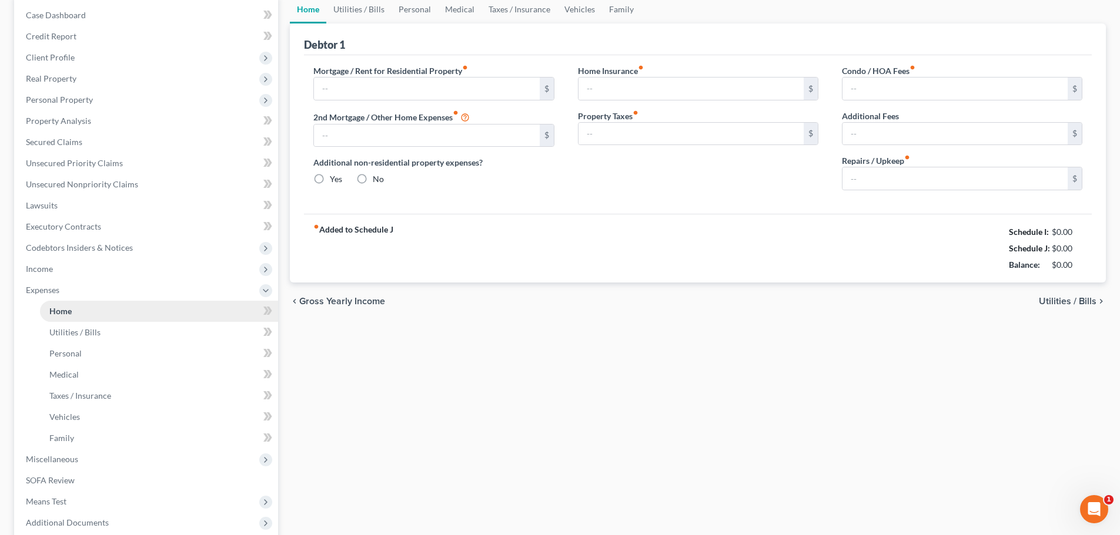
scroll to position [60, 0]
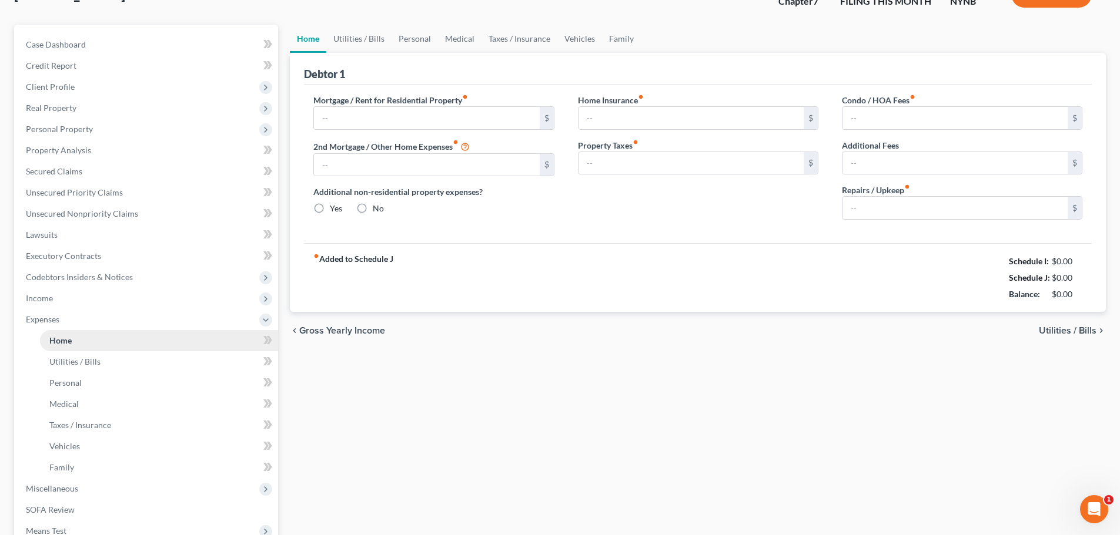
type input "1,605.08"
type input "0.00"
radio input "true"
type input "0.00"
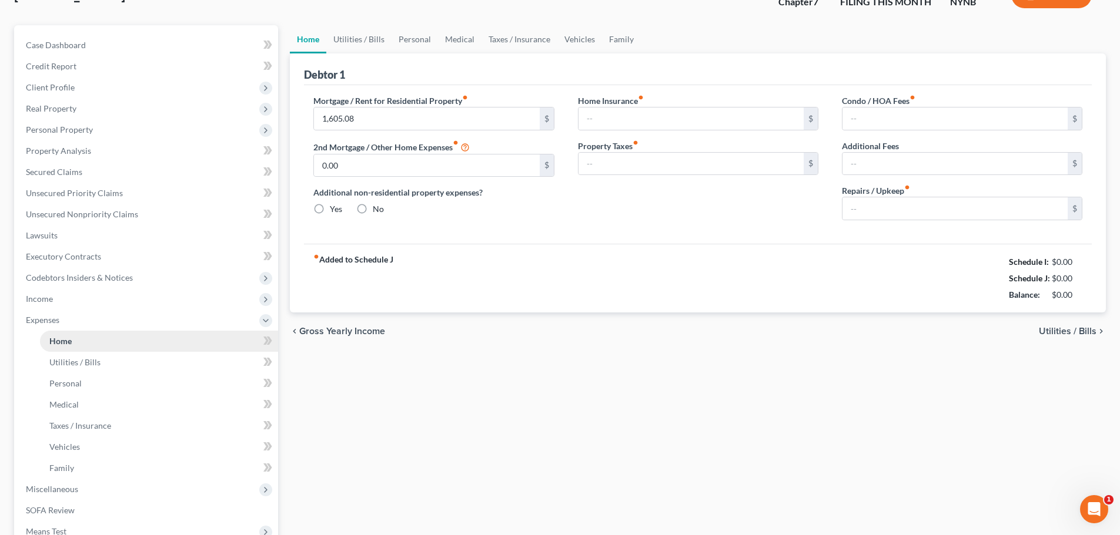
type input "0.00"
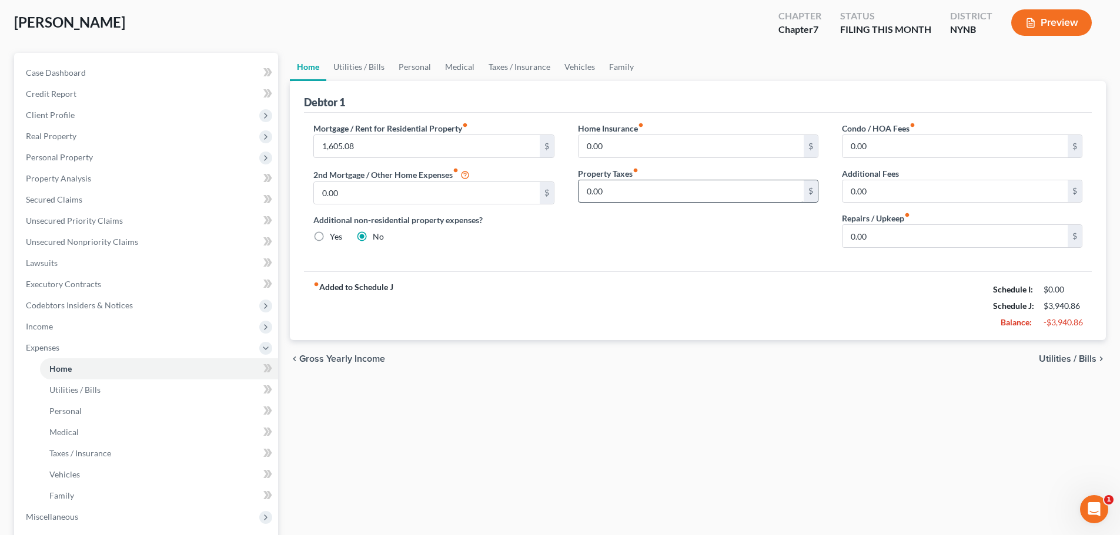
scroll to position [0, 0]
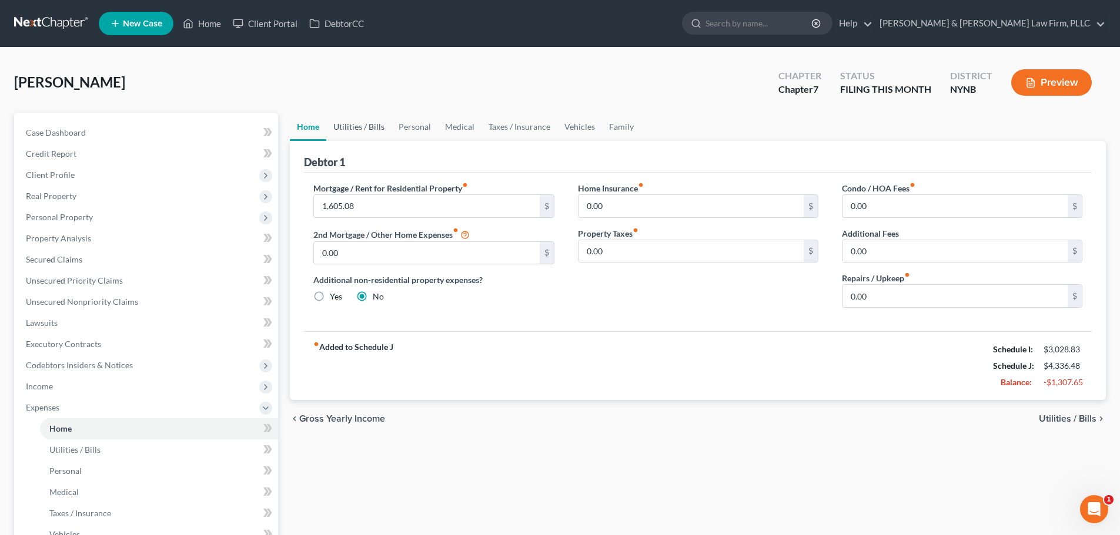
click at [369, 126] on link "Utilities / Bills" at bounding box center [358, 127] width 65 height 28
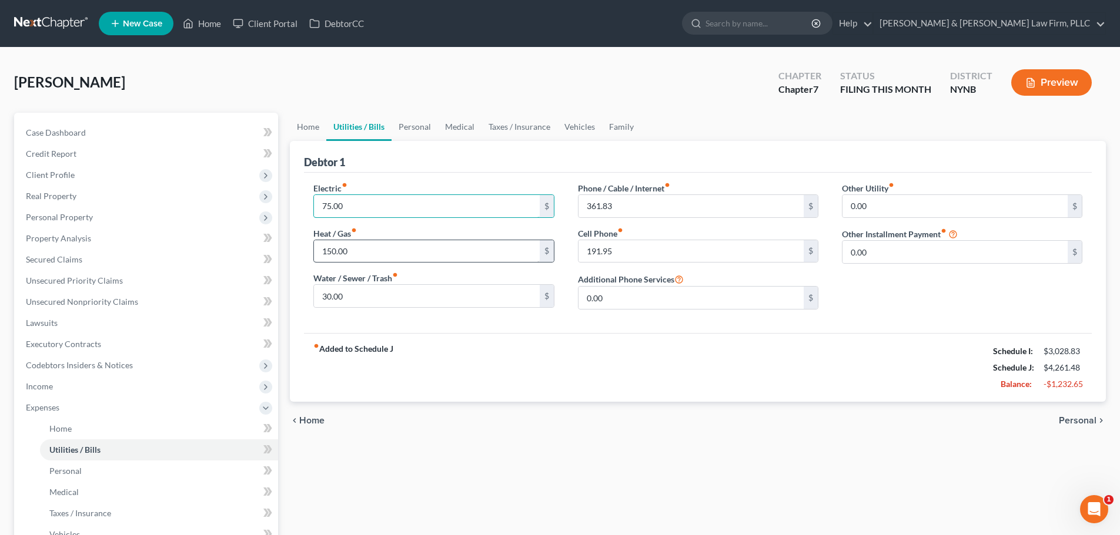
type input "75.00"
click at [323, 252] on input "150.00" at bounding box center [426, 251] width 225 height 22
type input "125.00"
click at [584, 205] on input "361.83" at bounding box center [690, 206] width 225 height 22
type input "175.00"
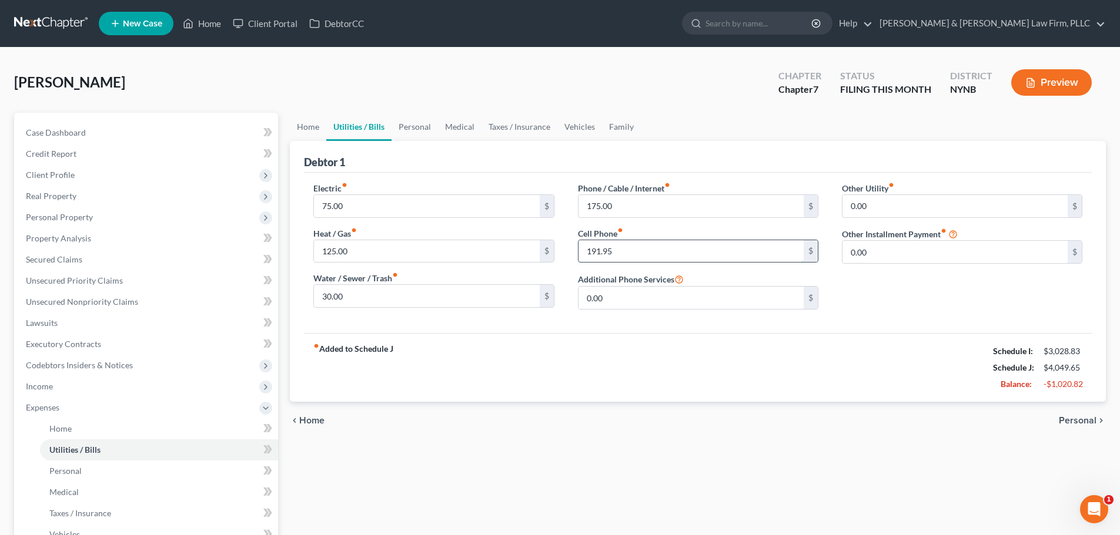
click at [587, 250] on input "191.95" at bounding box center [690, 251] width 225 height 22
type input "150.00"
click at [415, 128] on link "Personal" at bounding box center [414, 127] width 46 height 28
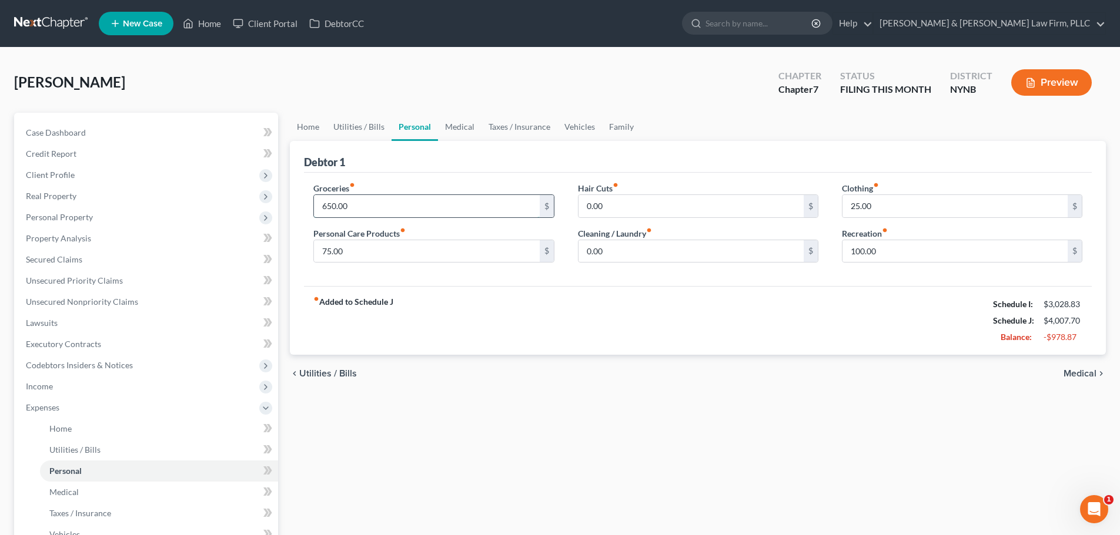
click at [370, 206] on input "650.00" at bounding box center [426, 206] width 225 height 22
type input "575.00"
click at [881, 257] on input "100.00" at bounding box center [954, 251] width 225 height 22
type input "50.00"
click at [458, 129] on link "Medical" at bounding box center [459, 127] width 43 height 28
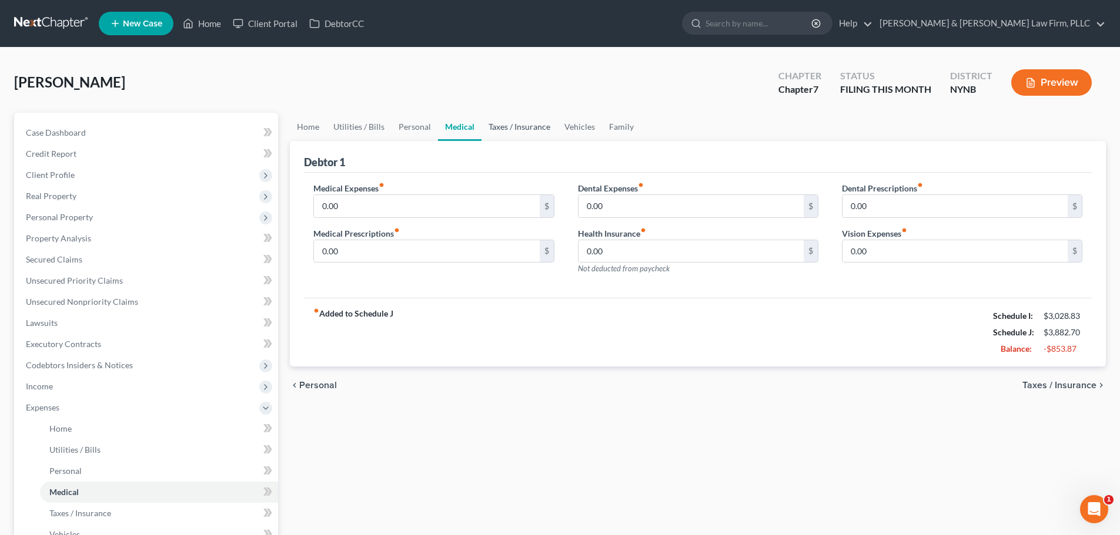
click at [502, 129] on link "Taxes / Insurance" at bounding box center [519, 127] width 76 height 28
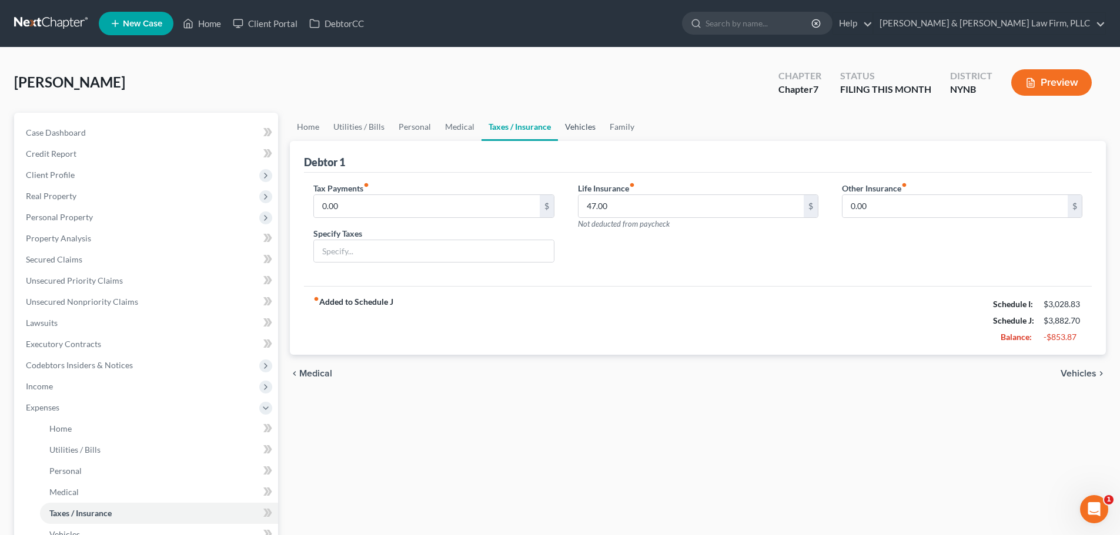
click at [576, 125] on link "Vehicles" at bounding box center [580, 127] width 45 height 28
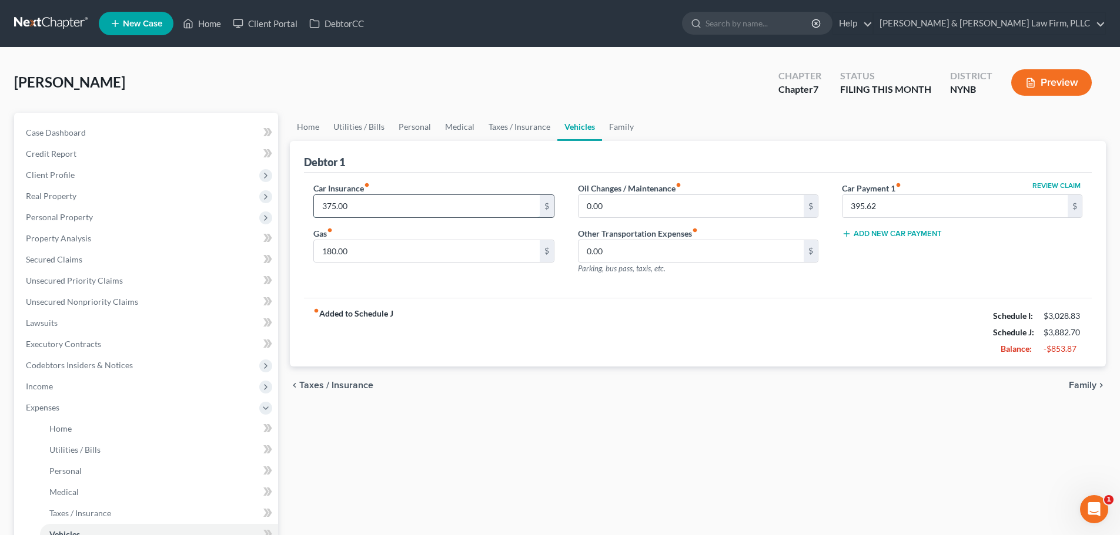
click at [380, 201] on input "375.00" at bounding box center [426, 206] width 225 height 22
type input "125.00"
click at [622, 124] on link "Family" at bounding box center [621, 127] width 39 height 28
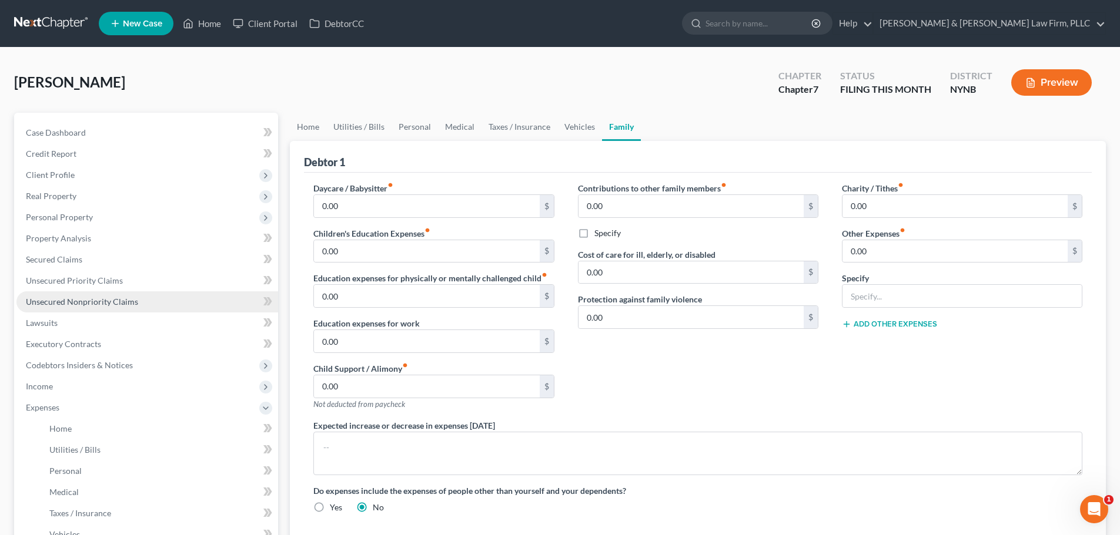
click at [96, 305] on span "Unsecured Nonpriority Claims" at bounding box center [82, 302] width 112 height 10
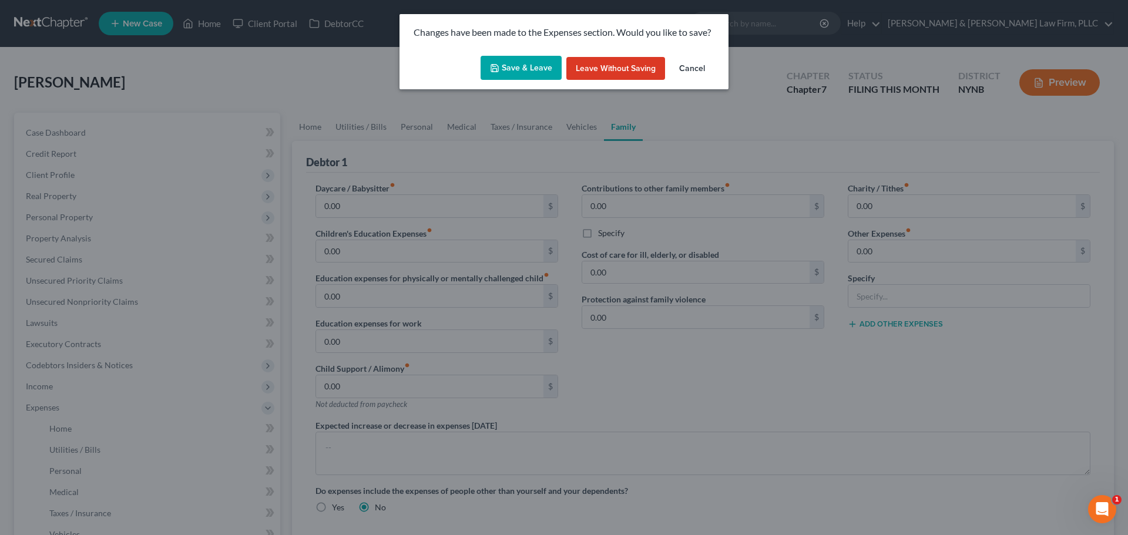
click at [532, 71] on button "Save & Leave" at bounding box center [521, 68] width 81 height 25
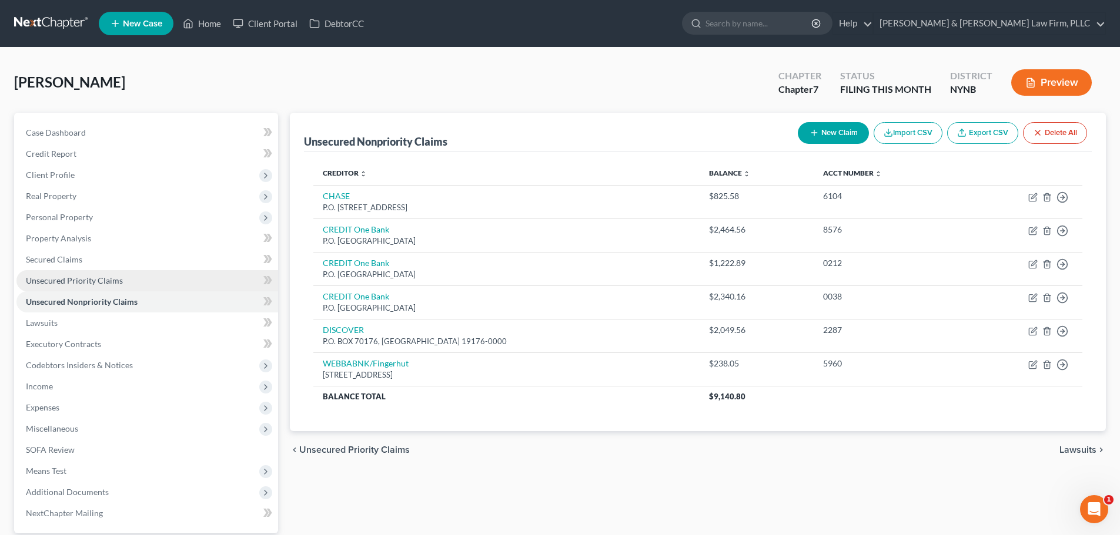
click at [56, 278] on span "Unsecured Priority Claims" at bounding box center [74, 281] width 97 height 10
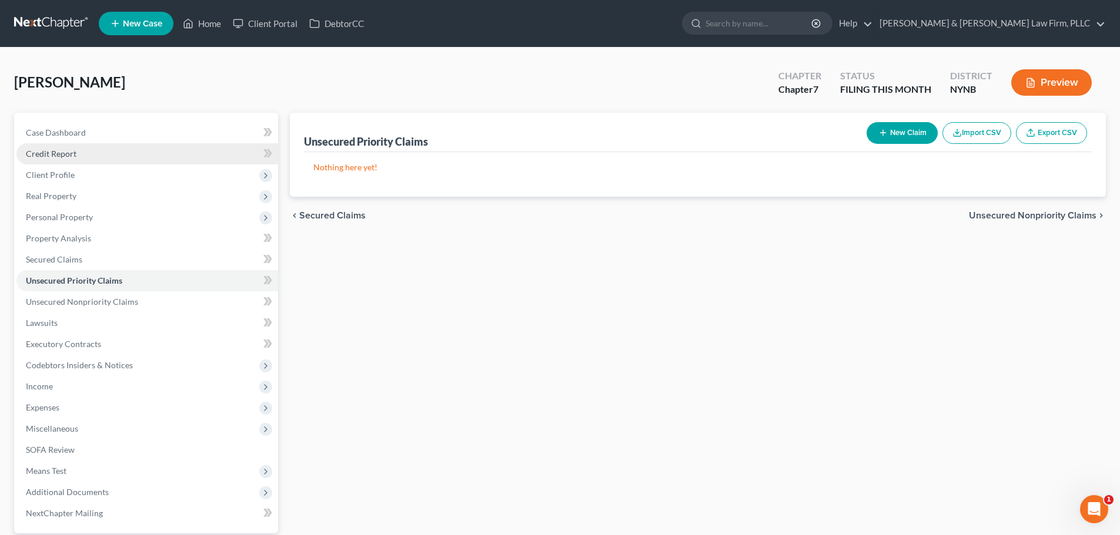
click at [59, 154] on span "Credit Report" at bounding box center [51, 154] width 51 height 10
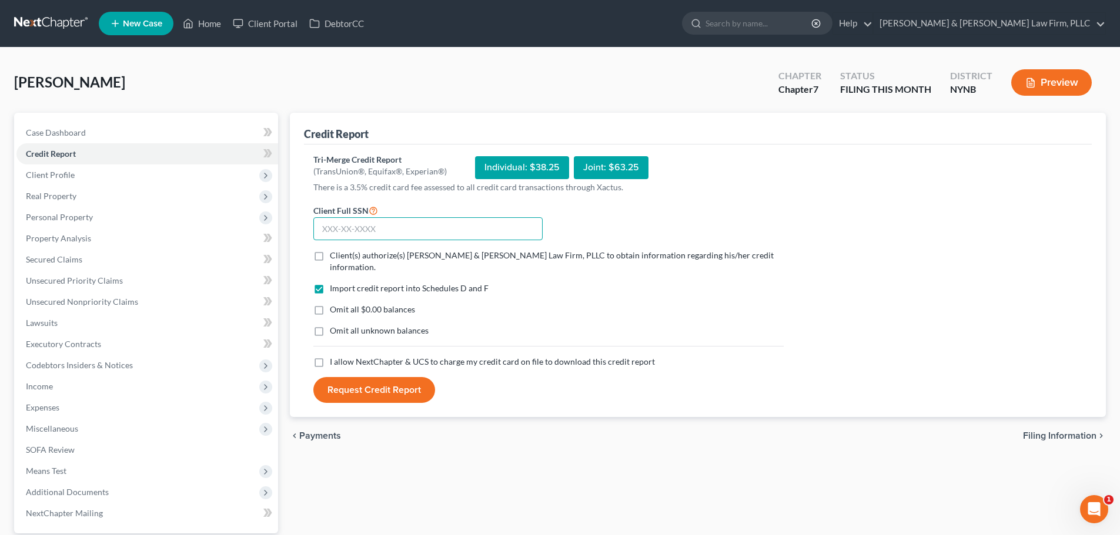
click at [354, 221] on input "text" at bounding box center [427, 229] width 229 height 24
type input "085-58-5545"
click at [330, 253] on label "Client(s) authorize(s) [PERSON_NAME] & [PERSON_NAME] Law Firm, PLLC to obtain i…" at bounding box center [557, 262] width 454 height 24
click at [334, 253] on input "Client(s) authorize(s) [PERSON_NAME] & [PERSON_NAME] Law Firm, PLLC to obtain i…" at bounding box center [338, 254] width 8 height 8
checkbox input "true"
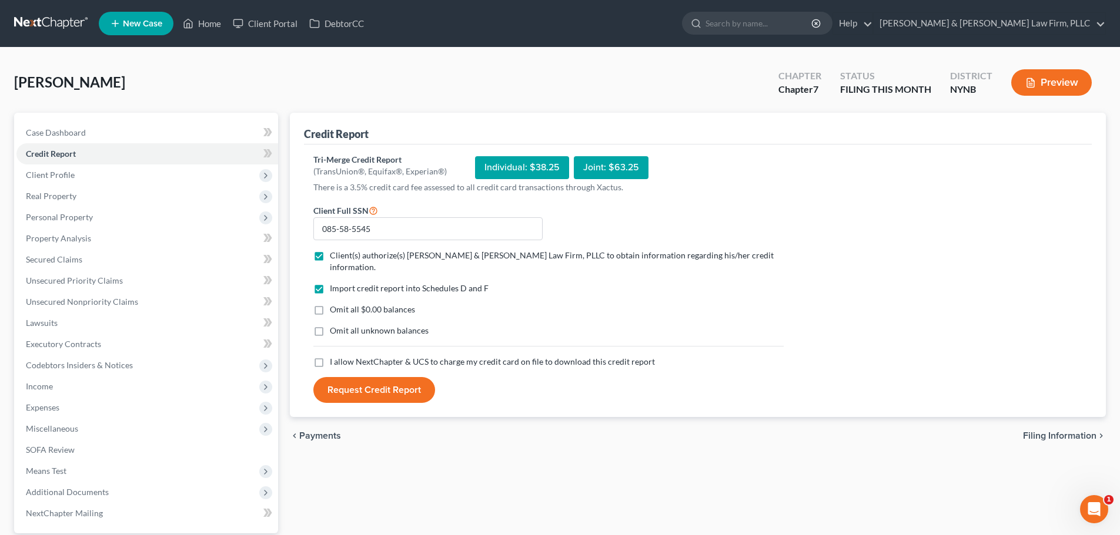
click at [330, 356] on label "I allow NextChapter & UCS to charge my credit card on file to download this cre…" at bounding box center [492, 362] width 325 height 12
click at [334, 356] on input "I allow NextChapter & UCS to charge my credit card on file to download this cre…" at bounding box center [338, 360] width 8 height 8
checkbox input "true"
click at [391, 377] on button "Request Credit Report" at bounding box center [374, 390] width 122 height 26
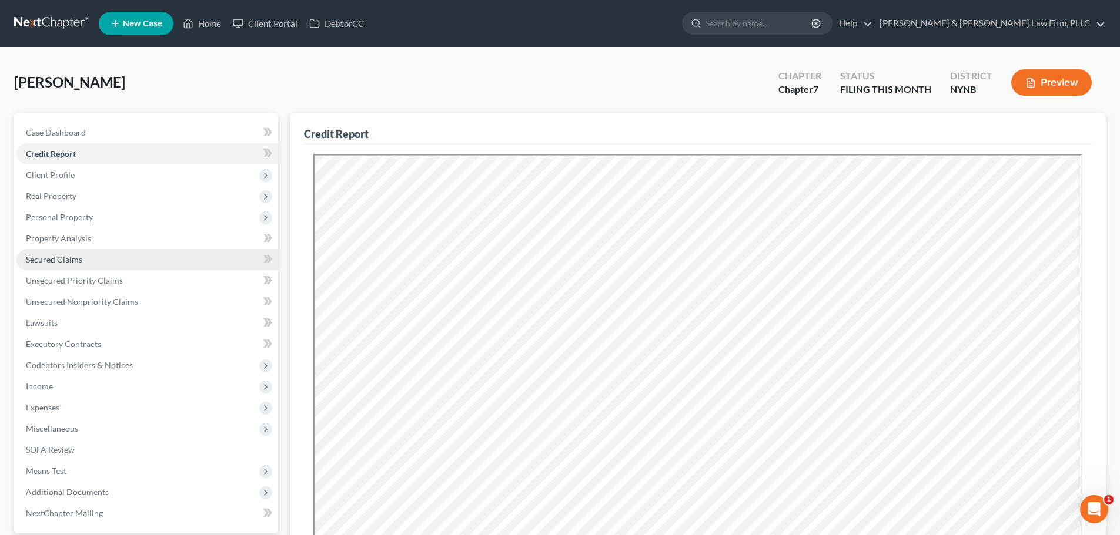
click at [70, 259] on span "Secured Claims" at bounding box center [54, 259] width 56 height 10
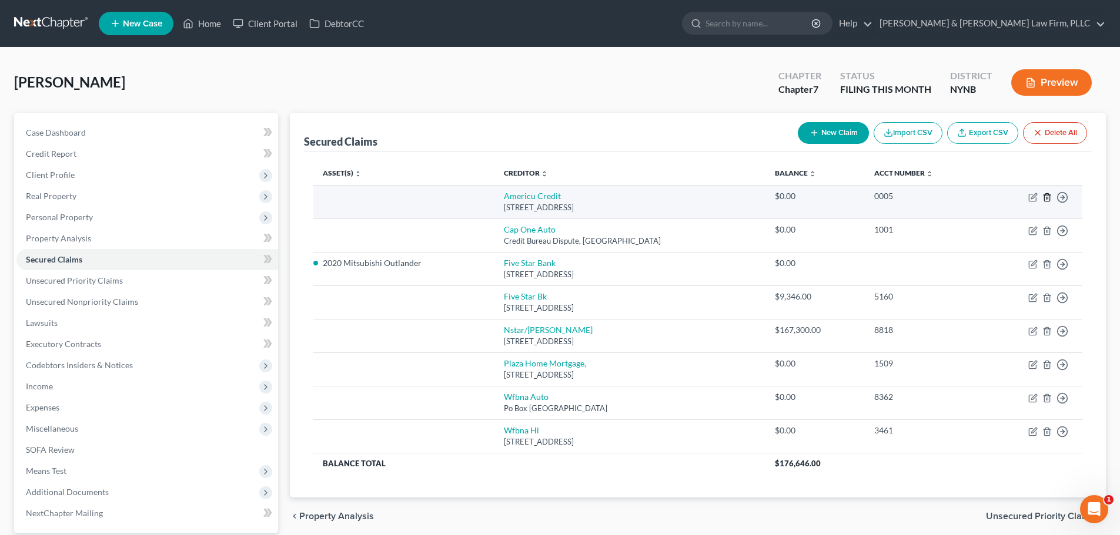
click at [1048, 196] on icon "button" at bounding box center [1046, 197] width 9 height 9
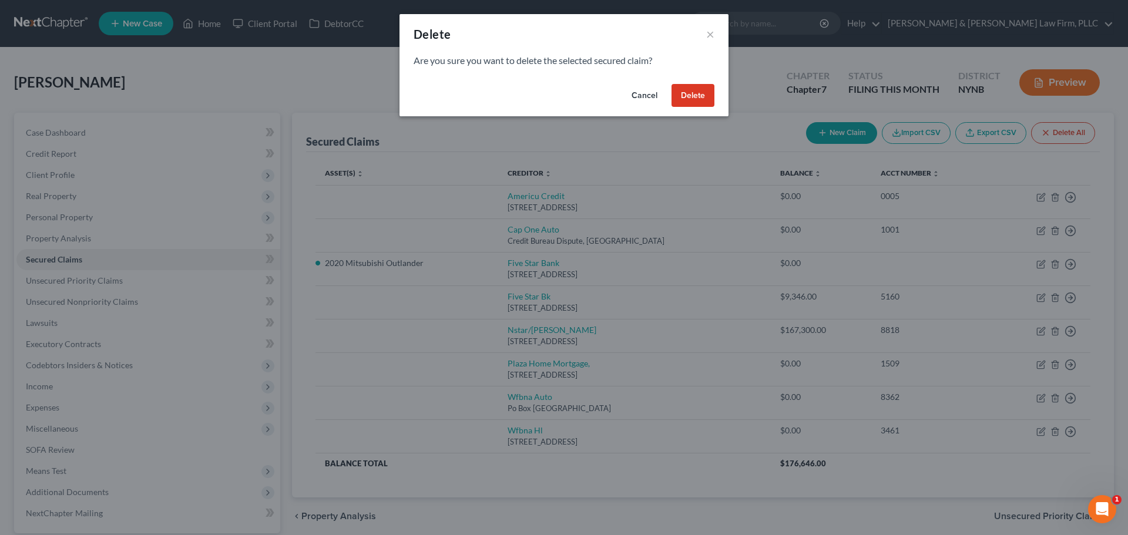
click at [702, 94] on button "Delete" at bounding box center [693, 96] width 43 height 24
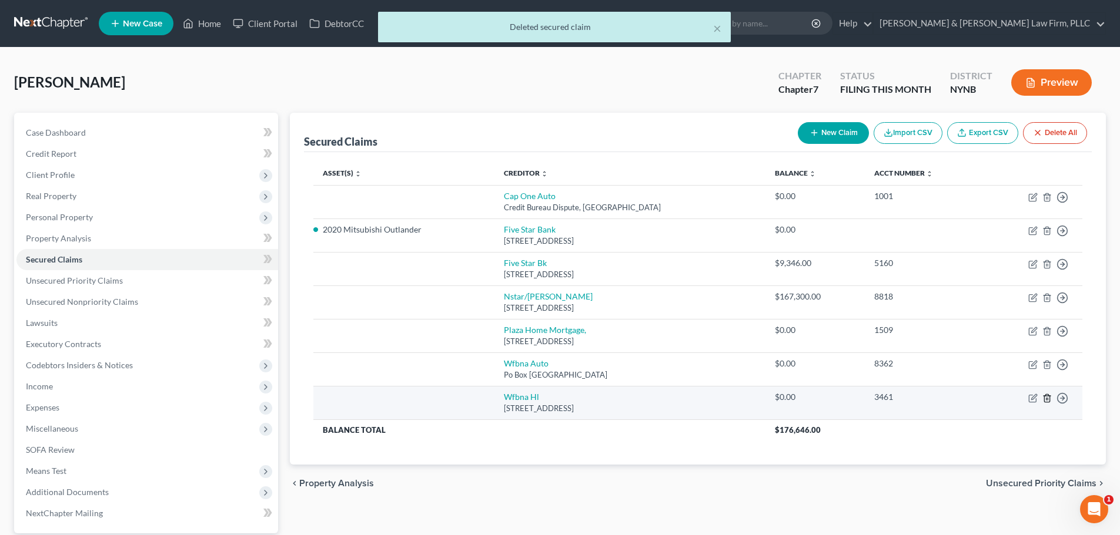
click at [1048, 398] on icon "button" at bounding box center [1046, 398] width 9 height 9
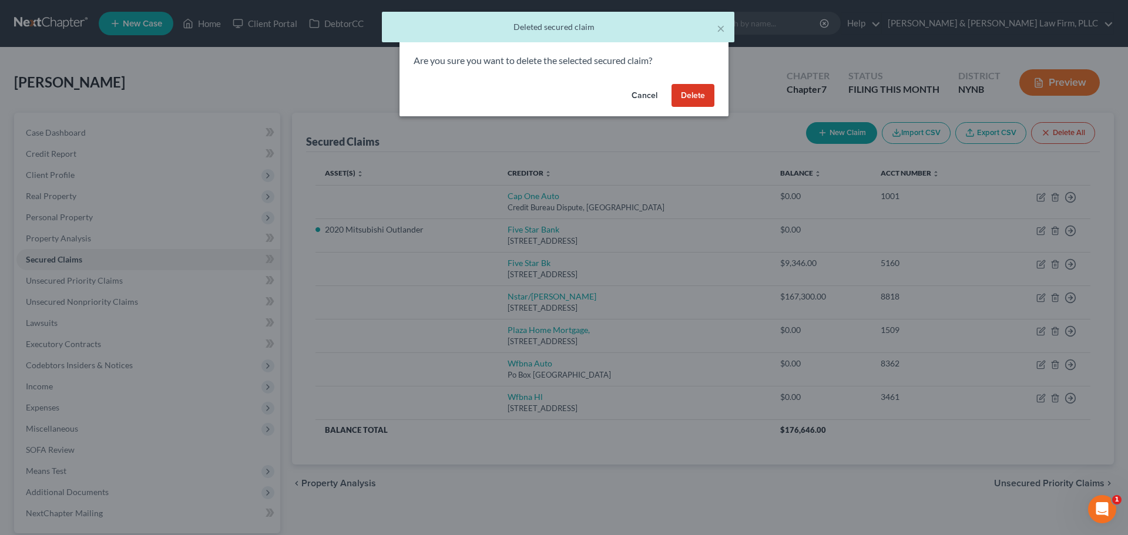
click at [695, 95] on button "Delete" at bounding box center [693, 96] width 43 height 24
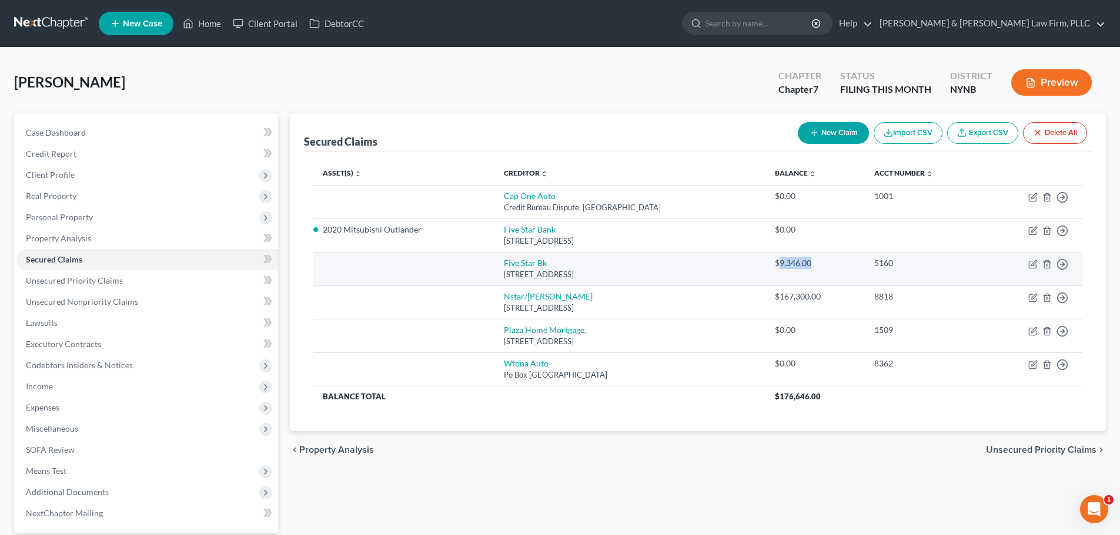
drag, startPoint x: 784, startPoint y: 263, endPoint x: 818, endPoint y: 265, distance: 34.2
click at [818, 265] on div "$9,346.00" at bounding box center [815, 263] width 81 height 12
copy div "9,346.00"
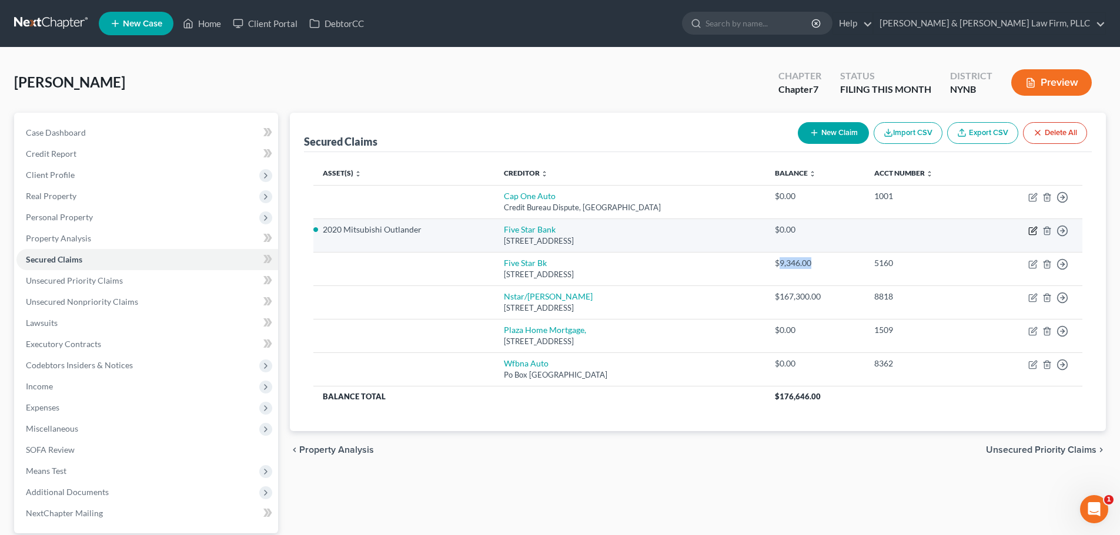
click at [1032, 229] on icon "button" at bounding box center [1032, 230] width 9 height 9
select select "35"
select select "4"
select select "0"
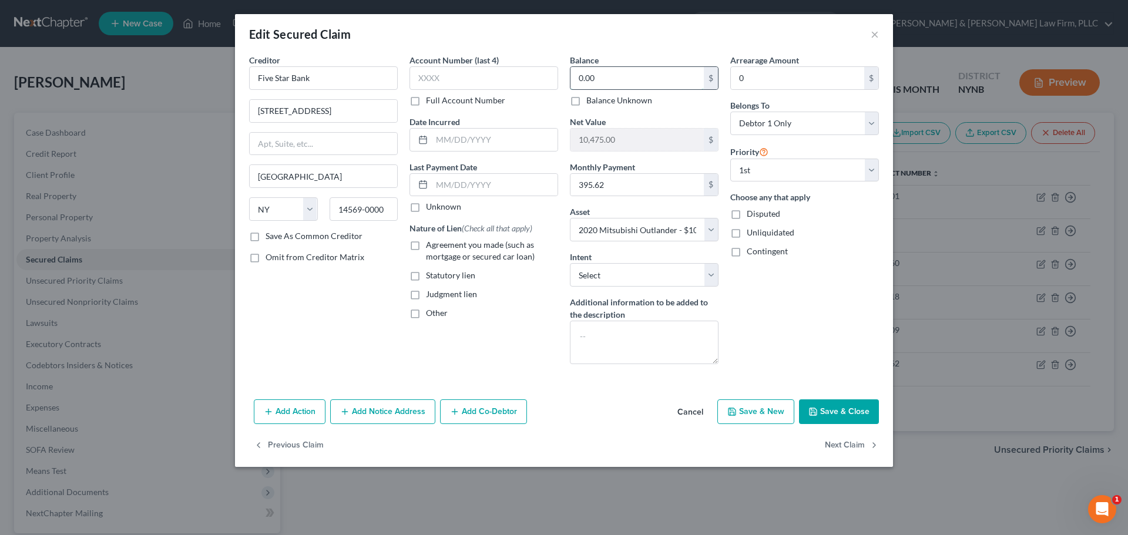
click at [574, 77] on input "0.00" at bounding box center [637, 78] width 133 height 22
paste input "9,346"
type input "9,346.00"
click at [426, 245] on label "Agreement you made (such as mortgage or secured car loan)" at bounding box center [492, 251] width 132 height 24
click at [431, 245] on input "Agreement you made (such as mortgage or secured car loan)" at bounding box center [435, 243] width 8 height 8
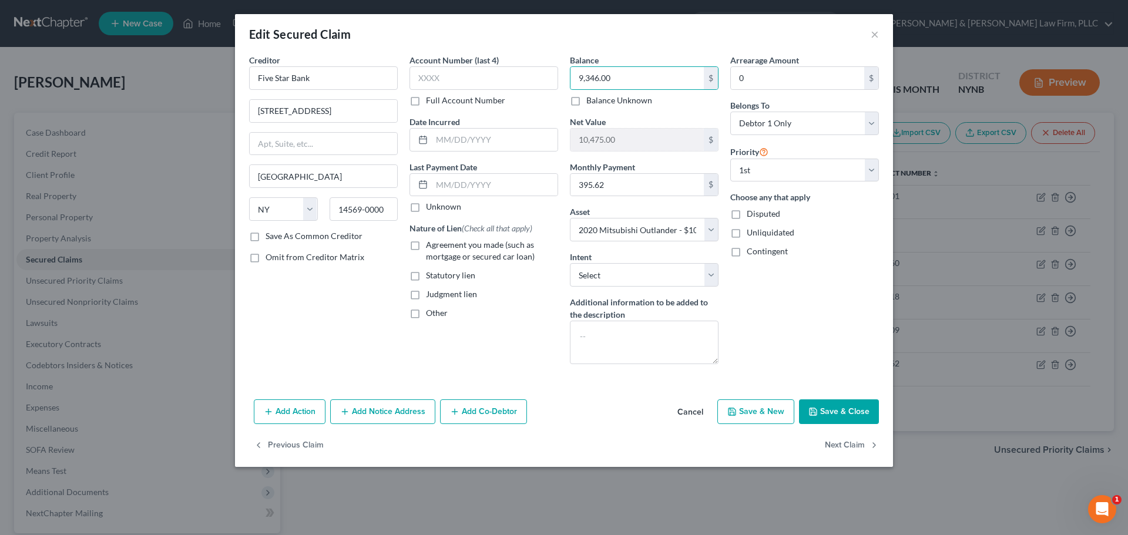
checkbox input "true"
click at [708, 274] on select "Select Surrender Redeem Reaffirm Avoid Other" at bounding box center [644, 275] width 149 height 24
select select "4"
click at [570, 263] on select "Select Surrender Redeem Reaffirm Avoid Other" at bounding box center [644, 275] width 149 height 24
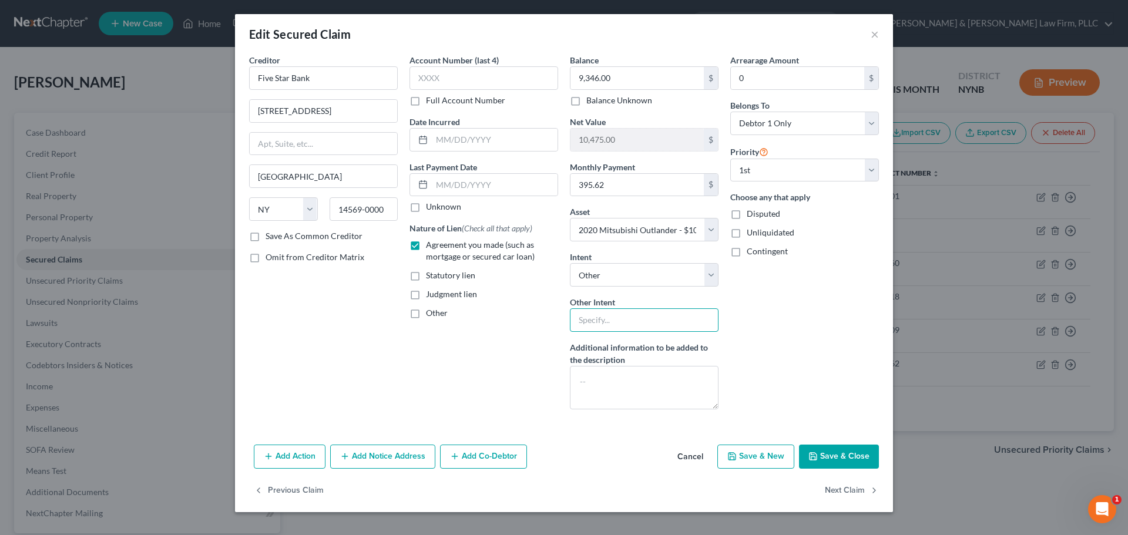
click at [615, 323] on input "text" at bounding box center [644, 321] width 149 height 24
type input "Reaffirm or Voluntary Pay"
click at [837, 455] on button "Save & Close" at bounding box center [839, 457] width 80 height 25
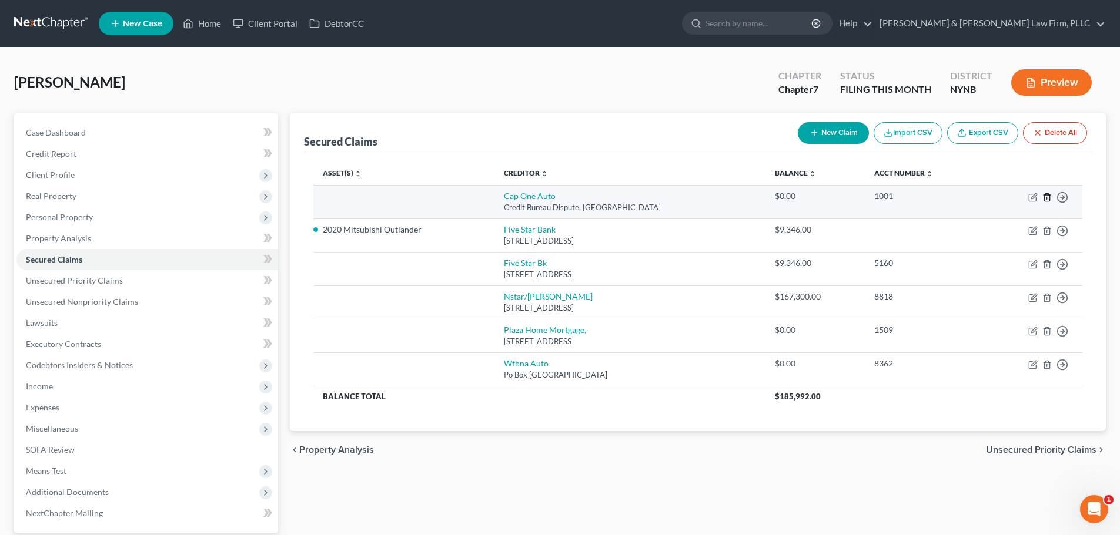
click at [1047, 196] on icon "button" at bounding box center [1046, 197] width 9 height 9
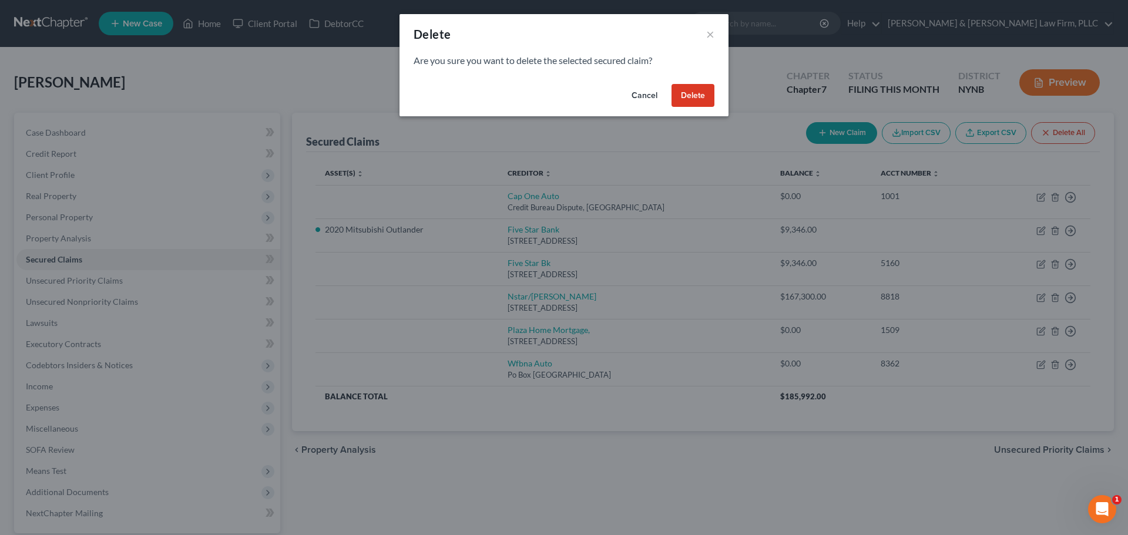
click at [689, 95] on button "Delete" at bounding box center [693, 96] width 43 height 24
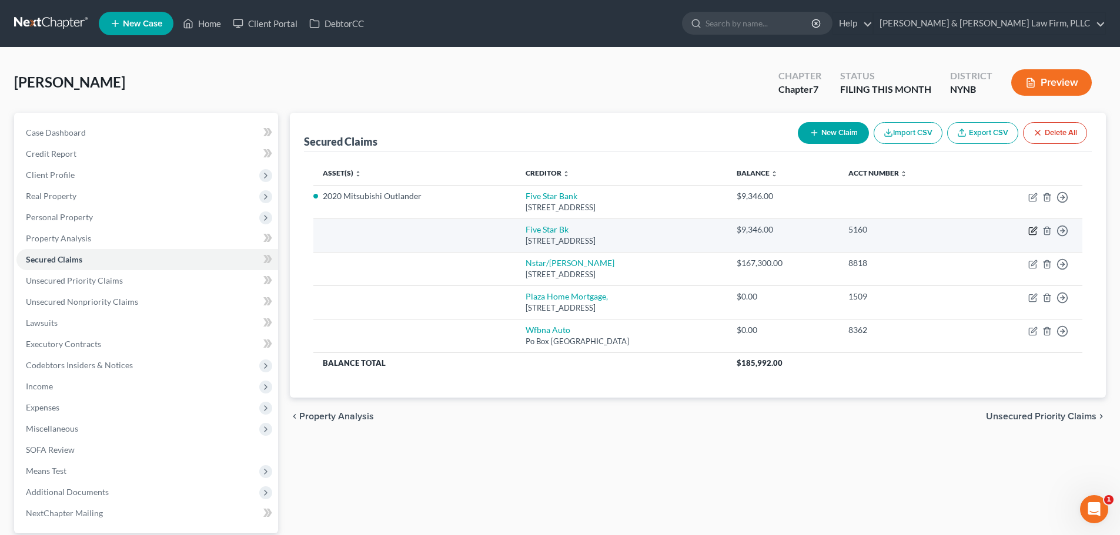
click at [1033, 233] on icon "button" at bounding box center [1032, 230] width 9 height 9
select select "35"
select select "0"
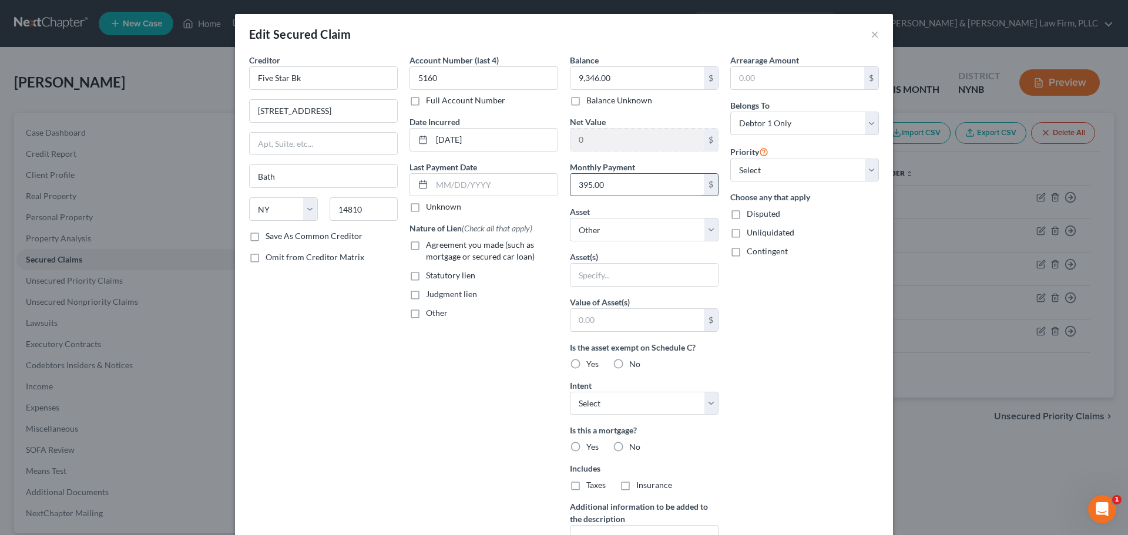
click at [619, 183] on input "395.00" at bounding box center [637, 185] width 133 height 22
click at [587, 101] on label "Balance Unknown" at bounding box center [620, 101] width 66 height 12
click at [591, 101] on input "Balance Unknown" at bounding box center [595, 99] width 8 height 8
checkbox input "true"
type input "0.00"
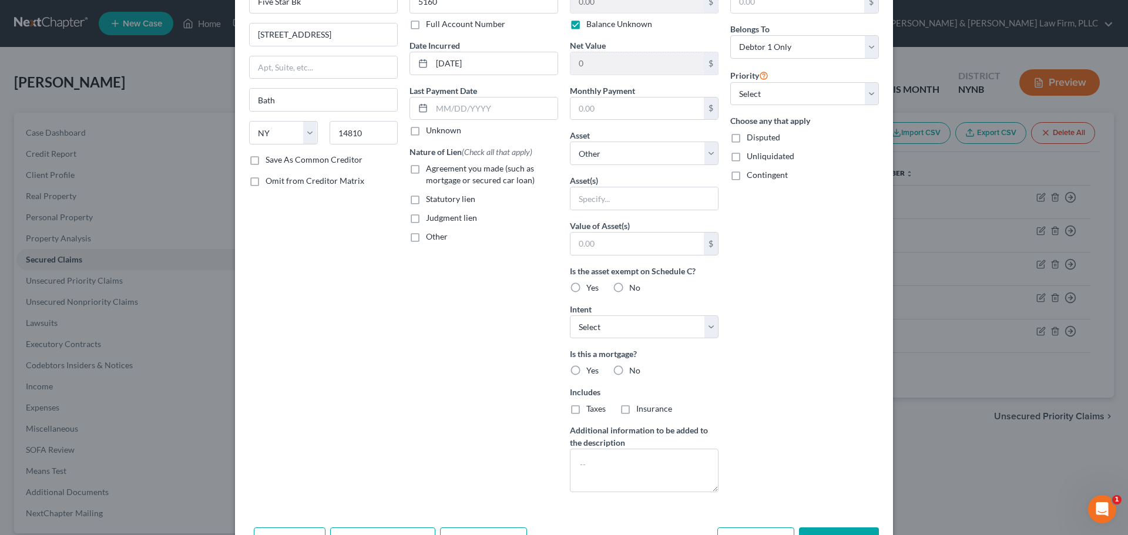
scroll to position [151, 0]
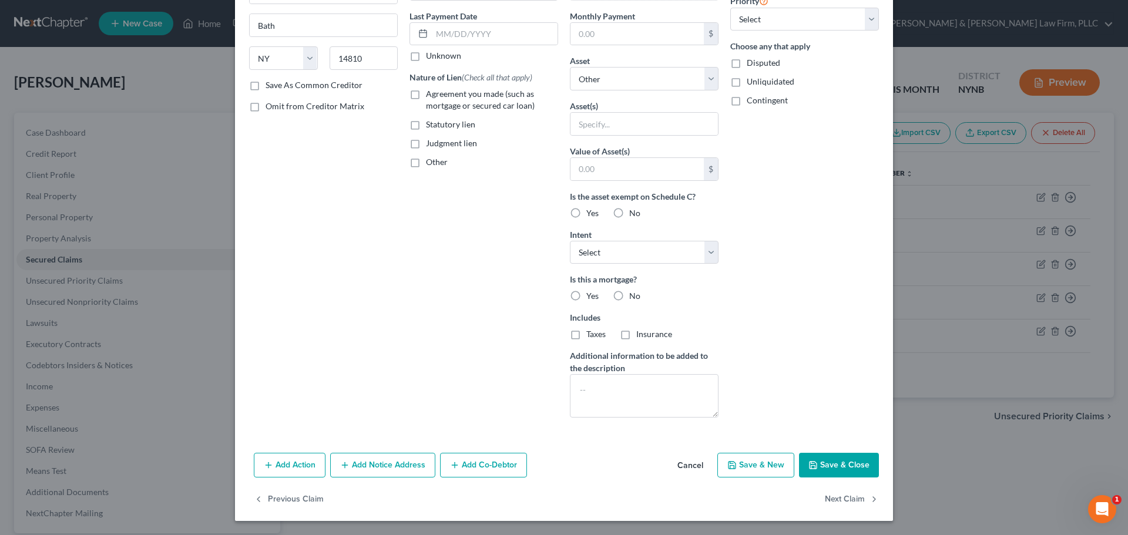
click at [830, 459] on button "Save & Close" at bounding box center [839, 465] width 80 height 25
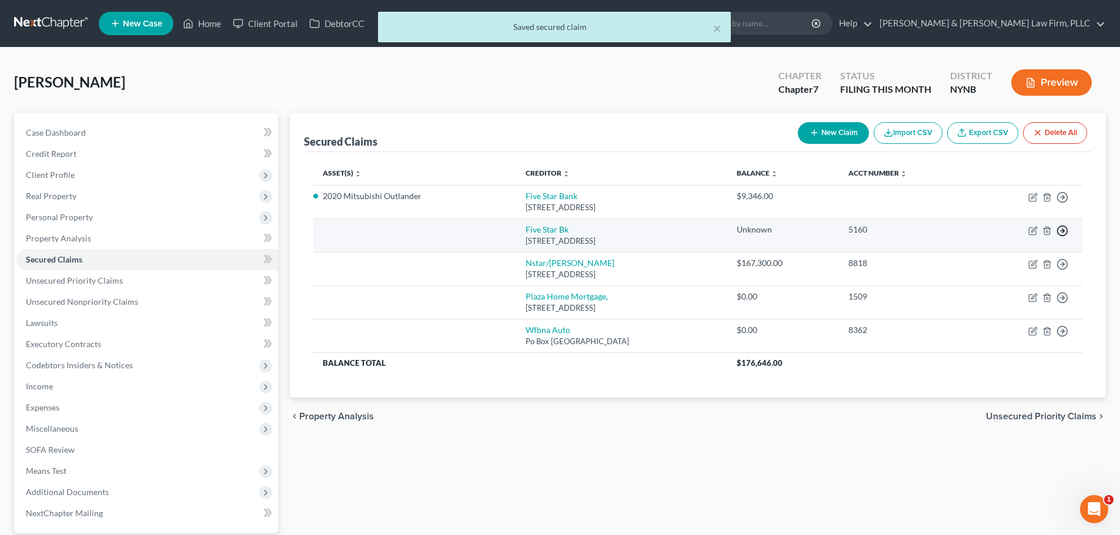
click at [1061, 197] on line "button" at bounding box center [1062, 197] width 4 height 0
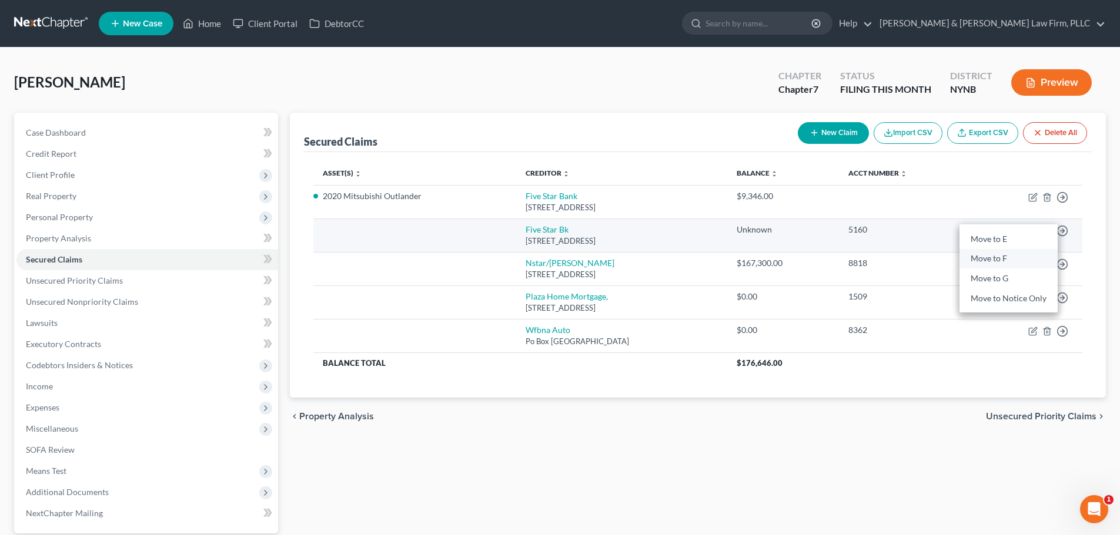
click at [1000, 260] on link "Move to F" at bounding box center [1008, 259] width 98 height 20
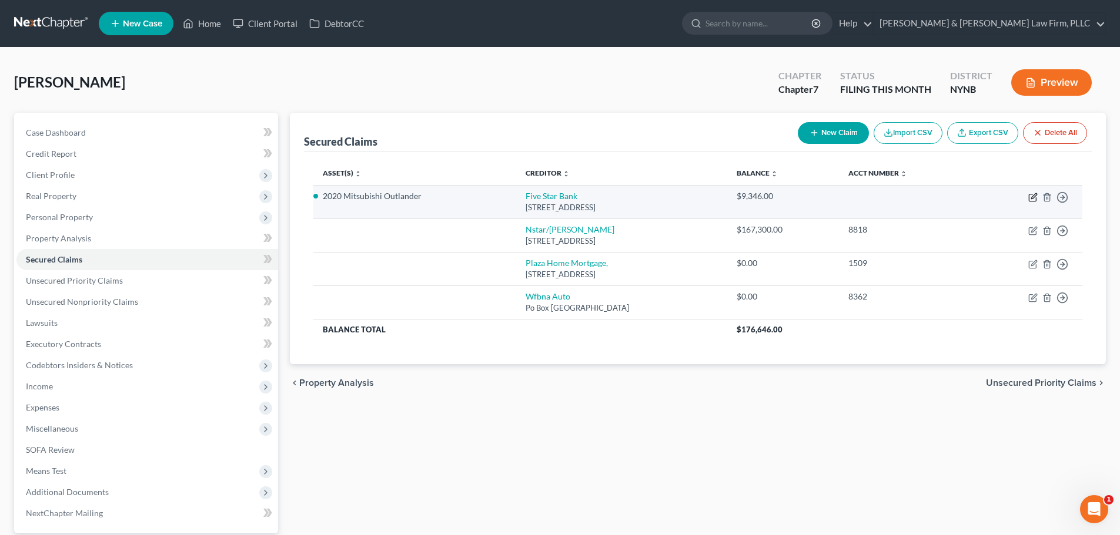
click at [1033, 198] on icon "button" at bounding box center [1033, 195] width 5 height 5
select select "35"
select select "4"
select select "0"
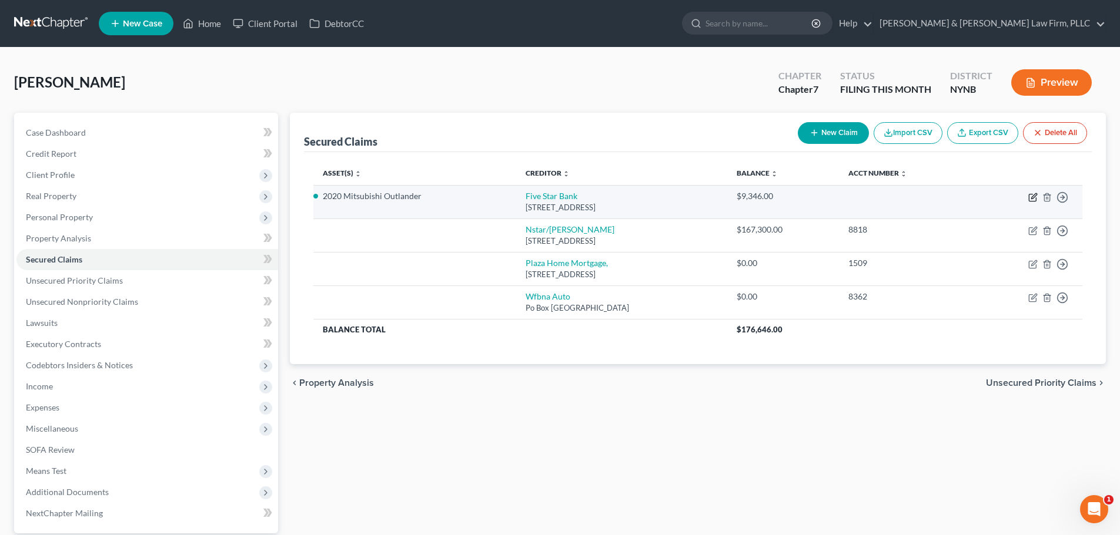
select select "0"
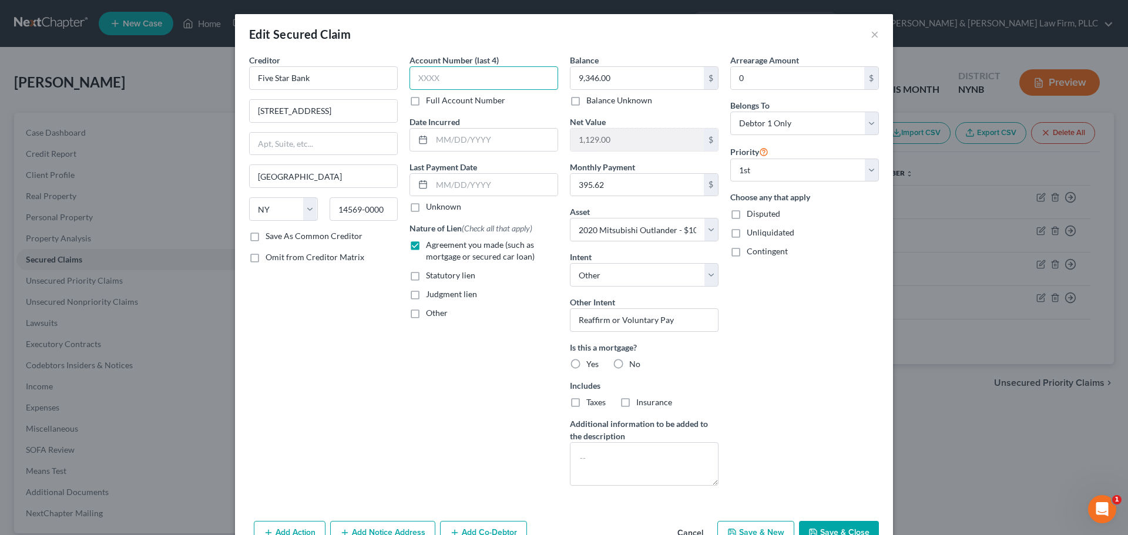
click at [442, 80] on input "text" at bounding box center [484, 78] width 149 height 24
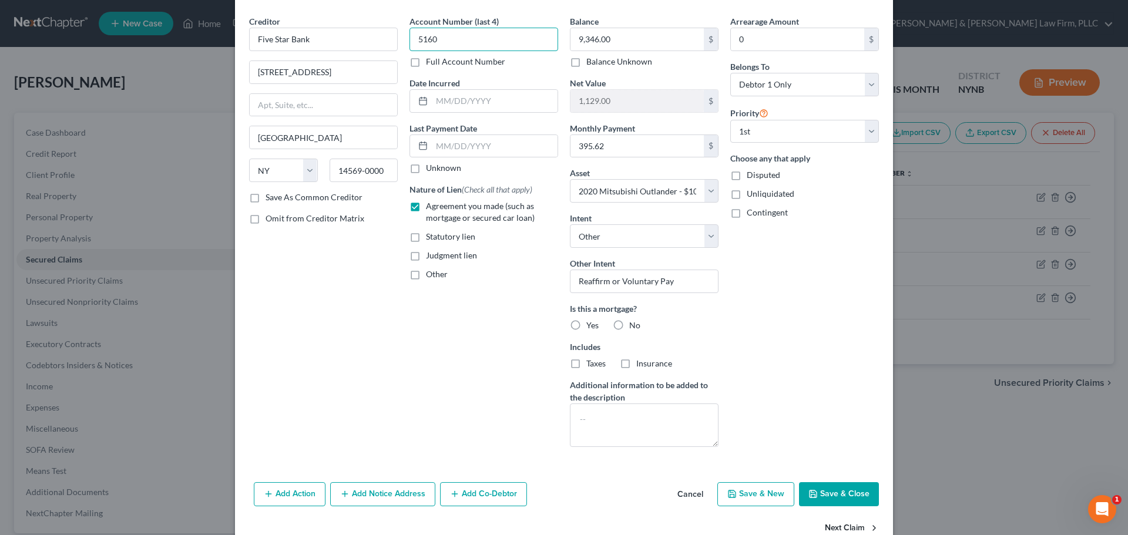
scroll to position [59, 0]
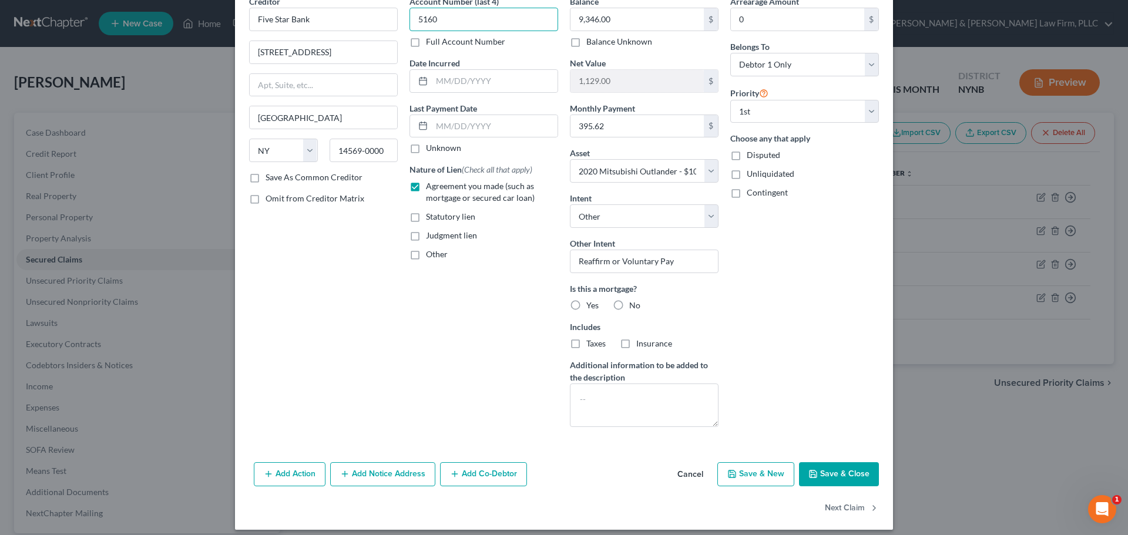
type input "5160"
click at [827, 474] on button "Save & Close" at bounding box center [839, 475] width 80 height 25
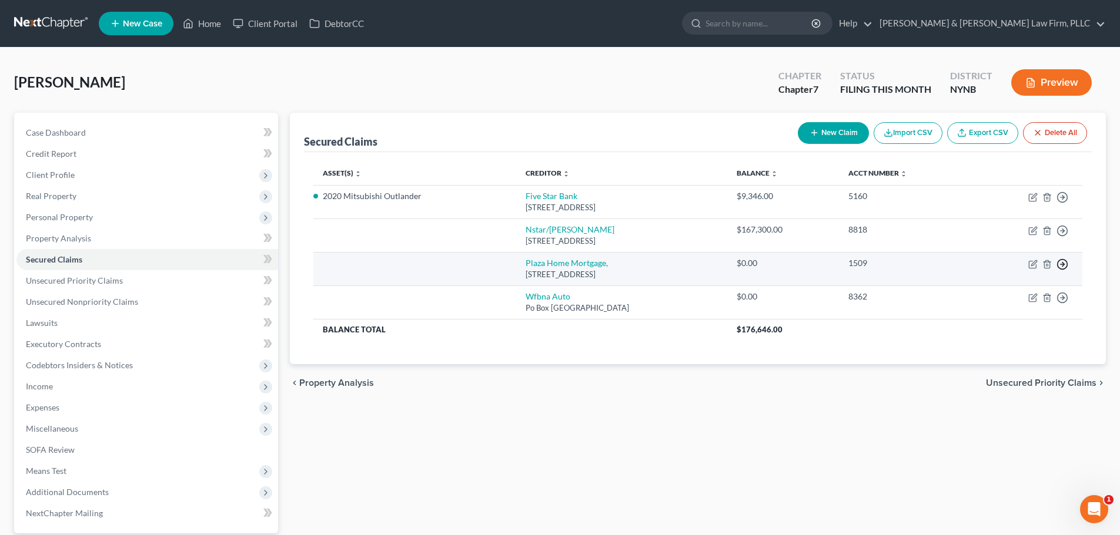
click at [1062, 203] on icon "button" at bounding box center [1062, 198] width 12 height 12
click at [991, 293] on link "Move to F" at bounding box center [1008, 293] width 98 height 20
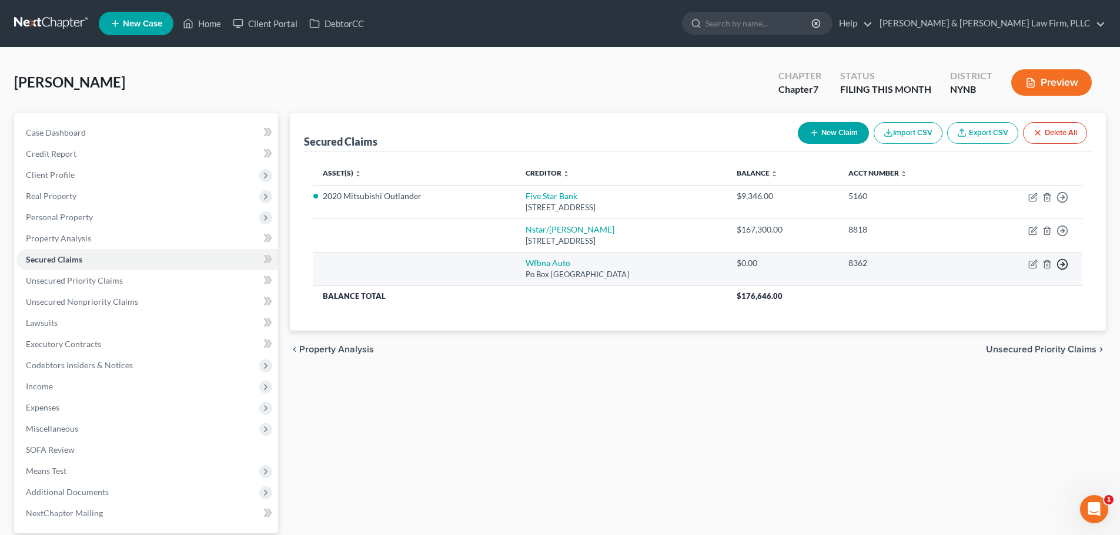
click at [1063, 197] on line "button" at bounding box center [1062, 197] width 4 height 0
click at [988, 296] on link "Move to F" at bounding box center [1008, 293] width 98 height 20
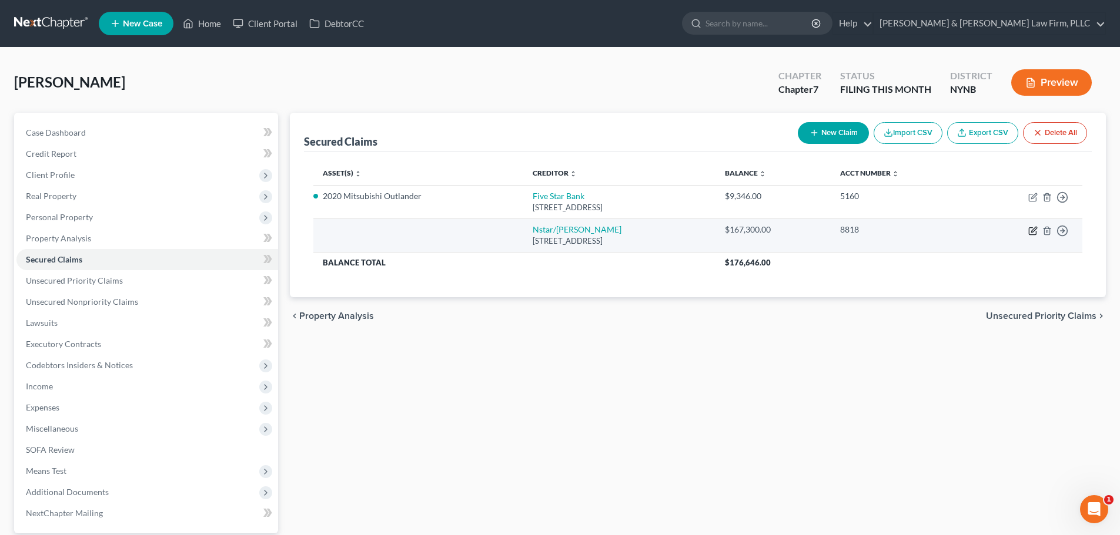
click at [1031, 233] on icon "button" at bounding box center [1032, 230] width 9 height 9
select select "45"
select select "0"
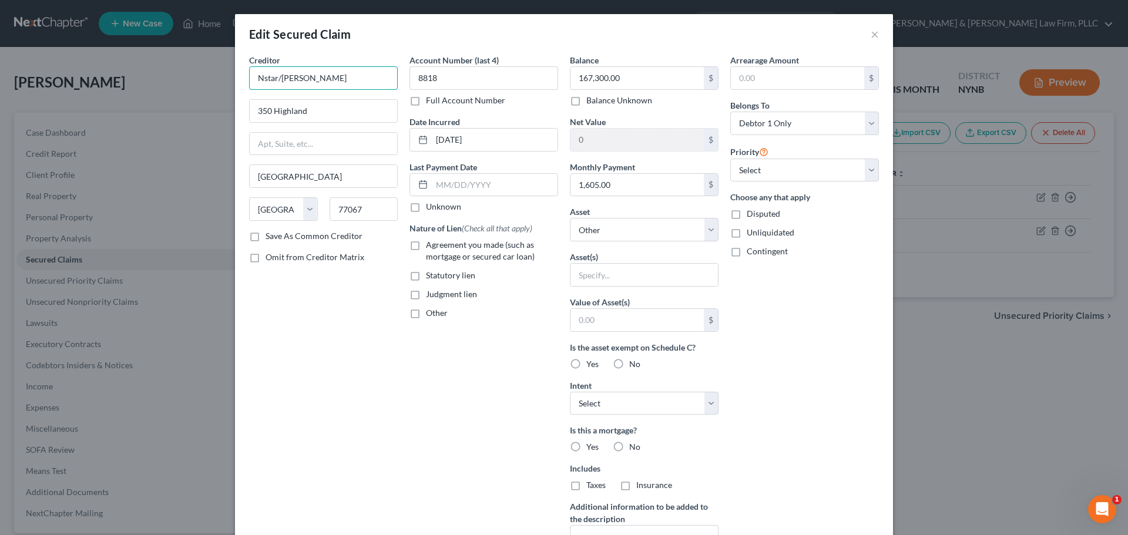
click at [333, 79] on input "Nstar/[PERSON_NAME]" at bounding box center [323, 78] width 149 height 24
drag, startPoint x: 333, startPoint y: 79, endPoint x: 207, endPoint y: 82, distance: 125.8
click at [209, 83] on div "Edit Secured Claim × Creditor * Nstar/[PERSON_NAME] 350 Highland [GEOGRAPHIC_DA…" at bounding box center [564, 267] width 1128 height 535
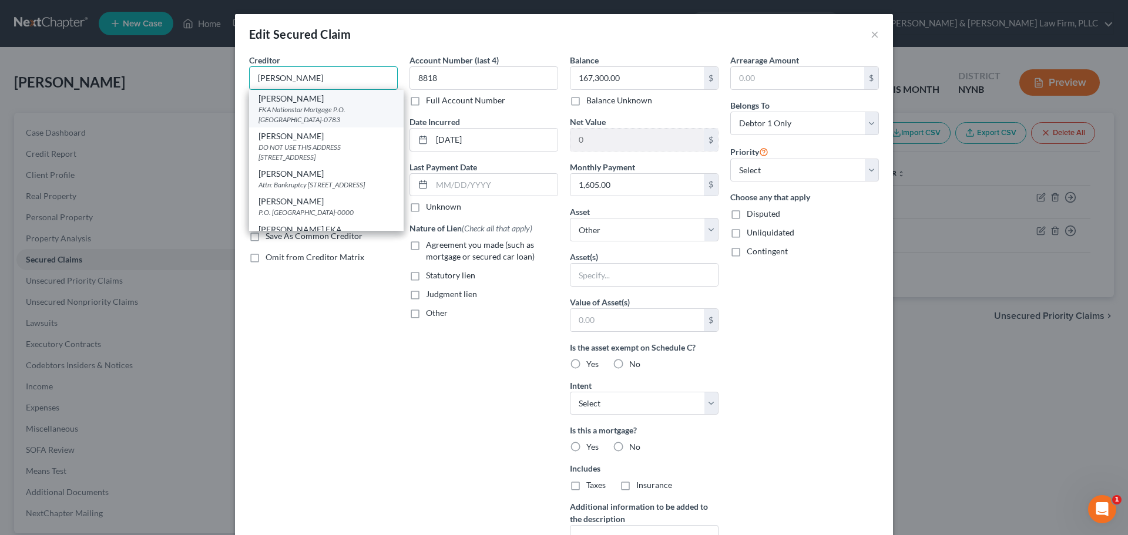
type input "[PERSON_NAME]"
click at [284, 115] on div "FKA Nationstar Mortgage P.O. [GEOGRAPHIC_DATA]-0783" at bounding box center [327, 115] width 136 height 20
type input "FKA Nationstar Mortgage"
type input "P.O. Box 650783"
type input "[GEOGRAPHIC_DATA]"
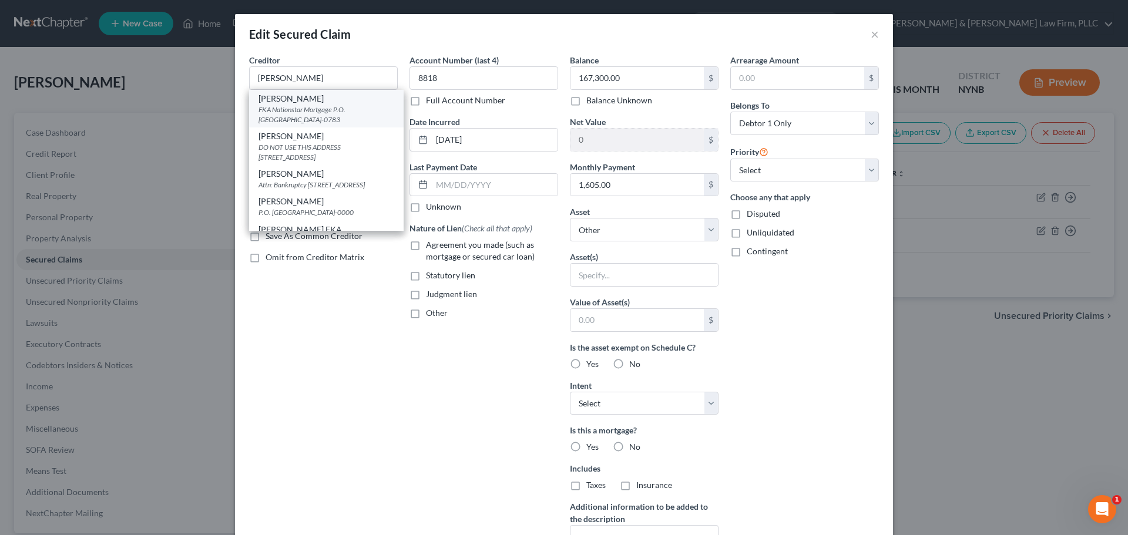
type input "75265-0783"
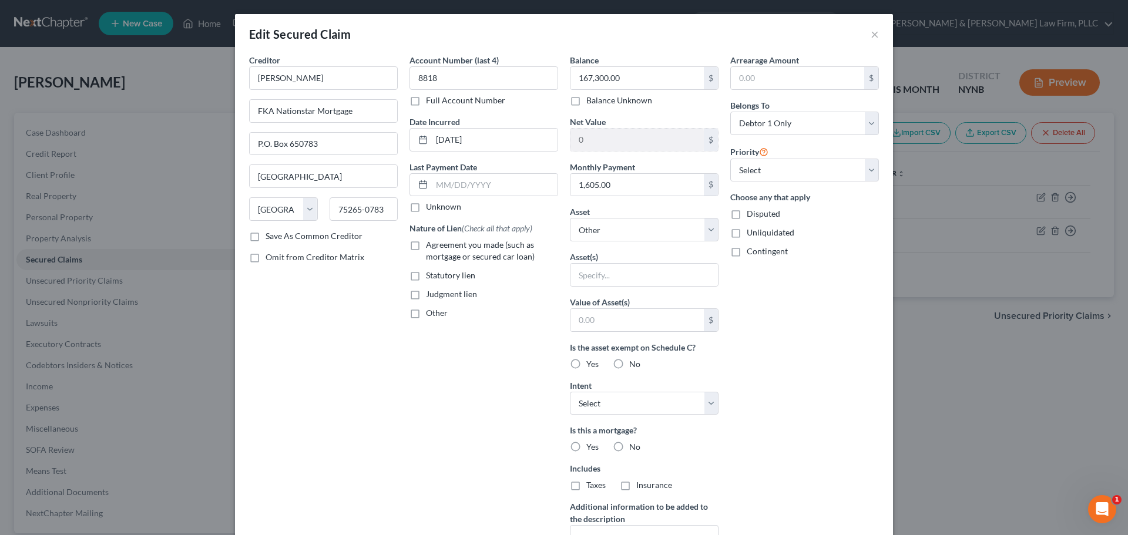
click at [426, 244] on label "Agreement you made (such as mortgage or secured car loan)" at bounding box center [492, 251] width 132 height 24
click at [431, 244] on input "Agreement you made (such as mortgage or secured car loan)" at bounding box center [435, 243] width 8 height 8
checkbox input "true"
click at [658, 281] on input "text" at bounding box center [645, 275] width 148 height 22
click at [702, 237] on select "Select Other Multiple Assets [STREET_ADDRESS][PERSON_NAME] - $163333.0 2016 Mit…" at bounding box center [644, 230] width 149 height 24
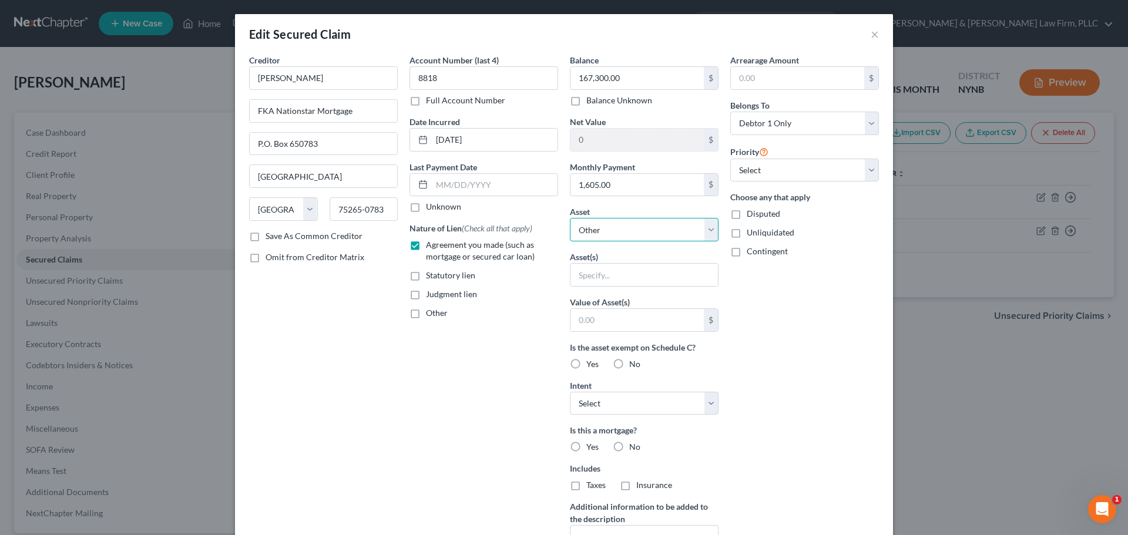
select select "2"
click at [570, 218] on select "Select Other Multiple Assets [STREET_ADDRESS][PERSON_NAME] - $163333.0 2016 Mit…" at bounding box center [644, 230] width 149 height 24
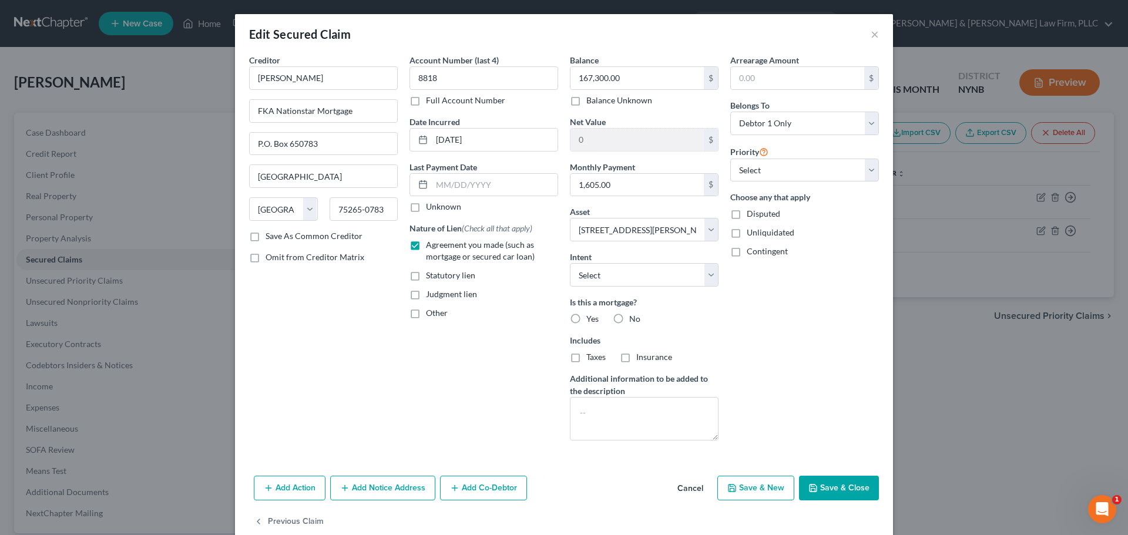
click at [587, 319] on label "Yes" at bounding box center [593, 319] width 12 height 12
click at [591, 319] on input "Yes" at bounding box center [595, 317] width 8 height 8
radio input "true"
click at [587, 358] on label "Taxes" at bounding box center [596, 357] width 19 height 12
click at [591, 358] on input "Taxes" at bounding box center [595, 355] width 8 height 8
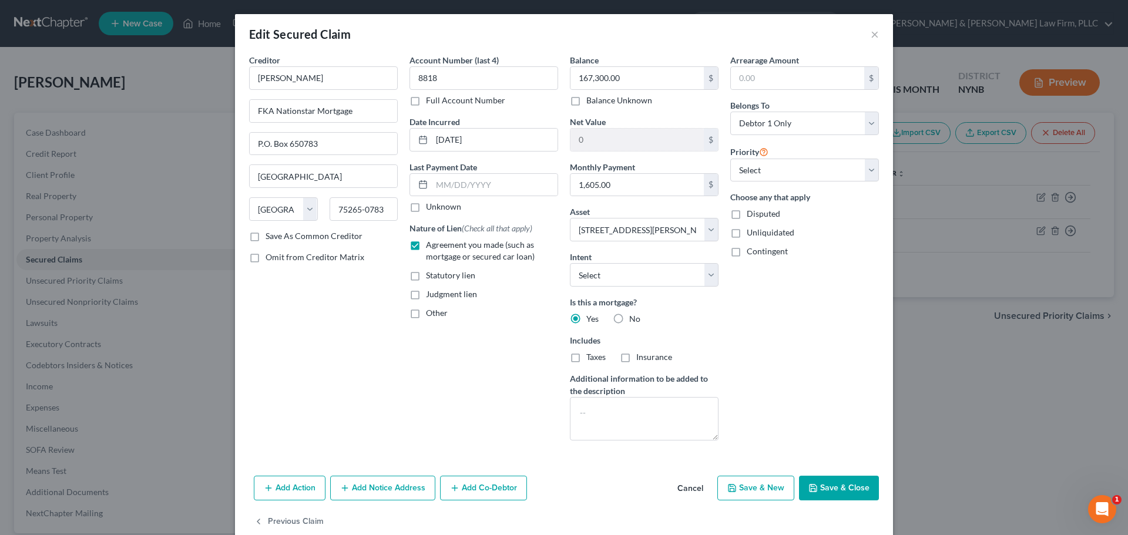
checkbox input "true"
click at [636, 357] on label "Insurance" at bounding box center [654, 357] width 36 height 12
click at [641, 357] on input "Insurance" at bounding box center [645, 355] width 8 height 8
checkbox input "true"
click at [709, 279] on select "Select Surrender Redeem Reaffirm Avoid Other" at bounding box center [644, 275] width 149 height 24
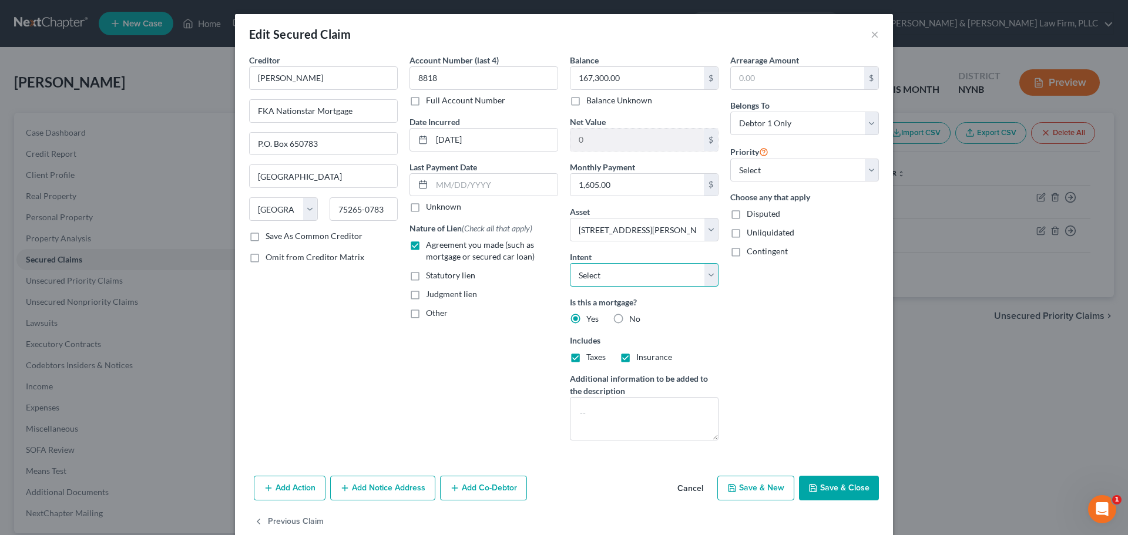
select select "4"
click at [570, 263] on select "Select Surrender Redeem Reaffirm Avoid Other" at bounding box center [644, 275] width 149 height 24
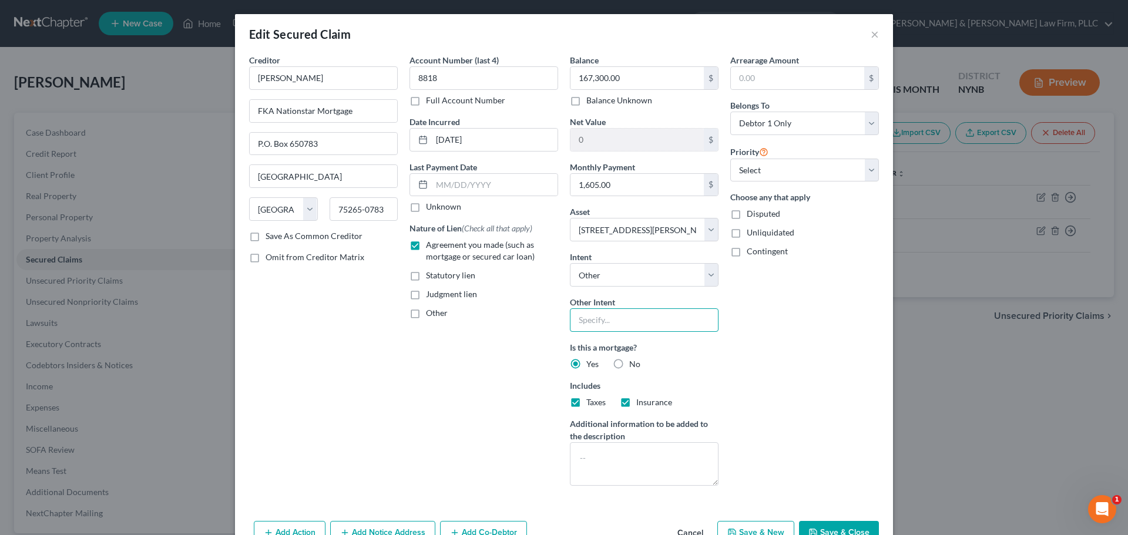
click at [605, 324] on input "text" at bounding box center [644, 321] width 149 height 24
type input "Reaffirm/Voluntary Pay"
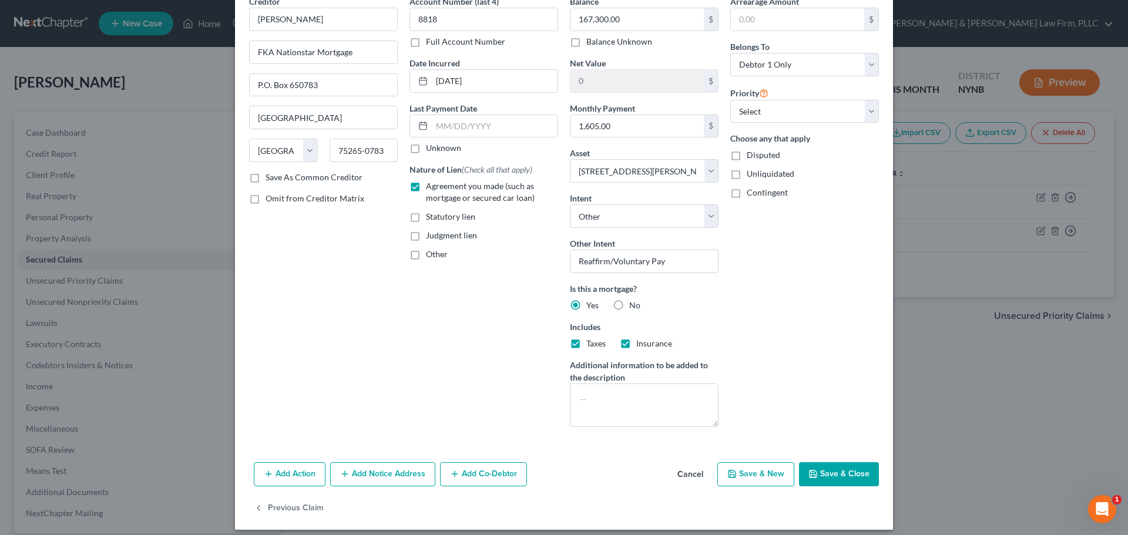
click at [829, 467] on button "Save & Close" at bounding box center [839, 475] width 80 height 25
select select
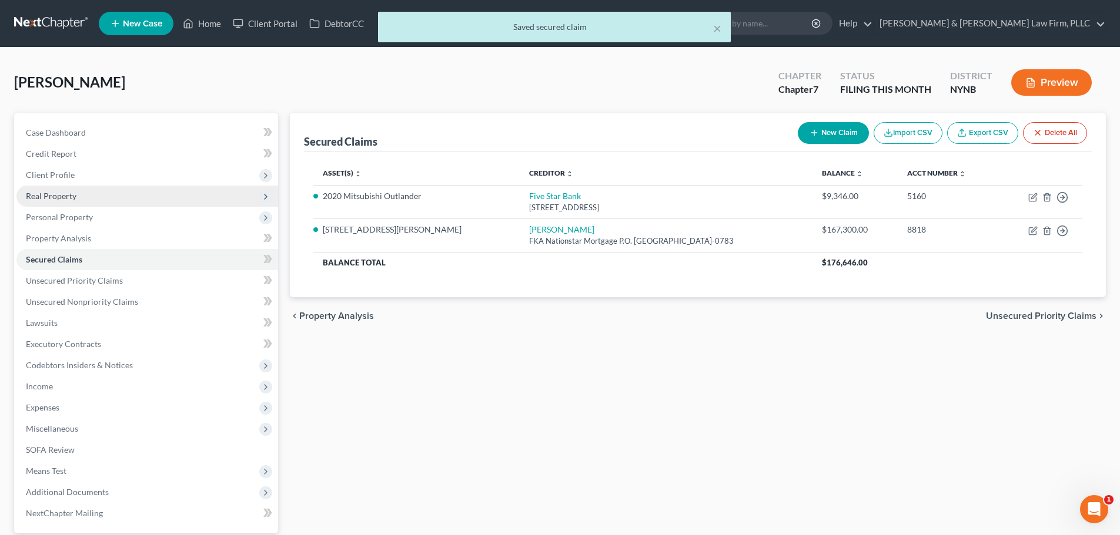
click at [60, 196] on span "Real Property" at bounding box center [51, 196] width 51 height 10
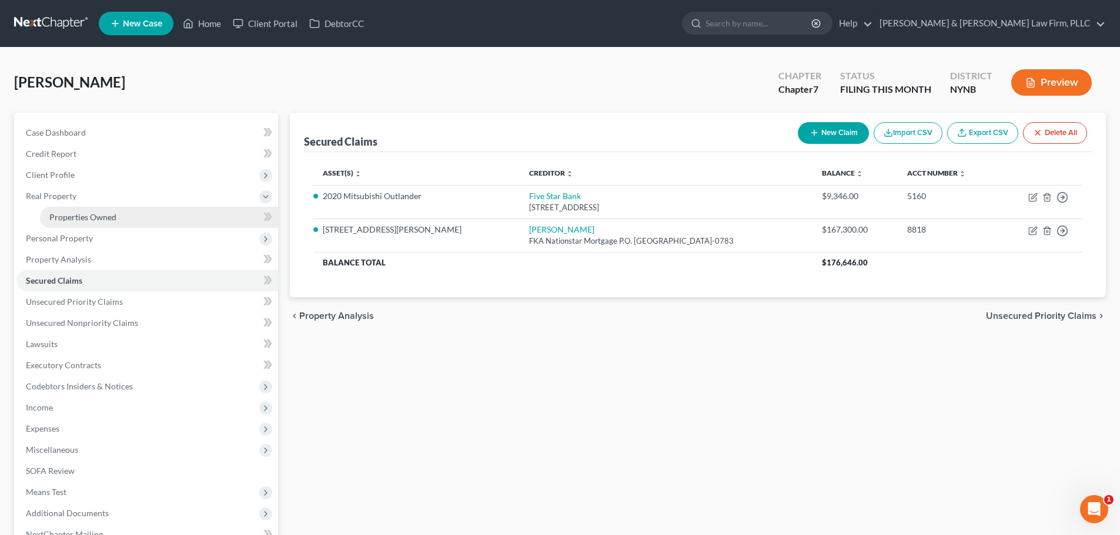
click at [74, 214] on span "Properties Owned" at bounding box center [82, 217] width 67 height 10
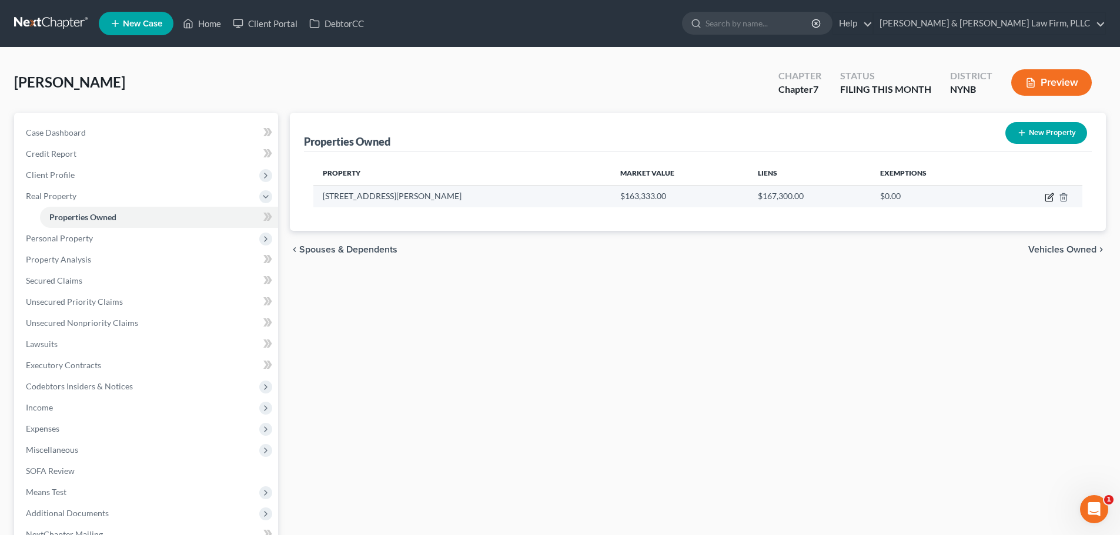
click at [1050, 196] on icon "button" at bounding box center [1048, 197] width 9 height 9
select select "35"
select select "0"
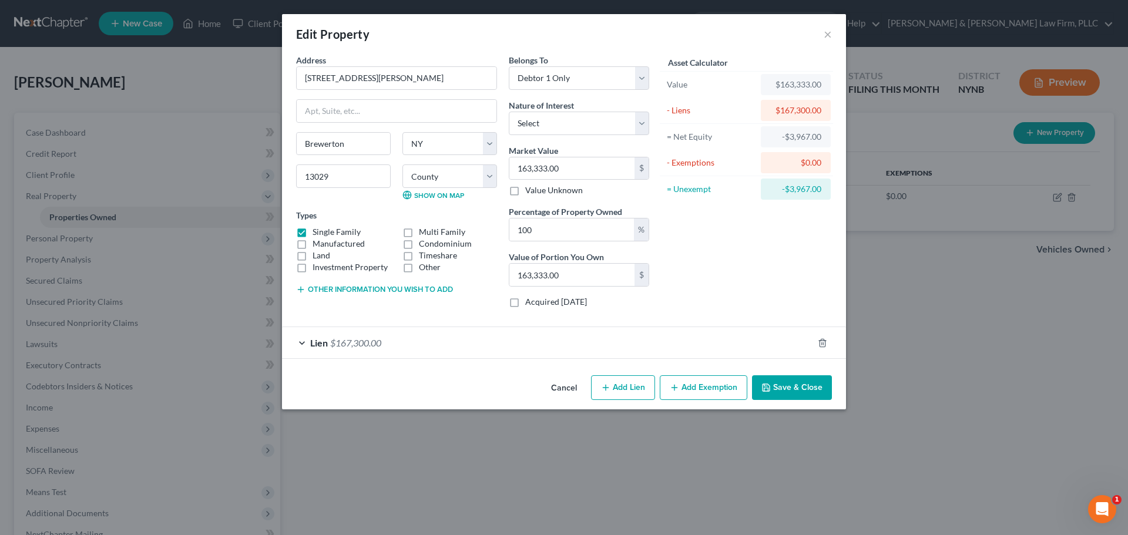
click at [697, 388] on button "Add Exemption" at bounding box center [704, 388] width 88 height 25
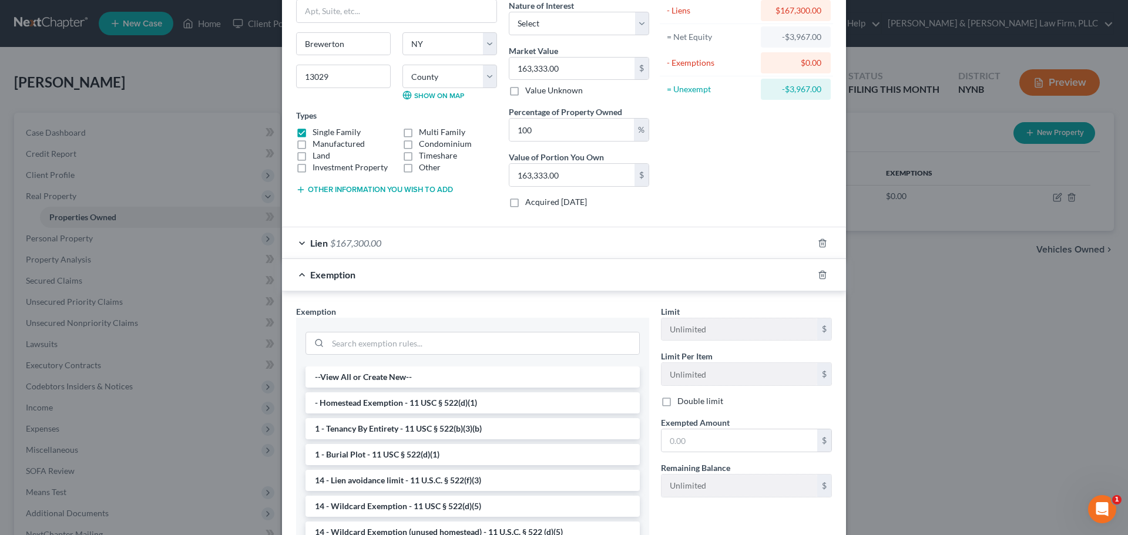
scroll to position [176, 0]
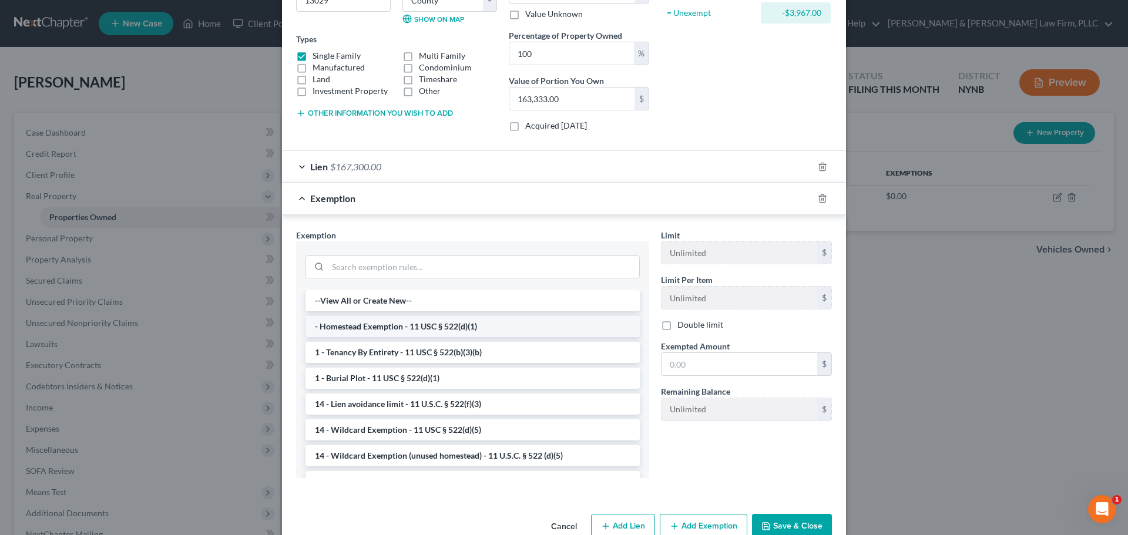
click at [464, 327] on li "- Homestead Exemption - 11 USC § 522(d)(1)" at bounding box center [473, 326] width 334 height 21
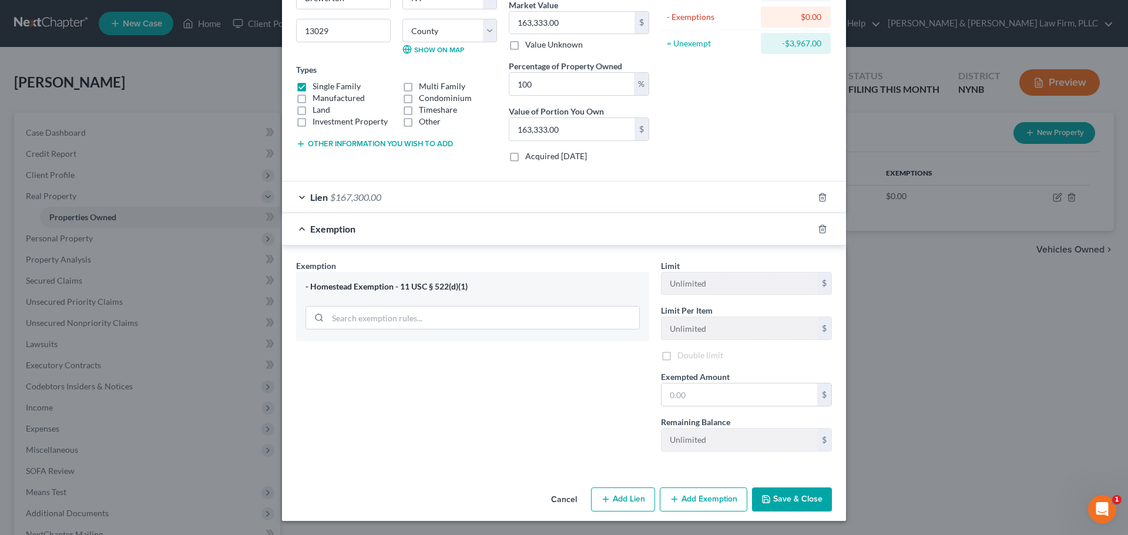
scroll to position [146, 0]
click at [716, 399] on input "text" at bounding box center [740, 395] width 156 height 22
type input "1.00"
click at [782, 502] on button "Save & Close" at bounding box center [792, 500] width 80 height 25
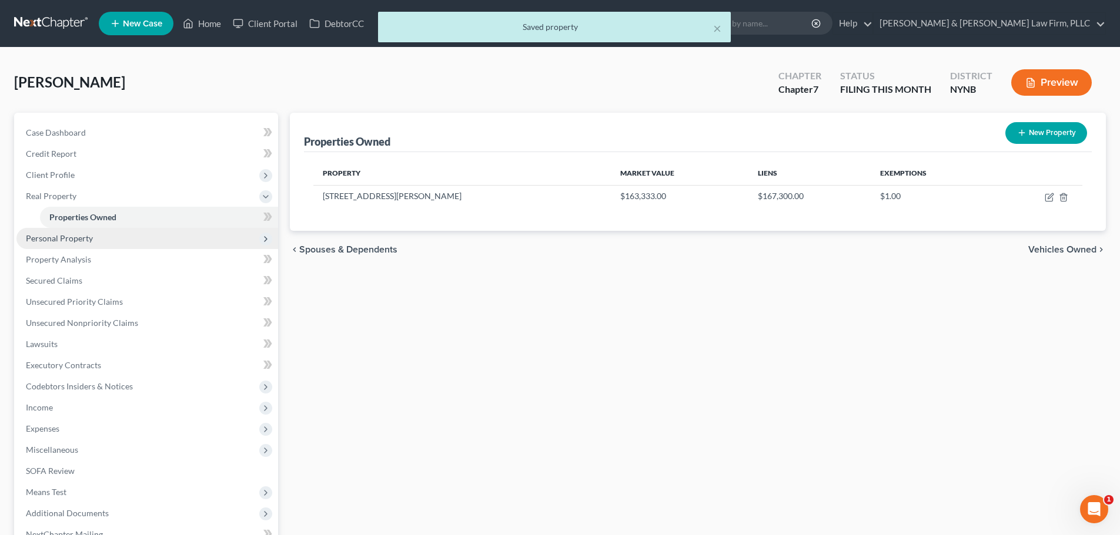
click at [76, 240] on span "Personal Property" at bounding box center [59, 238] width 67 height 10
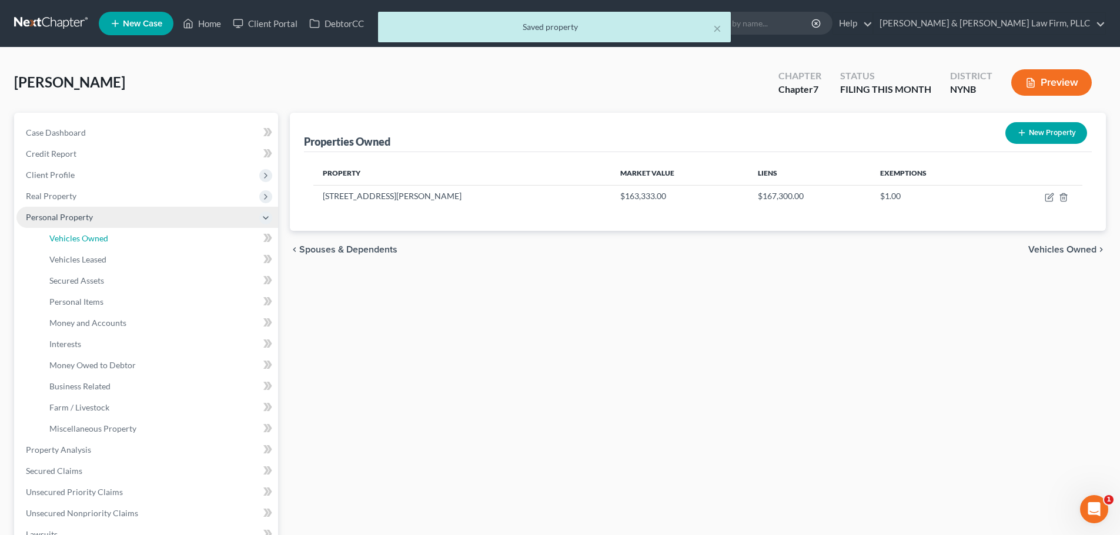
click at [76, 240] on span "Vehicles Owned" at bounding box center [78, 238] width 59 height 10
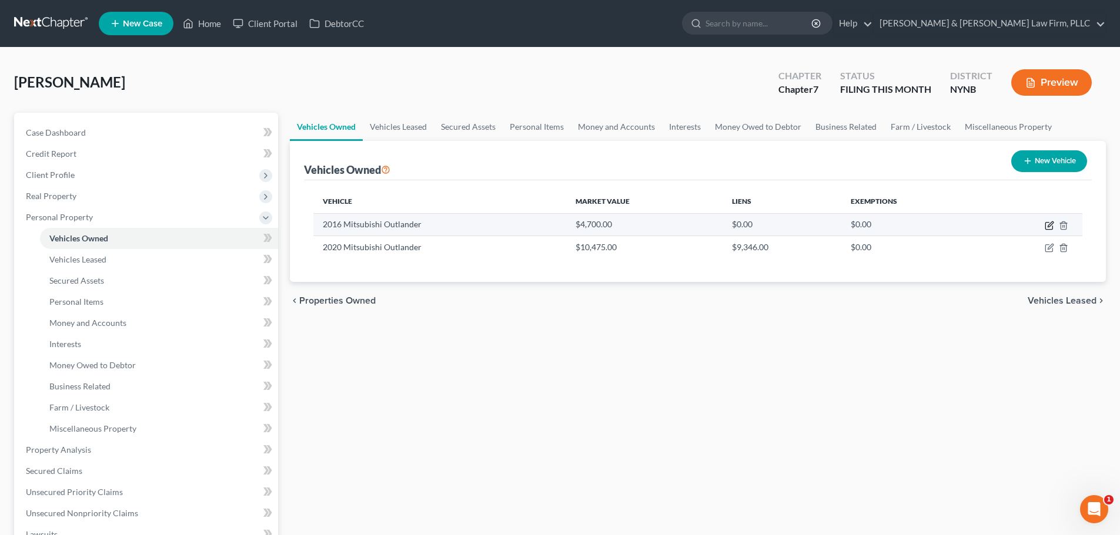
click at [1051, 225] on icon "button" at bounding box center [1049, 224] width 5 height 5
select select "0"
select select "10"
select select "3"
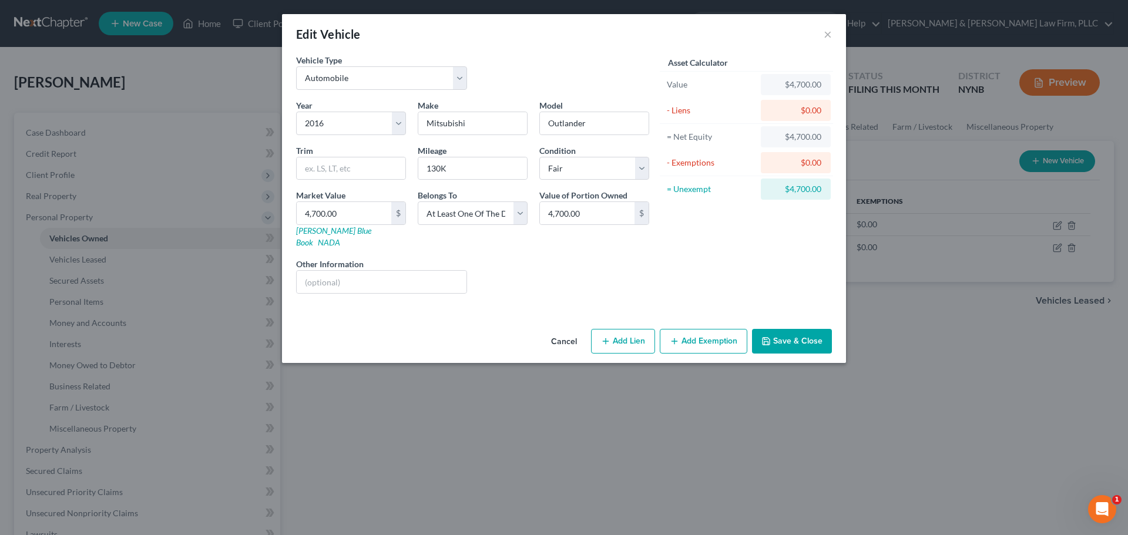
click at [716, 329] on button "Add Exemption" at bounding box center [704, 341] width 88 height 25
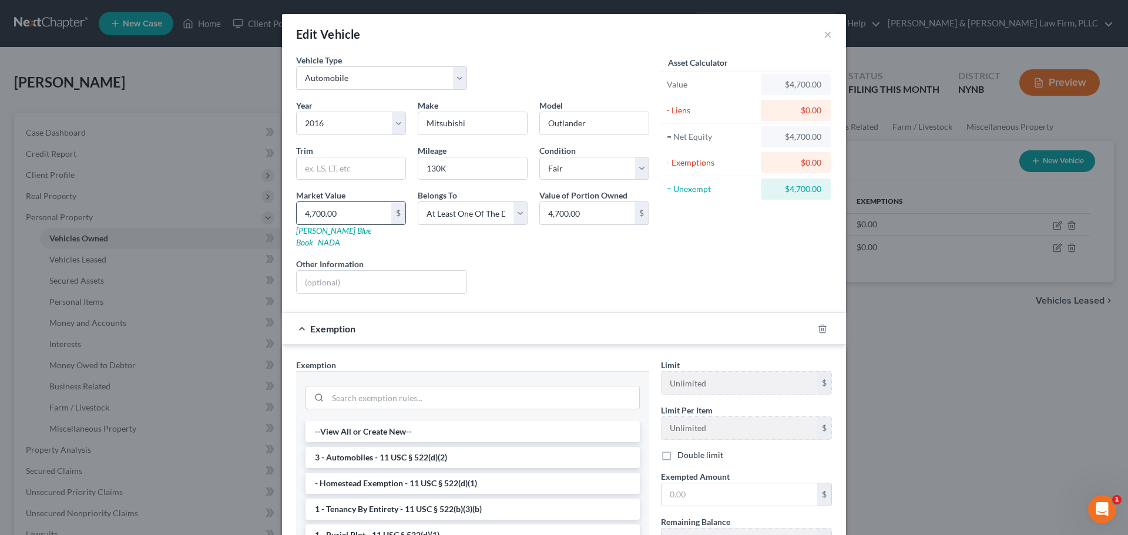
drag, startPoint x: 313, startPoint y: 214, endPoint x: 349, endPoint y: 217, distance: 36.6
click at [313, 214] on input "4,700.00" at bounding box center [344, 213] width 95 height 22
type input "4"
type input "4.00"
type input "47"
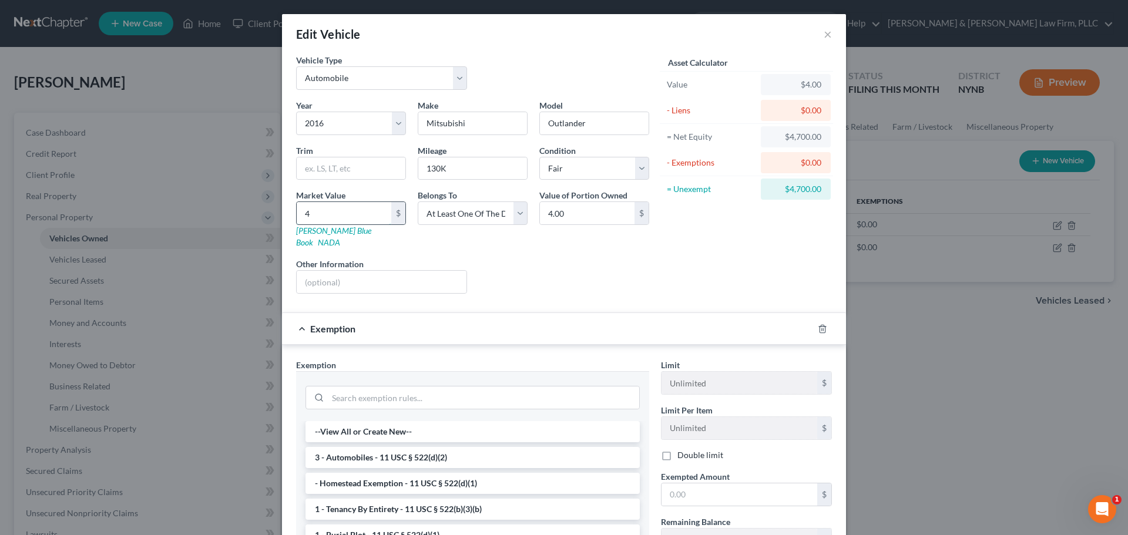
type input "47.00"
type input "471"
type input "471.00"
type input "4714"
type input "4,714.00"
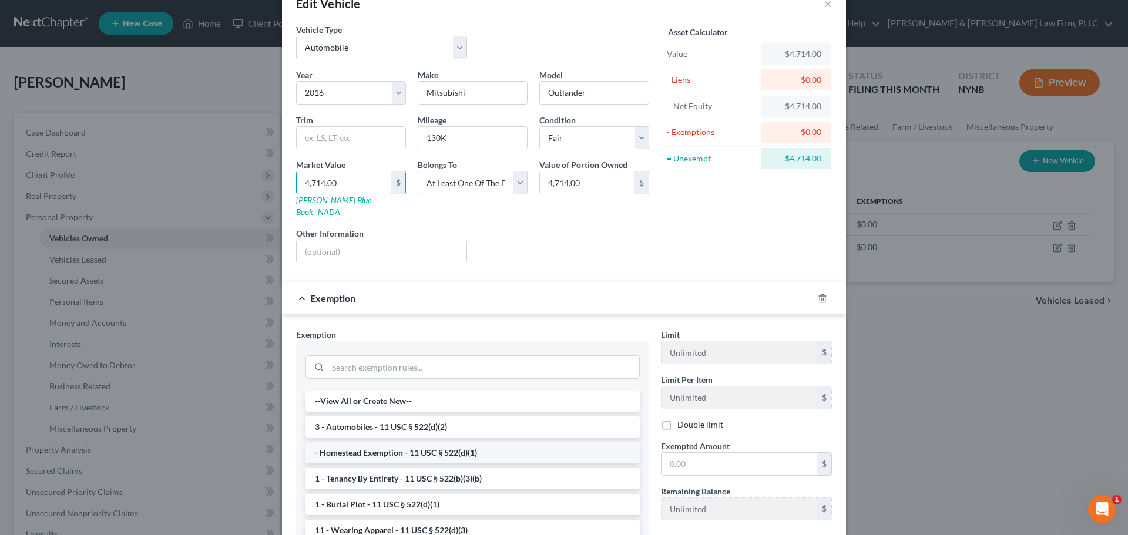
scroll to position [59, 0]
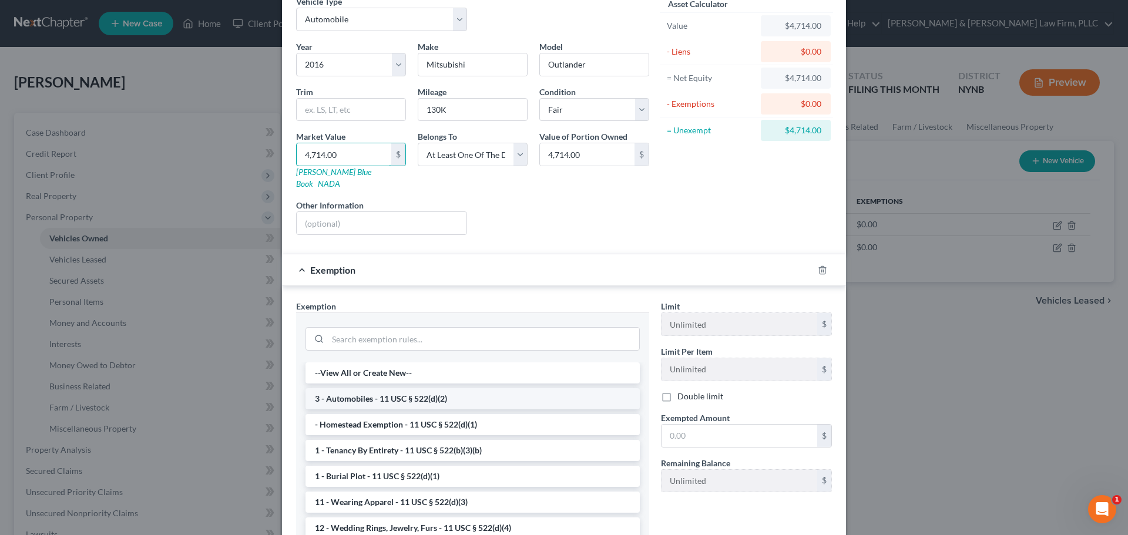
type input "4,714.00"
click at [397, 388] on li "3 - Automobiles - 11 USC § 522(d)(2)" at bounding box center [473, 398] width 334 height 21
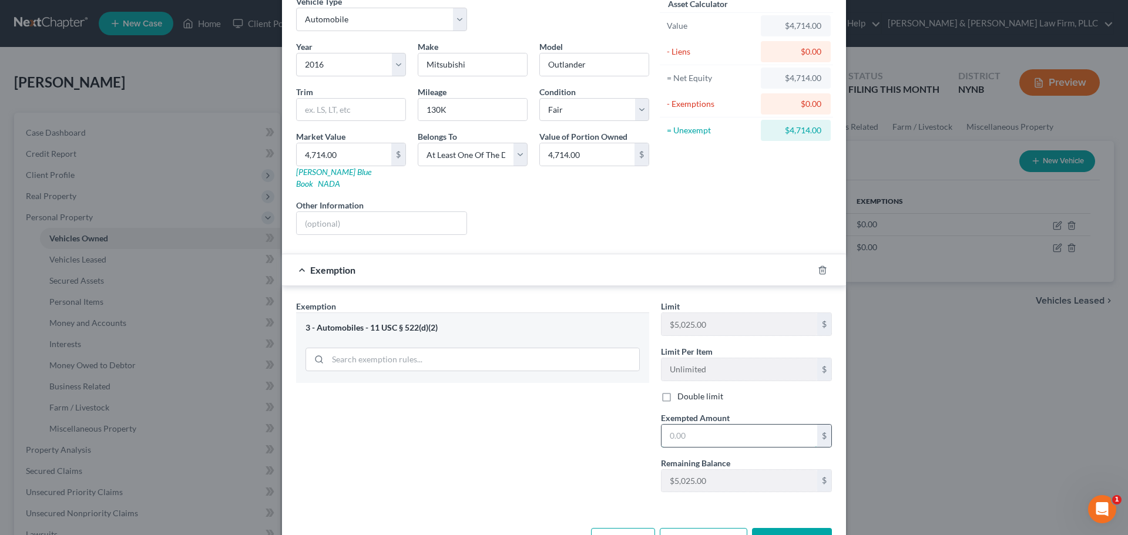
click at [705, 427] on input "text" at bounding box center [740, 436] width 156 height 22
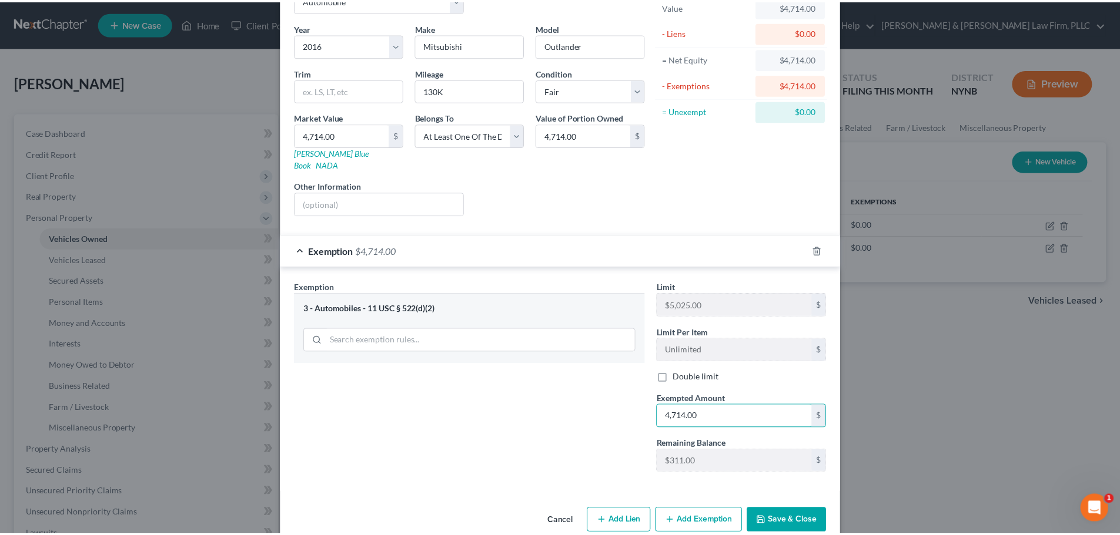
scroll to position [88, 0]
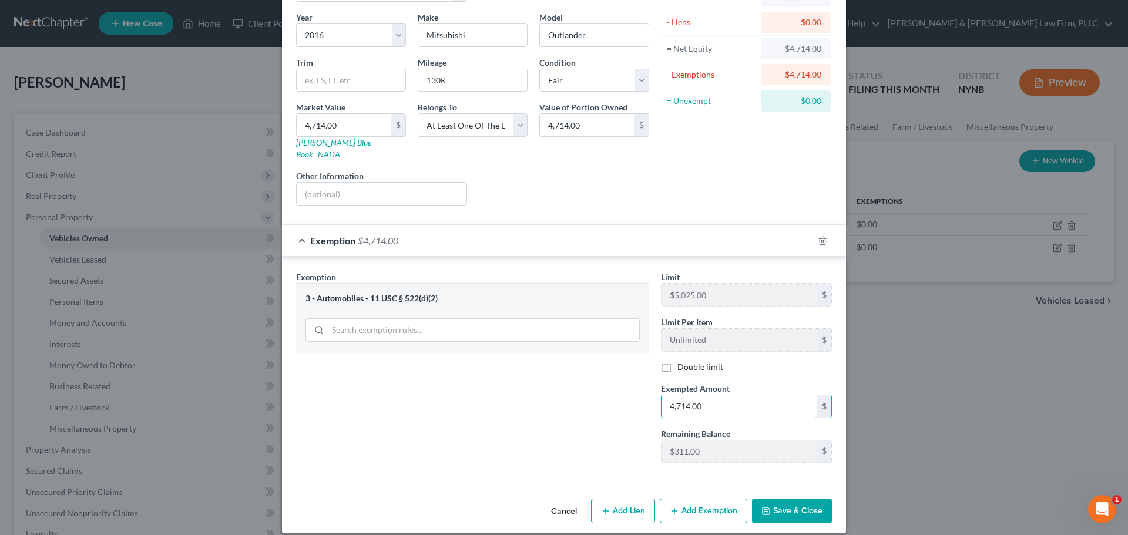
type input "4,714.00"
click at [793, 499] on button "Save & Close" at bounding box center [792, 511] width 80 height 25
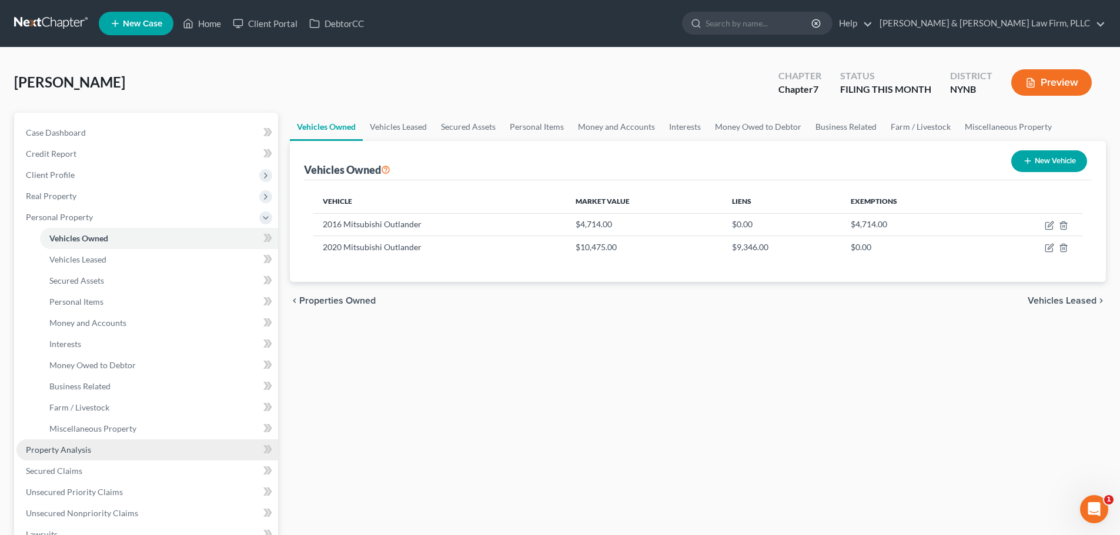
click at [72, 453] on span "Property Analysis" at bounding box center [58, 450] width 65 height 10
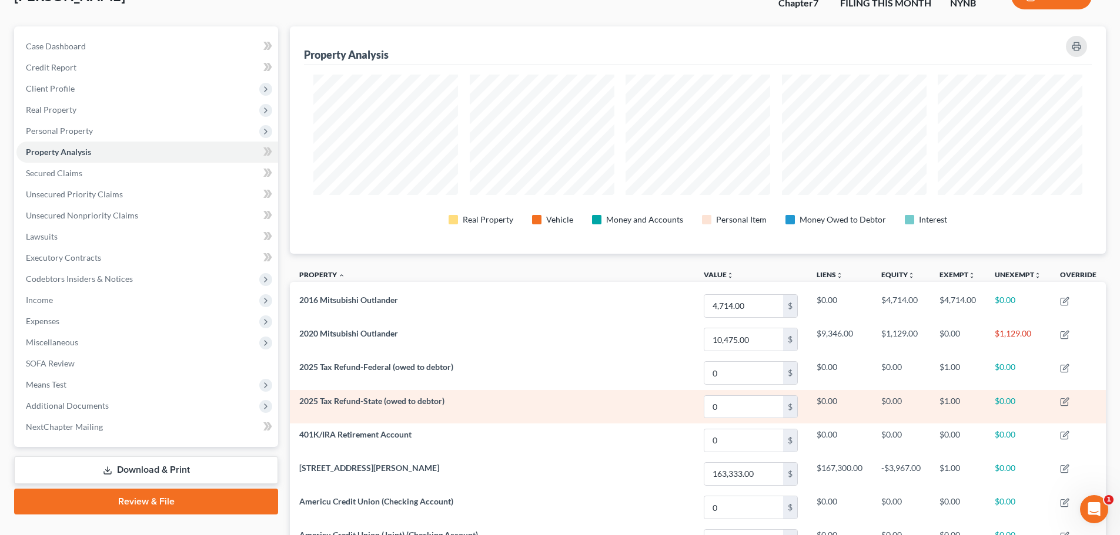
scroll to position [59, 0]
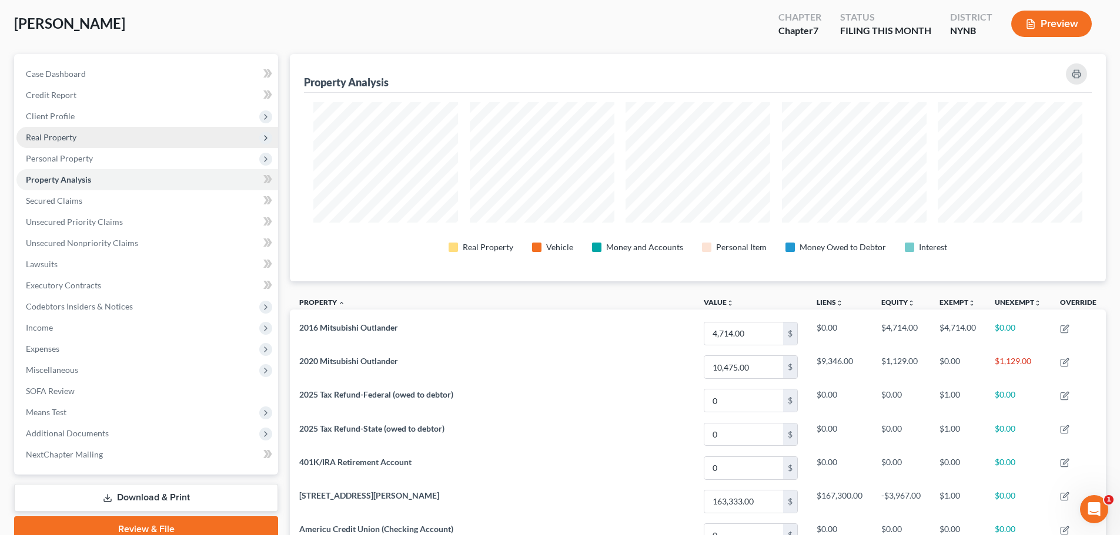
click at [65, 140] on span "Real Property" at bounding box center [51, 137] width 51 height 10
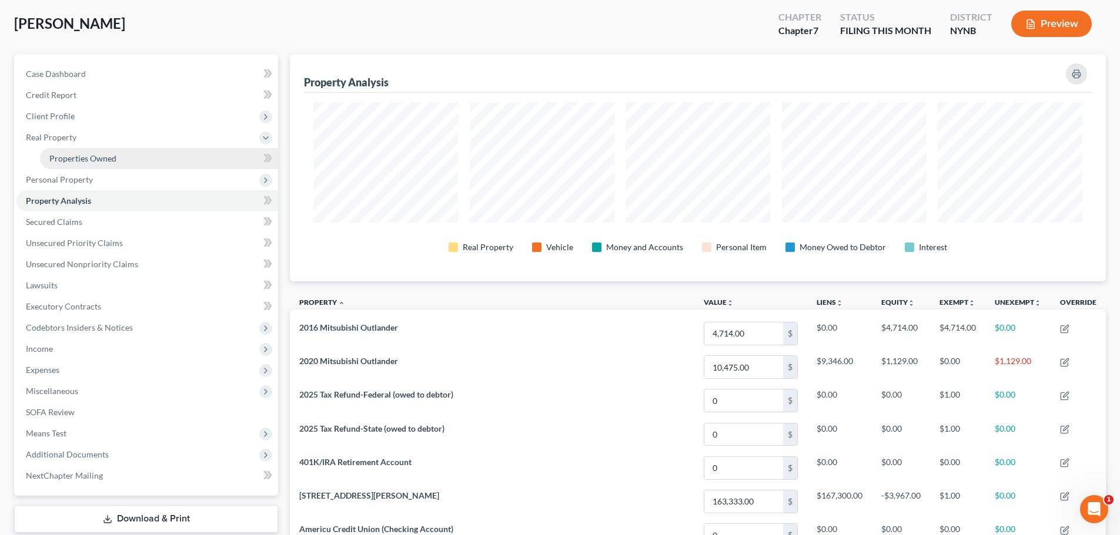
click at [77, 156] on span "Properties Owned" at bounding box center [82, 158] width 67 height 10
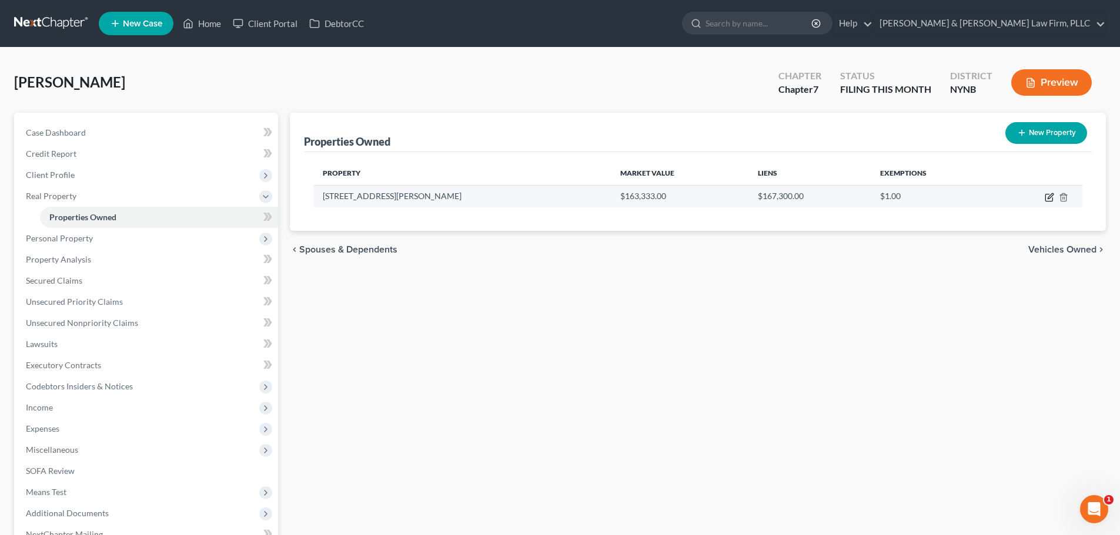
click at [1047, 199] on icon "button" at bounding box center [1049, 195] width 5 height 5
select select "35"
select select "33"
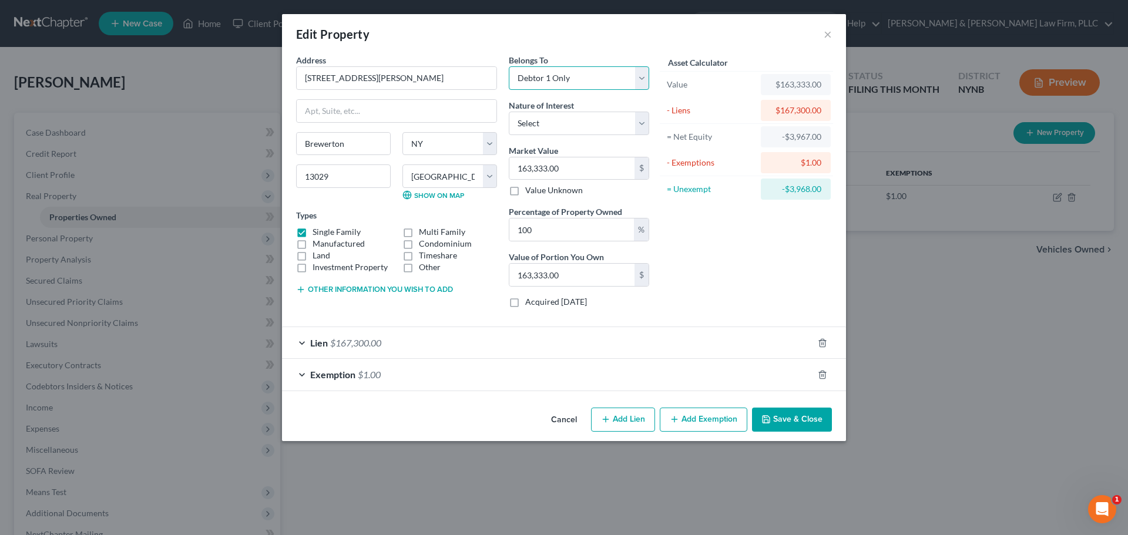
click at [643, 83] on select "Select Debtor 1 Only Debtor 2 Only Debtor 1 And Debtor 2 Only At Least One Of T…" at bounding box center [579, 78] width 140 height 24
select select "3"
click at [509, 66] on select "Select Debtor 1 Only Debtor 2 Only Debtor 1 And Debtor 2 Only At Least One Of T…" at bounding box center [579, 78] width 140 height 24
click at [642, 120] on select "Select Fee Simple Joint Tenant Life Estate Equitable Interest Future Interest T…" at bounding box center [579, 124] width 140 height 24
select select "1"
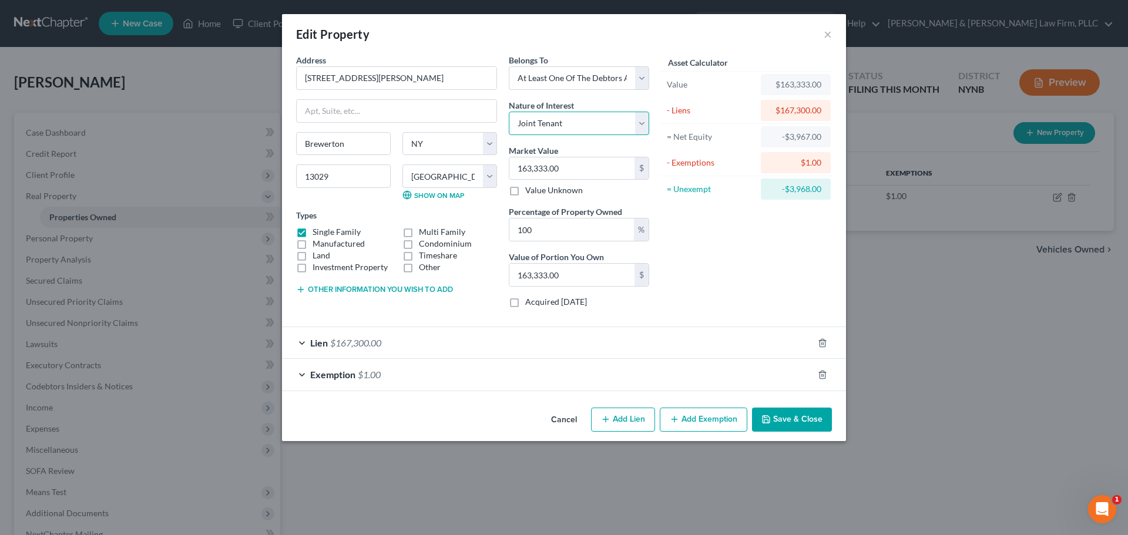
click at [509, 112] on select "Select Fee Simple Joint Tenant Life Estate Equitable Interest Future Interest T…" at bounding box center [579, 124] width 140 height 24
click at [796, 416] on button "Save & Close" at bounding box center [792, 420] width 80 height 25
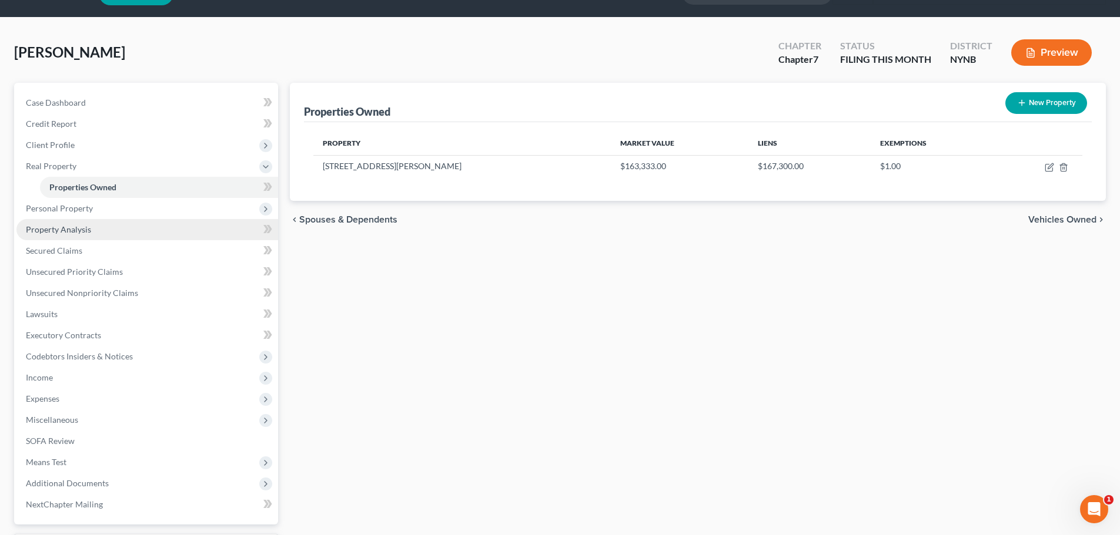
scroll to position [59, 0]
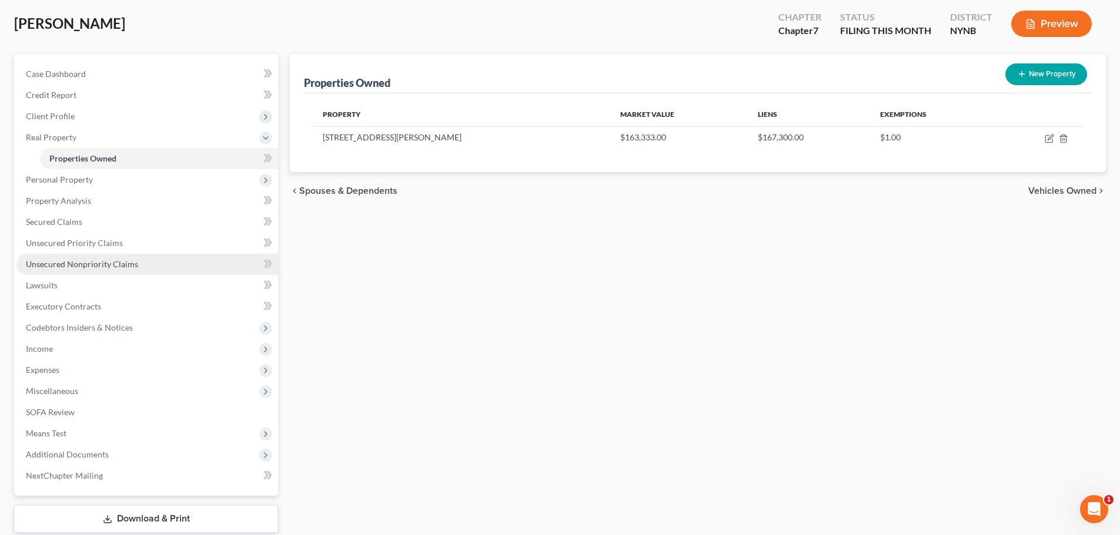
drag, startPoint x: 88, startPoint y: 262, endPoint x: 139, endPoint y: 262, distance: 51.1
click at [88, 262] on span "Unsecured Nonpriority Claims" at bounding box center [82, 264] width 112 height 10
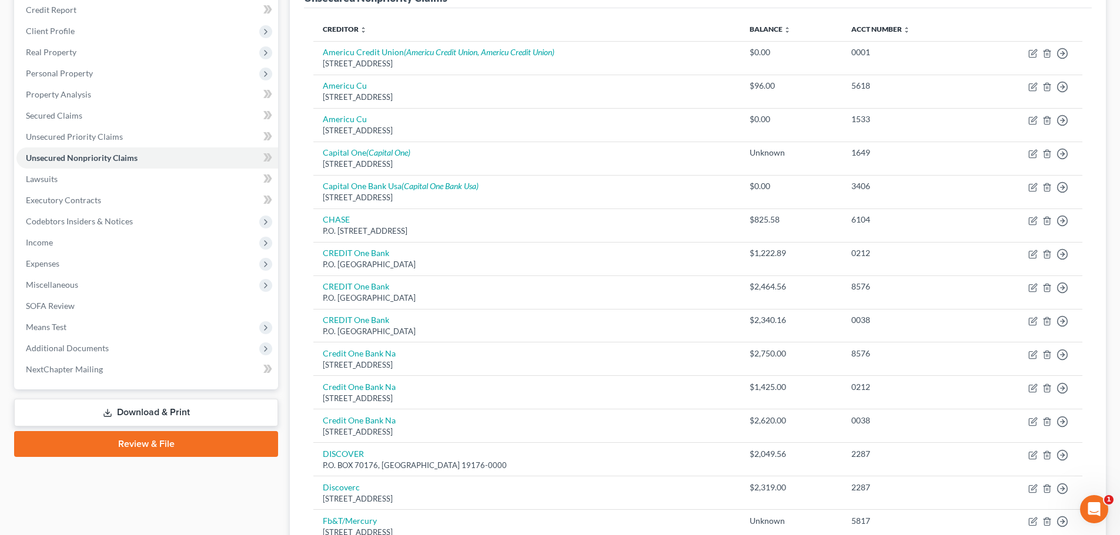
scroll to position [58, 0]
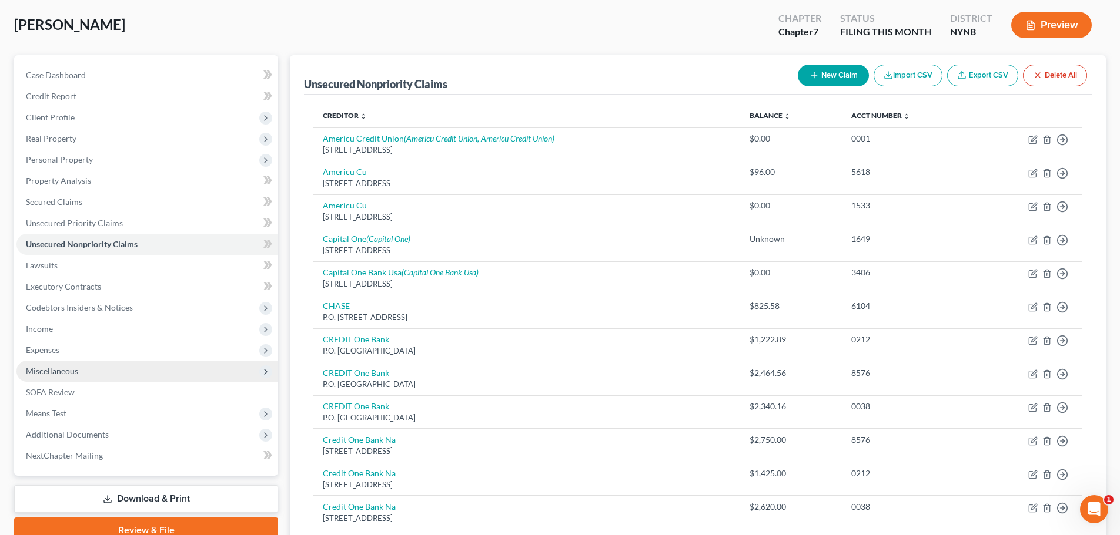
click at [45, 373] on span "Miscellaneous" at bounding box center [52, 371] width 52 height 10
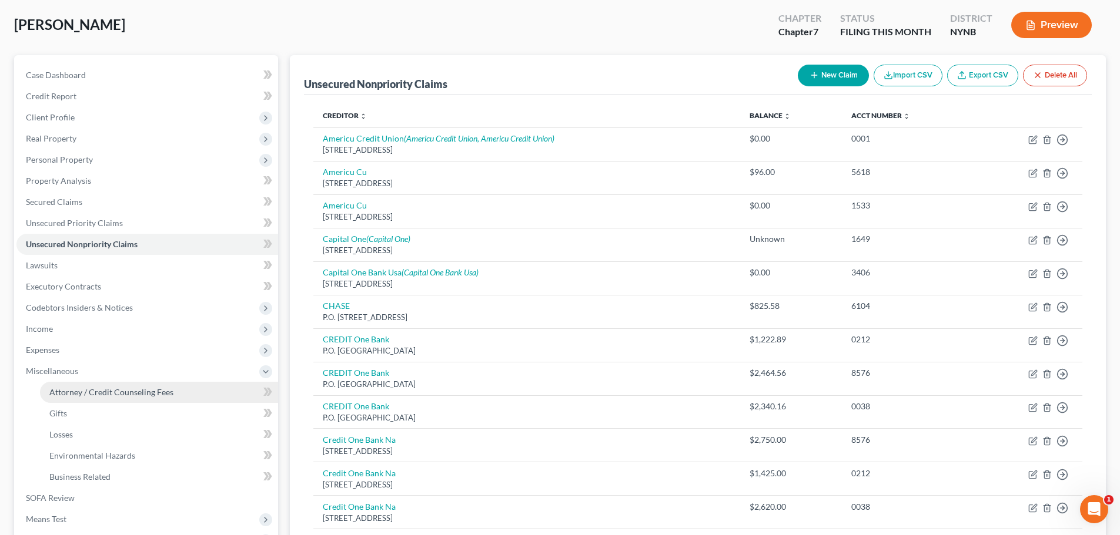
click at [91, 390] on span "Attorney / Credit Counseling Fees" at bounding box center [111, 392] width 124 height 10
select select "0"
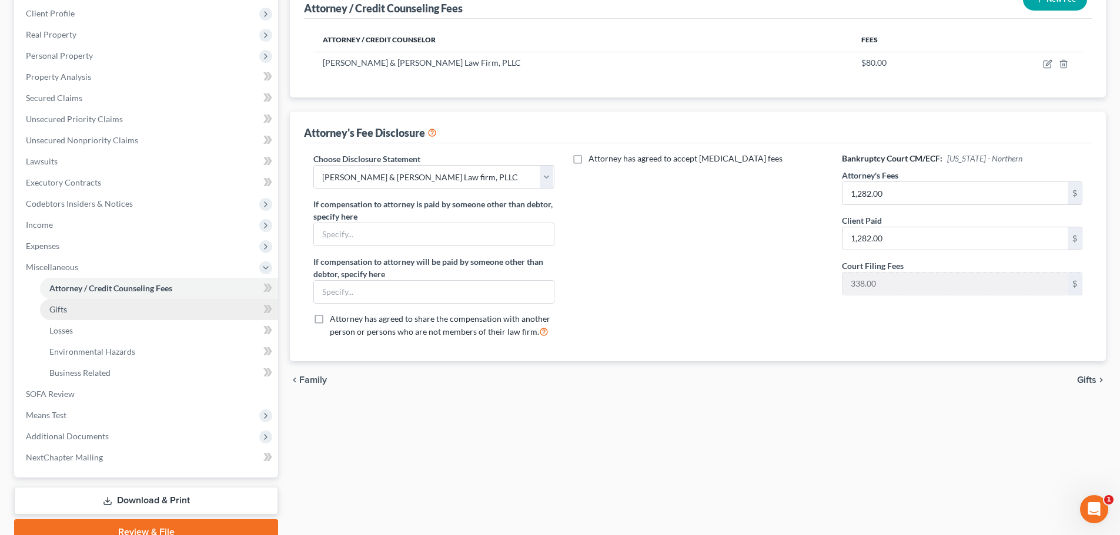
scroll to position [176, 0]
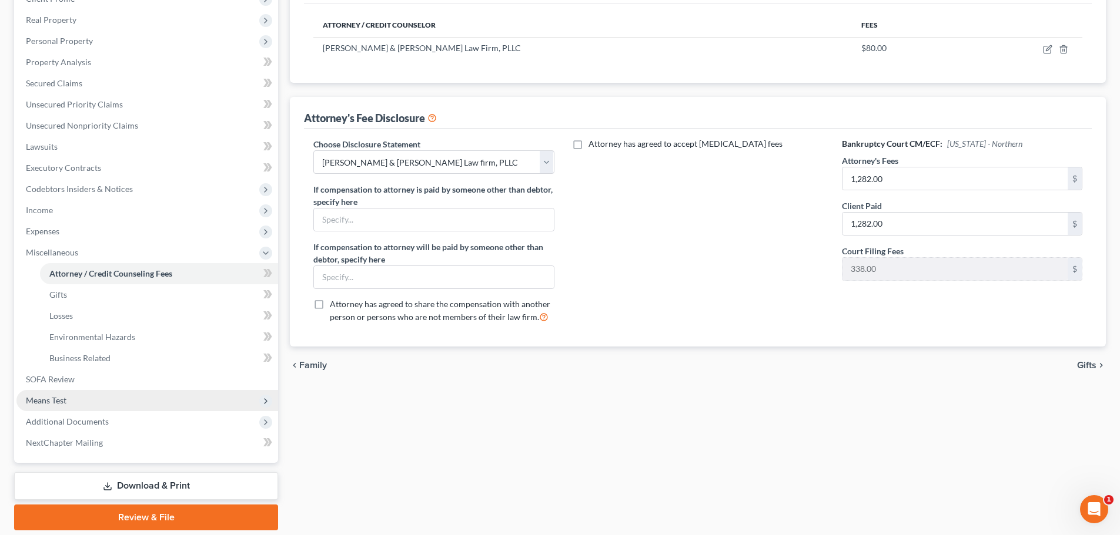
click at [81, 405] on span "Means Test" at bounding box center [147, 400] width 262 height 21
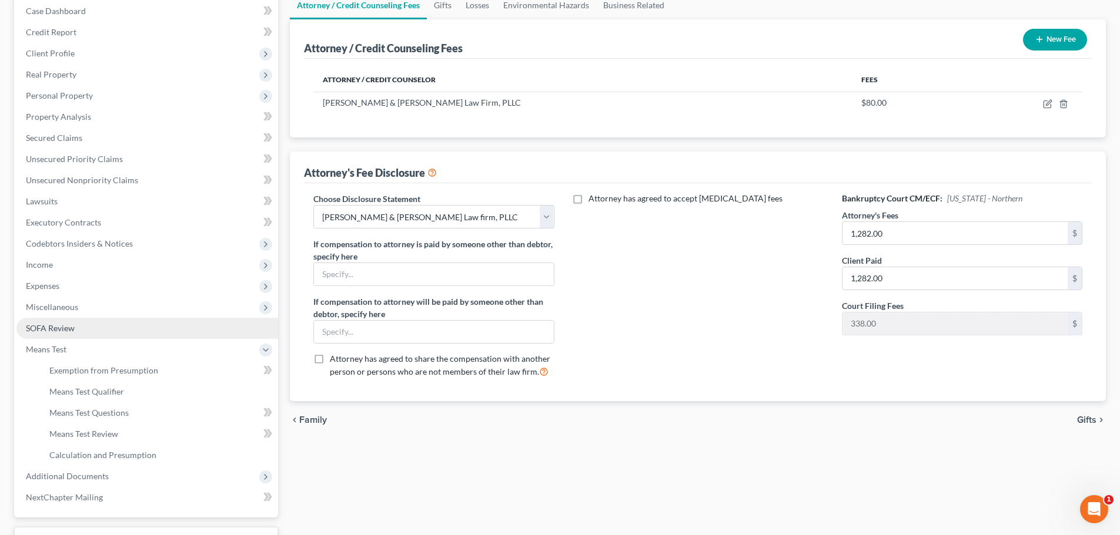
scroll to position [59, 0]
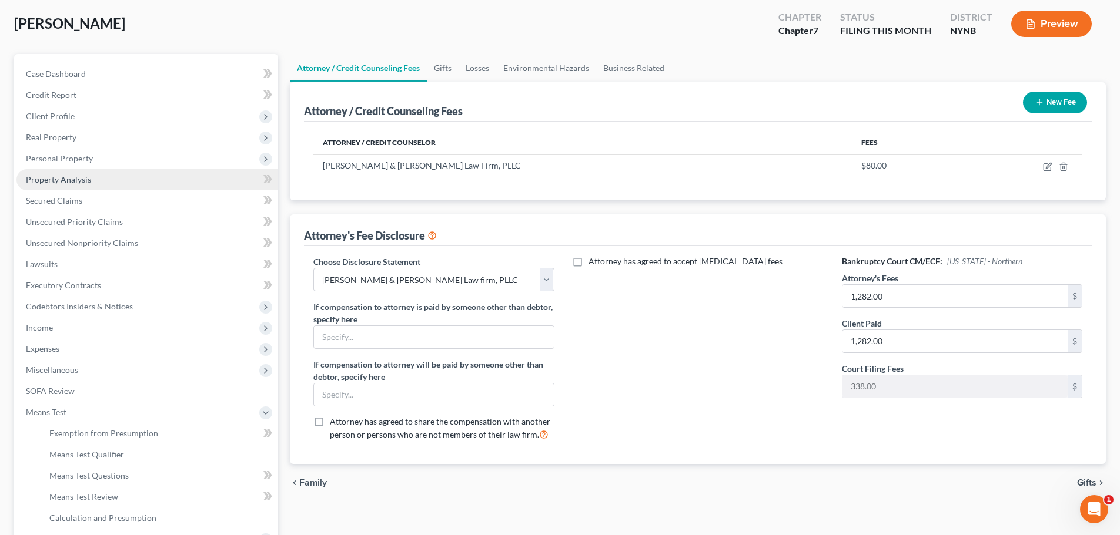
click at [65, 179] on span "Property Analysis" at bounding box center [58, 180] width 65 height 10
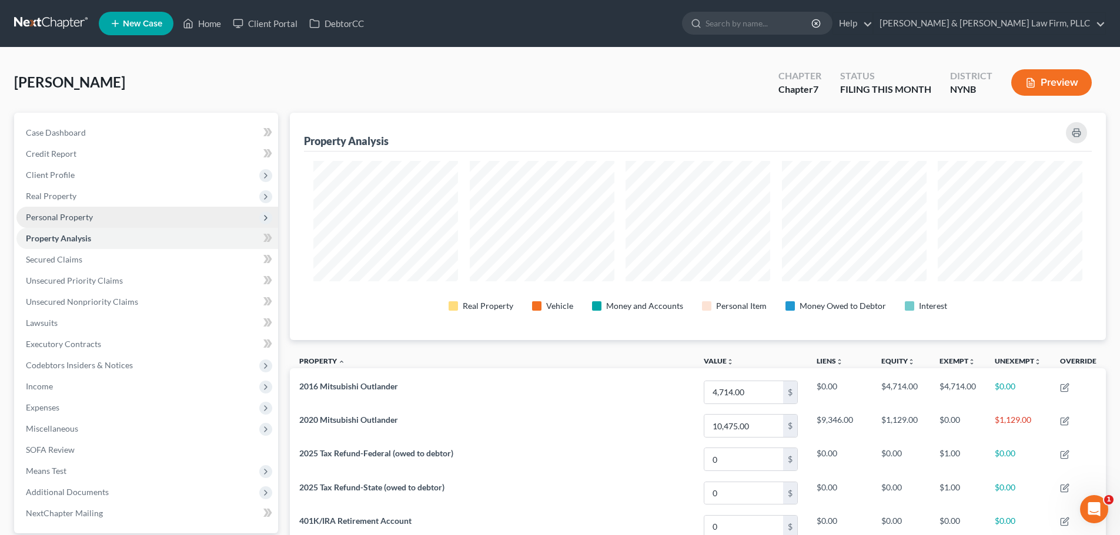
click at [69, 217] on span "Personal Property" at bounding box center [59, 217] width 67 height 10
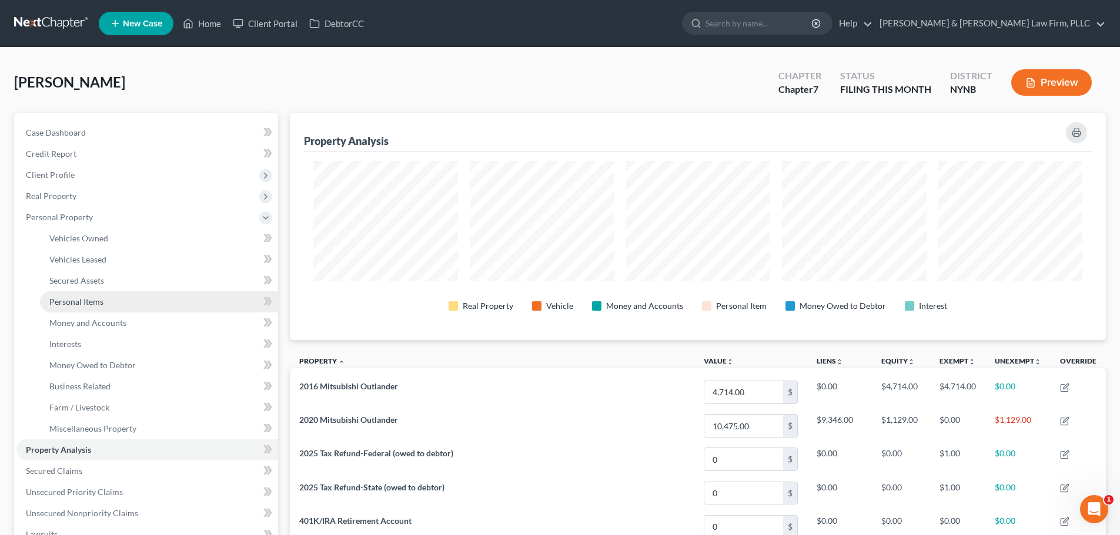
click at [77, 305] on span "Personal Items" at bounding box center [76, 302] width 54 height 10
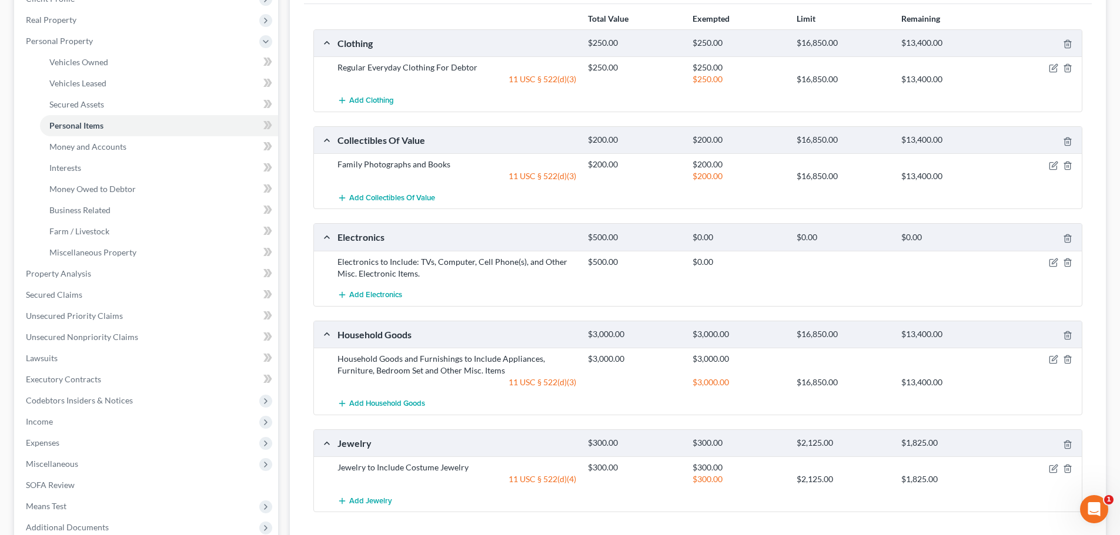
scroll to position [235, 0]
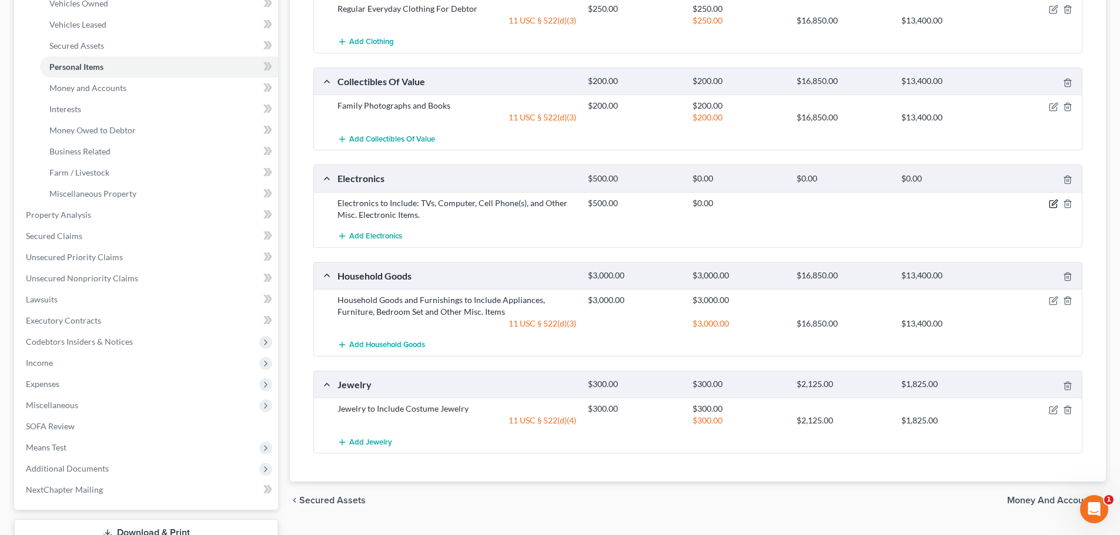
click at [1051, 206] on icon "button" at bounding box center [1052, 203] width 9 height 9
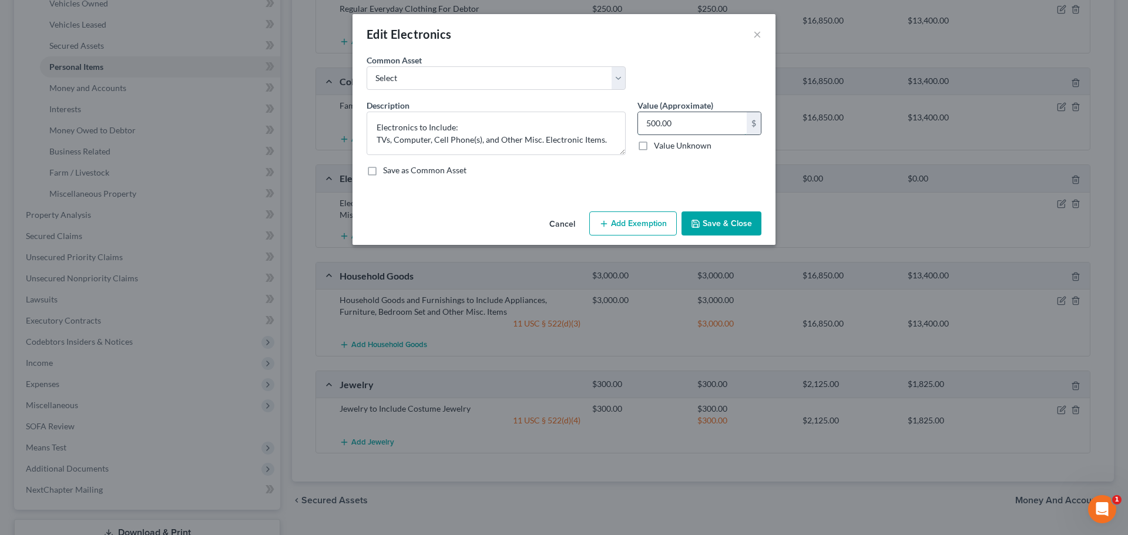
click at [646, 122] on input "500.00" at bounding box center [692, 123] width 109 height 22
type input "1,500.00"
click at [635, 223] on button "Add Exemption" at bounding box center [633, 224] width 88 height 25
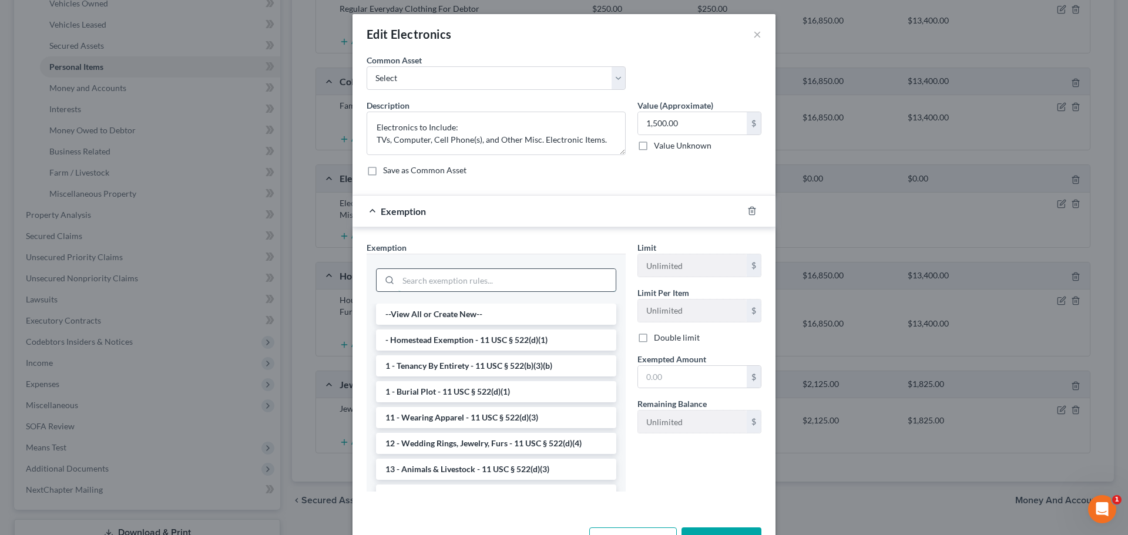
click at [433, 284] on input "search" at bounding box center [506, 280] width 217 height 22
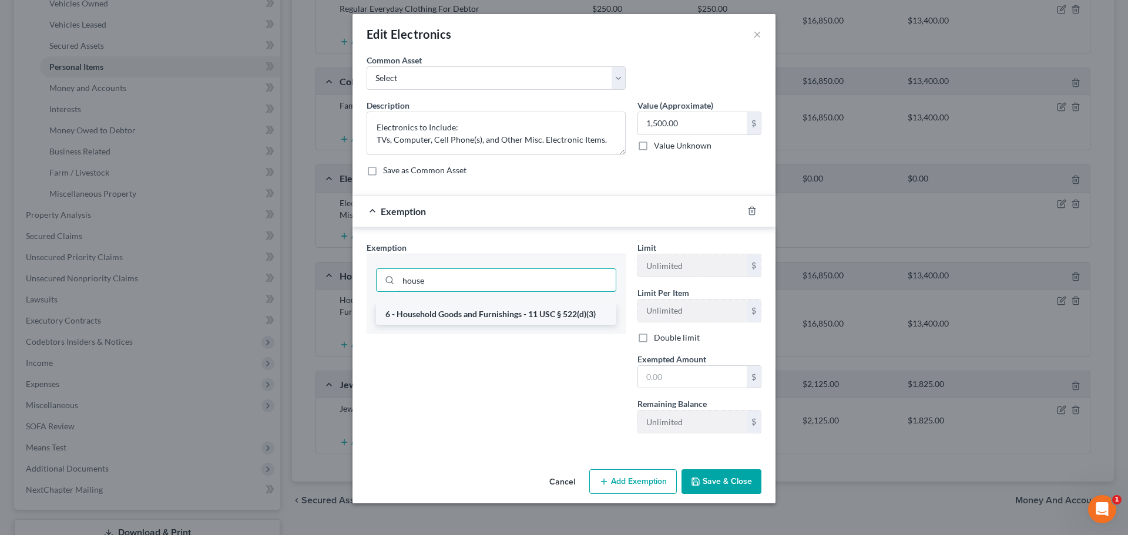
type input "house"
click at [480, 314] on li "6 - Household Goods and Furnishings - 11 USC § 522(d)(3)" at bounding box center [496, 314] width 240 height 21
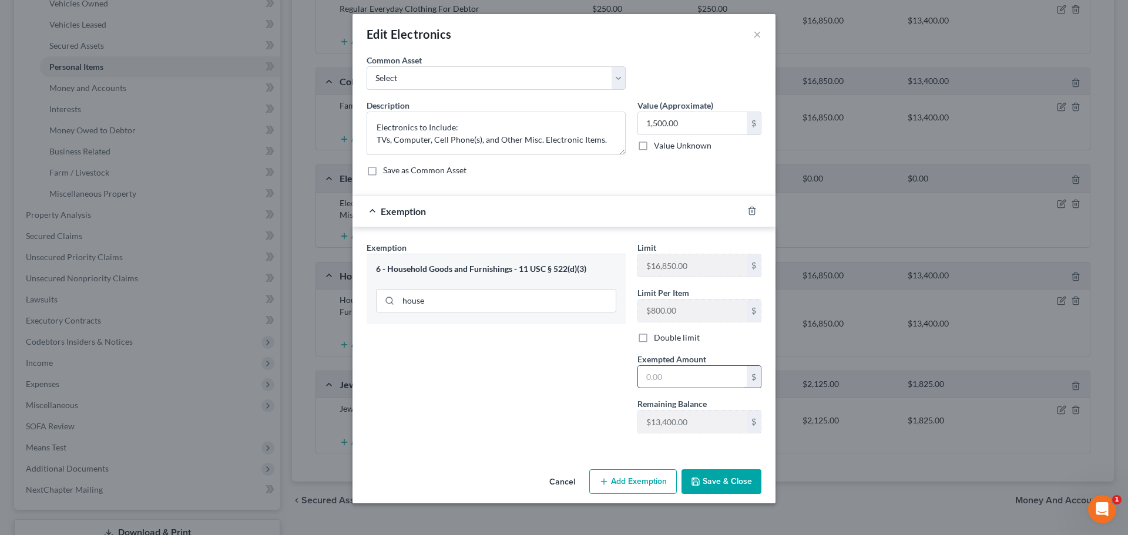
click at [682, 376] on input "text" at bounding box center [692, 377] width 109 height 22
type input "1,500.00"
click at [720, 478] on button "Save & Close" at bounding box center [722, 482] width 80 height 25
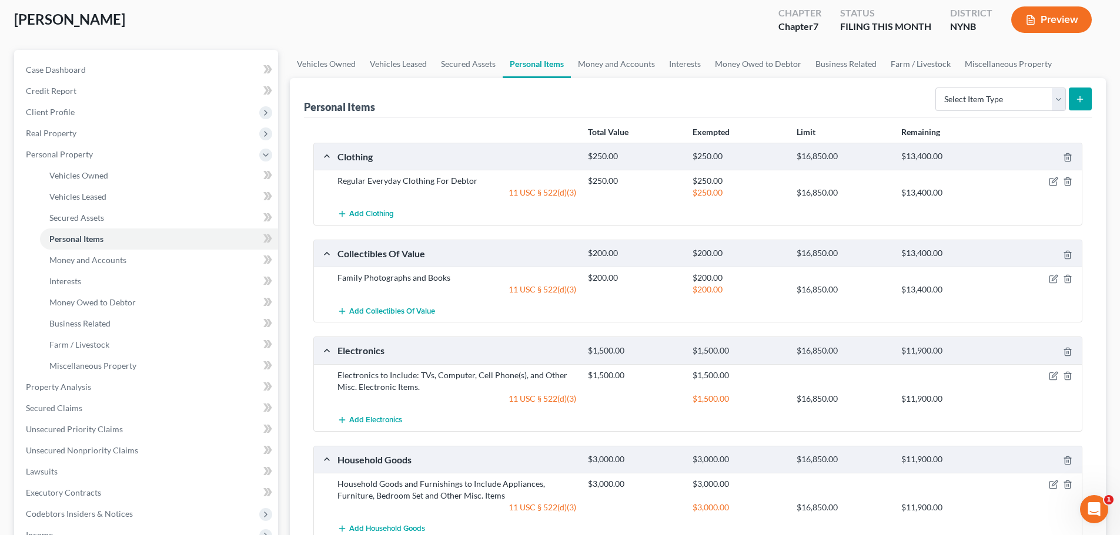
scroll to position [59, 0]
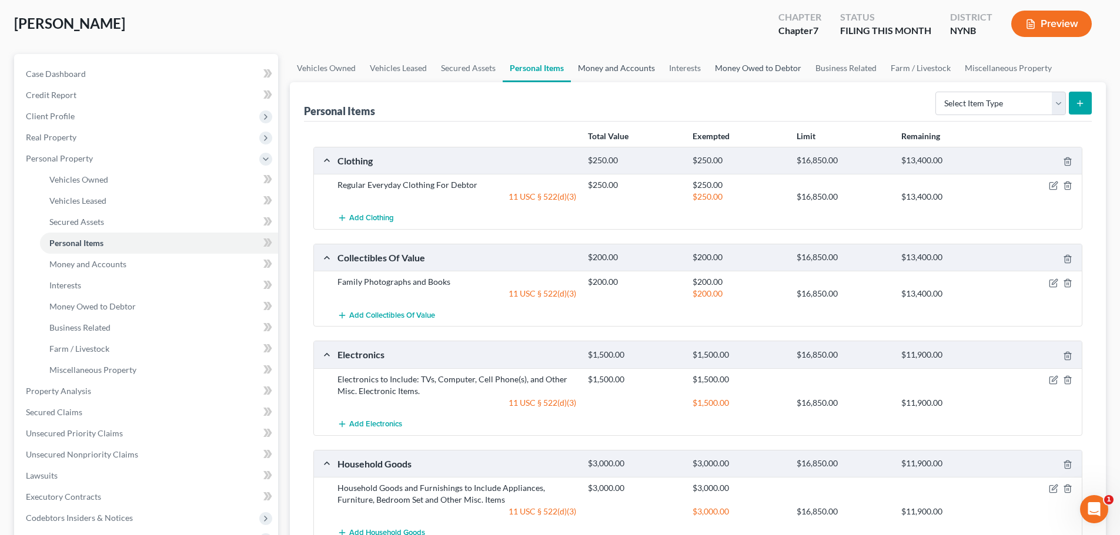
drag, startPoint x: 625, startPoint y: 66, endPoint x: 706, endPoint y: 74, distance: 81.5
click at [625, 66] on link "Money and Accounts" at bounding box center [616, 68] width 91 height 28
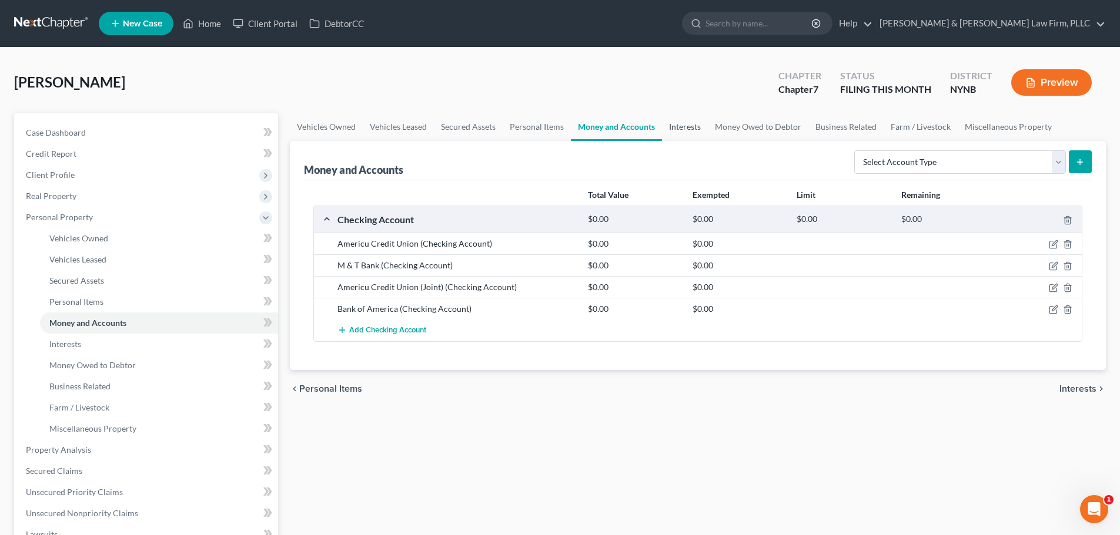
click at [685, 125] on link "Interests" at bounding box center [685, 127] width 46 height 28
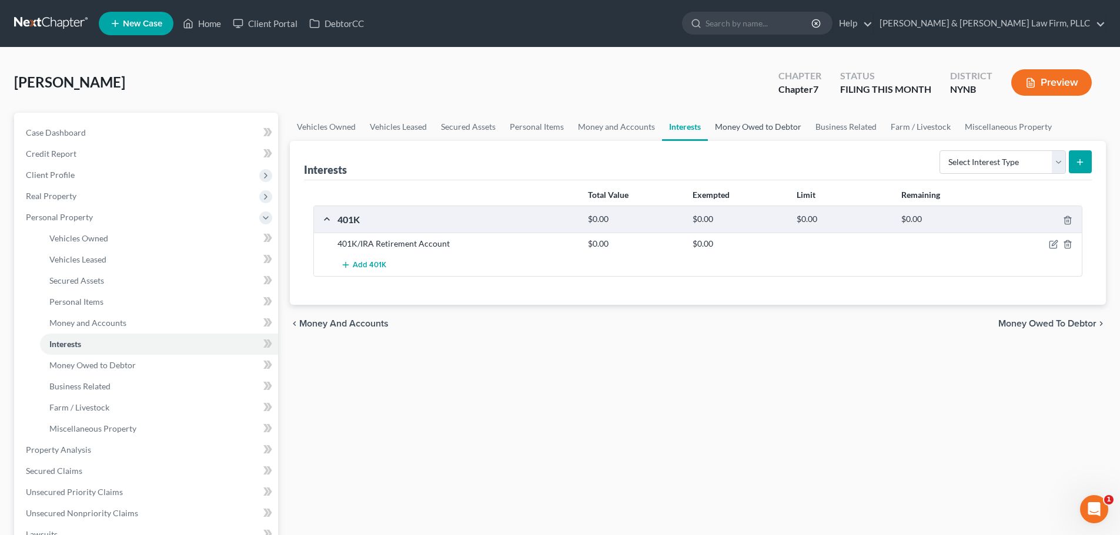
click at [742, 127] on link "Money Owed to Debtor" at bounding box center [758, 127] width 100 height 28
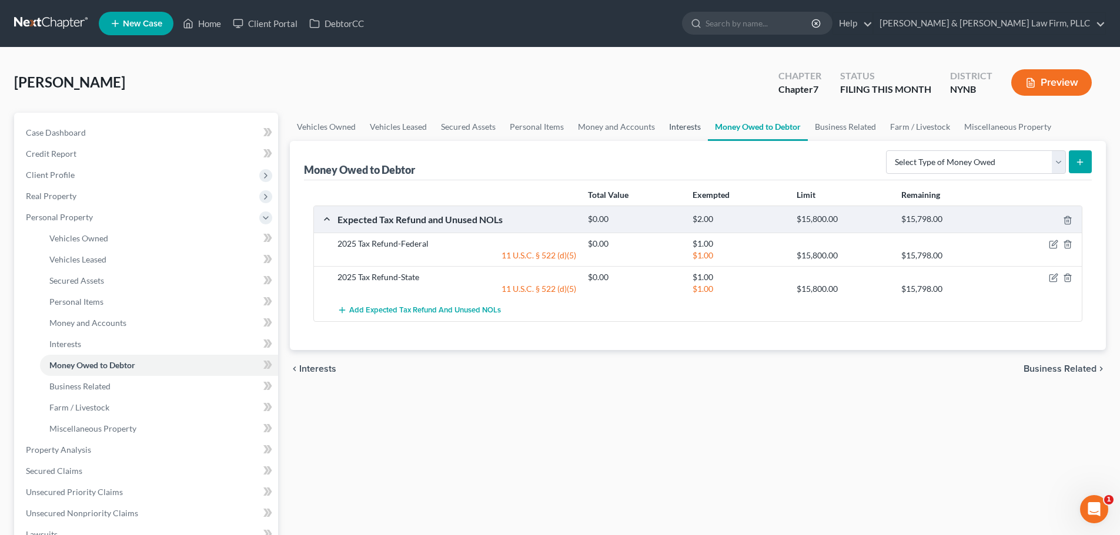
click at [685, 129] on link "Interests" at bounding box center [685, 127] width 46 height 28
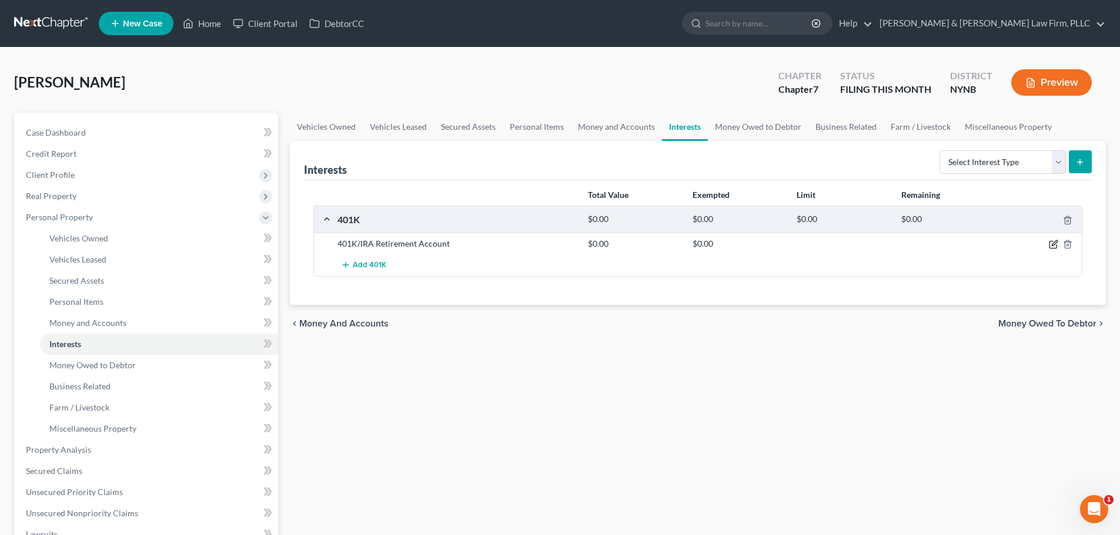
click at [1051, 245] on icon "button" at bounding box center [1052, 244] width 9 height 9
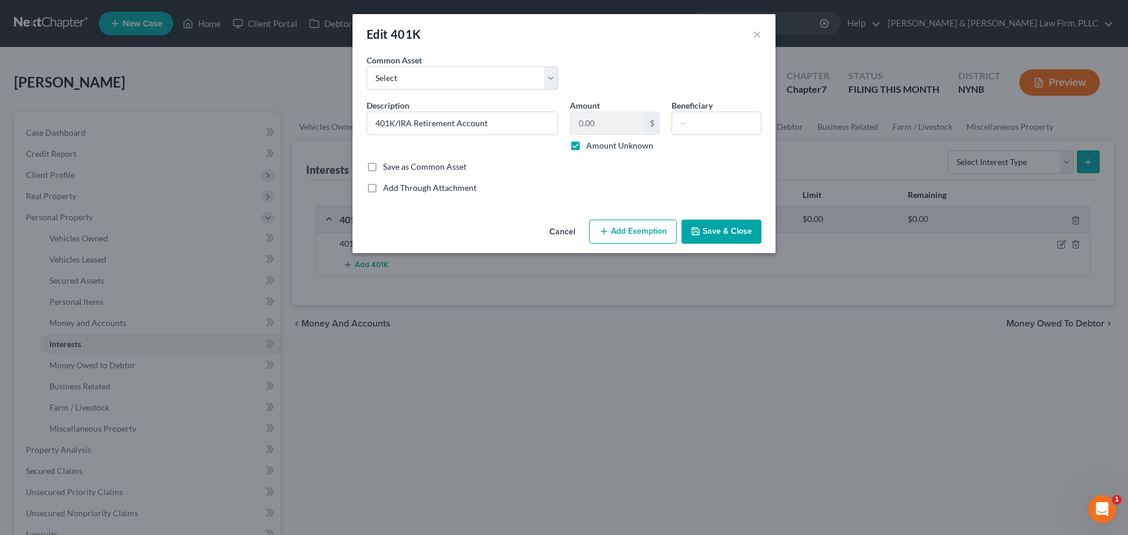
click at [641, 233] on button "Add Exemption" at bounding box center [633, 232] width 88 height 25
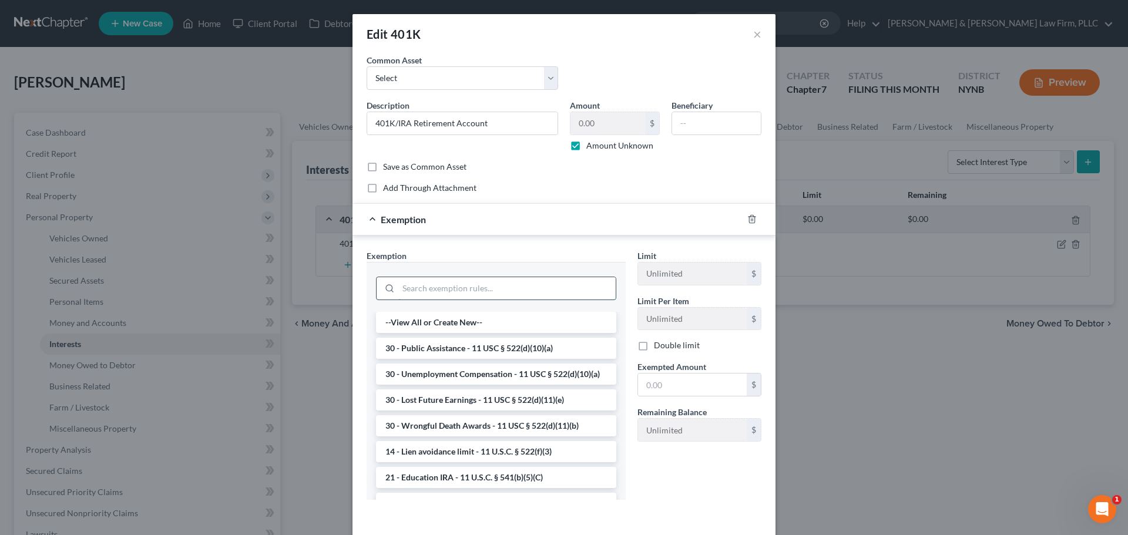
click at [457, 289] on input "search" at bounding box center [506, 288] width 217 height 22
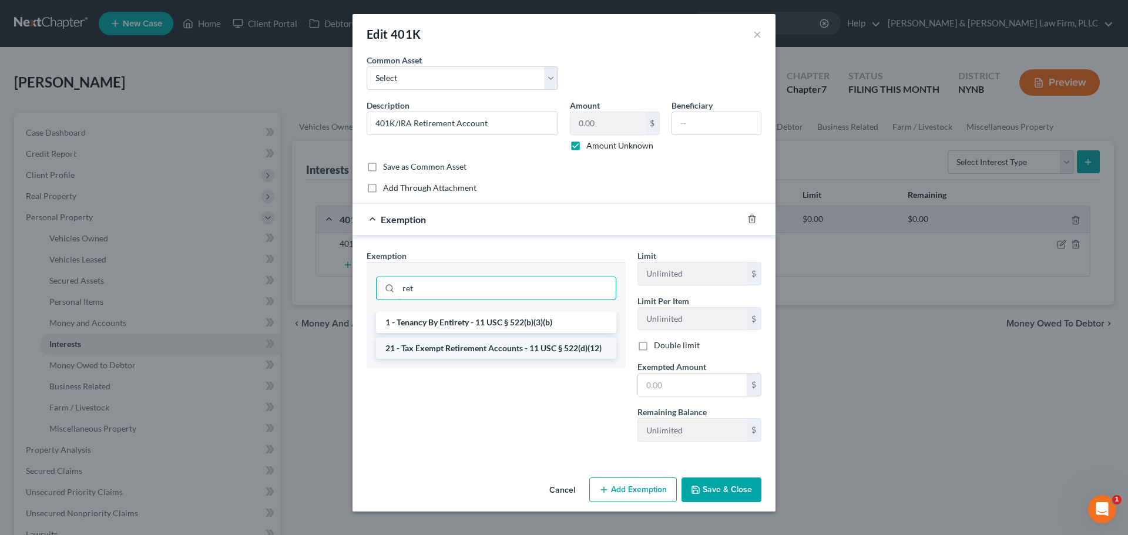
type input "ret"
click at [466, 350] on li "21 - Tax Exempt Retirement Accounts - 11 USC § 522(d)(12)" at bounding box center [496, 348] width 240 height 21
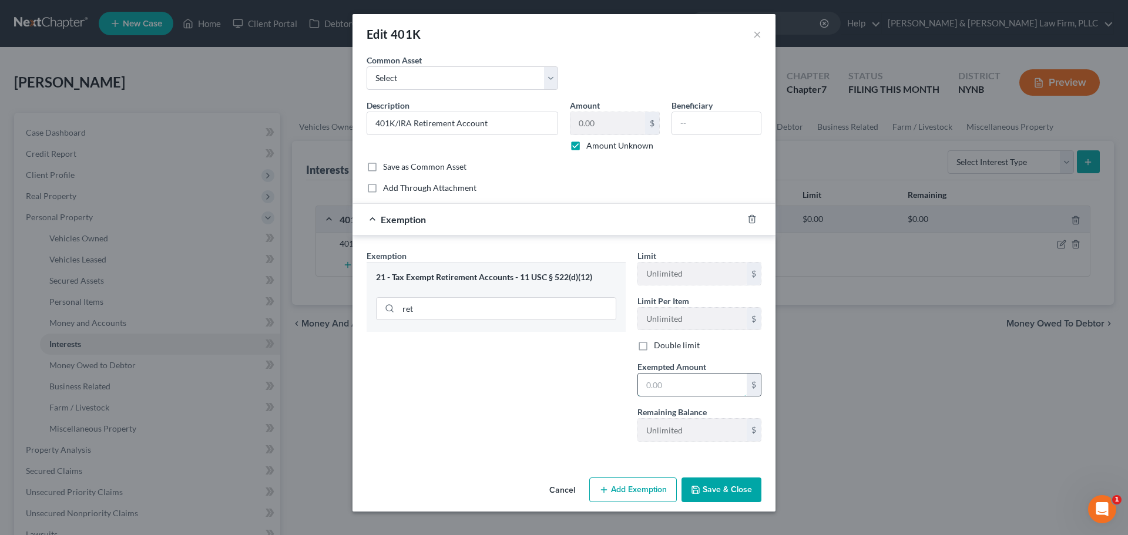
click at [683, 386] on input "text" at bounding box center [692, 385] width 109 height 22
type input "1.00"
click at [714, 490] on button "Save & Close" at bounding box center [722, 490] width 80 height 25
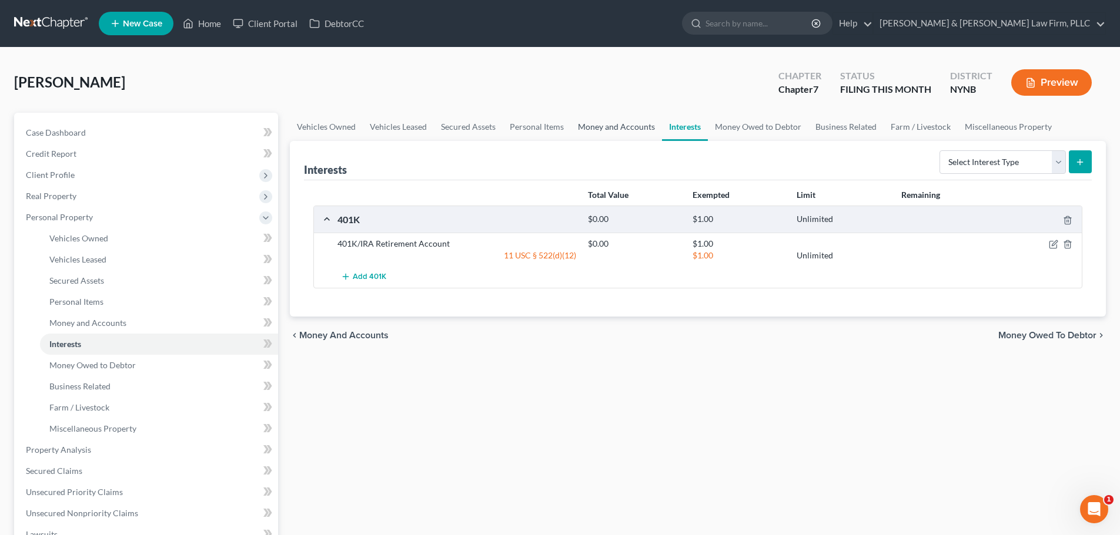
click at [623, 126] on link "Money and Accounts" at bounding box center [616, 127] width 91 height 28
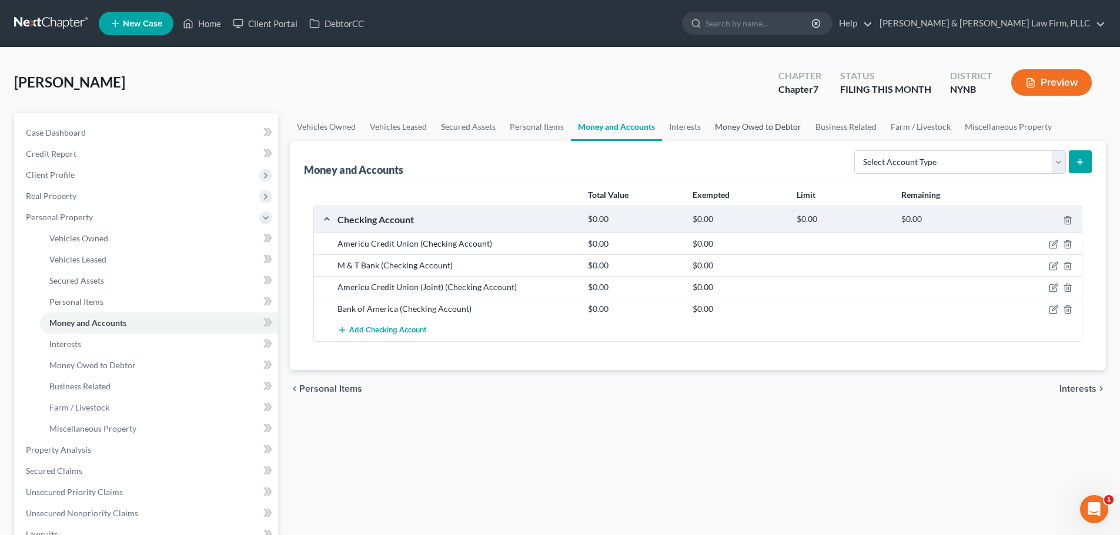
click at [760, 129] on link "Money Owed to Debtor" at bounding box center [758, 127] width 100 height 28
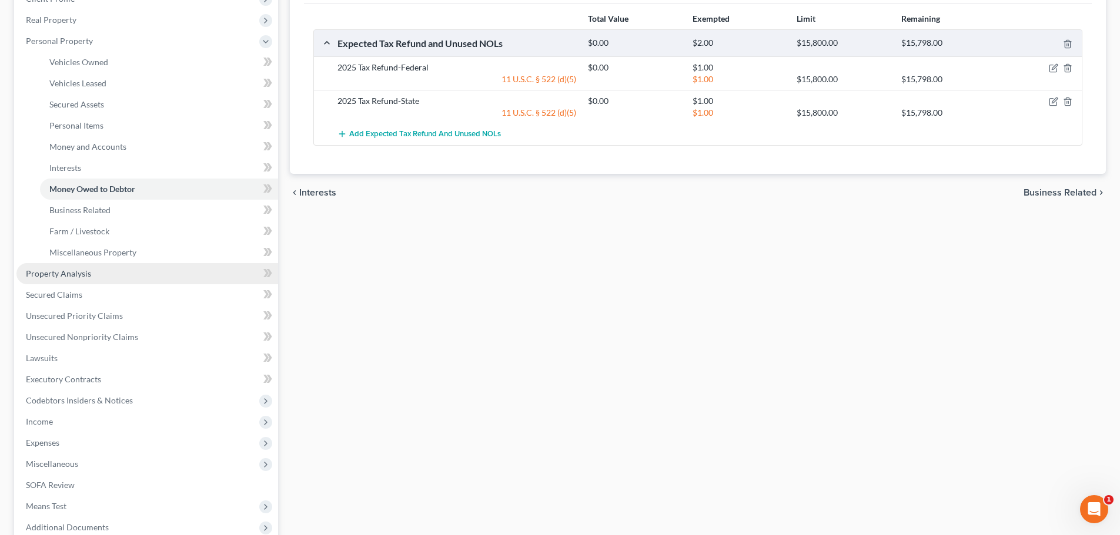
scroll to position [235, 0]
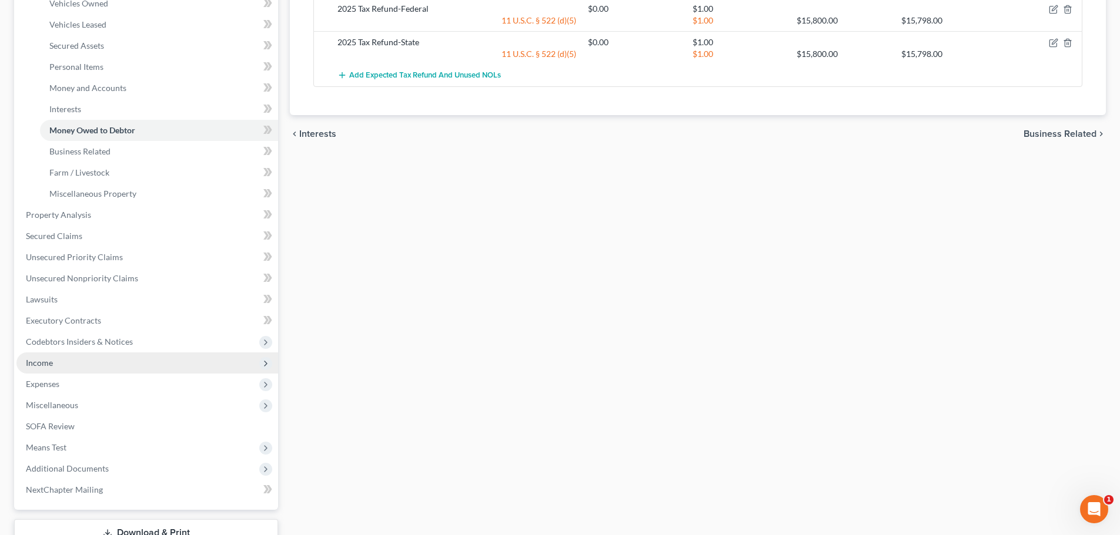
click at [52, 364] on span "Income" at bounding box center [39, 363] width 27 height 10
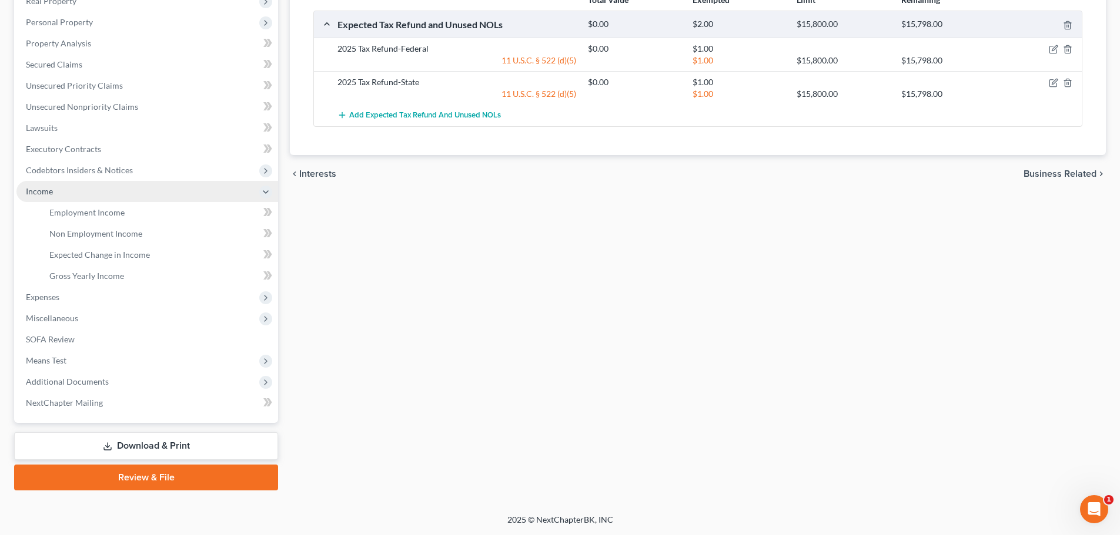
scroll to position [195, 0]
click at [83, 279] on span "Gross Yearly Income" at bounding box center [86, 276] width 75 height 10
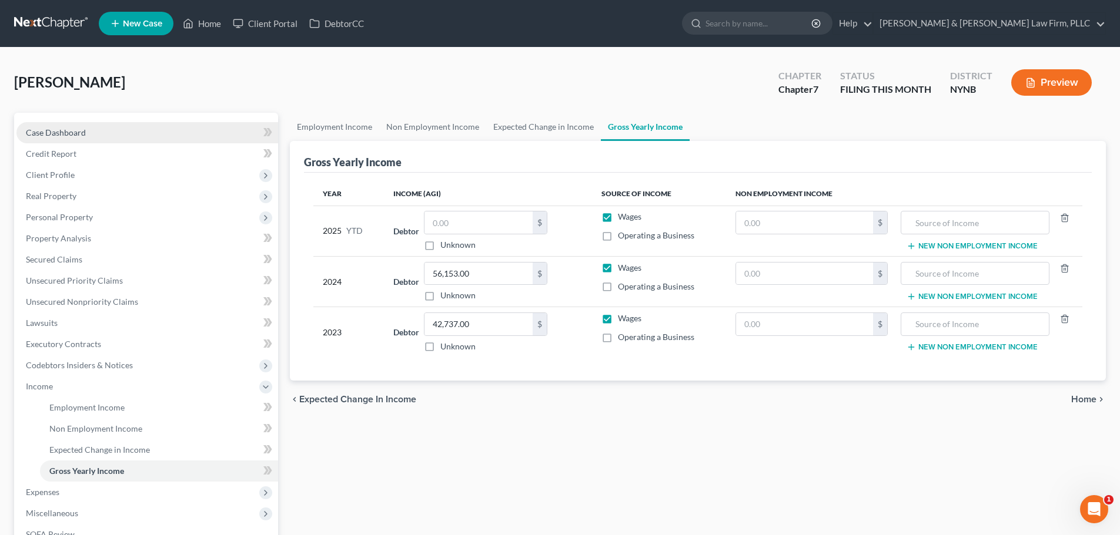
click at [53, 129] on span "Case Dashboard" at bounding box center [56, 133] width 60 height 10
